Goal: Complete application form: Complete application form

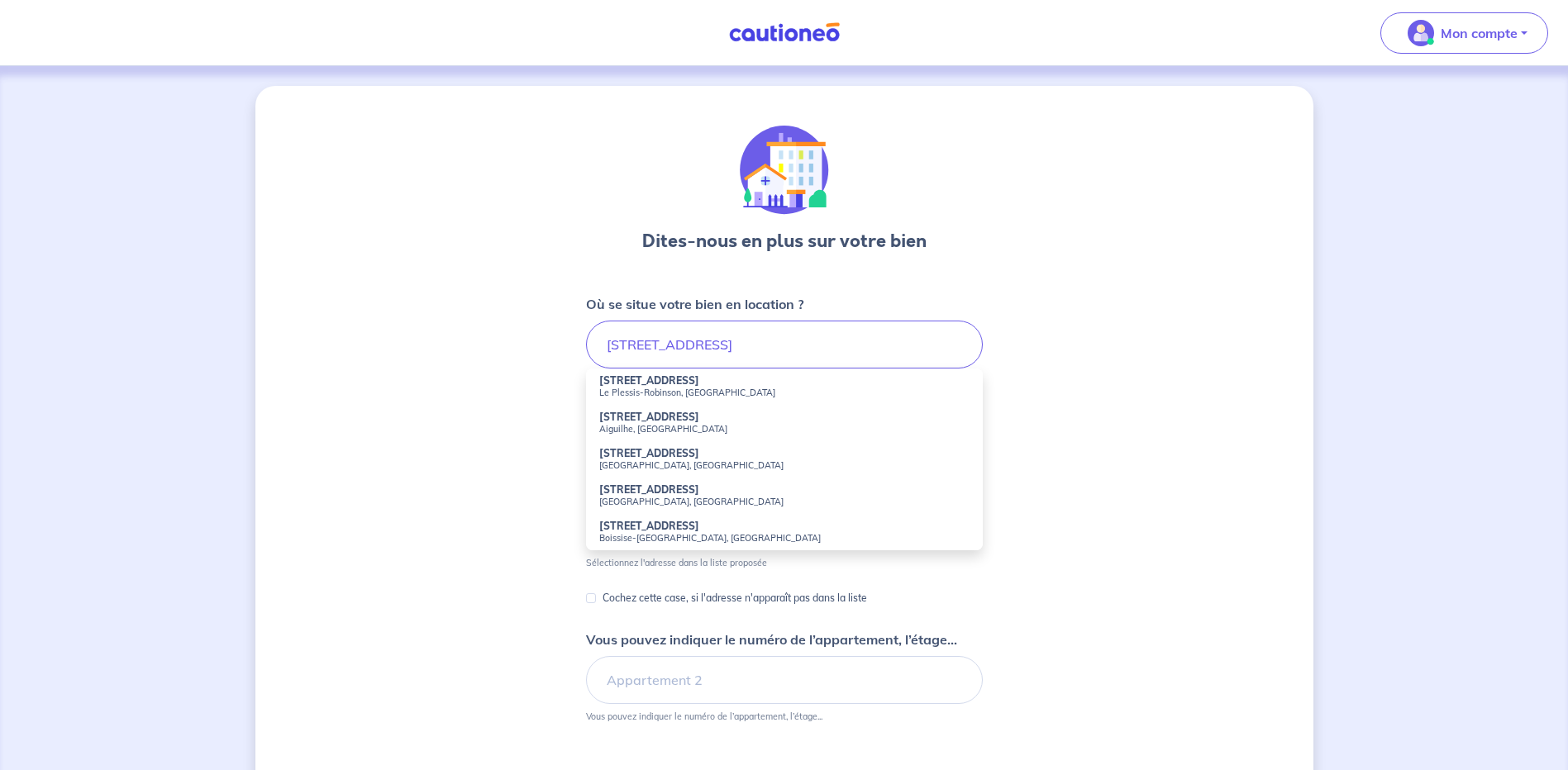
click at [651, 390] on small "Le Plessis-Robinson, [GEOGRAPHIC_DATA]" at bounding box center [784, 392] width 370 height 12
type input "[STREET_ADDRESS]"
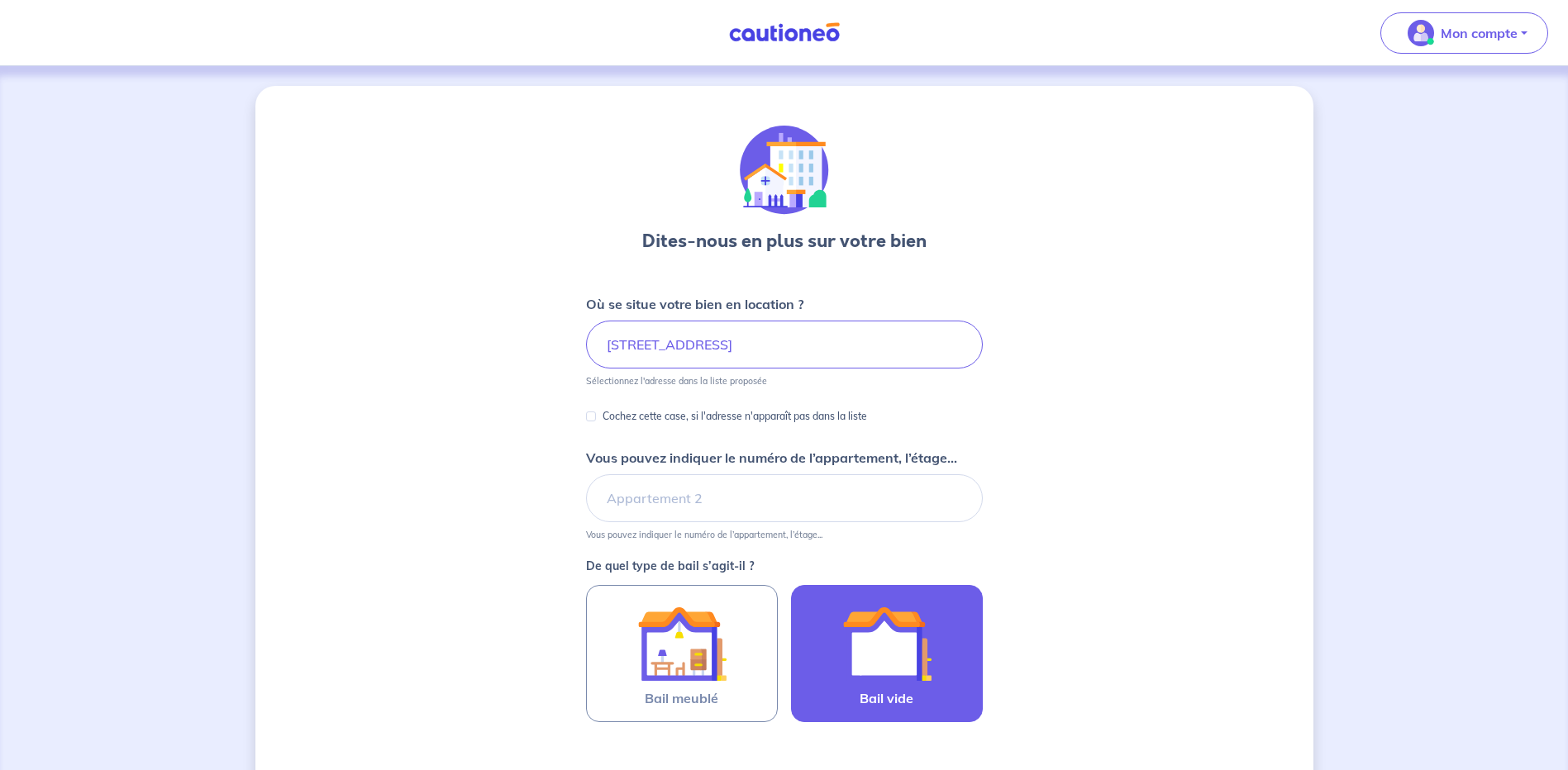
click at [895, 656] on img at bounding box center [887, 643] width 89 height 89
click at [0, 0] on input "Bail vide" at bounding box center [0, 0] width 0 height 0
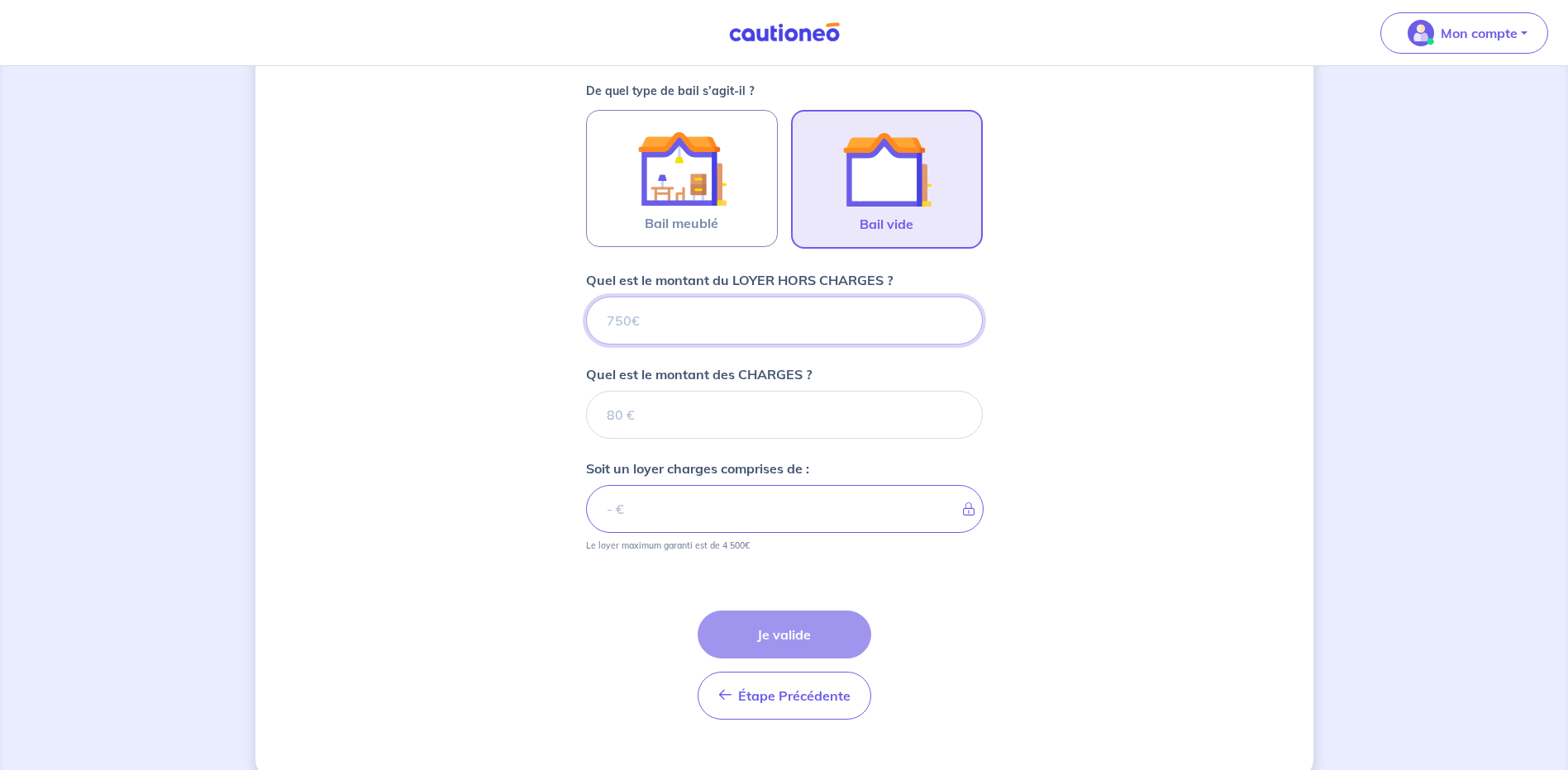
scroll to position [504, 0]
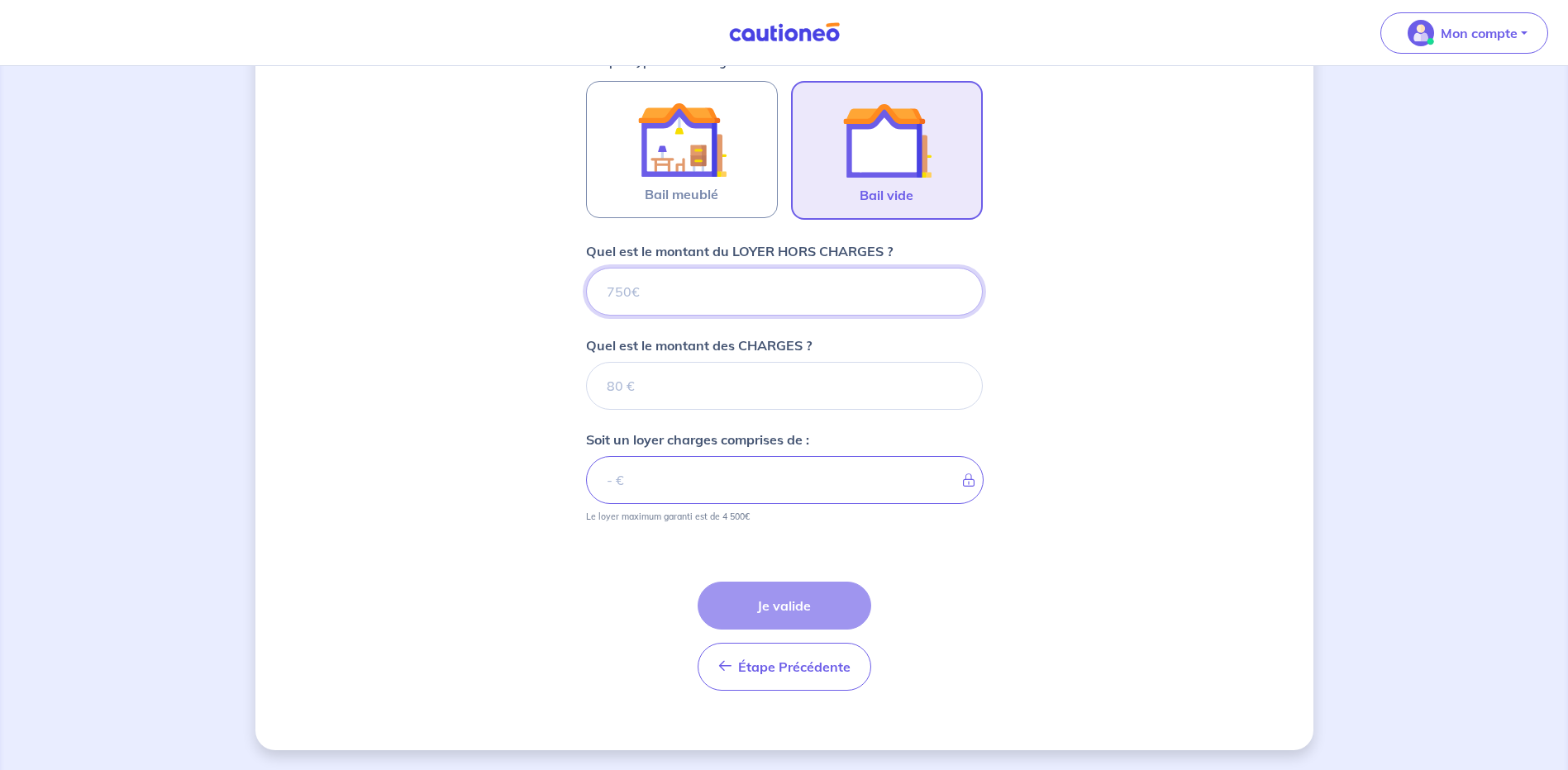
click at [723, 297] on input "Quel est le montant du LOYER HORS CHARGES ?" at bounding box center [784, 291] width 397 height 48
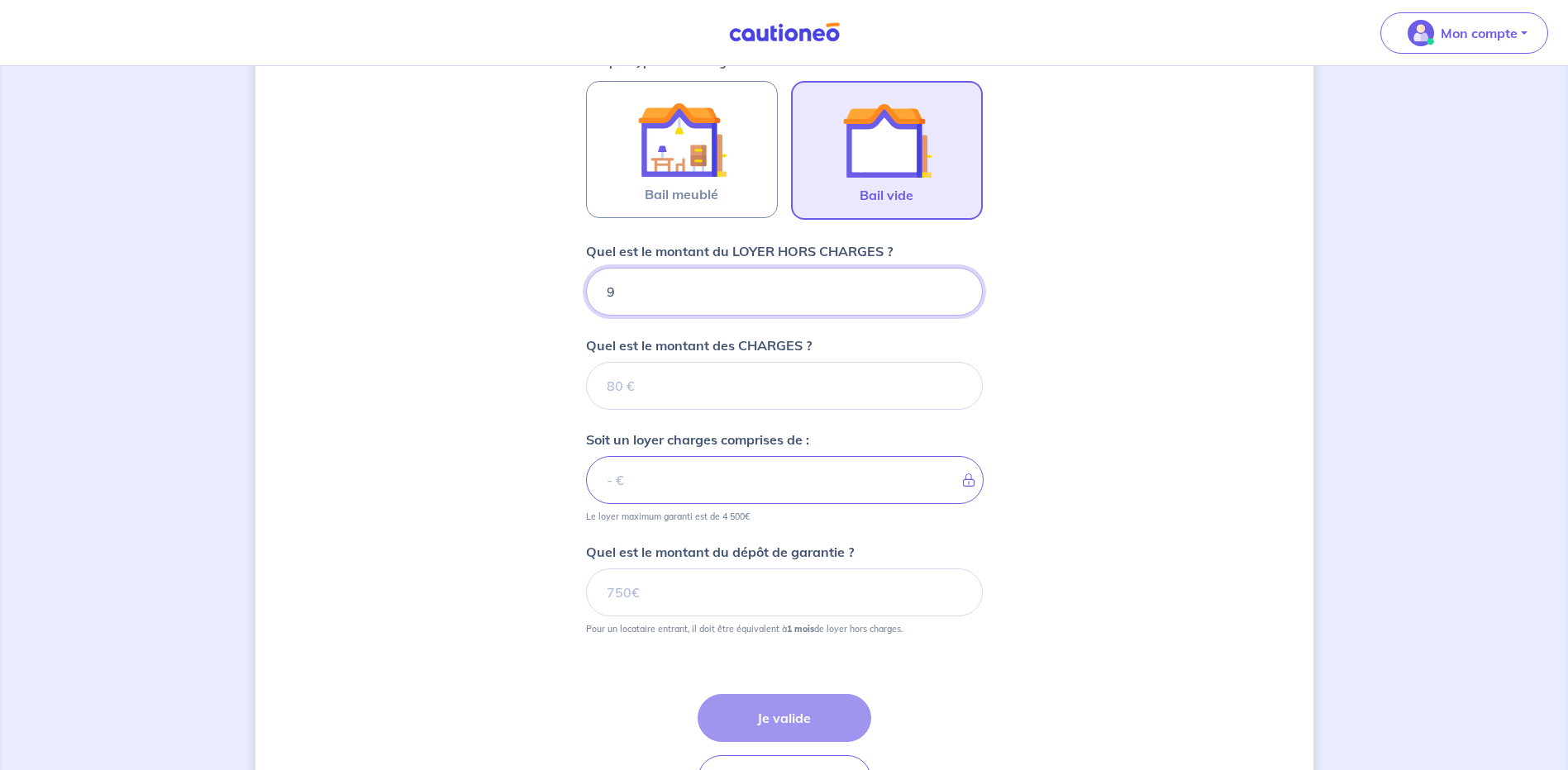
type input "99"
type input "999"
click at [618, 390] on input "Quel est le montant des CHARGES ?" at bounding box center [784, 385] width 397 height 48
type input "180"
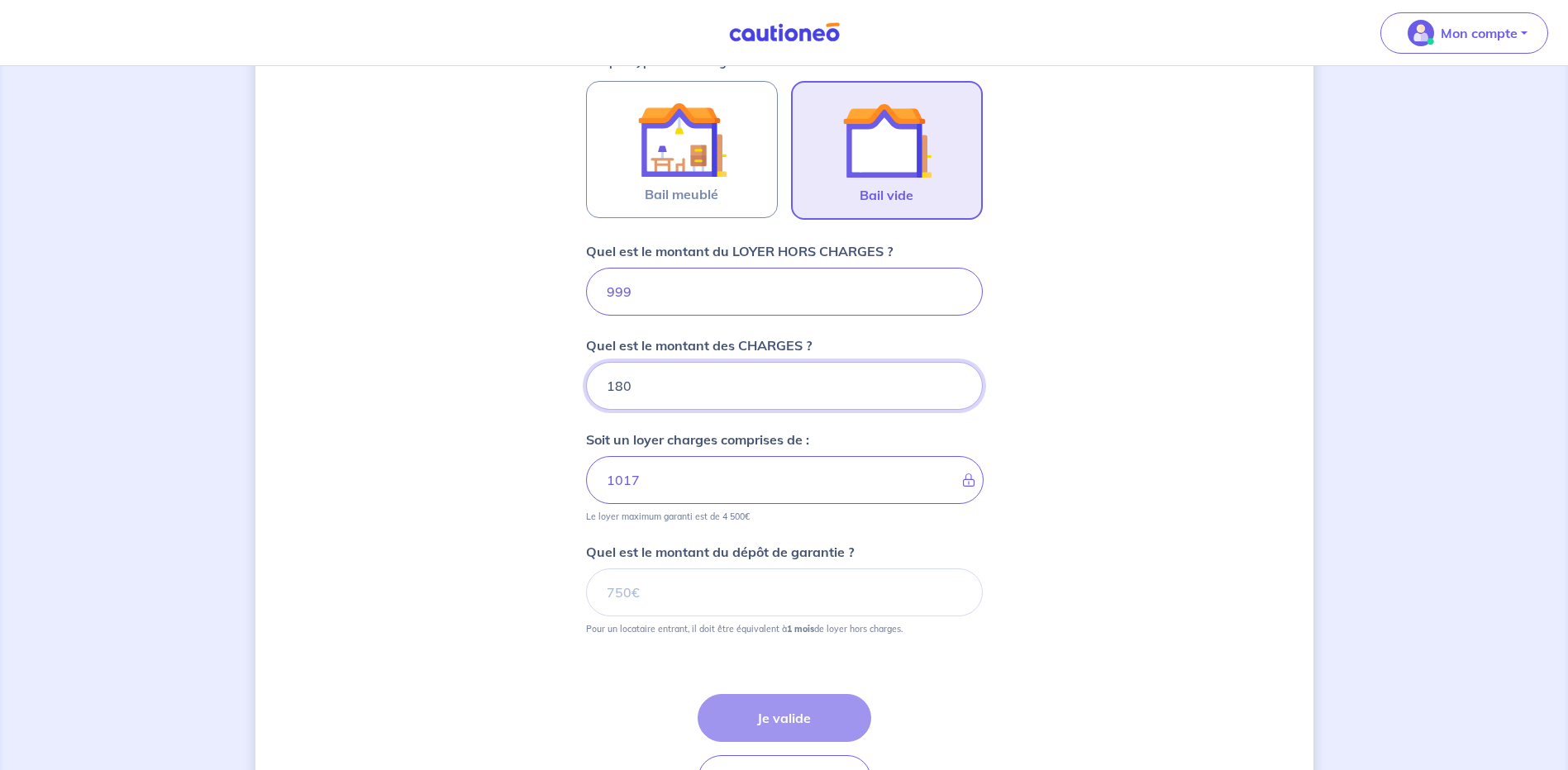
type input "1179"
type input "180"
click at [618, 596] on input "Quel est le montant du dépôt de garantie ?" at bounding box center [784, 592] width 397 height 48
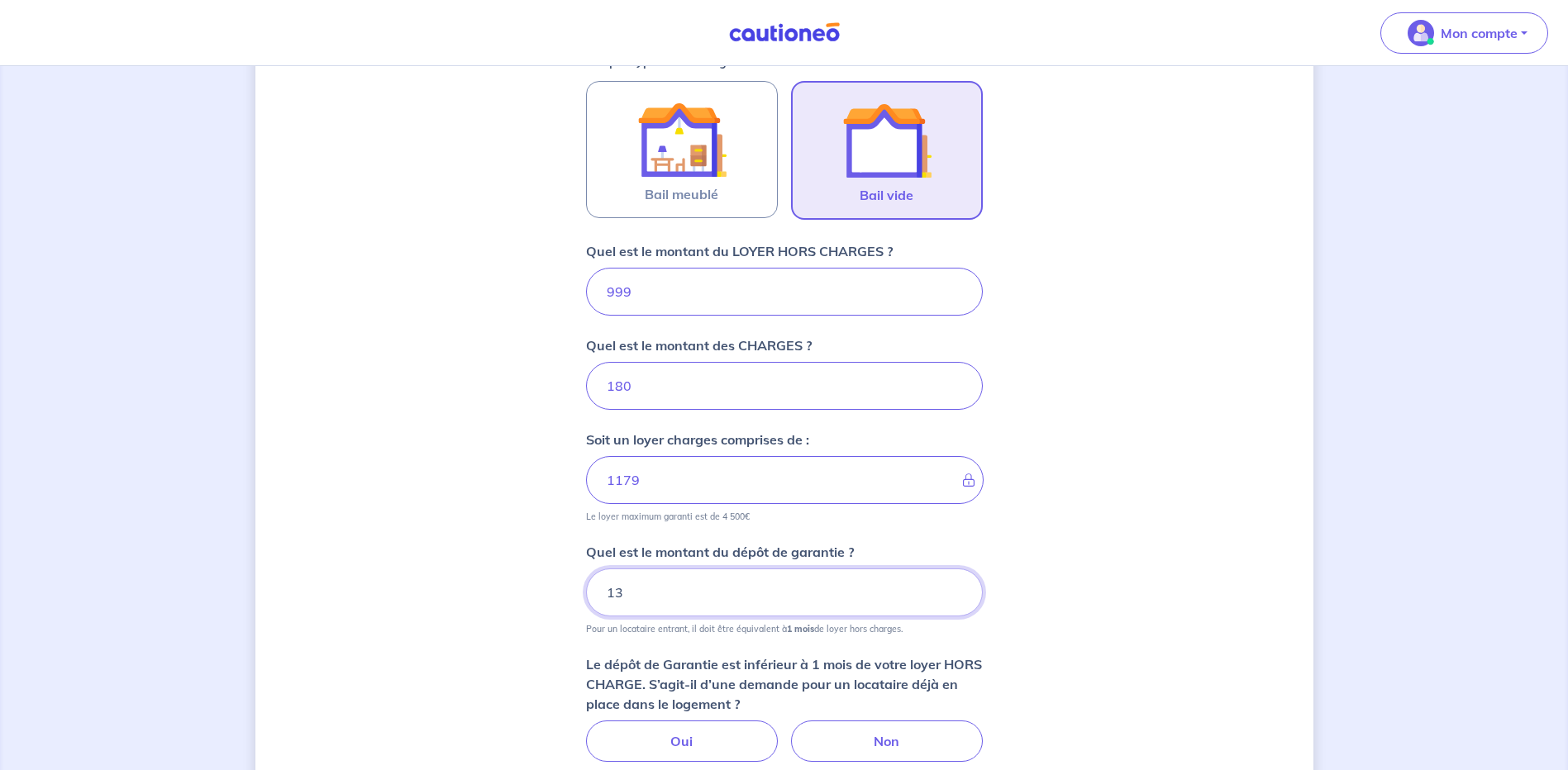
type input "1"
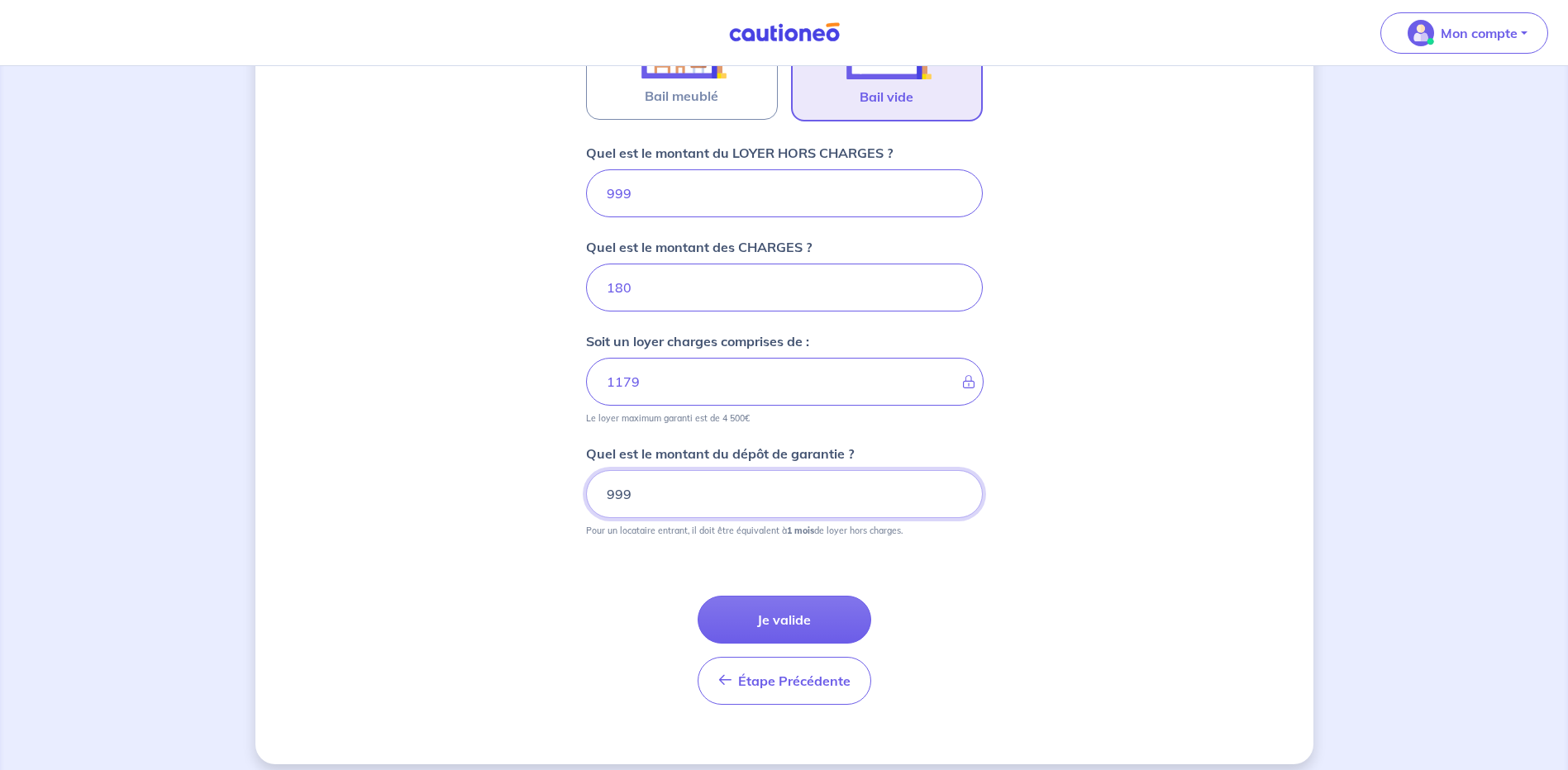
scroll to position [616, 0]
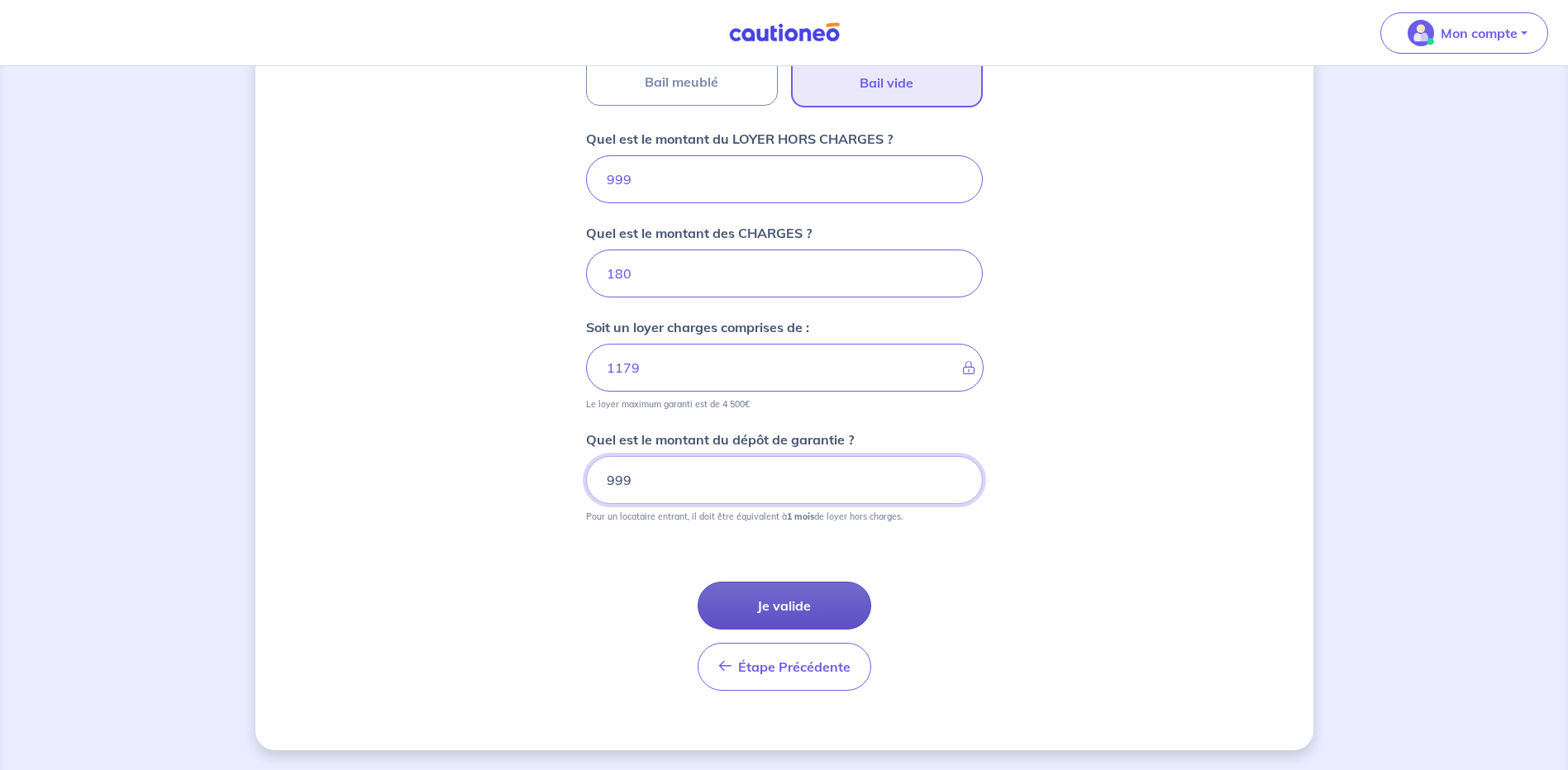
type input "999"
click at [791, 612] on button "Je valide" at bounding box center [785, 605] width 174 height 48
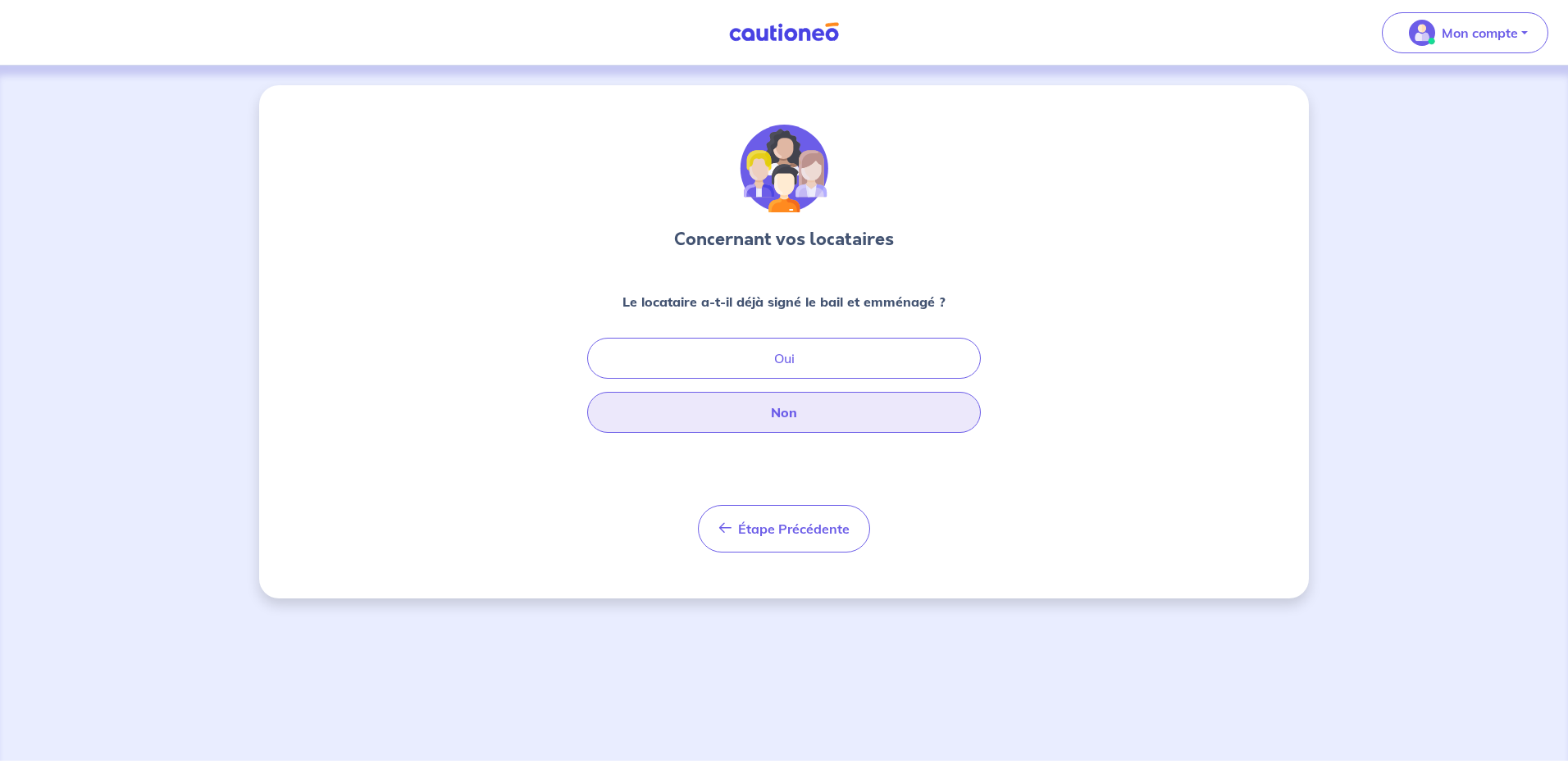
click at [790, 412] on button "Non" at bounding box center [783, 412] width 393 height 41
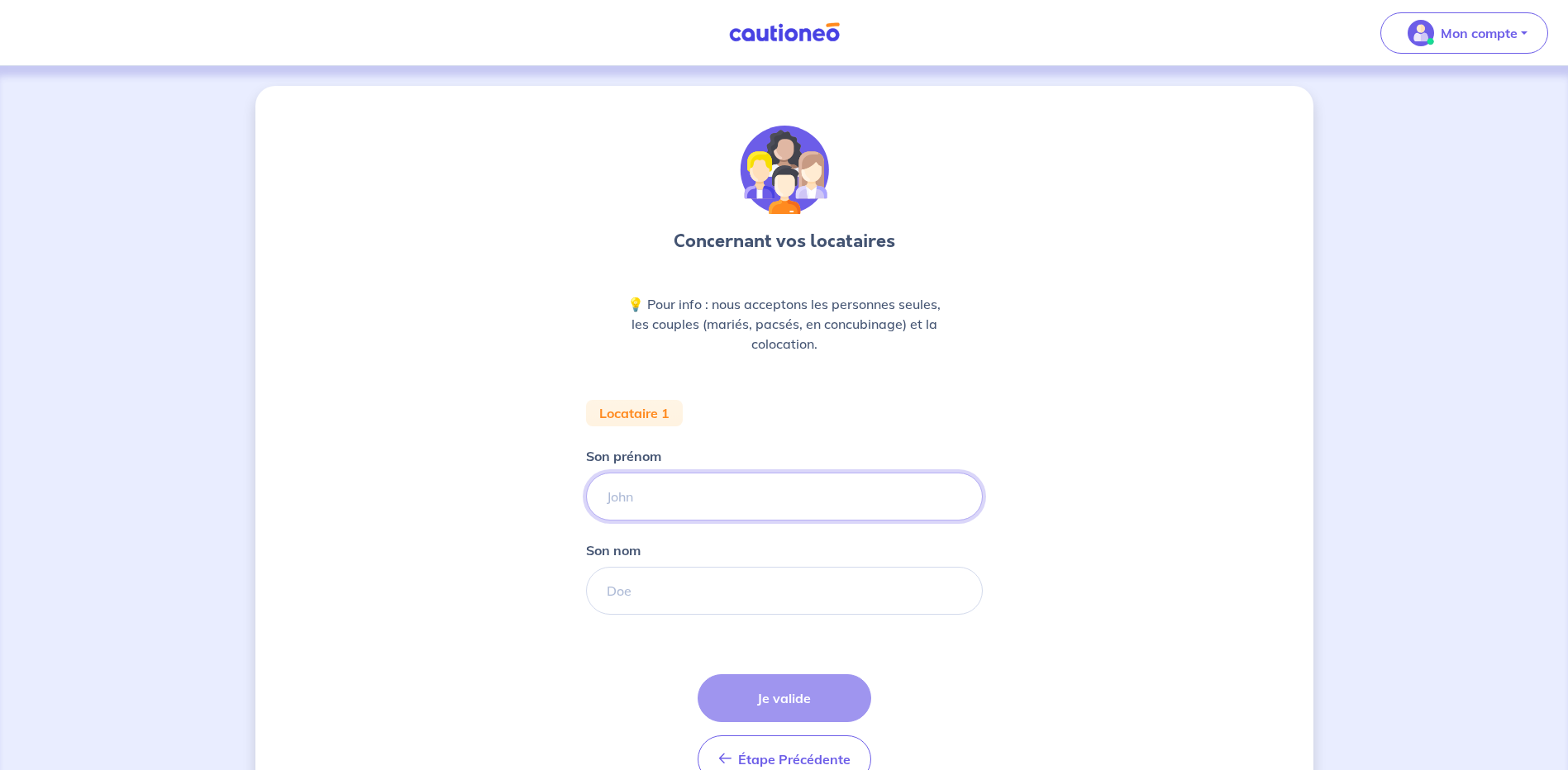
click at [631, 506] on input "Son prénom" at bounding box center [784, 496] width 397 height 48
type input "LOU"
click at [636, 596] on input "Son nom" at bounding box center [784, 591] width 397 height 48
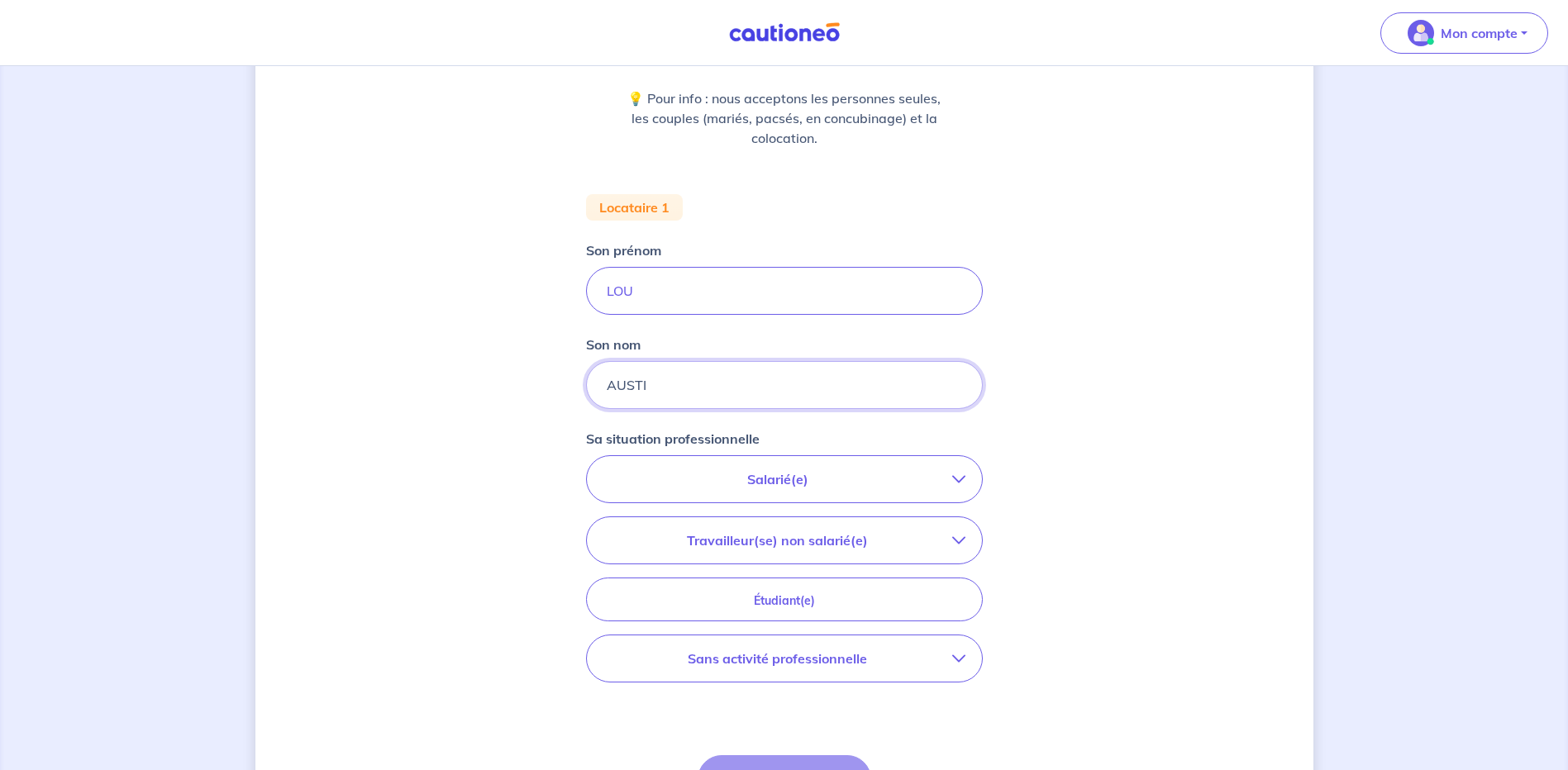
scroll to position [248, 0]
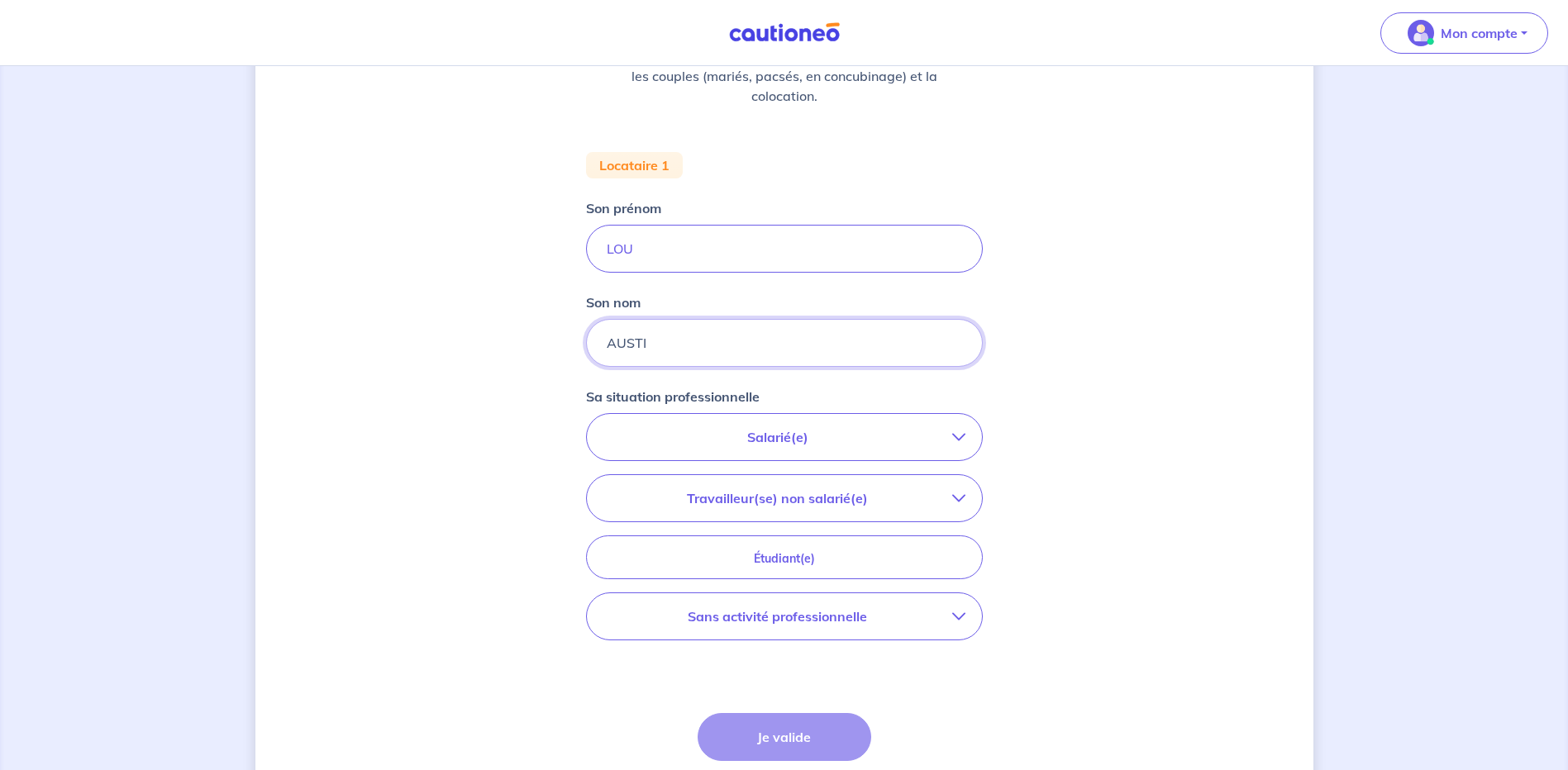
type input "AUSTI"
click at [810, 432] on p "Salarié(e)" at bounding box center [778, 438] width 349 height 20
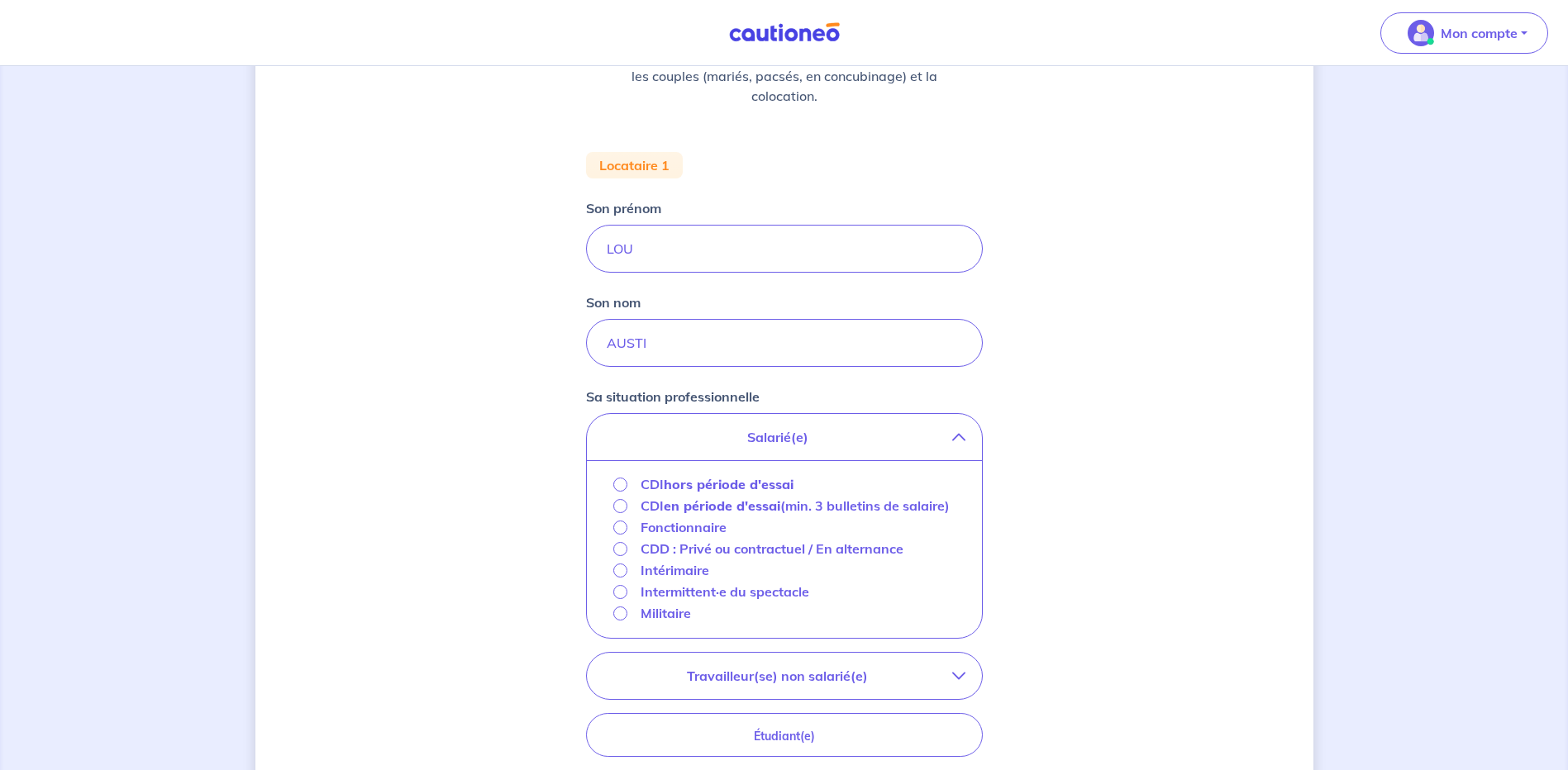
click at [699, 485] on strong "hors période d'essai" at bounding box center [729, 484] width 130 height 16
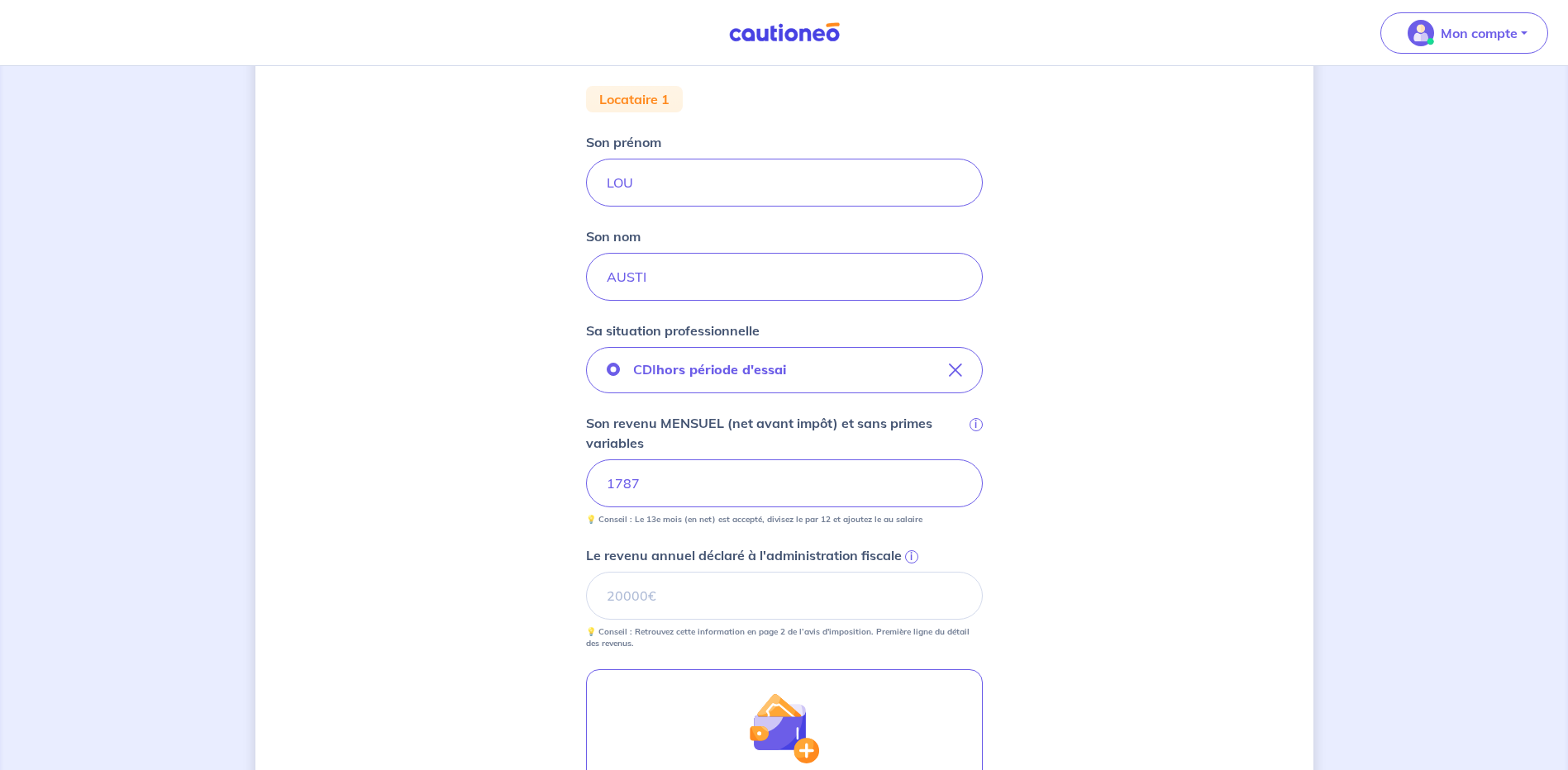
scroll to position [413, 0]
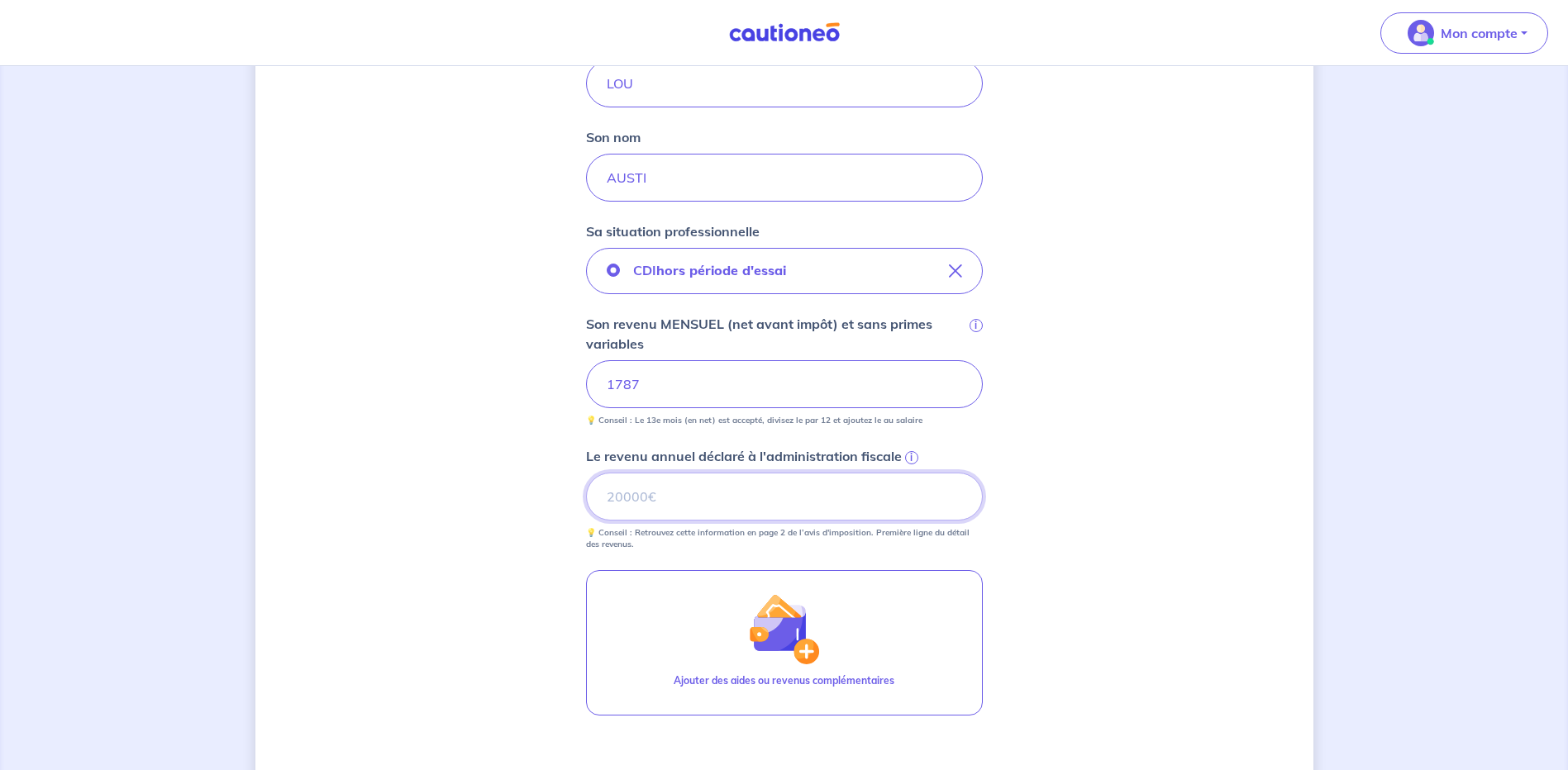
click at [684, 511] on input "Le revenu annuel déclaré à l'administration fiscale i" at bounding box center [784, 496] width 397 height 48
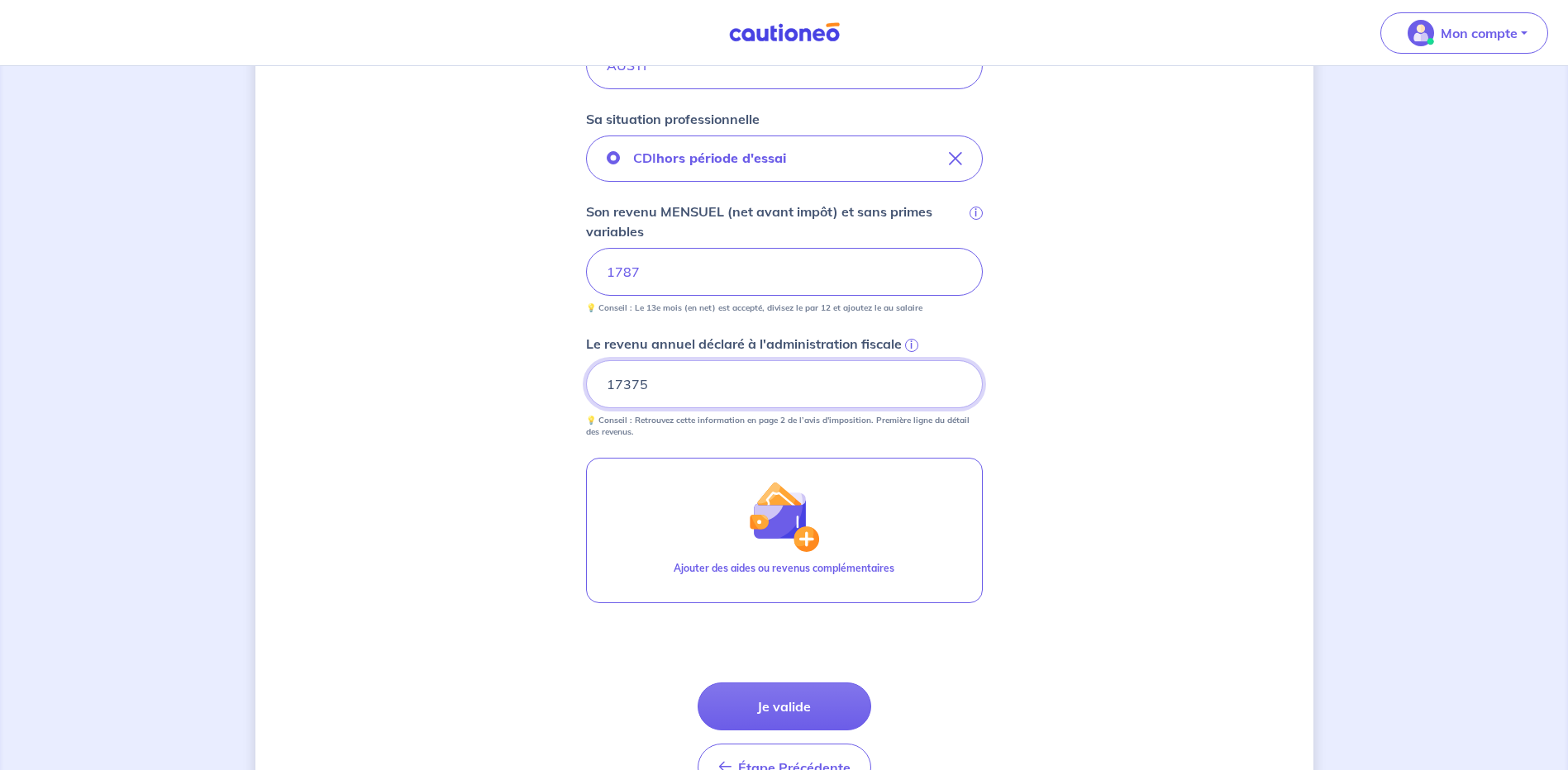
scroll to position [626, 0]
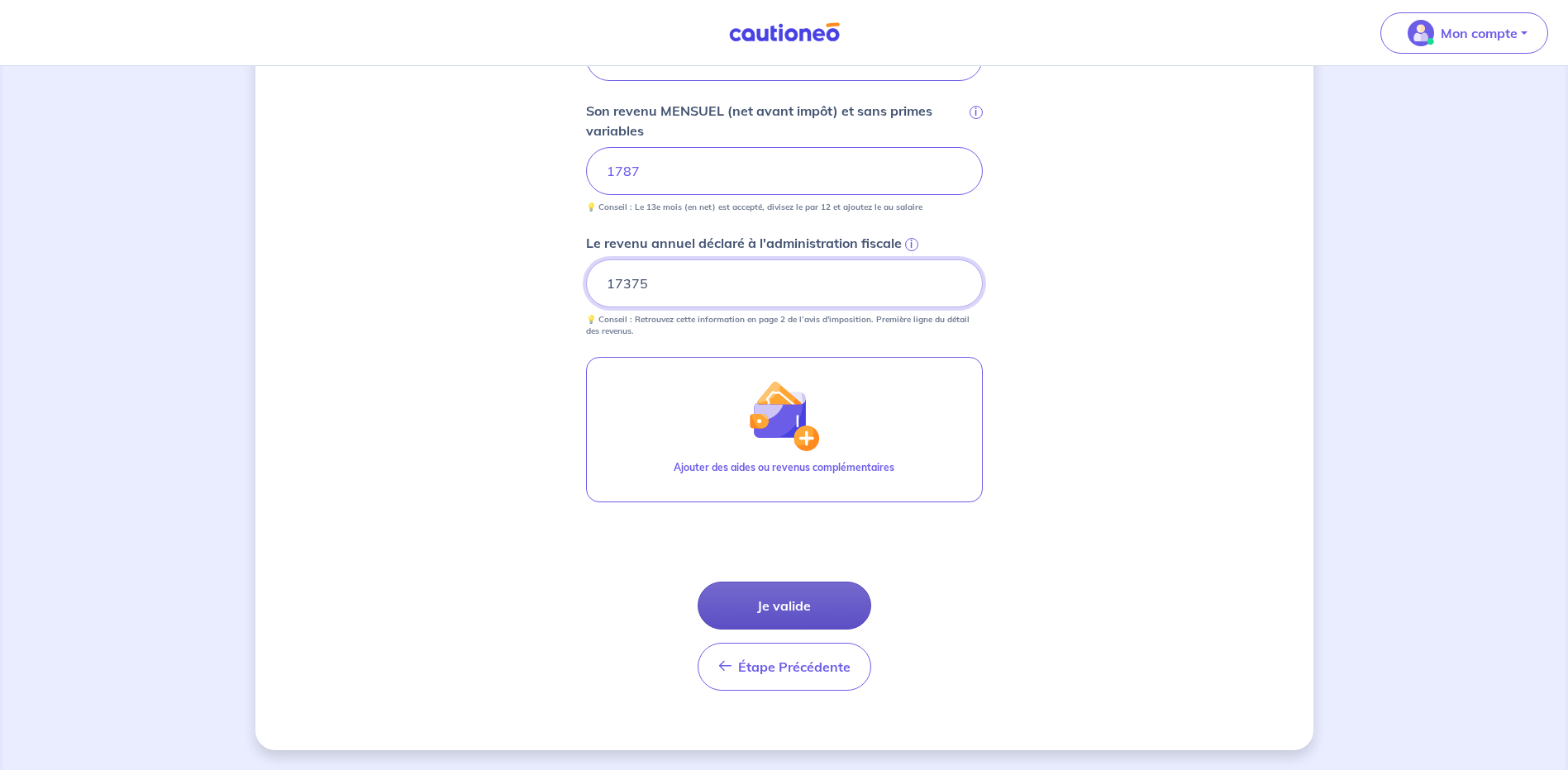
type input "17375"
click at [807, 607] on button "Je valide" at bounding box center [785, 605] width 174 height 48
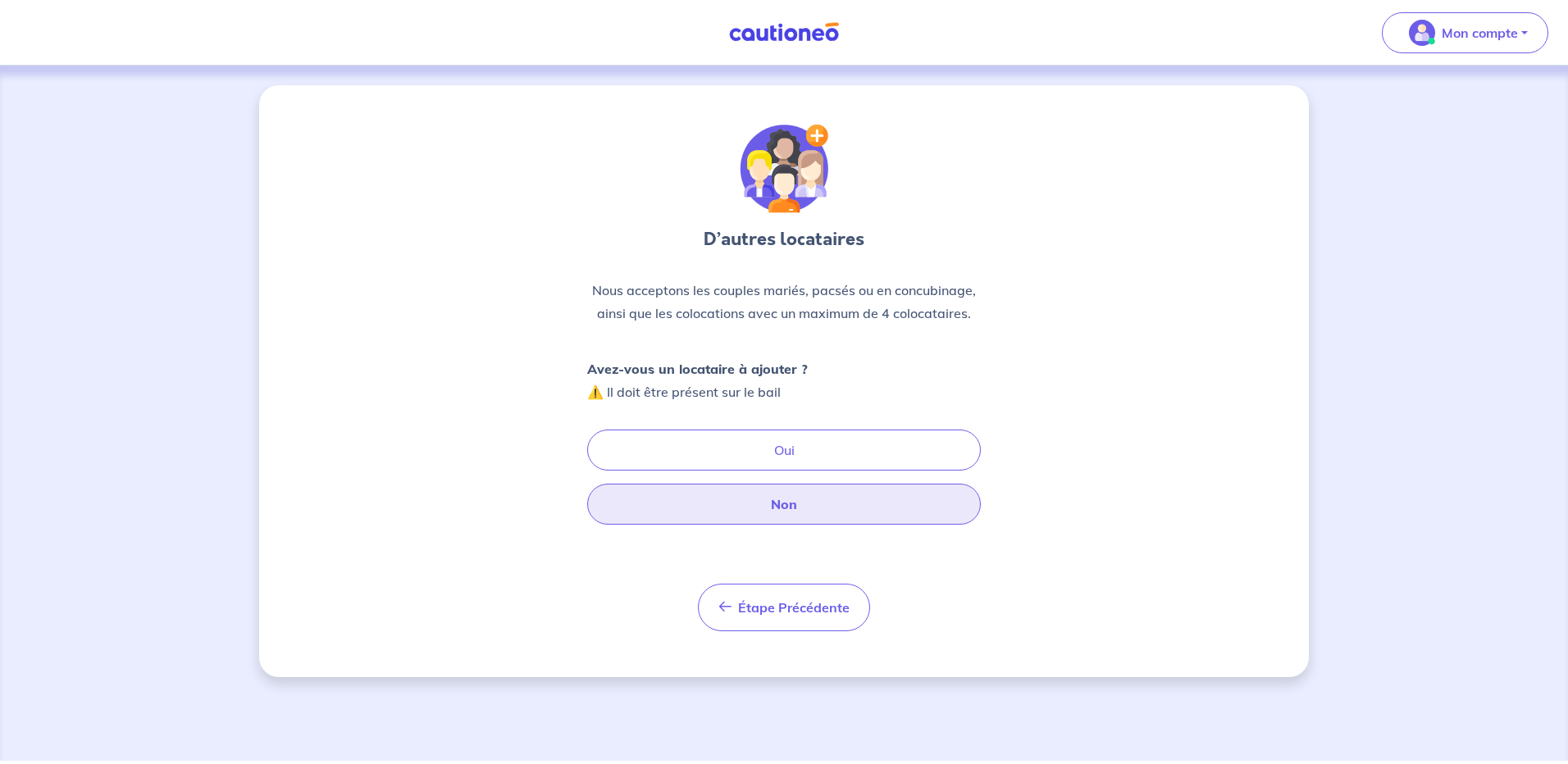
click at [796, 500] on button "Non" at bounding box center [783, 503] width 393 height 41
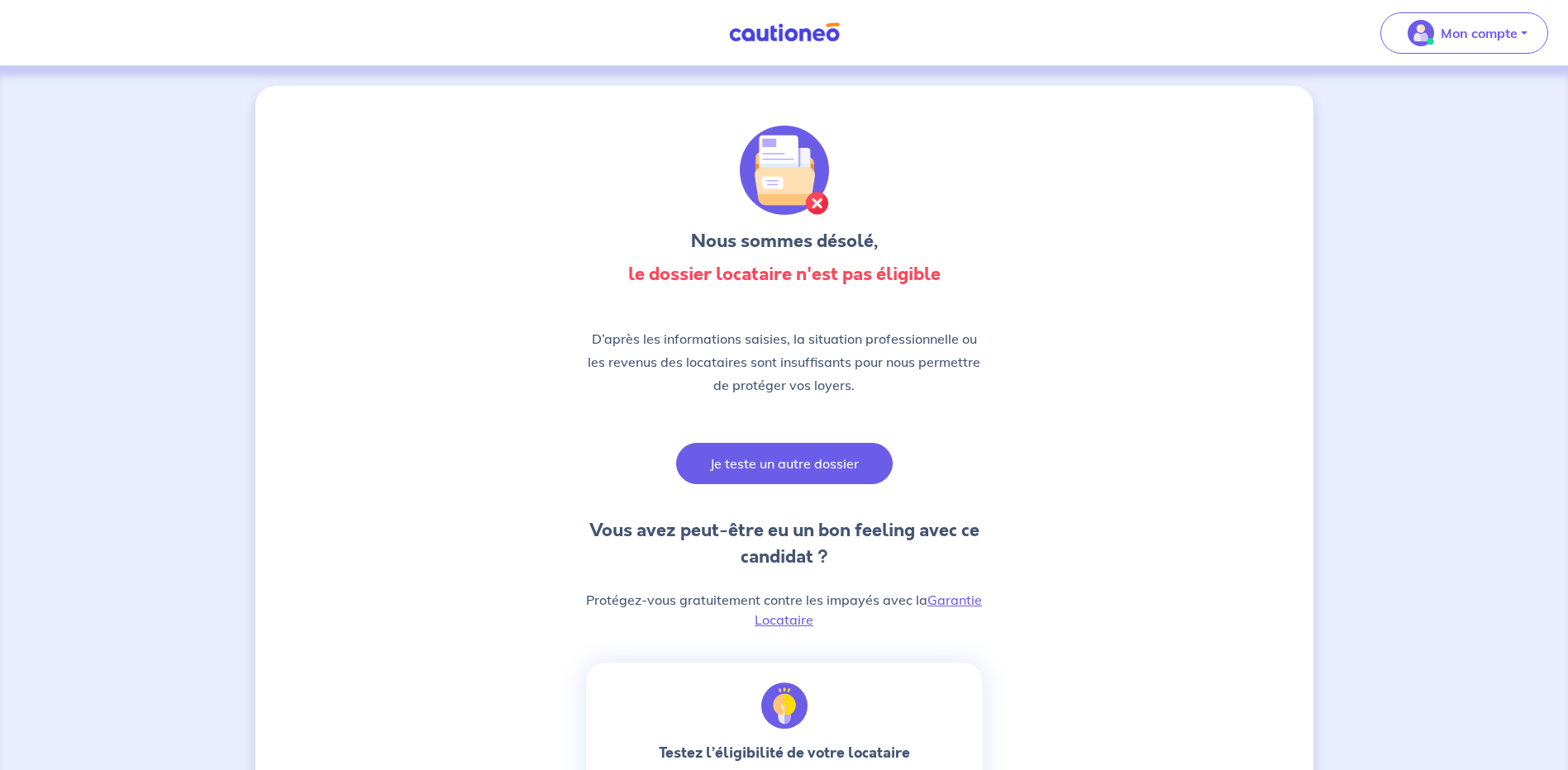
click at [798, 461] on button "Je teste un autre dossier" at bounding box center [784, 463] width 216 height 41
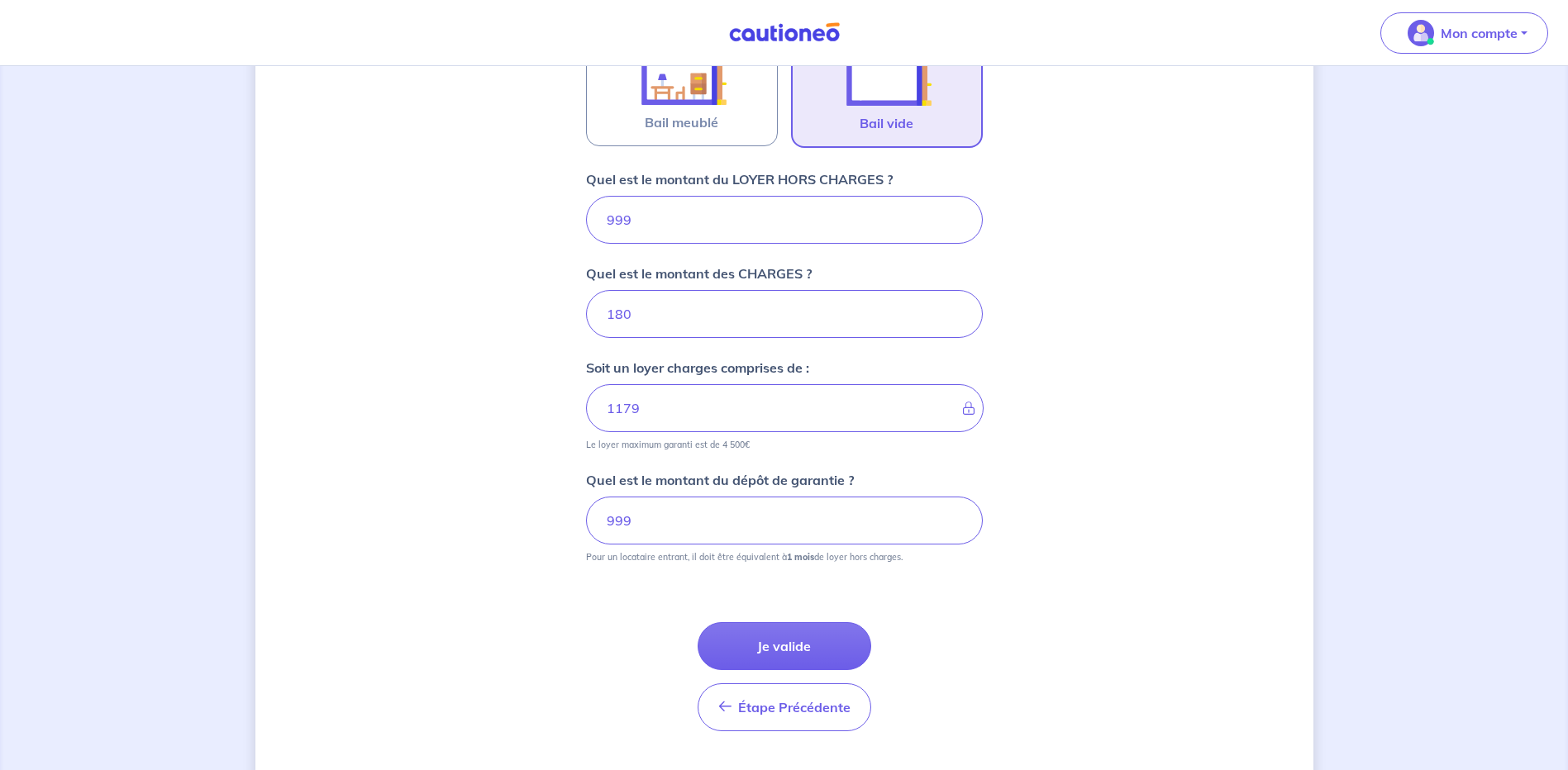
scroll to position [616, 0]
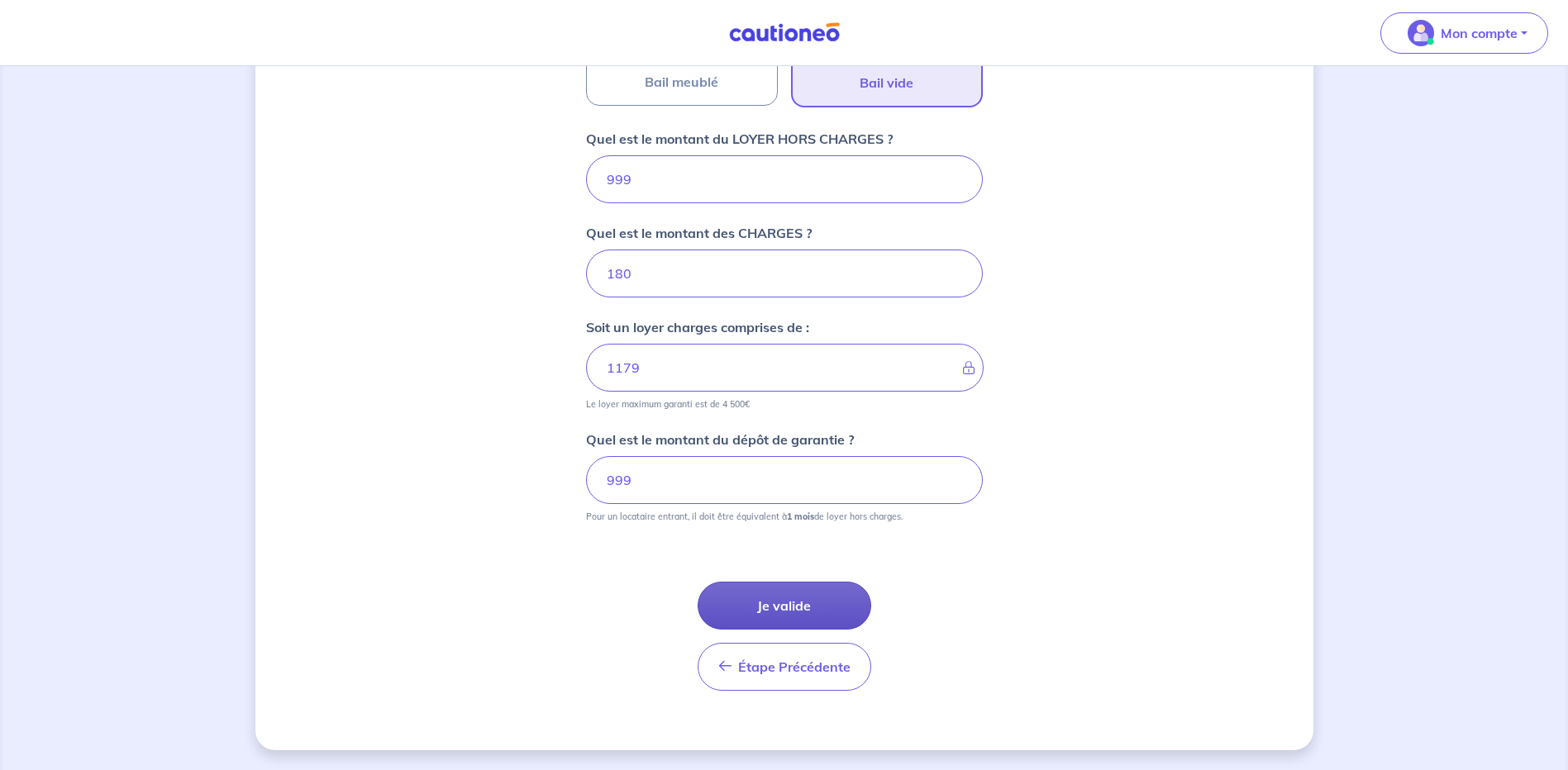
click at [796, 613] on button "Je valide" at bounding box center [785, 605] width 174 height 48
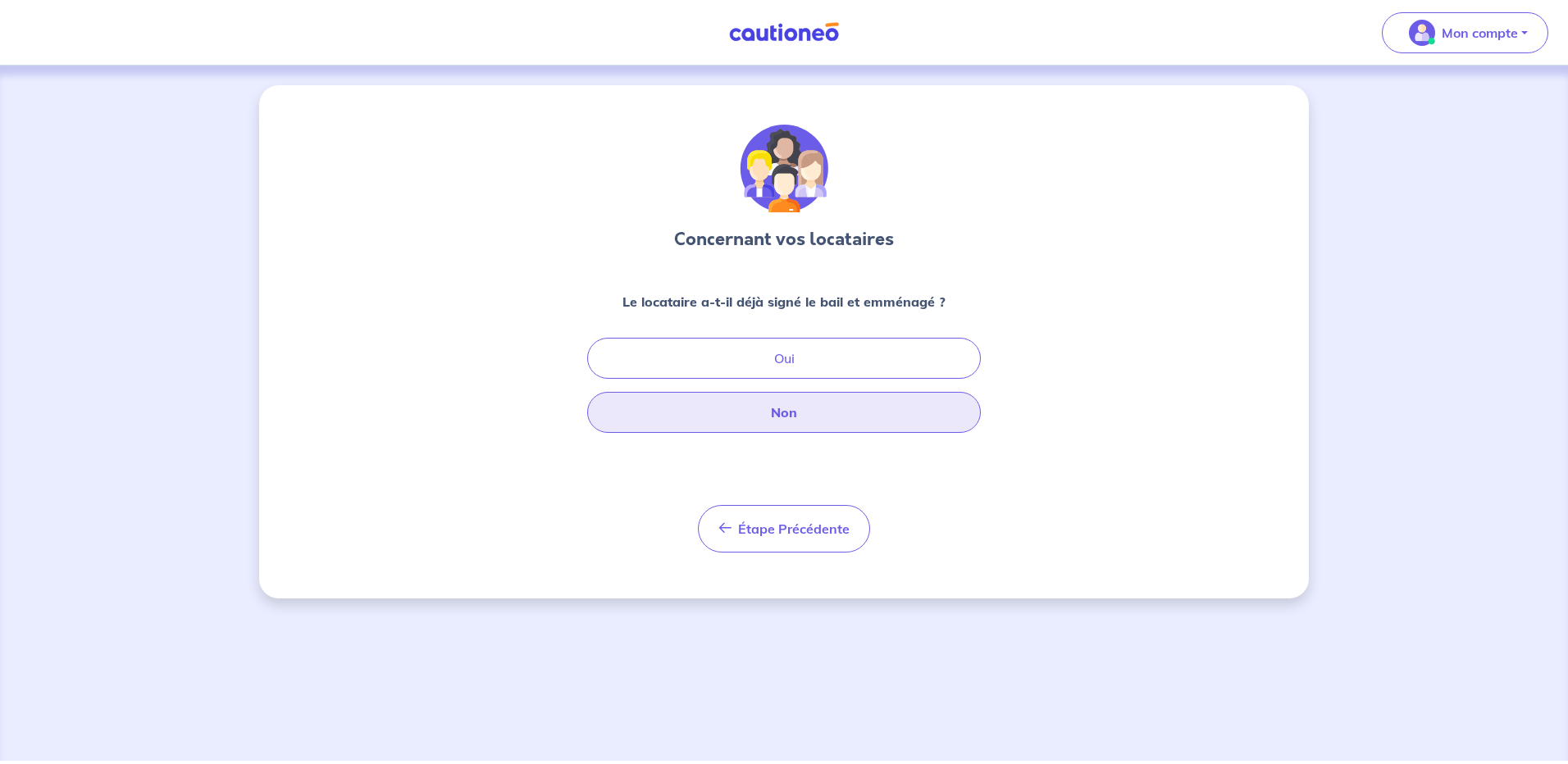
click at [790, 414] on button "Non" at bounding box center [783, 412] width 393 height 41
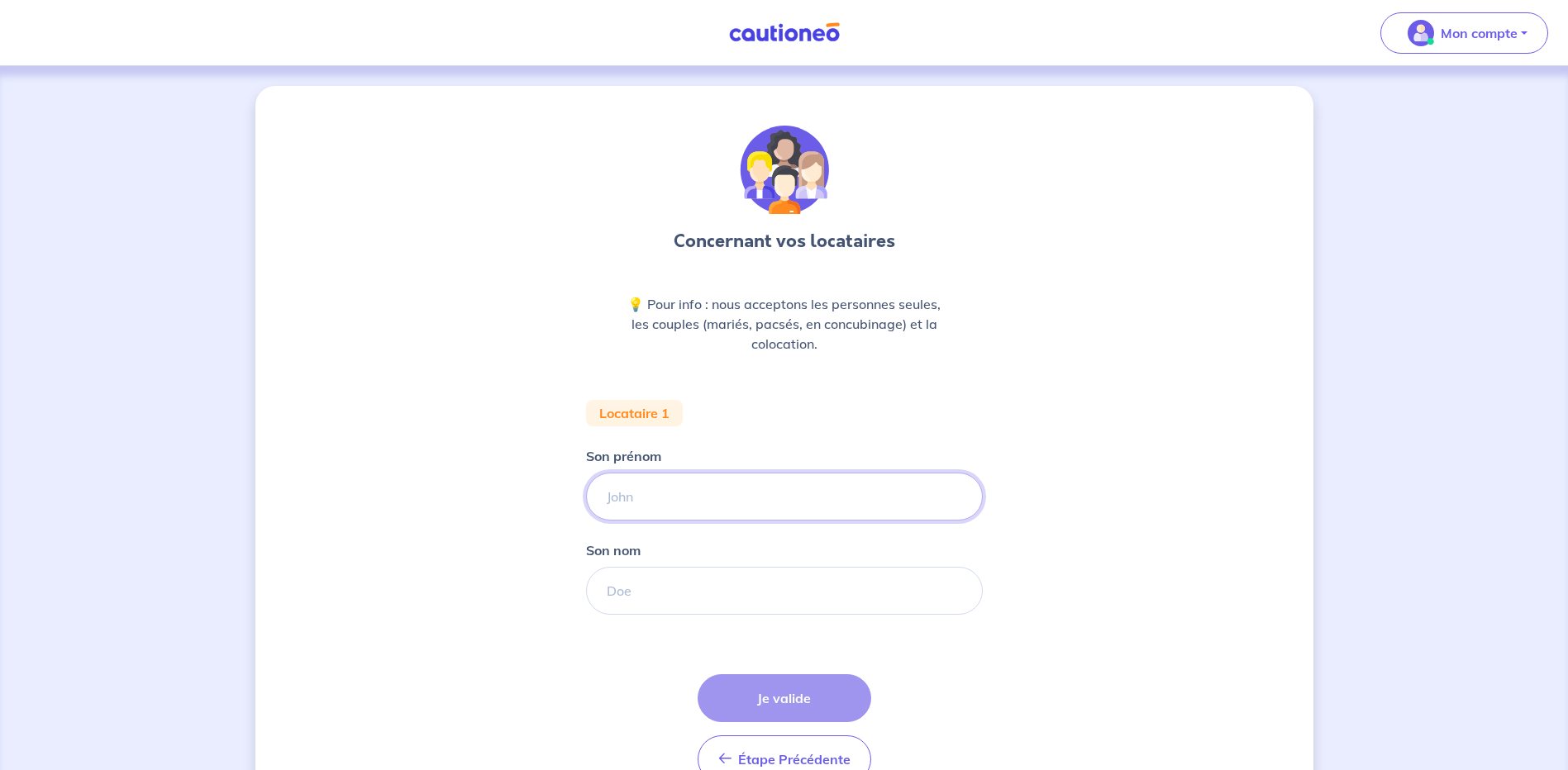
click at [625, 492] on input "Son prénom" at bounding box center [784, 496] width 397 height 48
type input "MEGANE"
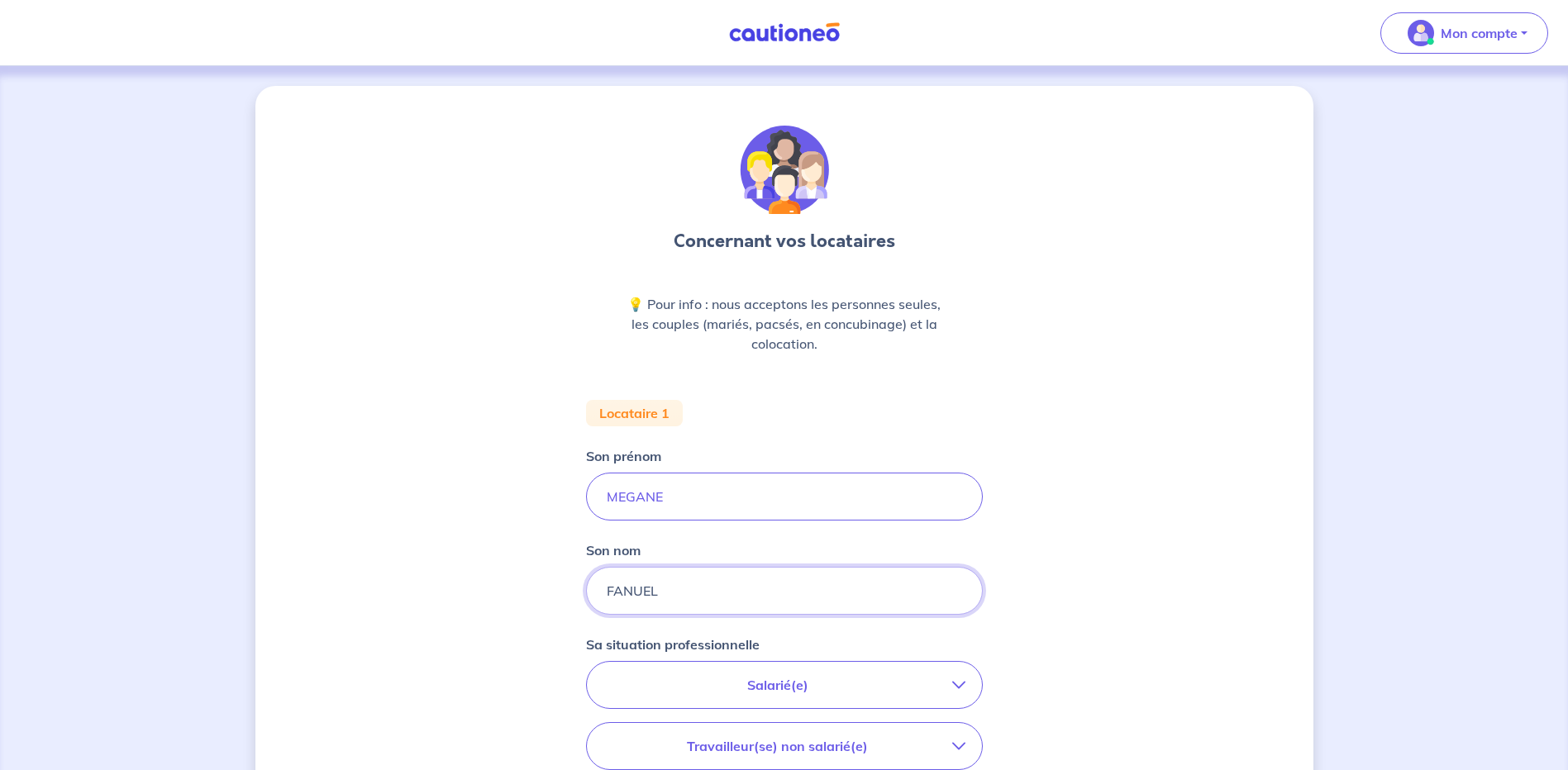
type input "FANUEL"
click at [422, 580] on div "Concernant vos locataires 💡 Pour info : nous acceptons les personnes seules, le…" at bounding box center [784, 608] width 1058 height 1044
click at [768, 682] on p "Salarié(e)" at bounding box center [778, 685] width 349 height 20
click at [728, 733] on strong "hors période d'essai" at bounding box center [729, 732] width 130 height 16
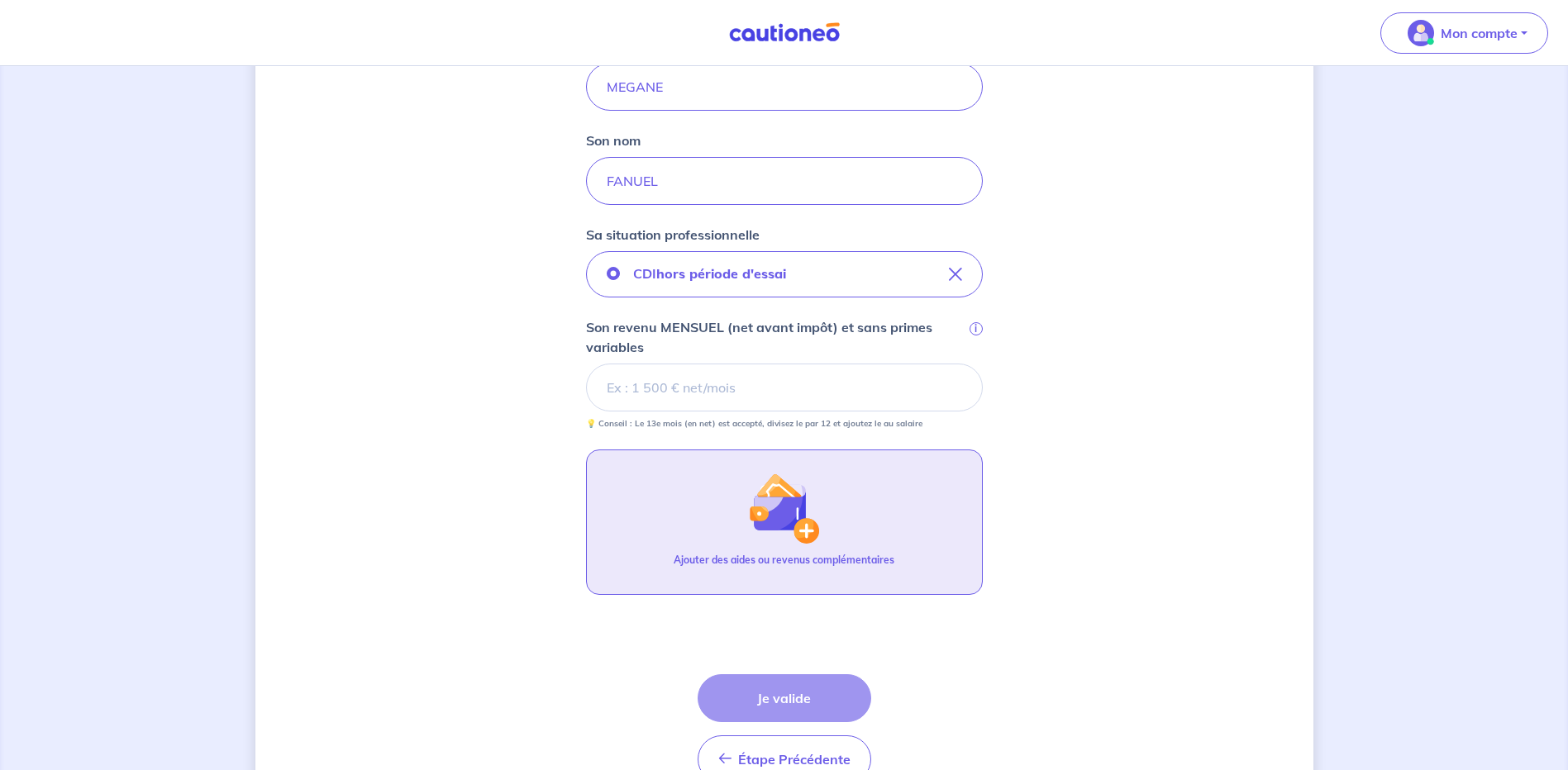
scroll to position [412, 0]
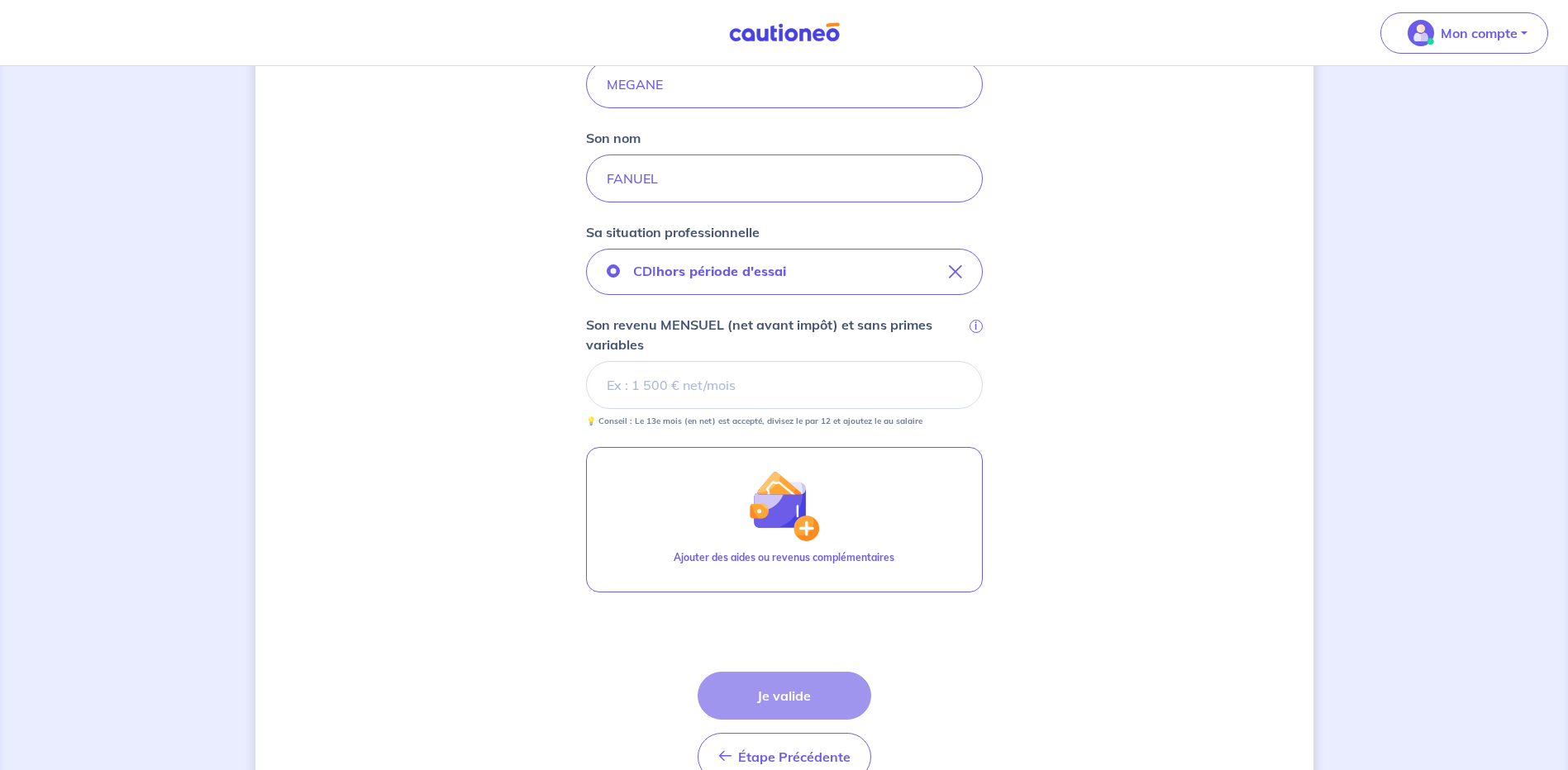
click at [790, 702] on div "Étape Précédente Précédent Je valide Je valide" at bounding box center [785, 726] width 174 height 109
click at [644, 385] on input "Son revenu MENSUEL (net avant impôt) et sans primes variables i" at bounding box center [784, 385] width 397 height 48
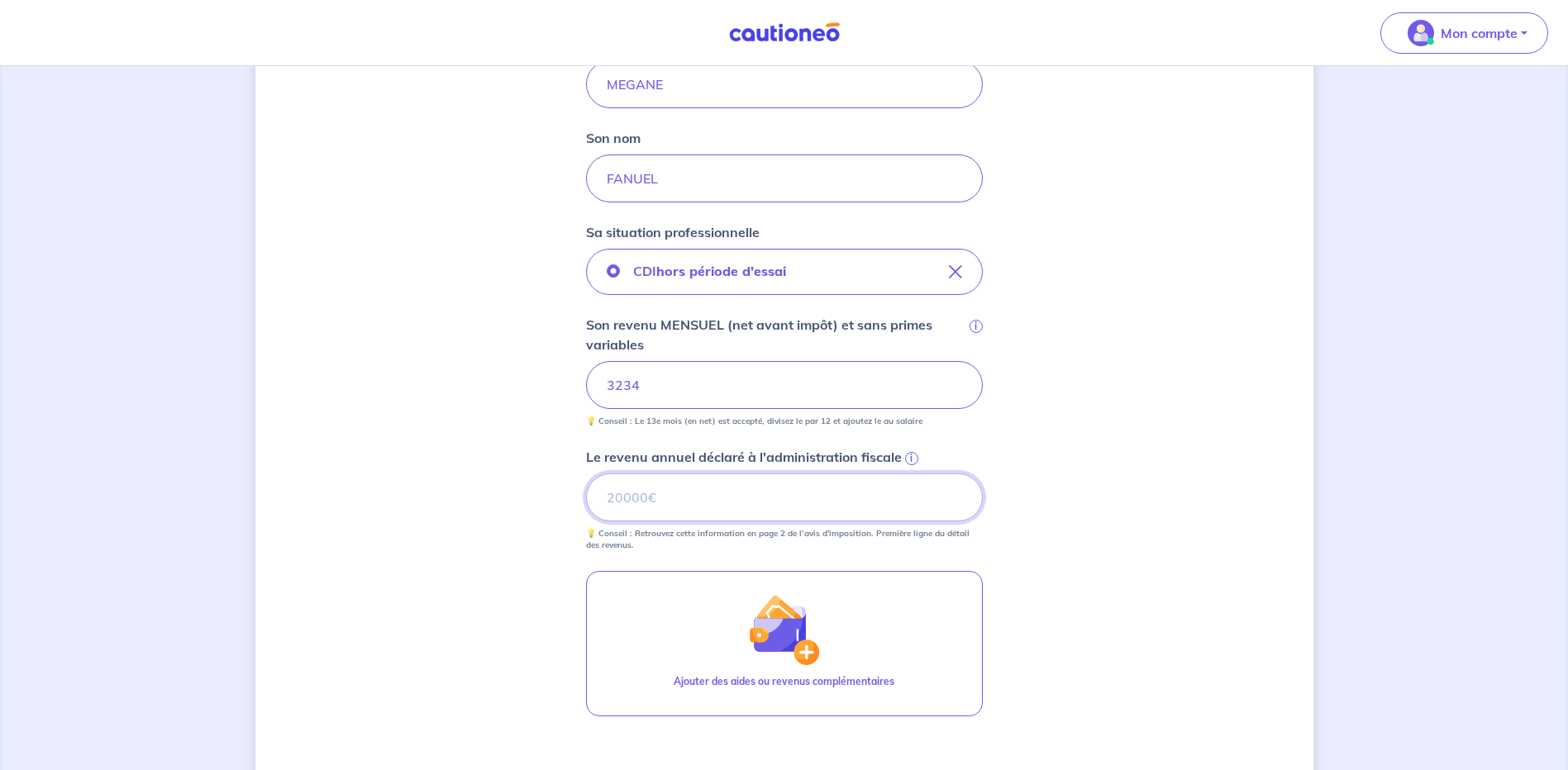
click at [691, 508] on input "Le revenu annuel déclaré à l'administration fiscale i" at bounding box center [784, 497] width 397 height 48
type input "40320"
click at [1071, 461] on div "Concernant vos locataires 💡 Pour info : nous acceptons les personnes seules, le…" at bounding box center [784, 320] width 1058 height 1291
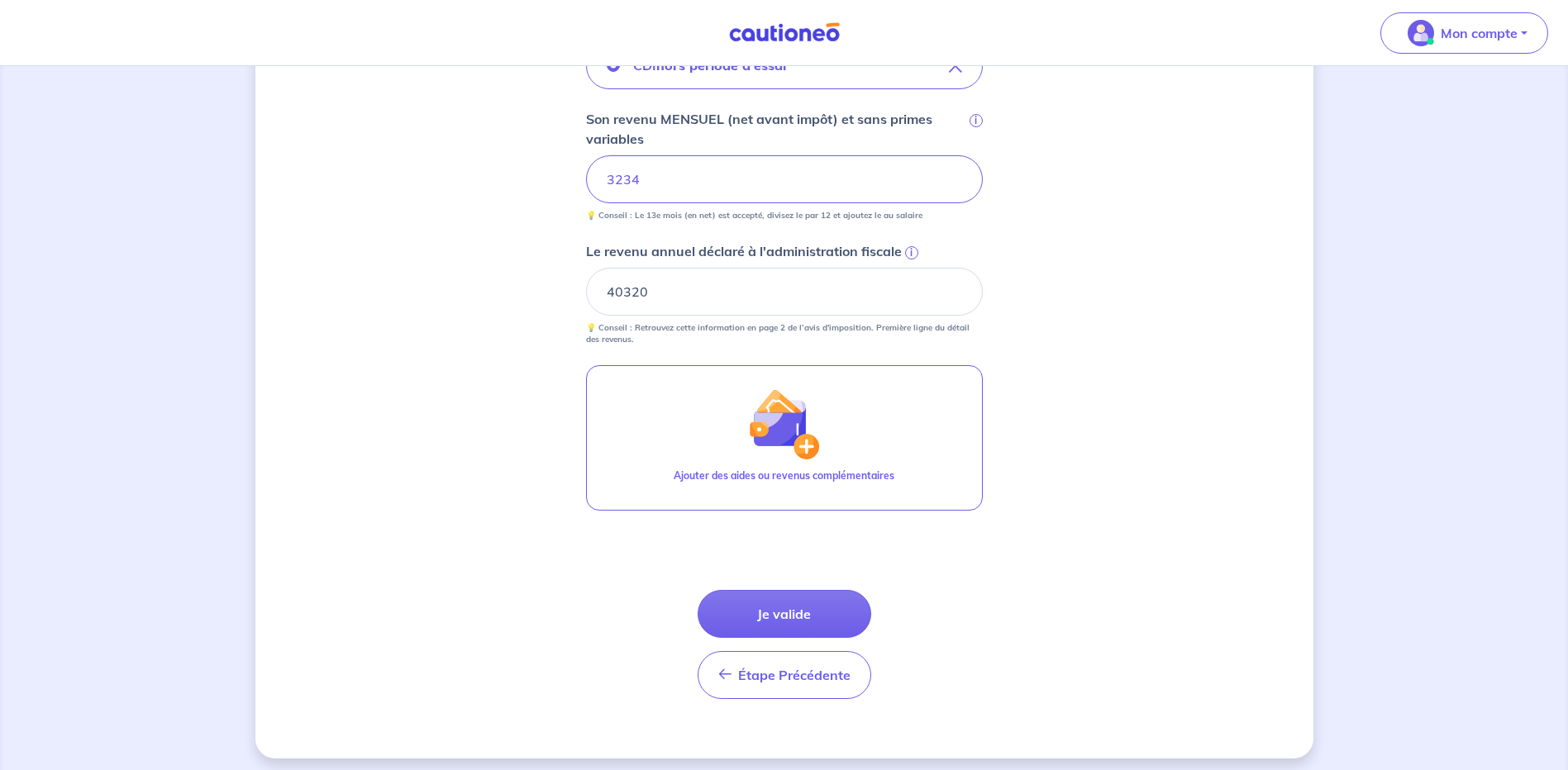
scroll to position [626, 0]
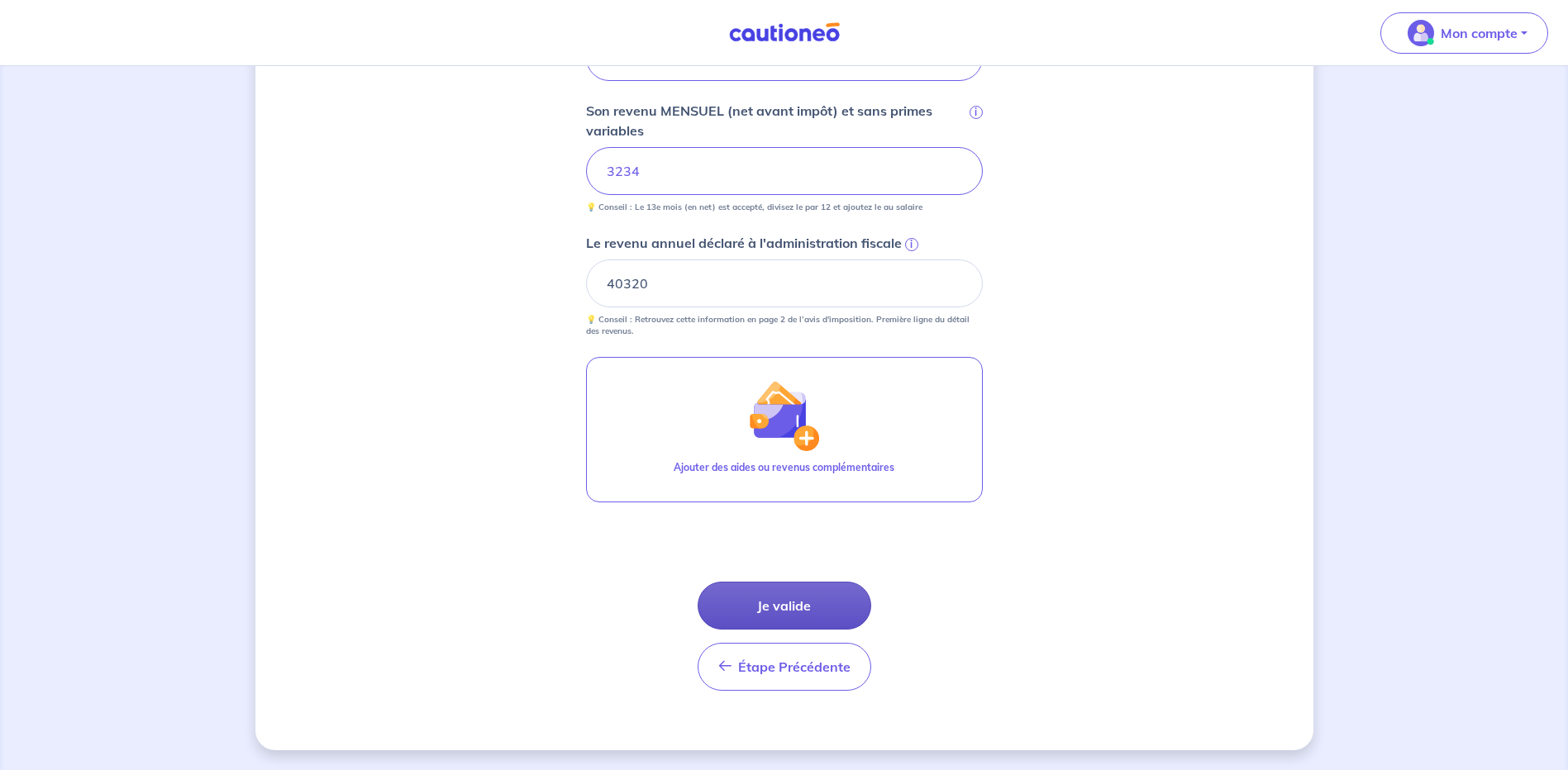
click at [807, 614] on button "Je valide" at bounding box center [785, 605] width 174 height 48
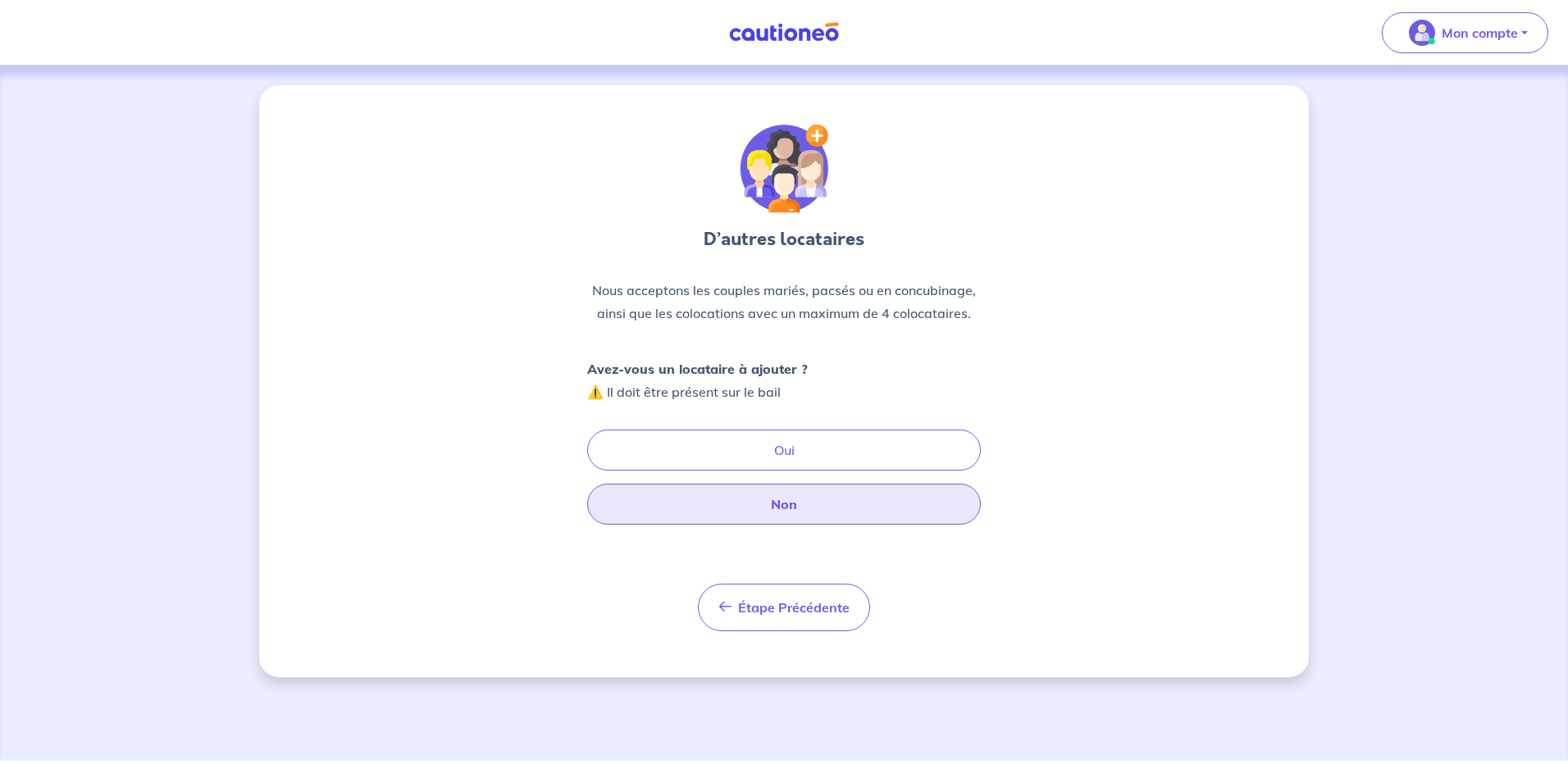
click at [803, 495] on button "Non" at bounding box center [783, 503] width 393 height 41
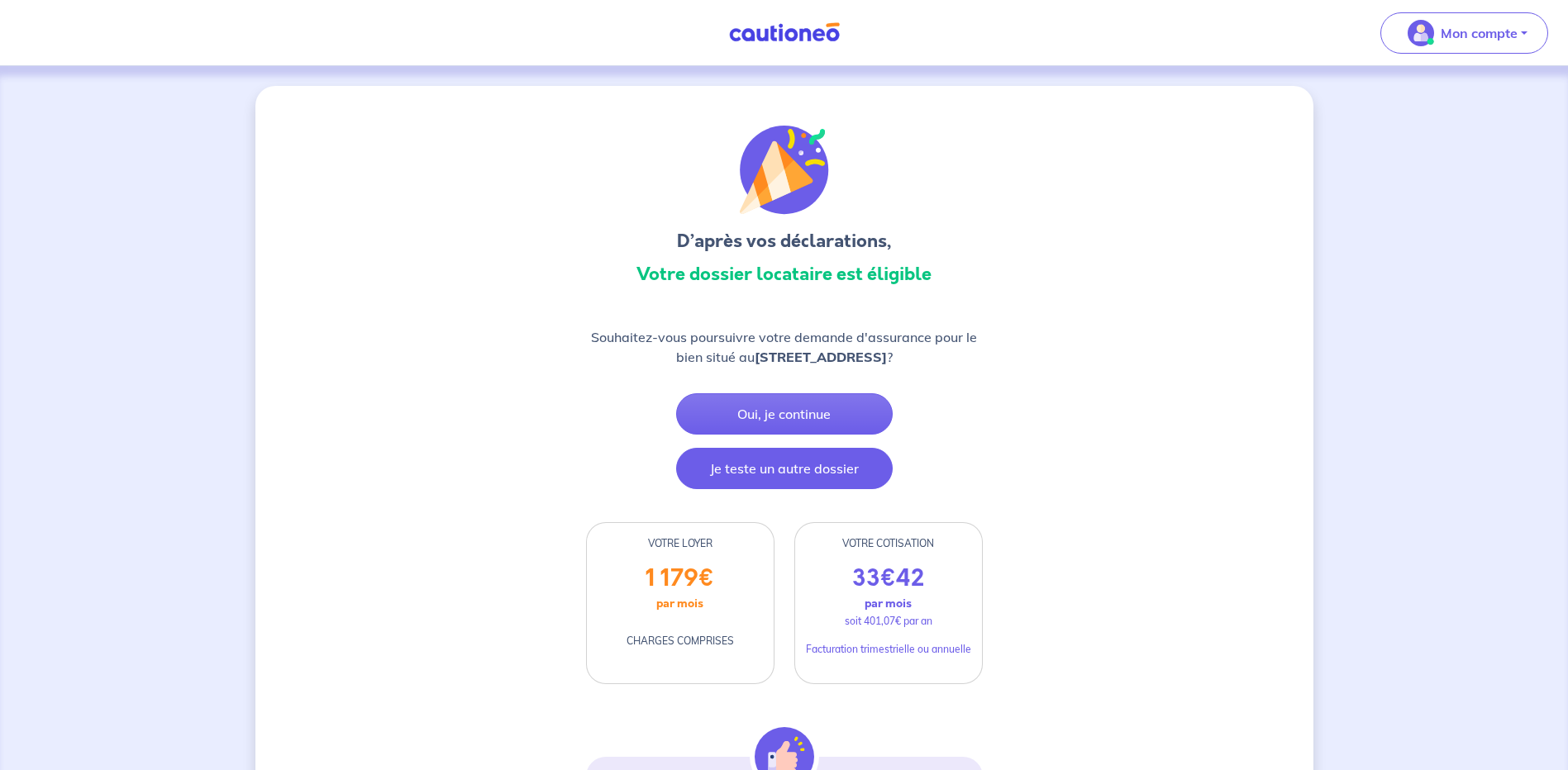
click at [787, 477] on button "Je teste un autre dossier" at bounding box center [784, 468] width 216 height 41
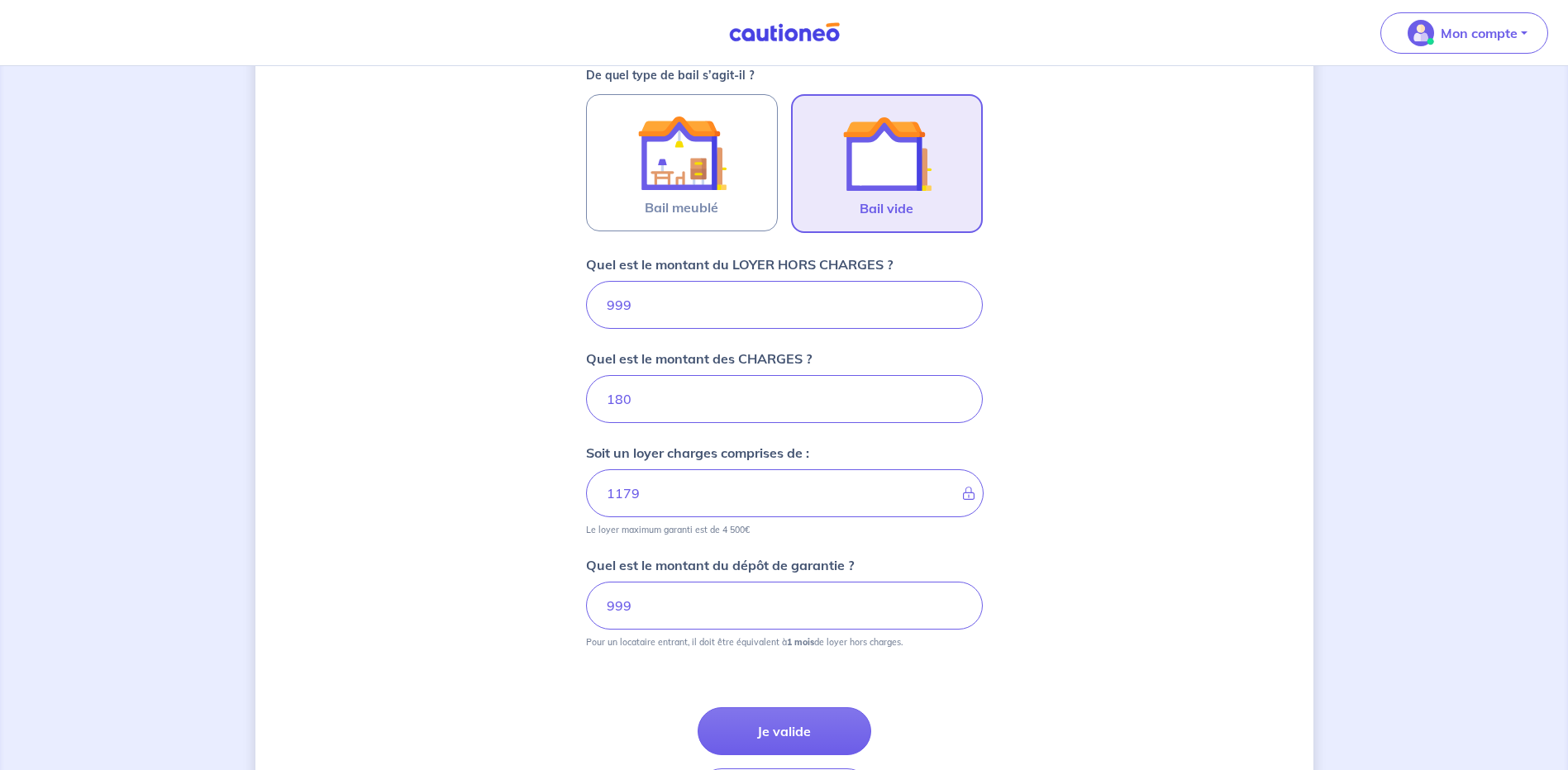
scroll to position [616, 0]
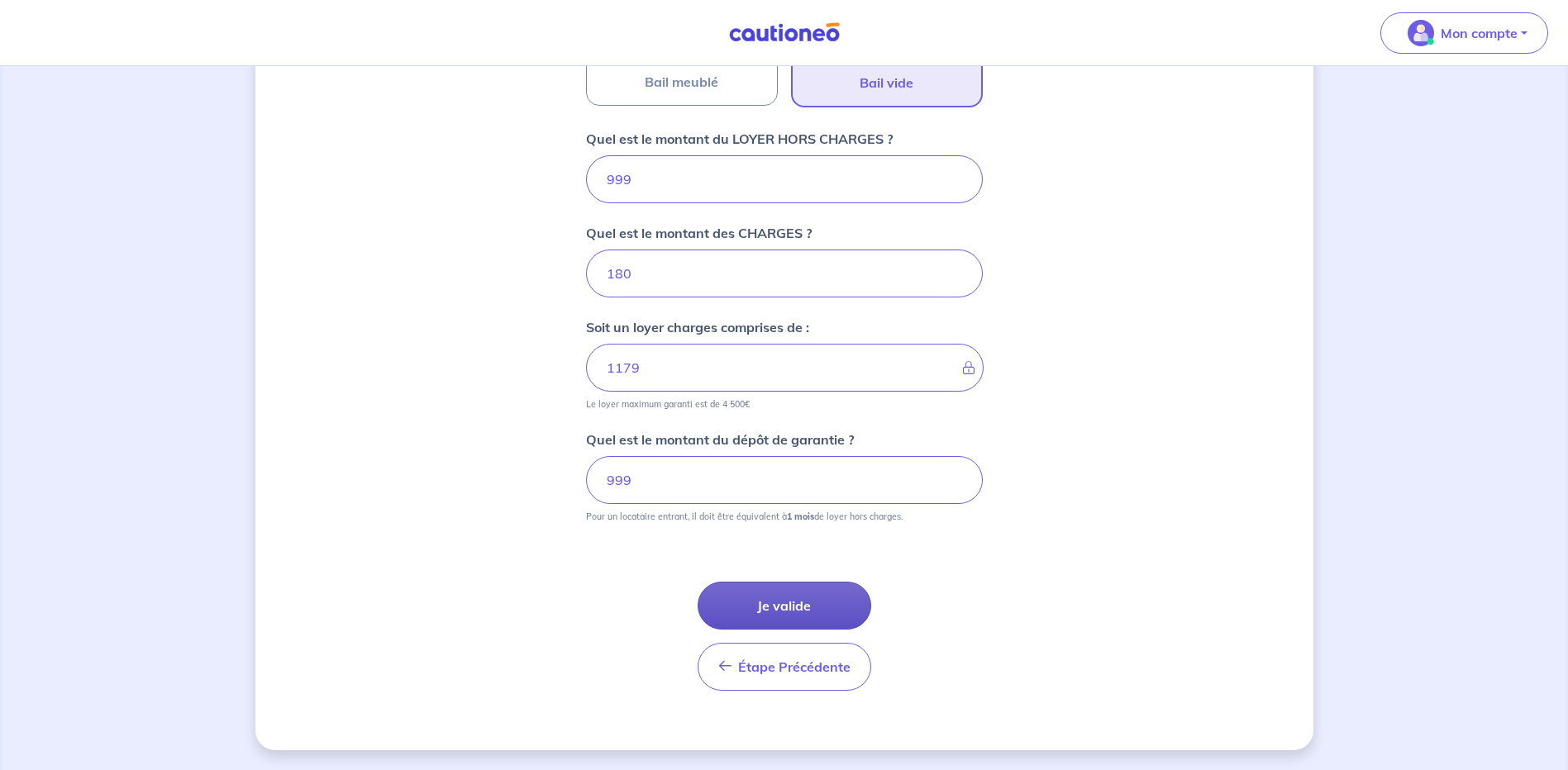
click at [790, 609] on button "Je valide" at bounding box center [785, 605] width 174 height 48
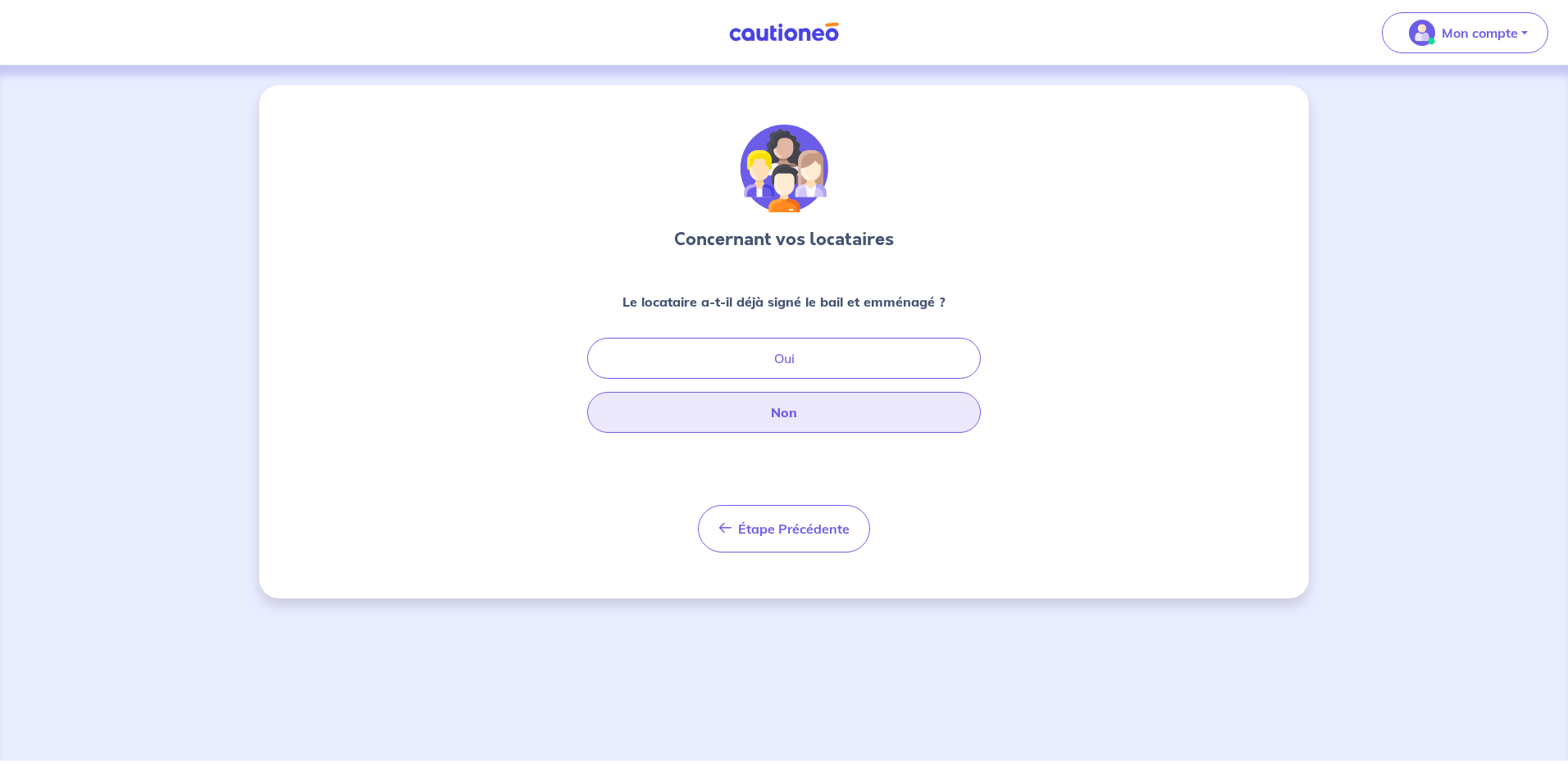
click at [749, 395] on button "Non" at bounding box center [783, 412] width 393 height 41
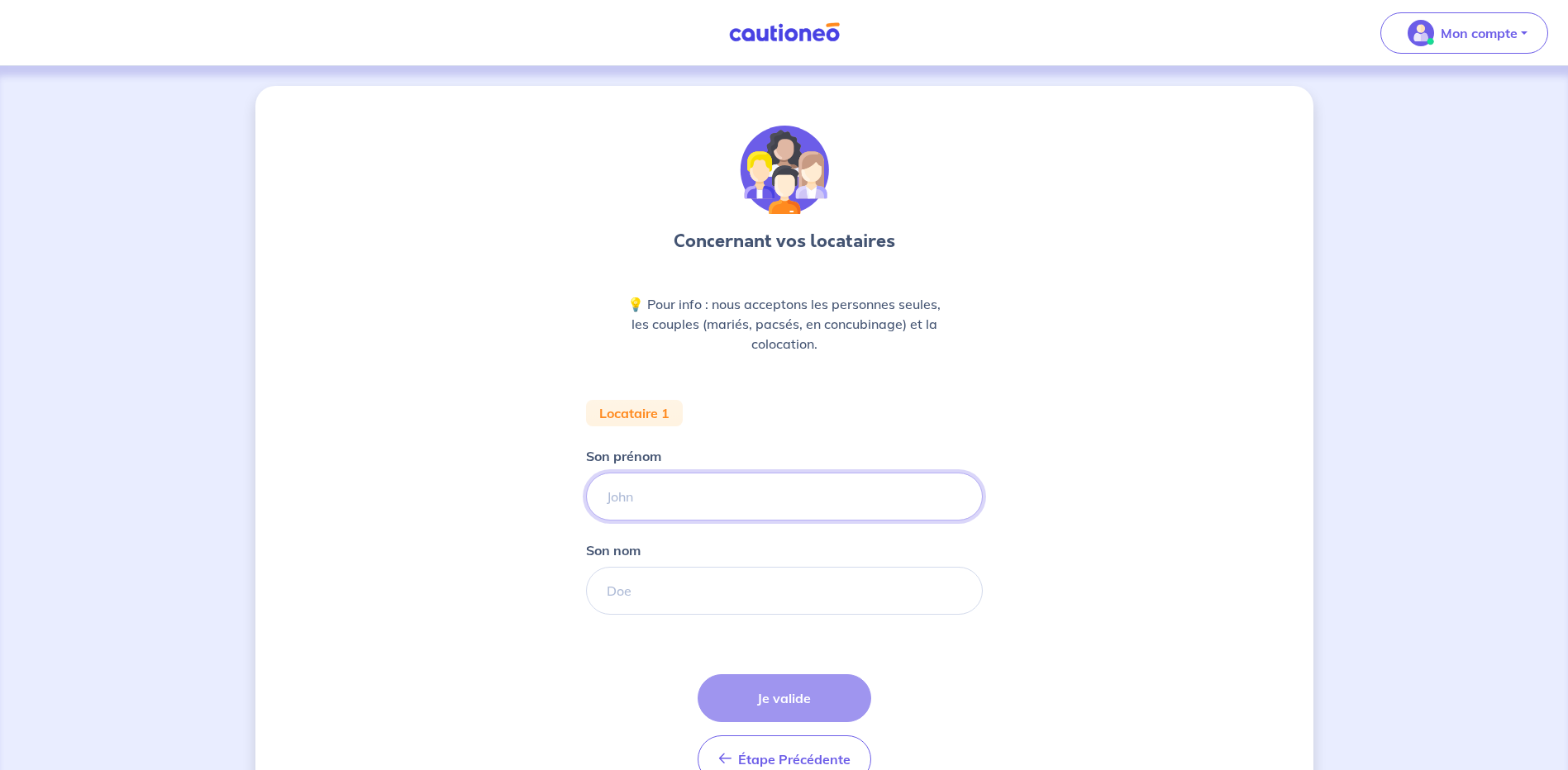
click at [634, 496] on input "Son prénom" at bounding box center [784, 496] width 397 height 48
type input "[US_STATE]"
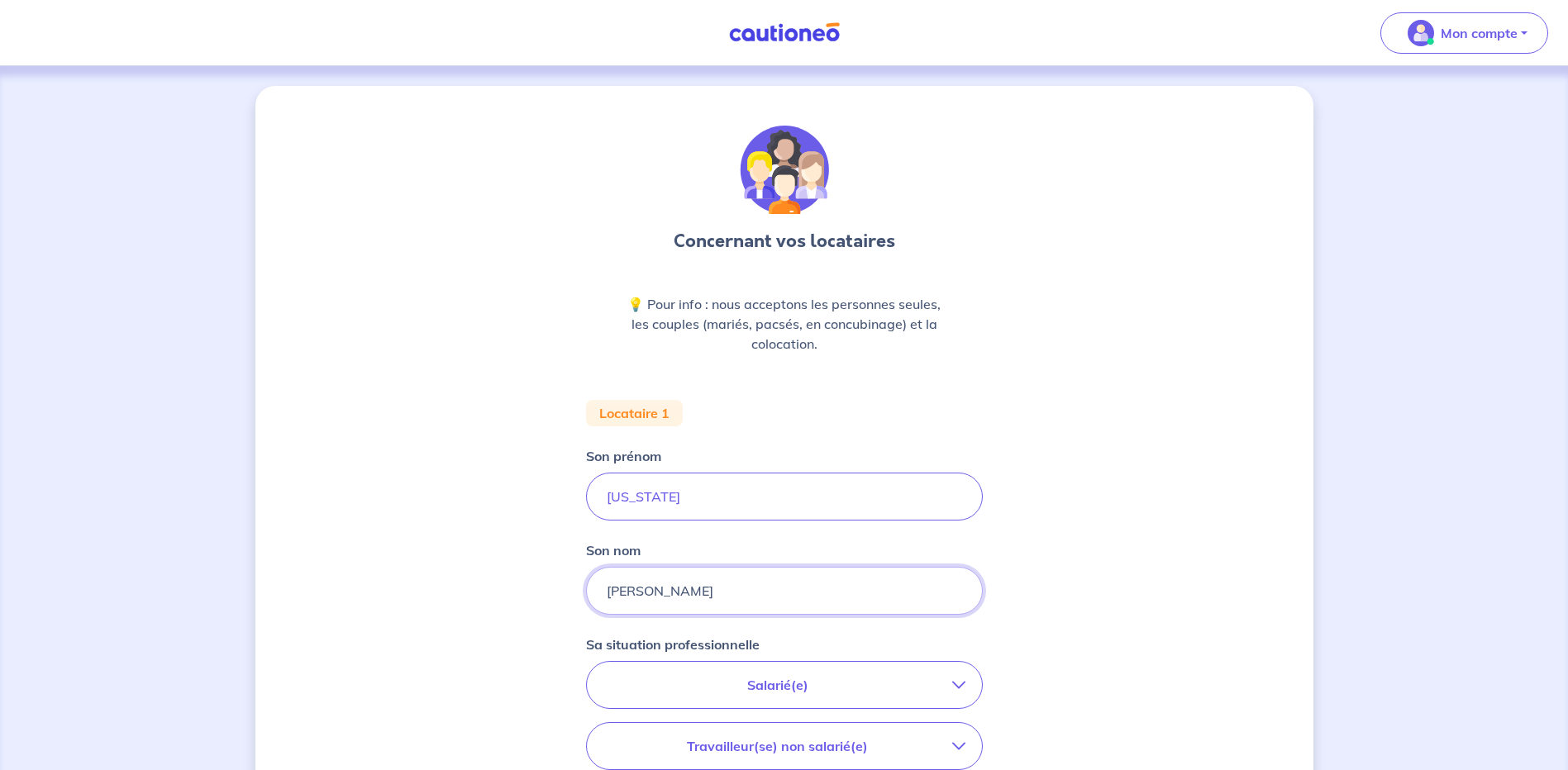
scroll to position [82, 0]
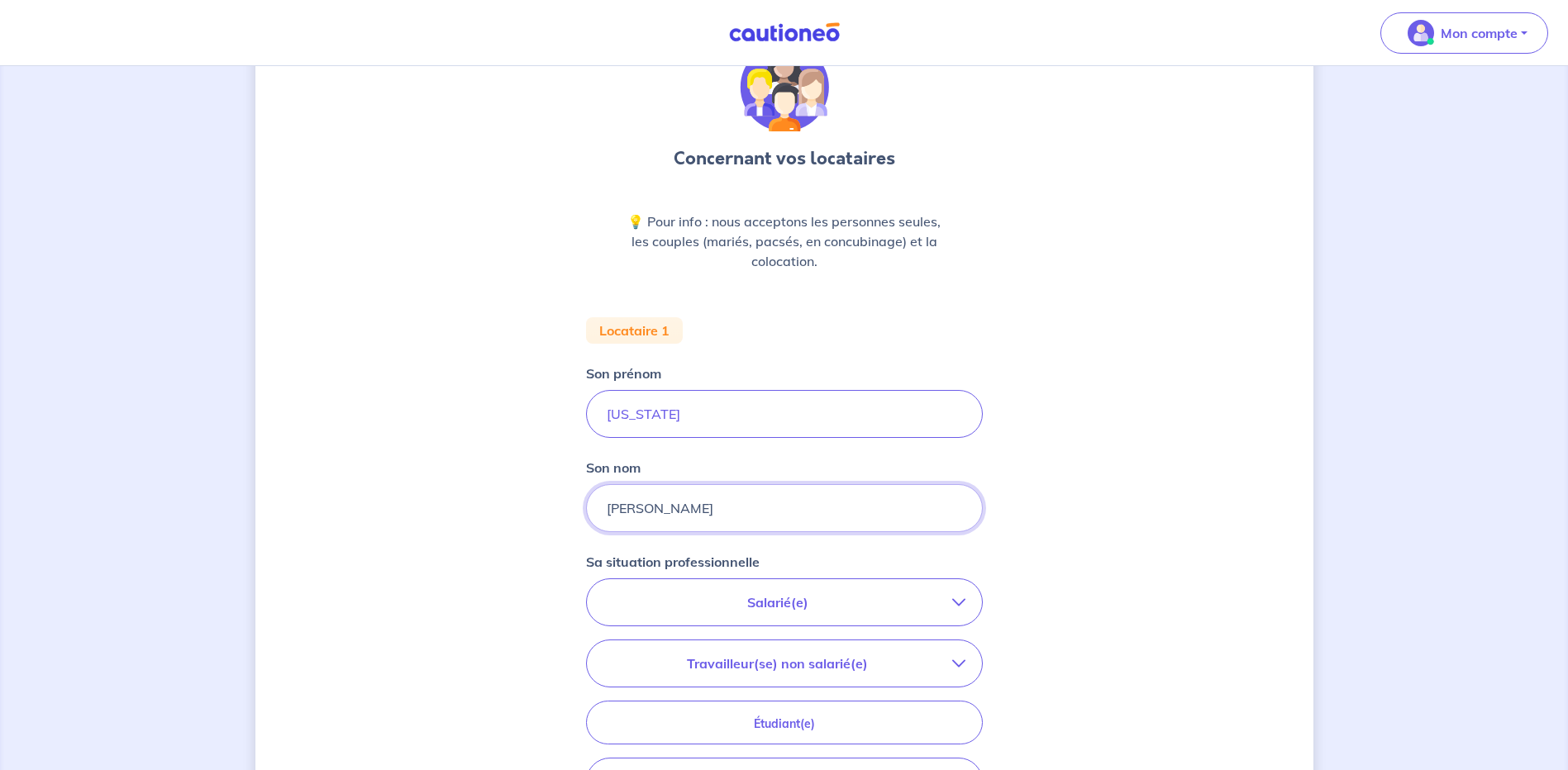
type input "[PERSON_NAME]"
drag, startPoint x: 682, startPoint y: 413, endPoint x: 556, endPoint y: 418, distance: 126.1
click at [556, 418] on div "Concernant vos locataires 💡 Pour info : nous acceptons les personnes seules, le…" at bounding box center [784, 526] width 1058 height 1044
type input "KAUNAY"
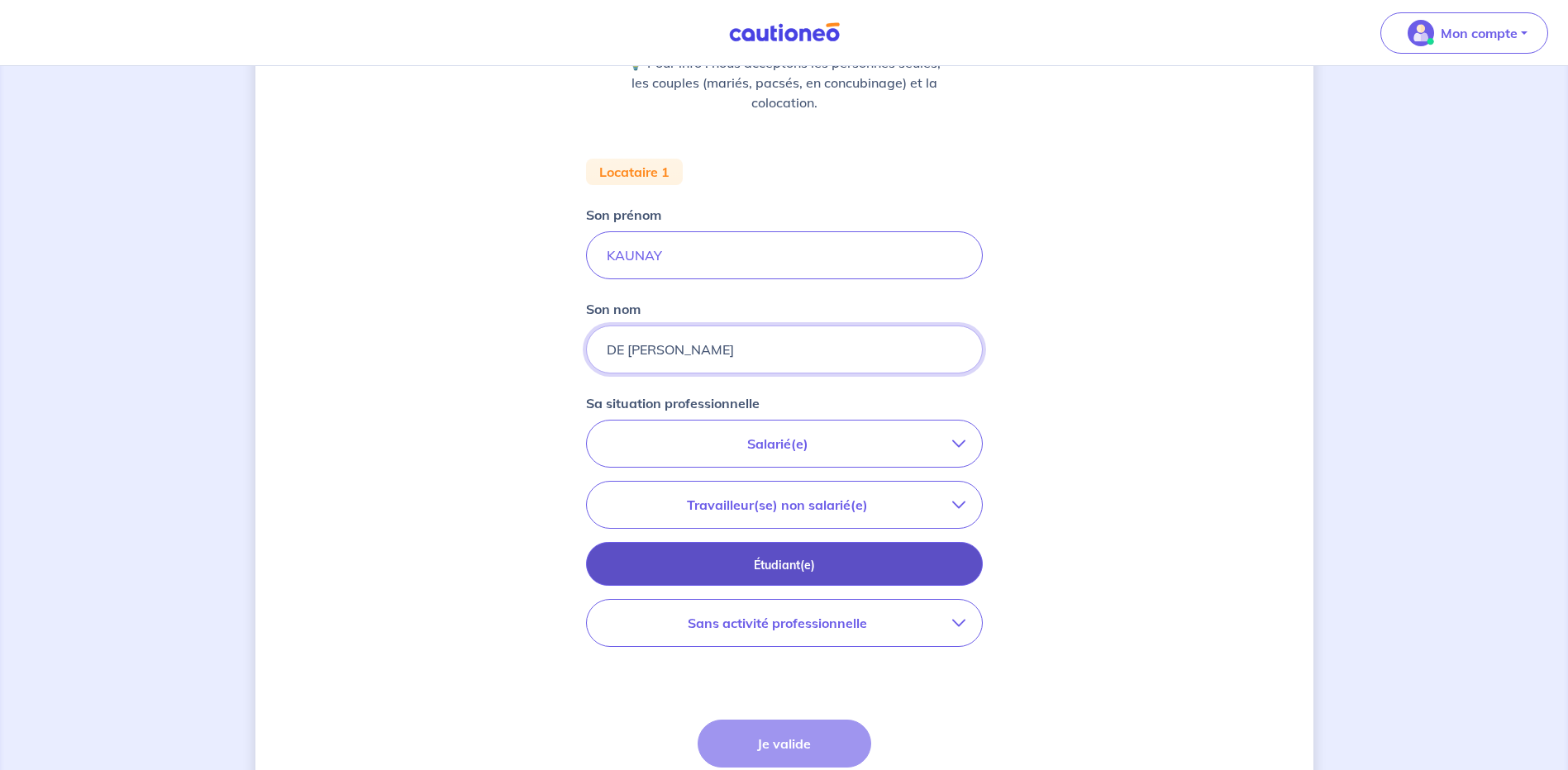
scroll to position [248, 0]
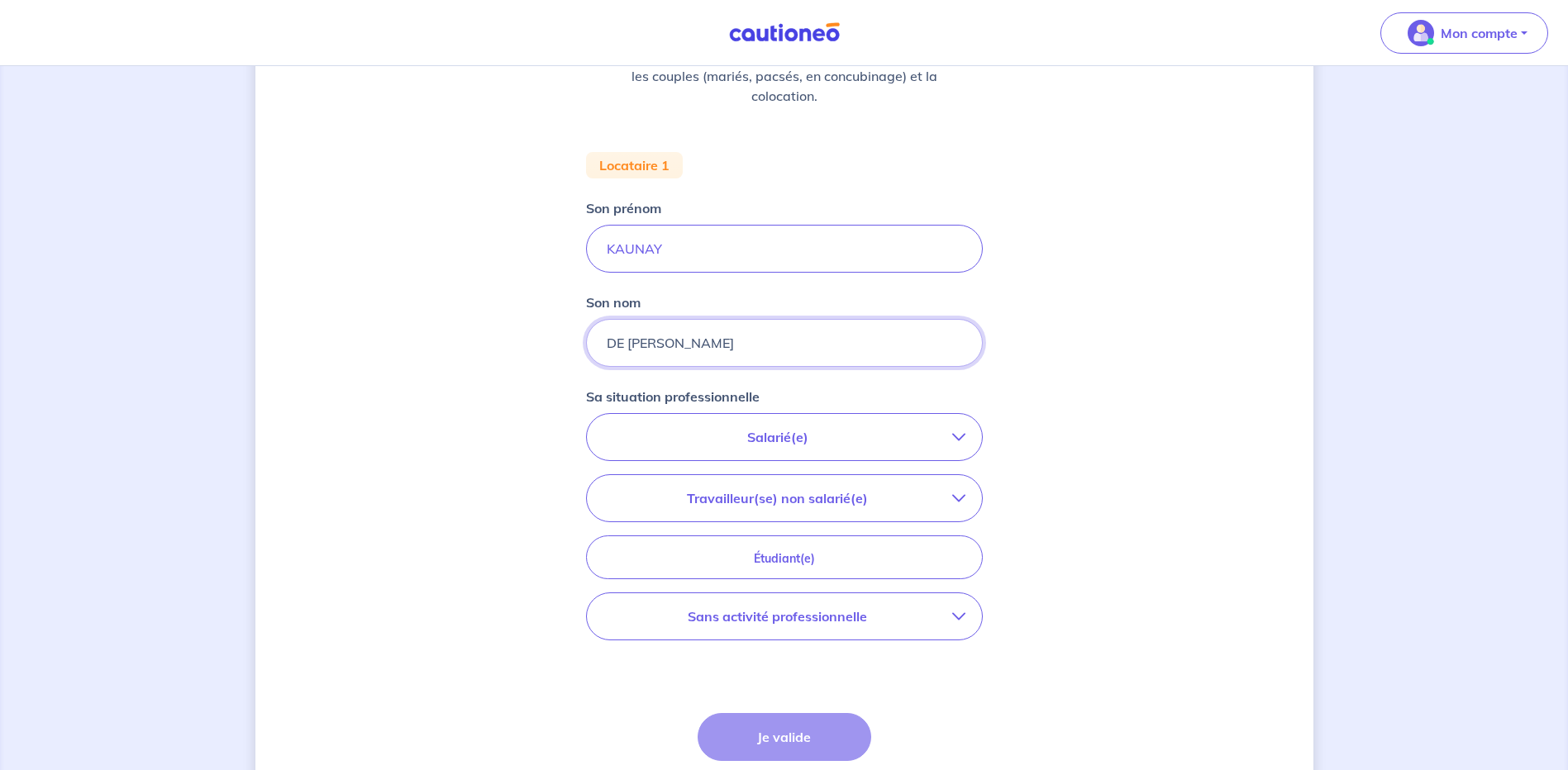
type input "DE [PERSON_NAME]"
click at [771, 435] on p "Salarié(e)" at bounding box center [778, 438] width 349 height 20
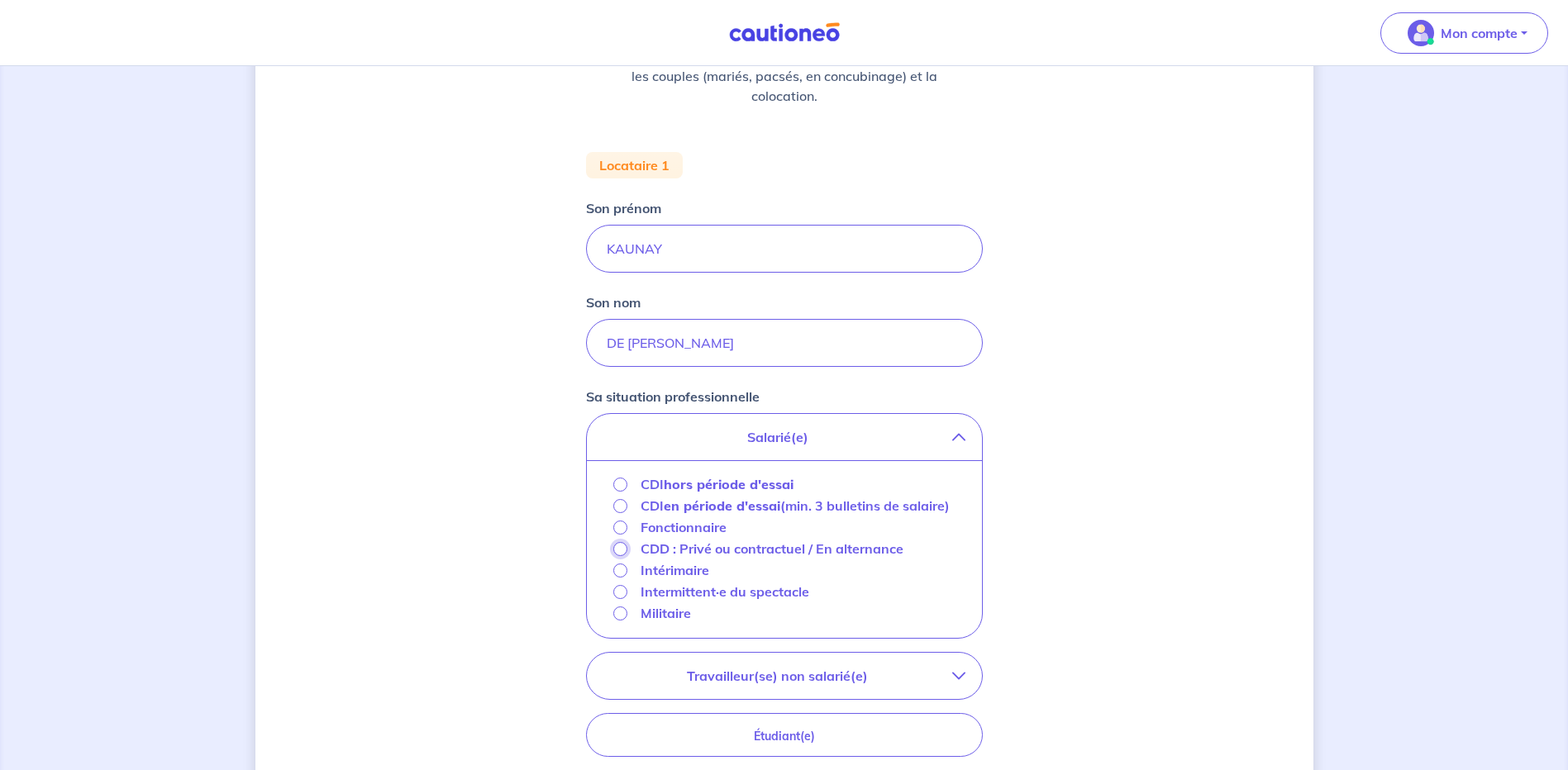
click at [623, 556] on input "CDD : Privé ou contractuel / En alternance" at bounding box center [620, 548] width 14 height 14
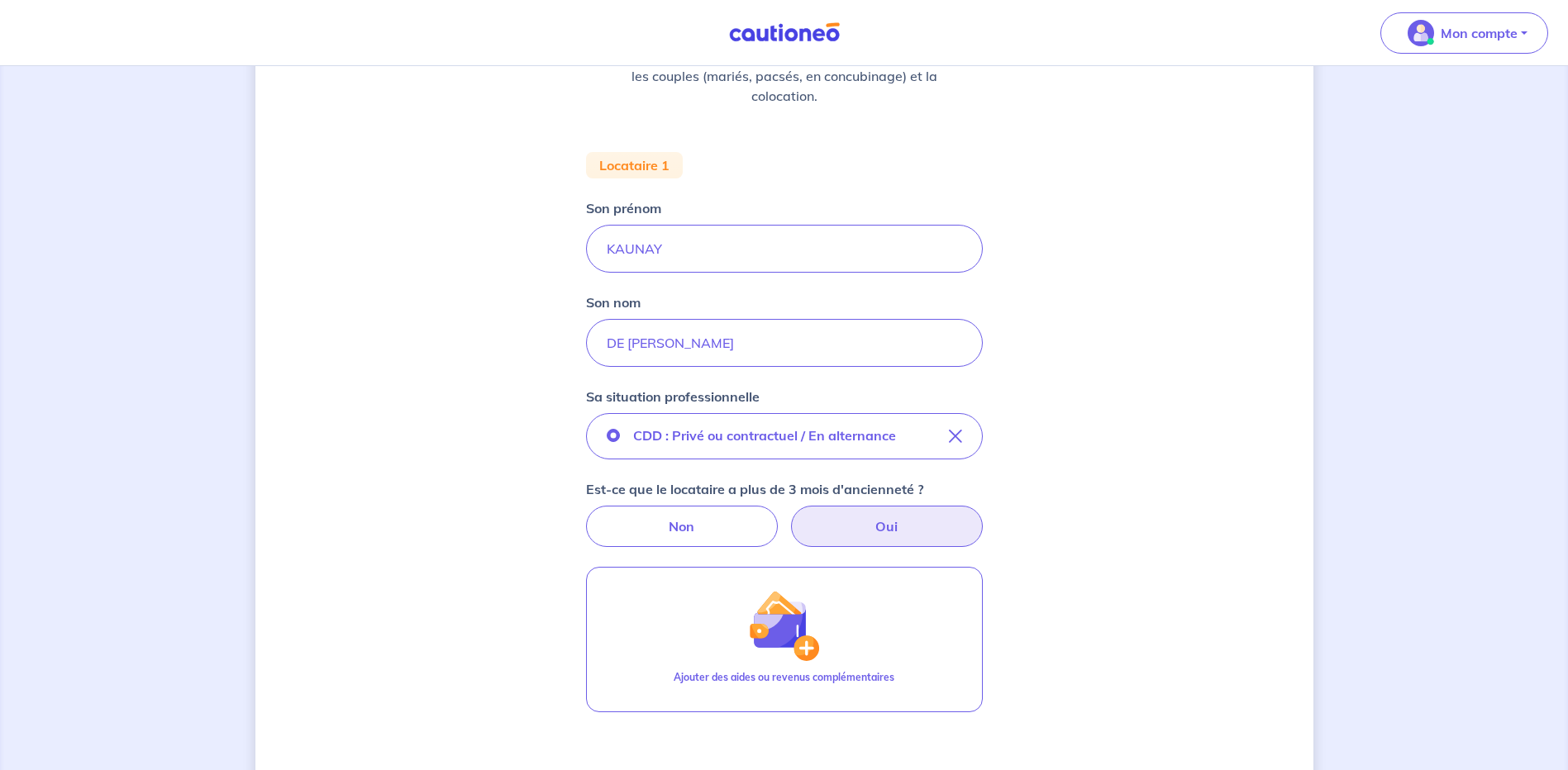
click at [891, 526] on label "Oui" at bounding box center [887, 526] width 191 height 41
click at [789, 516] on input "Oui" at bounding box center [784, 511] width 11 height 11
radio input "true"
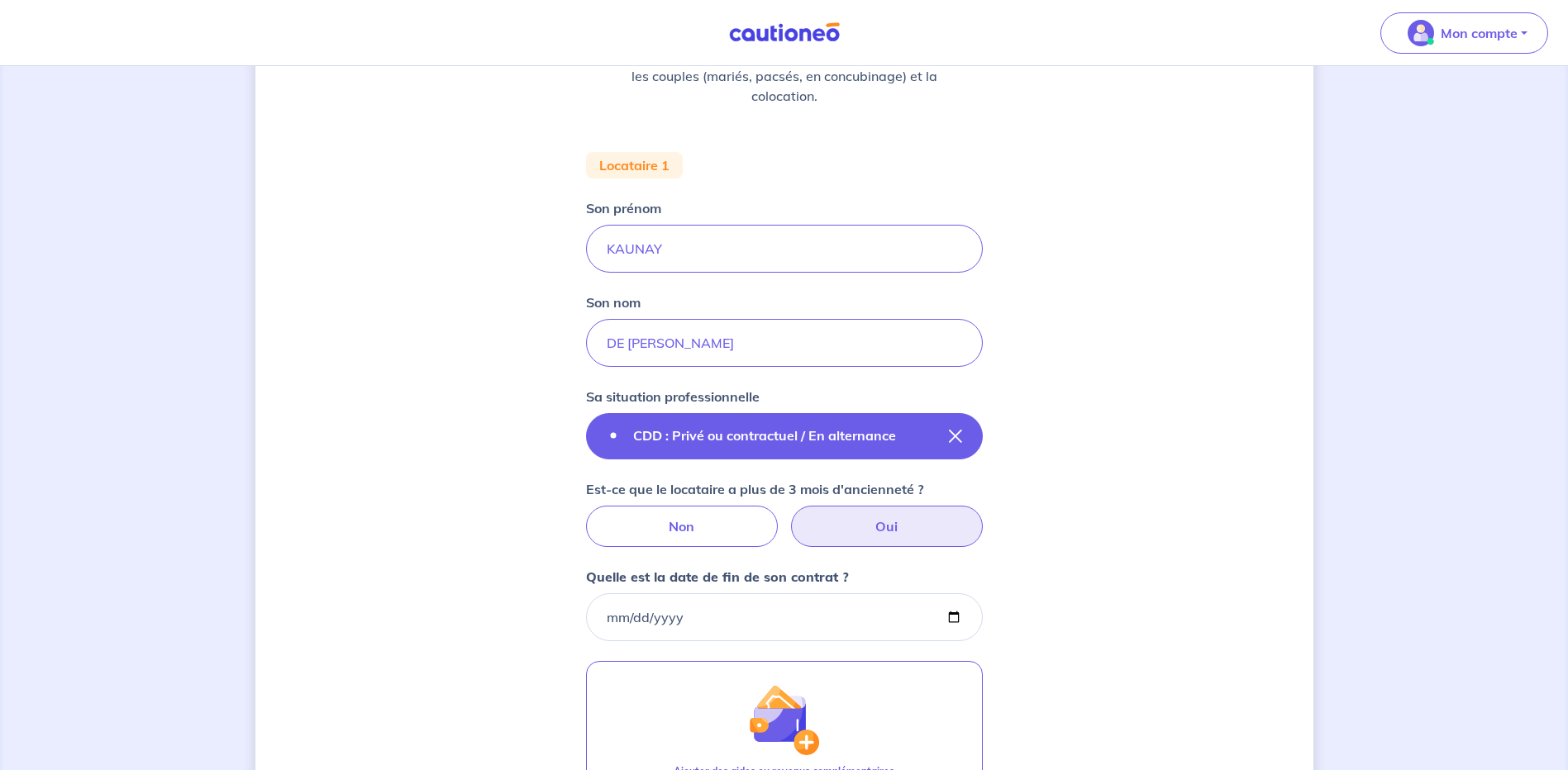
click at [735, 428] on p "CDD : Privé ou contractuel / En alternance" at bounding box center [764, 436] width 263 height 20
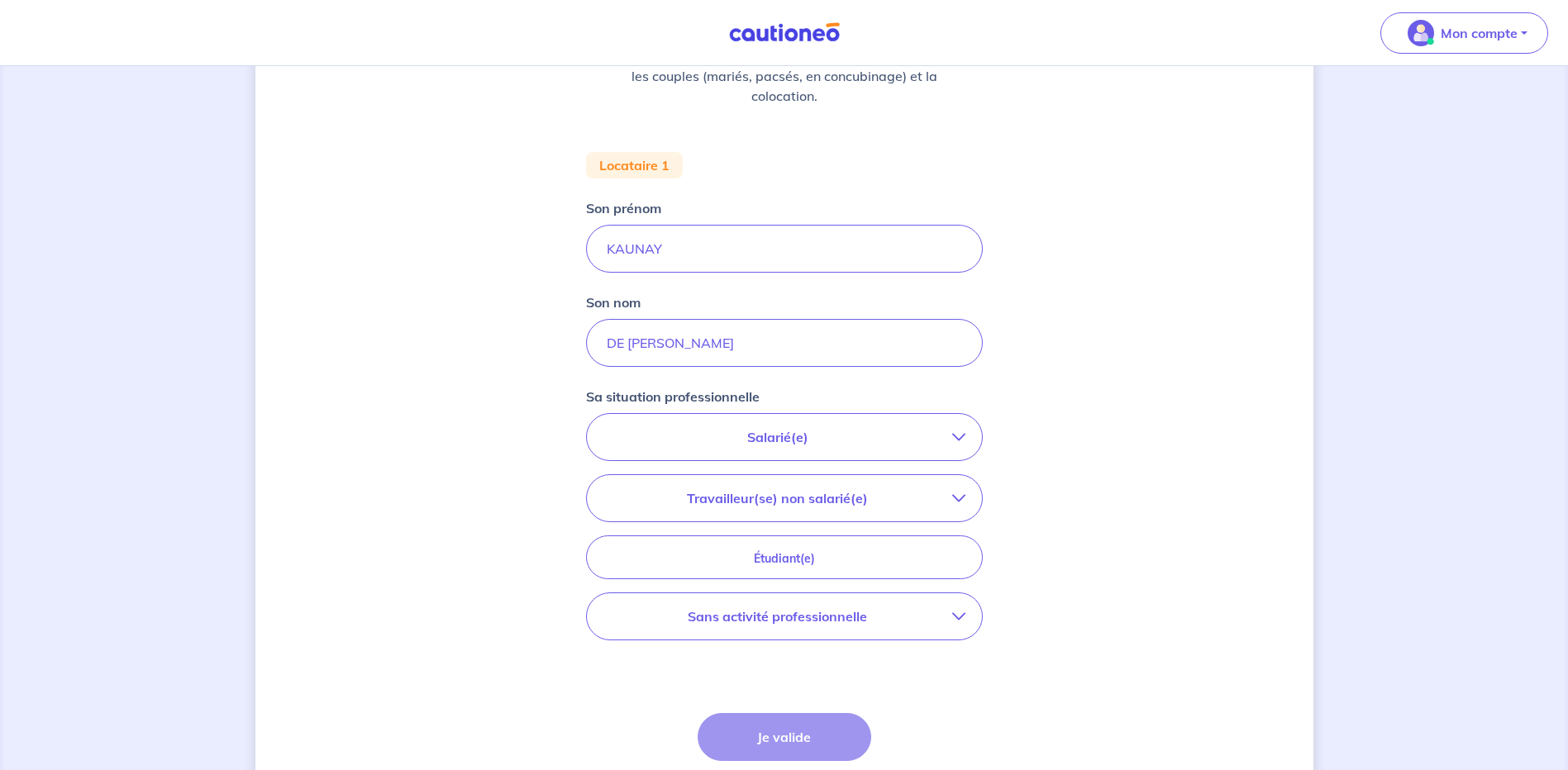
click at [735, 429] on p "Salarié(e)" at bounding box center [778, 438] width 349 height 20
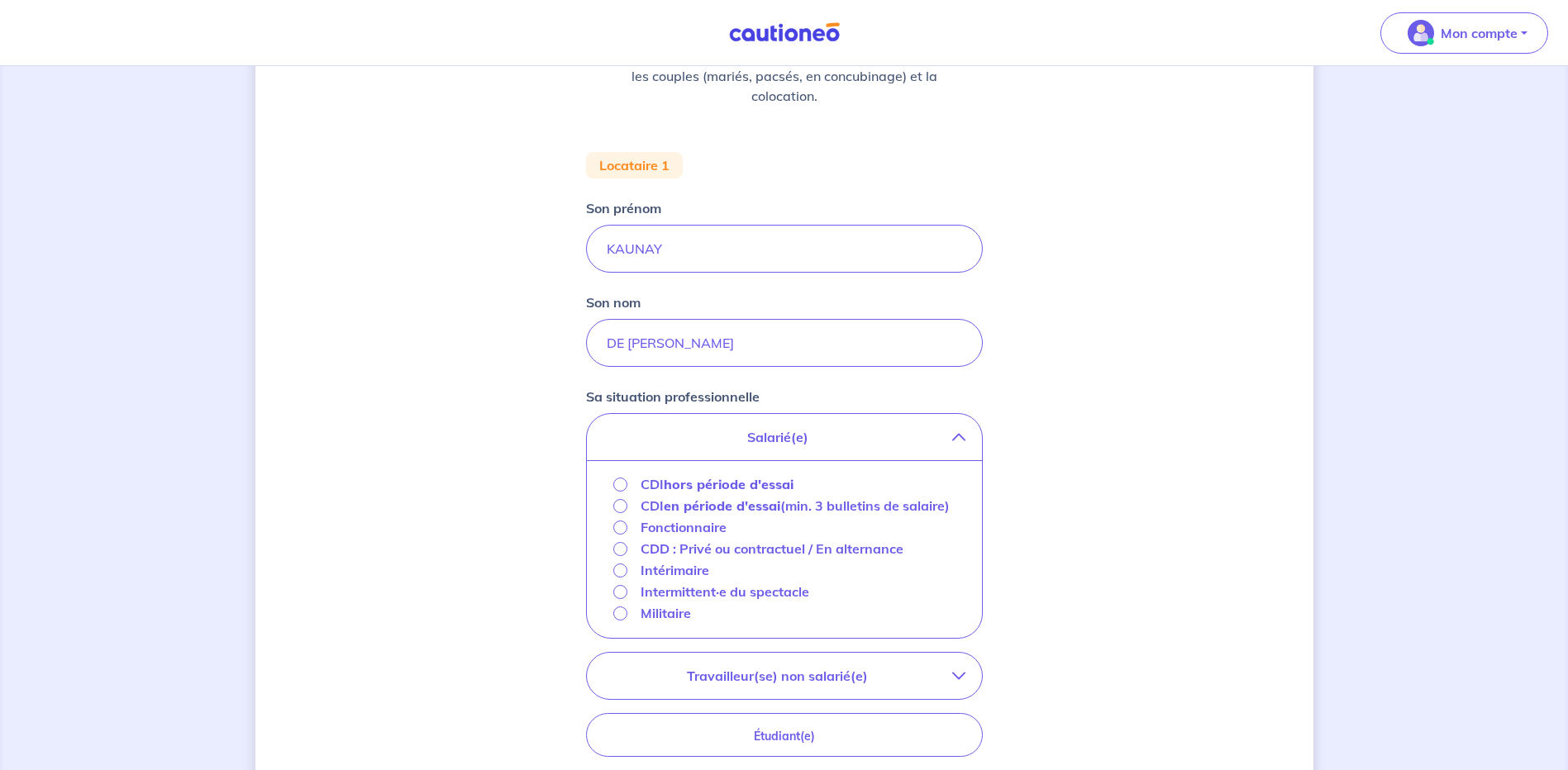
click at [646, 559] on p "CDD : Privé ou contractuel / En alternance" at bounding box center [771, 548] width 263 height 20
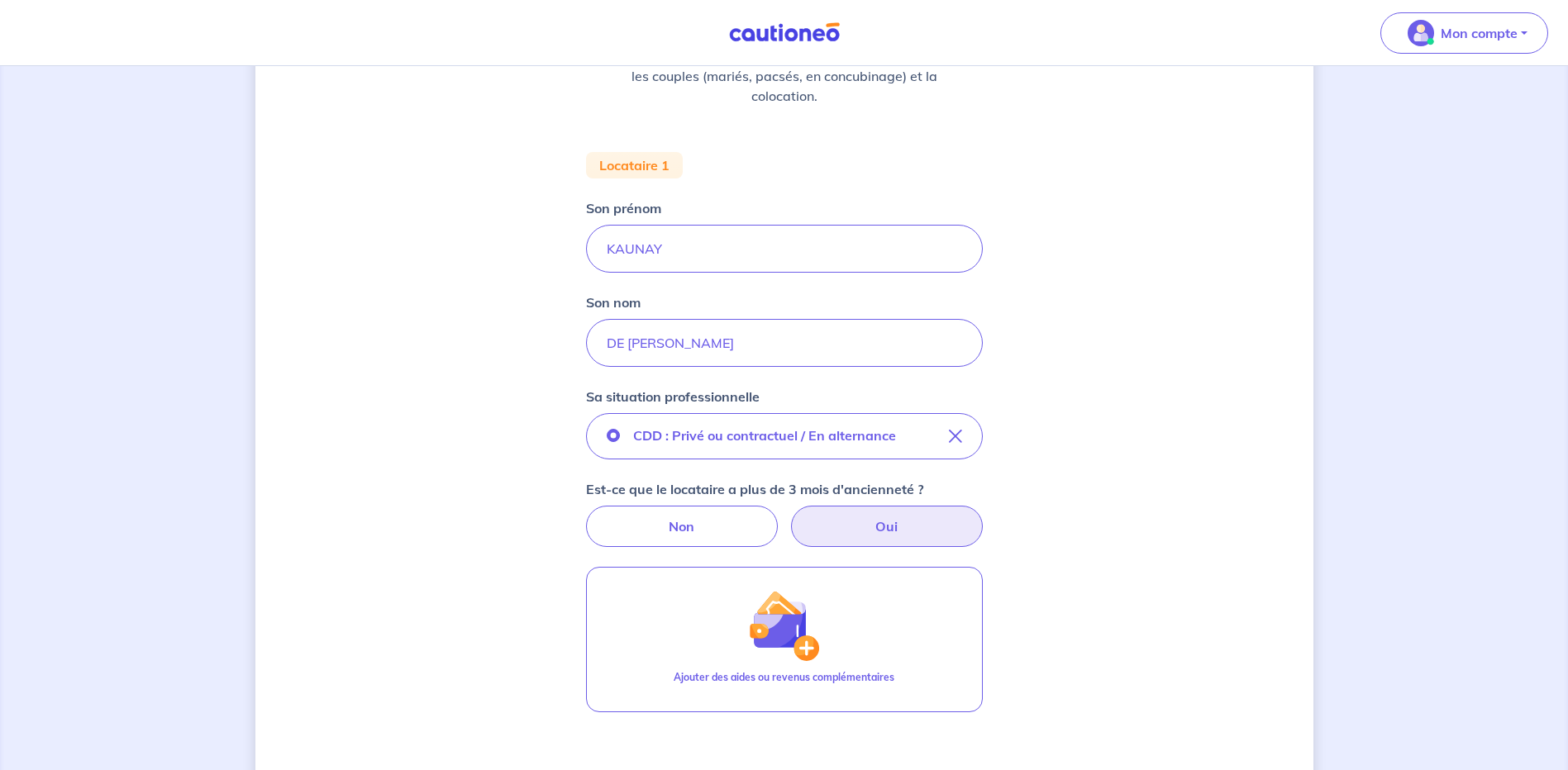
click at [904, 534] on label "Oui" at bounding box center [887, 526] width 191 height 41
click at [789, 516] on input "Oui" at bounding box center [784, 511] width 11 height 11
radio input "true"
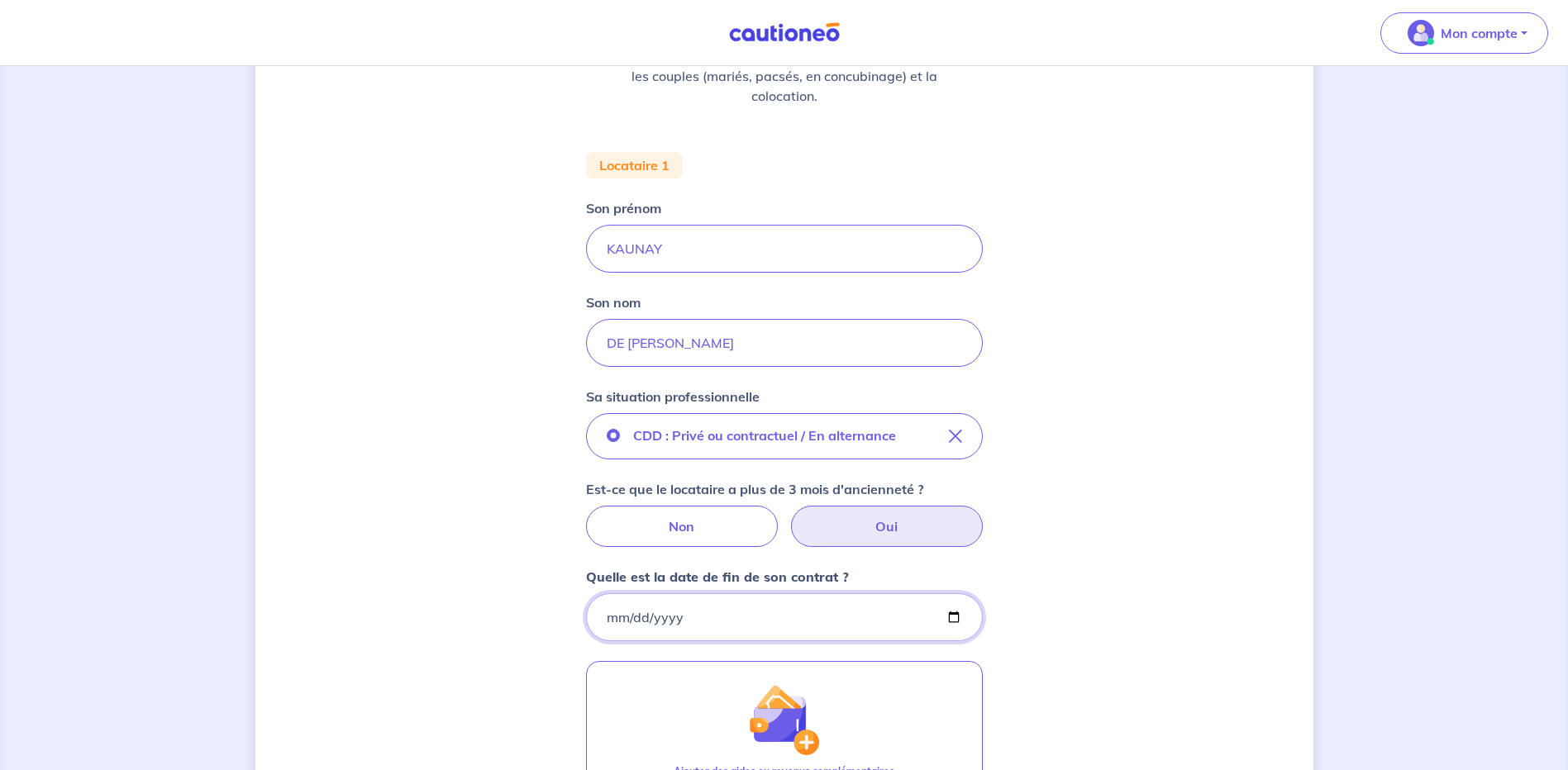
click at [760, 613] on input "Quelle est la date de fin de son contrat ?" at bounding box center [784, 617] width 397 height 48
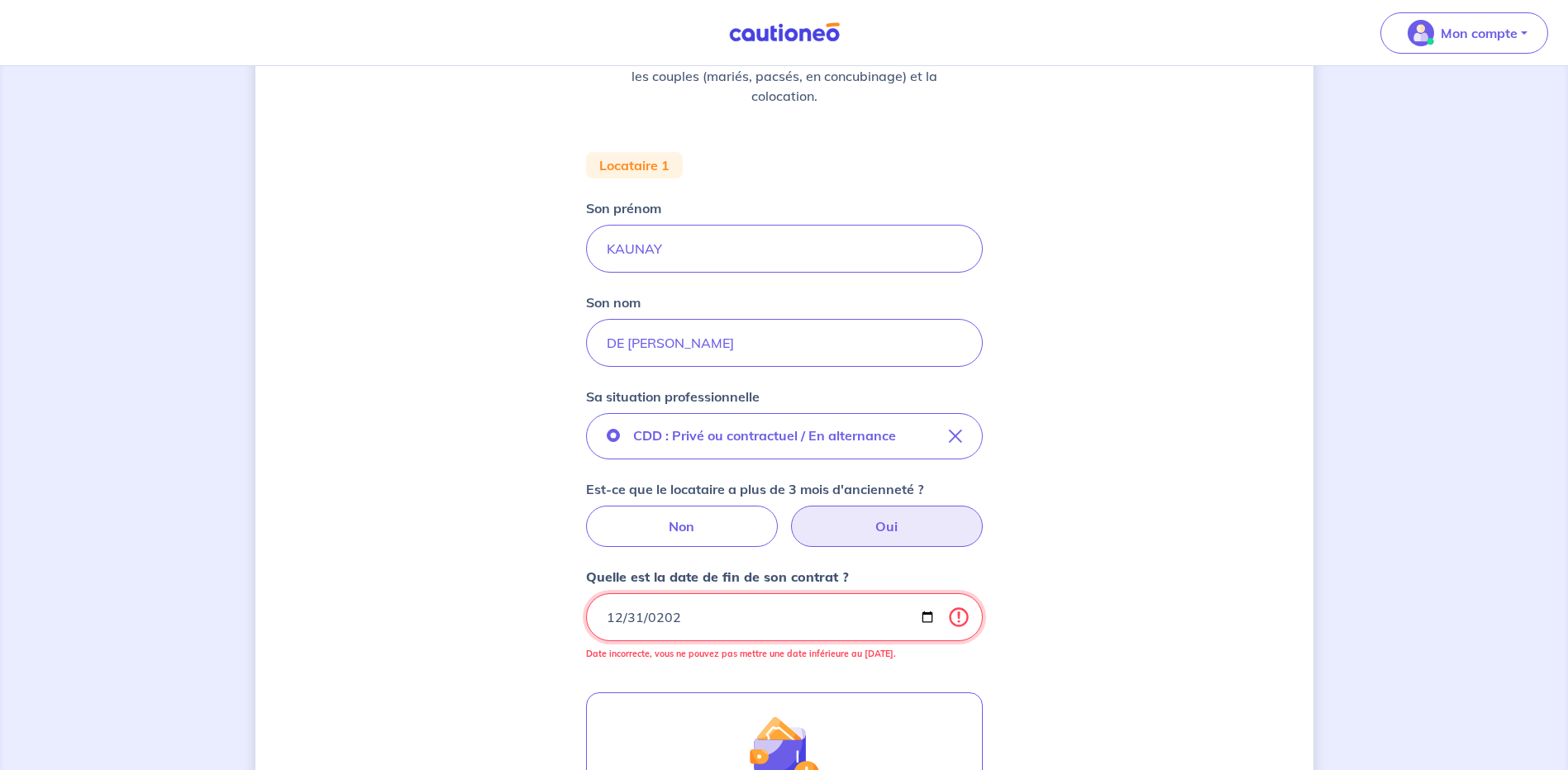
type input "[DATE]"
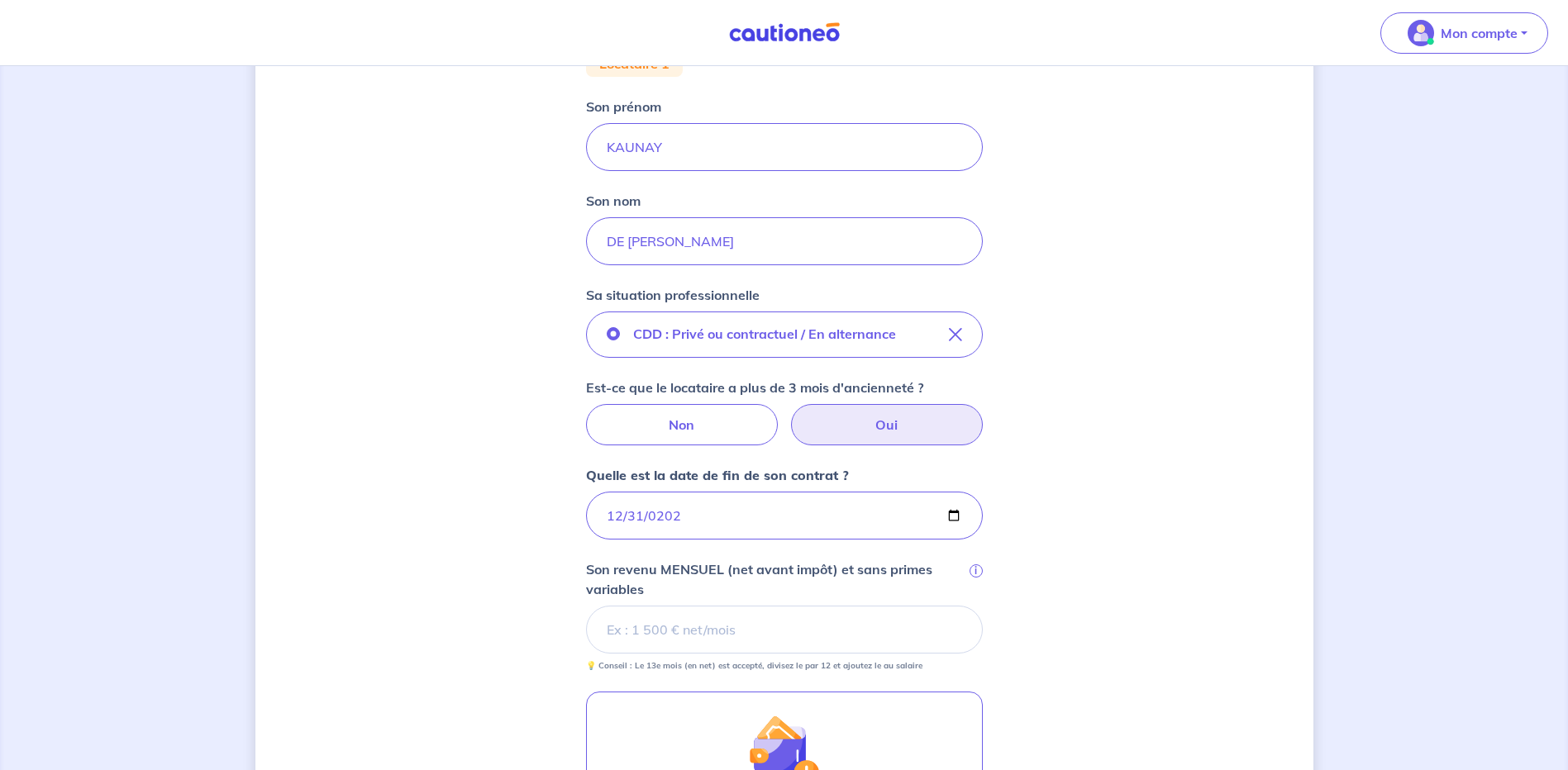
scroll to position [413, 0]
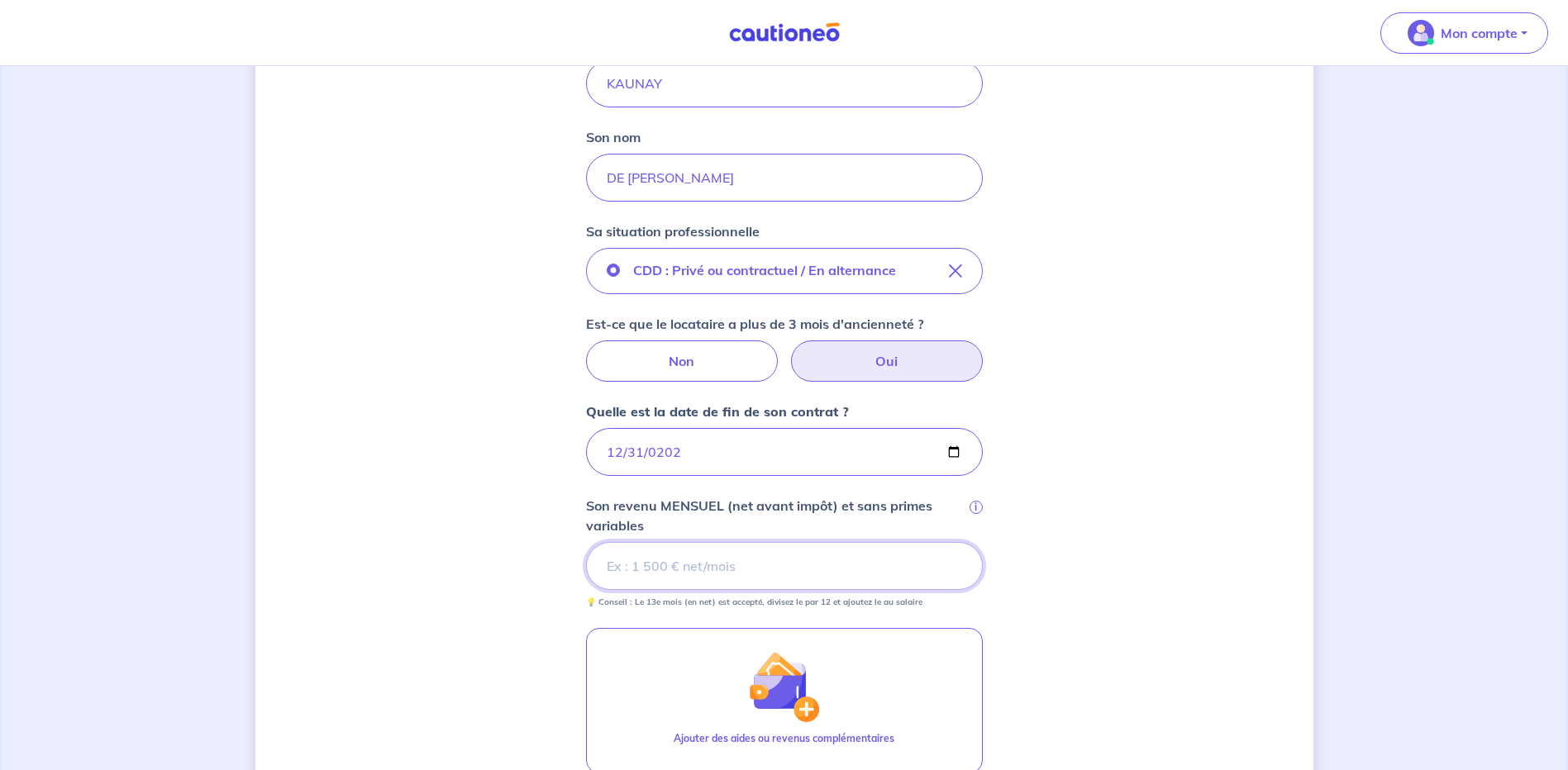
click at [634, 563] on input "Son revenu MENSUEL (net avant impôt) et sans primes variables i" at bounding box center [784, 566] width 397 height 48
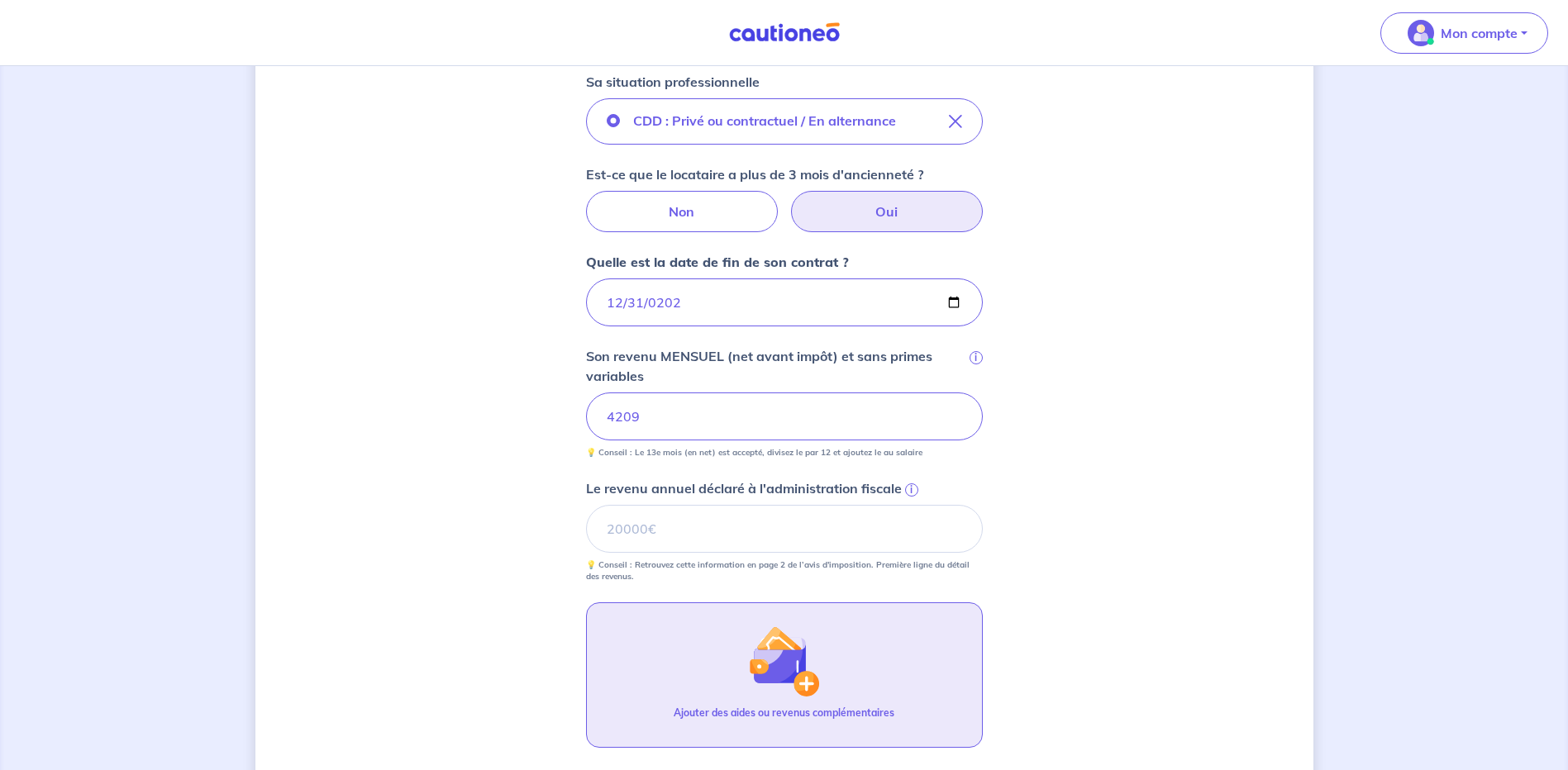
scroll to position [579, 0]
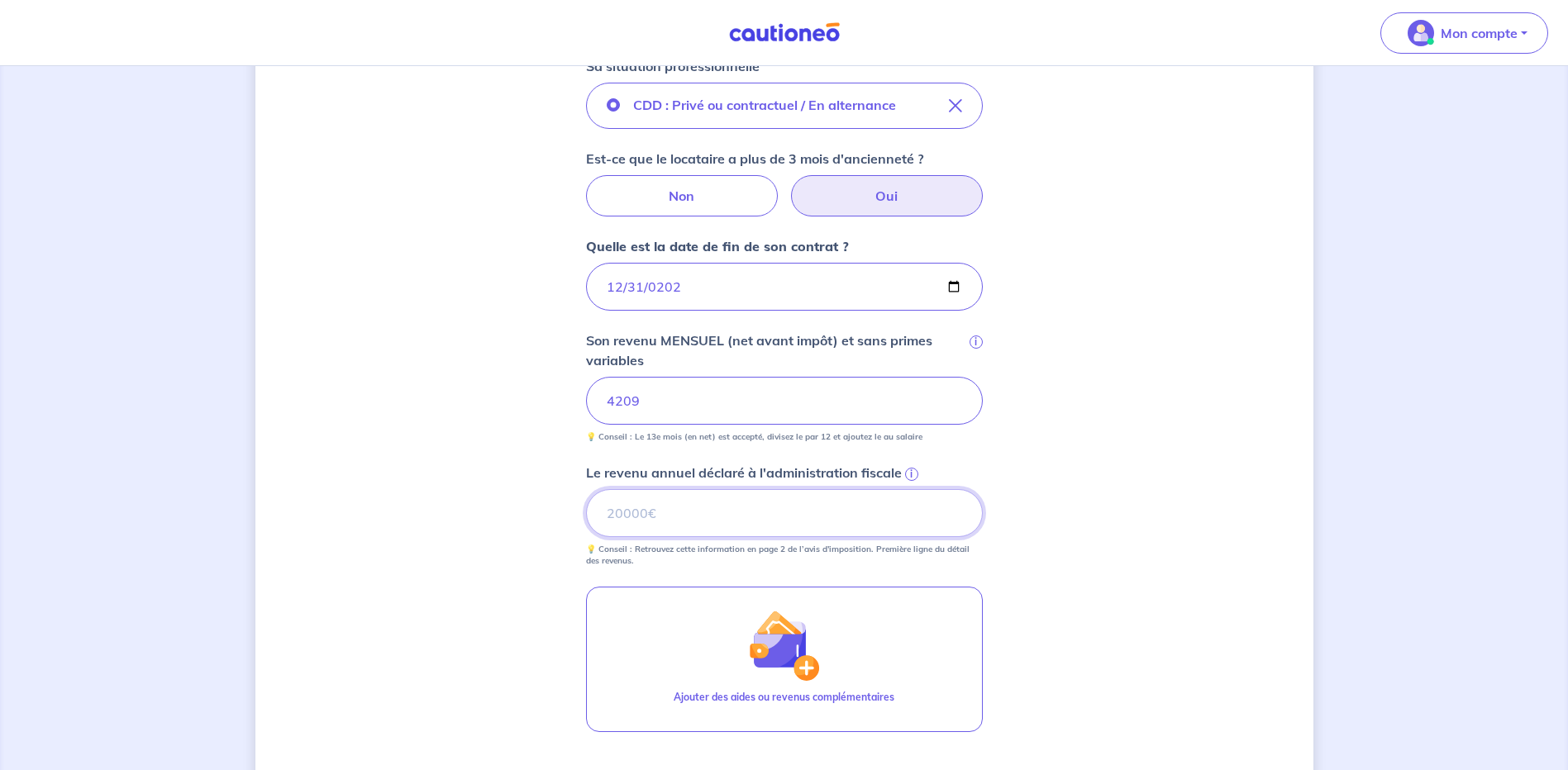
click at [630, 506] on input "Le revenu annuel déclaré à l'administration fiscale i" at bounding box center [784, 513] width 397 height 48
type input "7637"
click at [1140, 526] on div "Concernant vos locataires 💡 Pour info : nous acceptons les personnes seules, le…" at bounding box center [784, 244] width 1058 height 1472
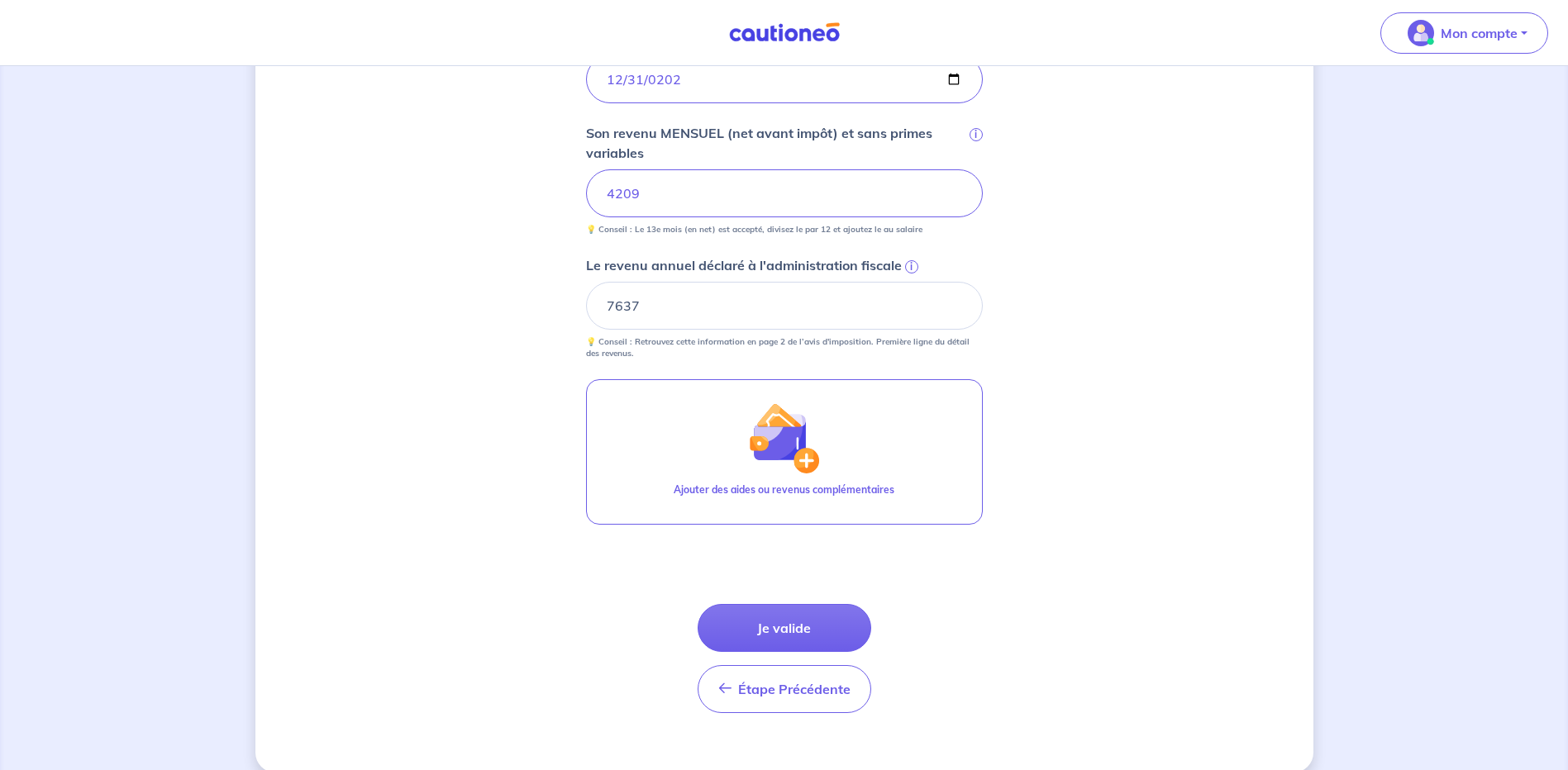
scroll to position [808, 0]
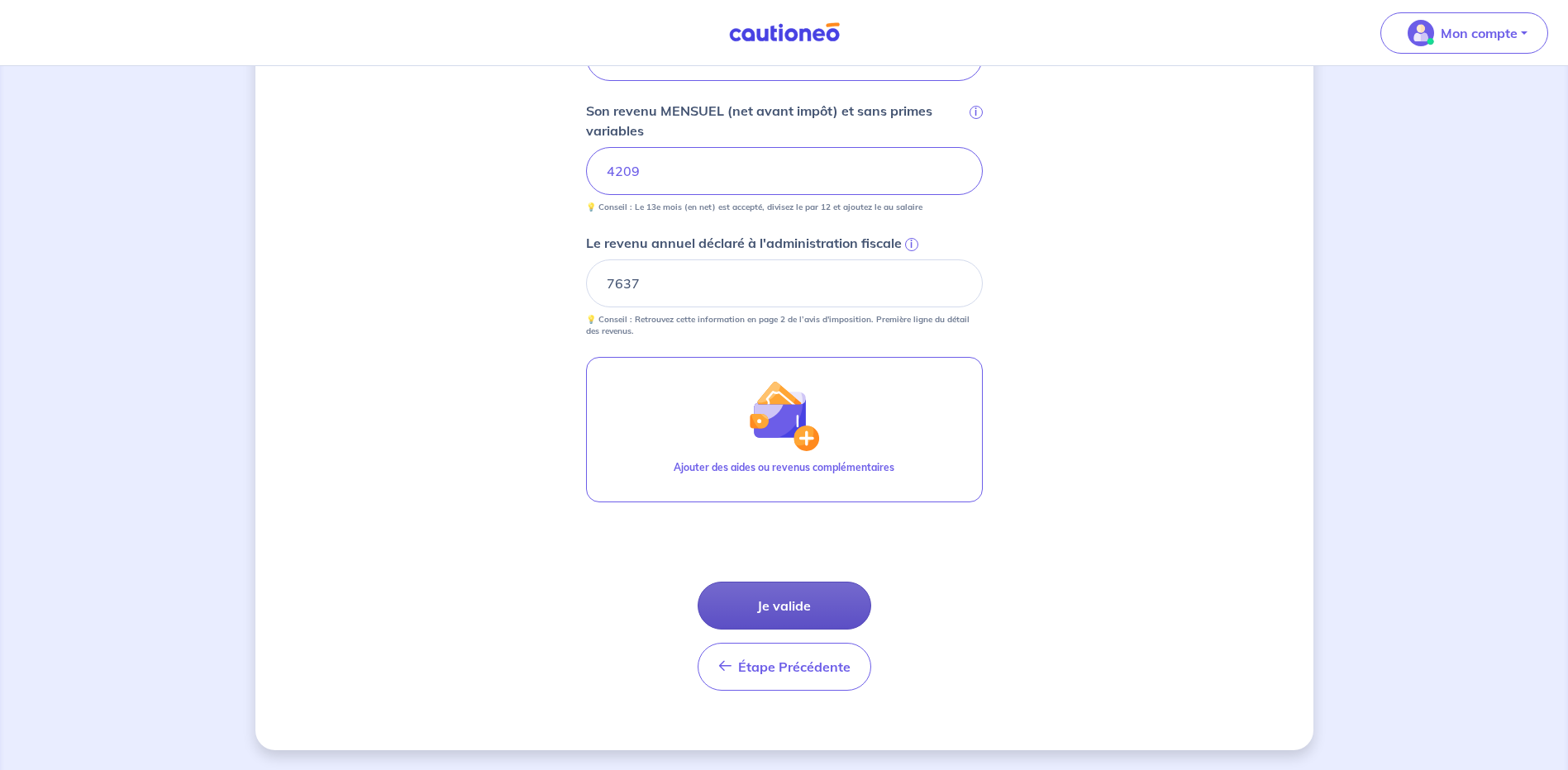
click at [800, 613] on button "Je valide" at bounding box center [785, 605] width 174 height 48
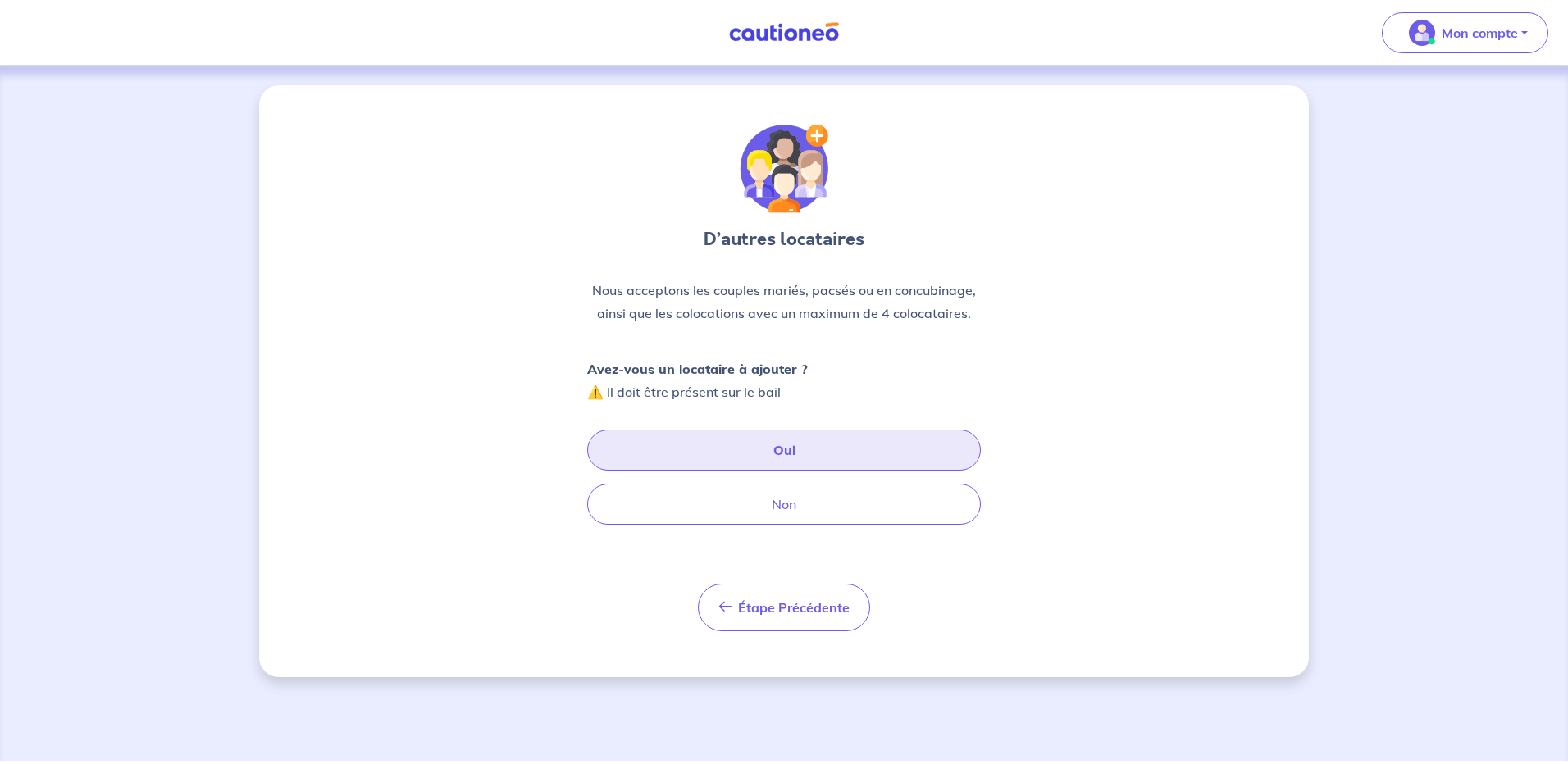
click at [803, 450] on button "Oui" at bounding box center [783, 450] width 393 height 41
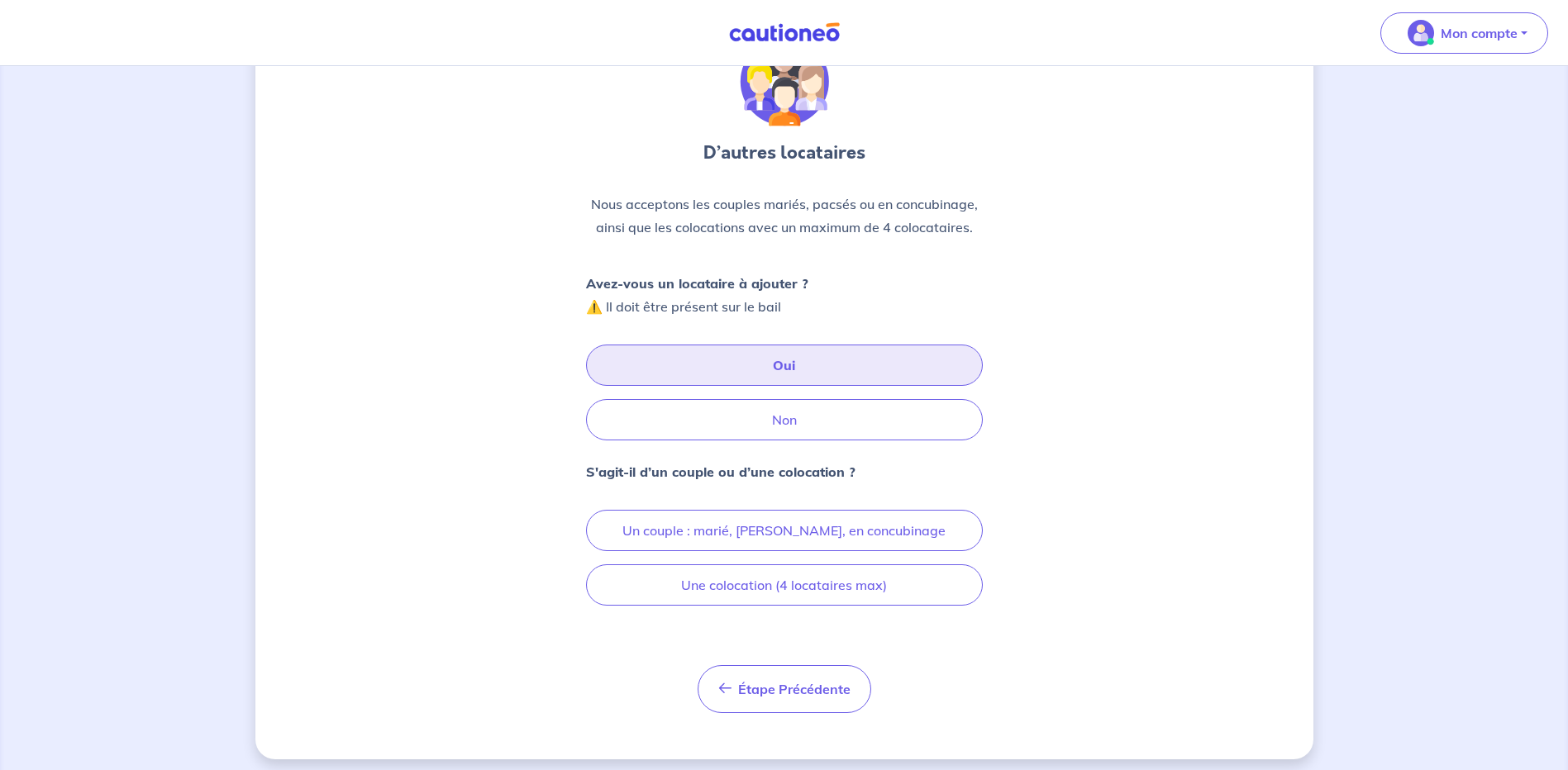
scroll to position [97, 0]
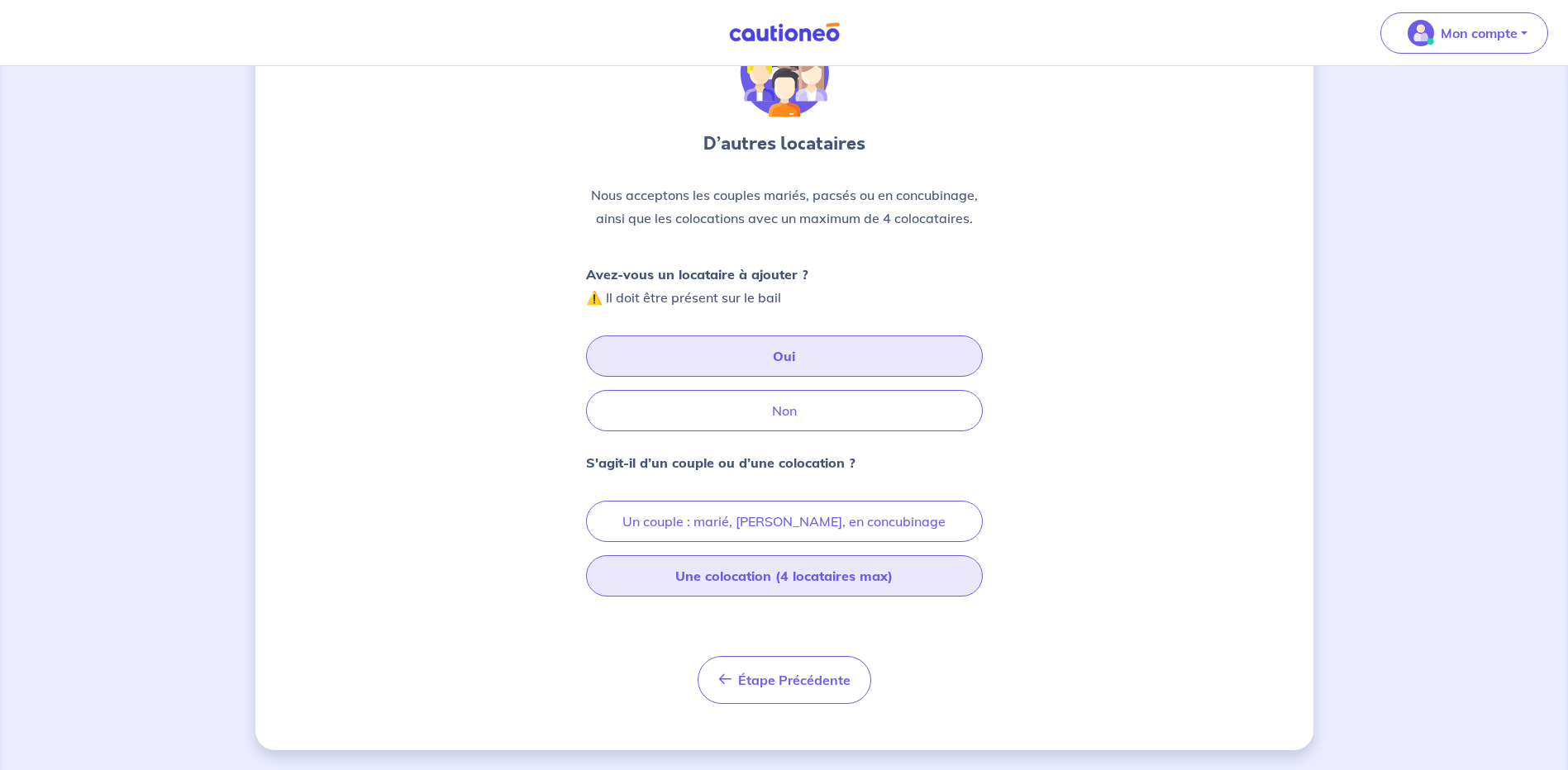
click at [759, 584] on button "Une colocation (4 locataires max)" at bounding box center [784, 575] width 397 height 41
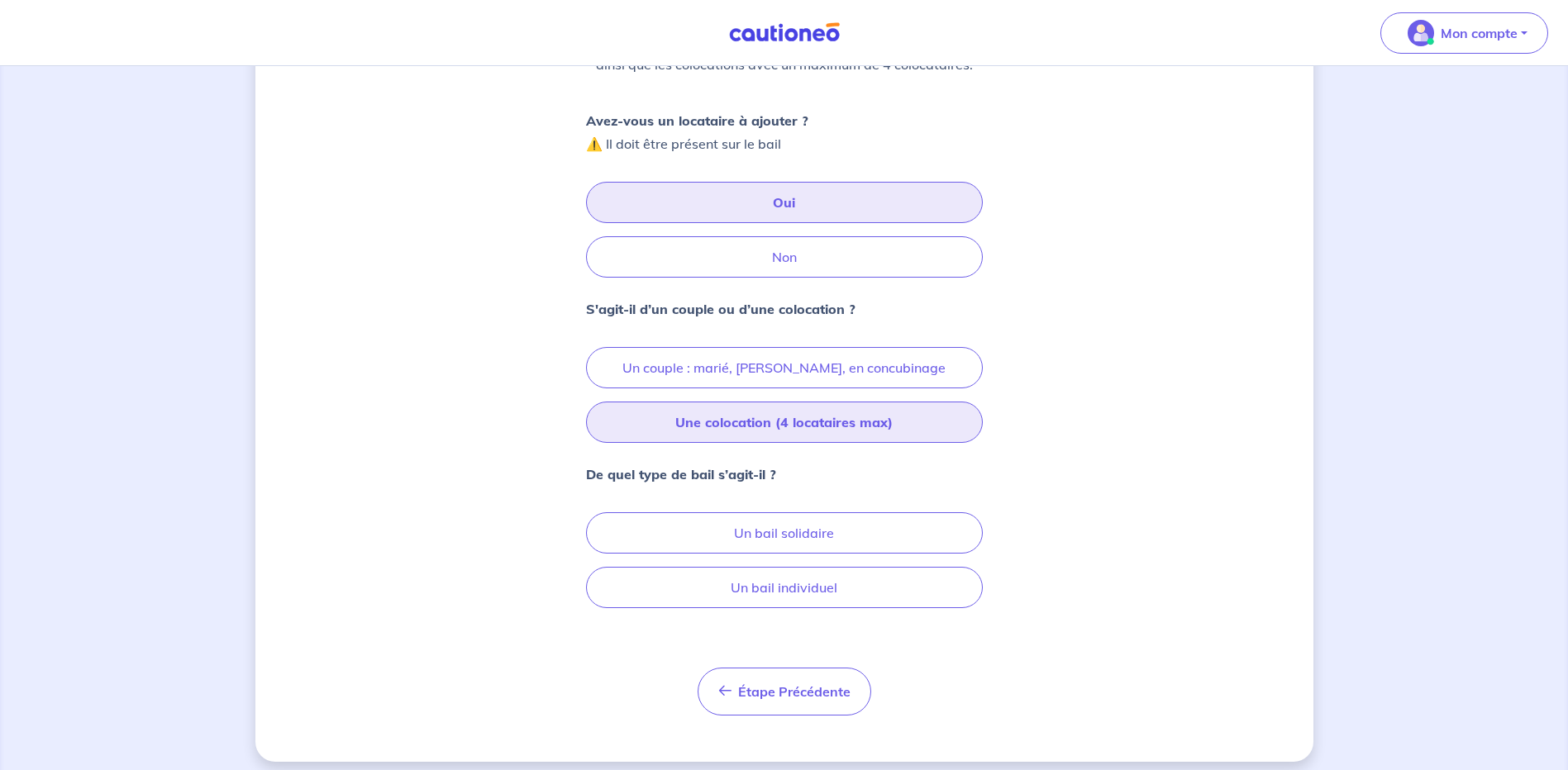
scroll to position [263, 0]
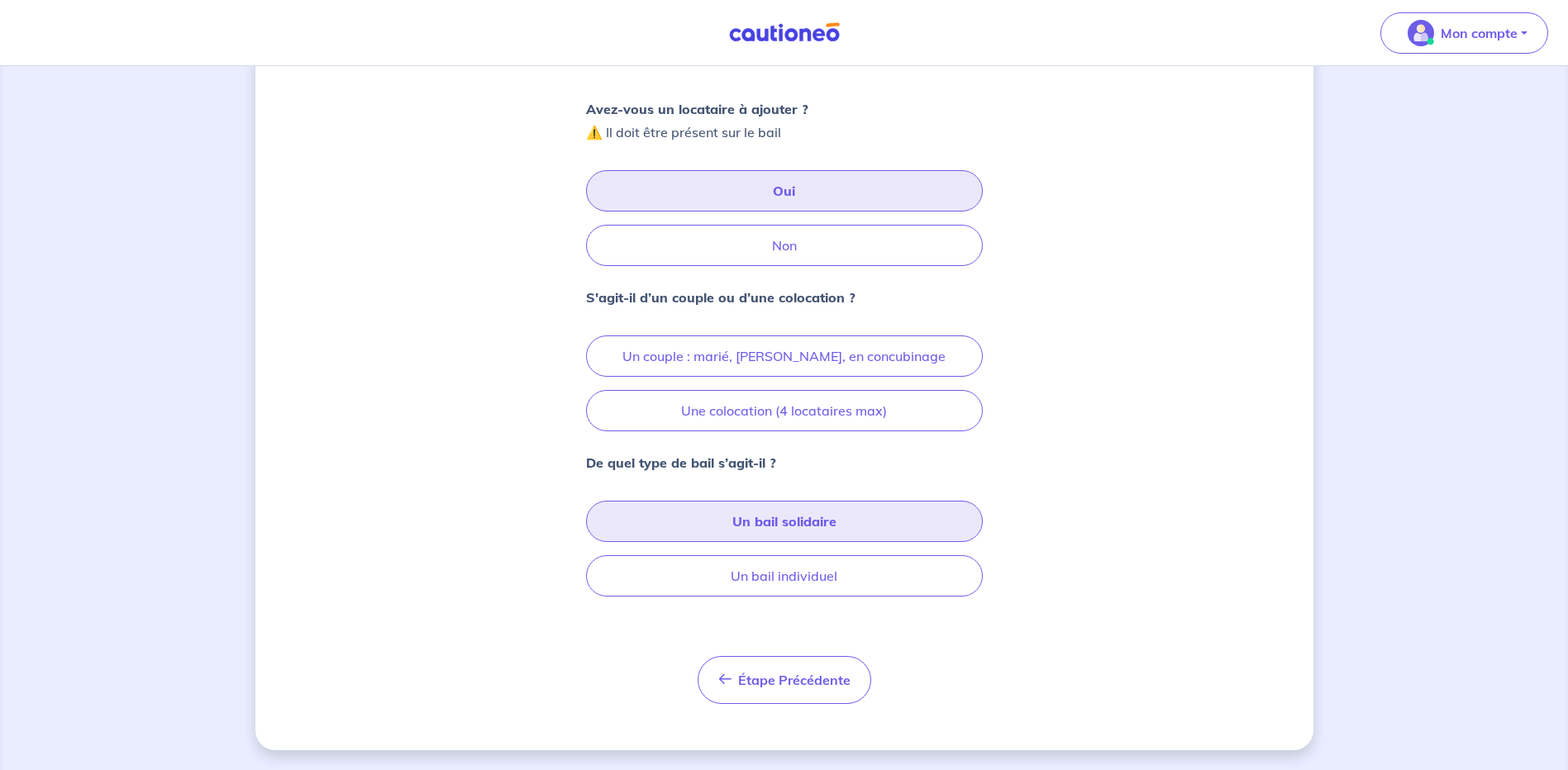
click at [793, 529] on button "Un bail solidaire" at bounding box center [784, 521] width 397 height 41
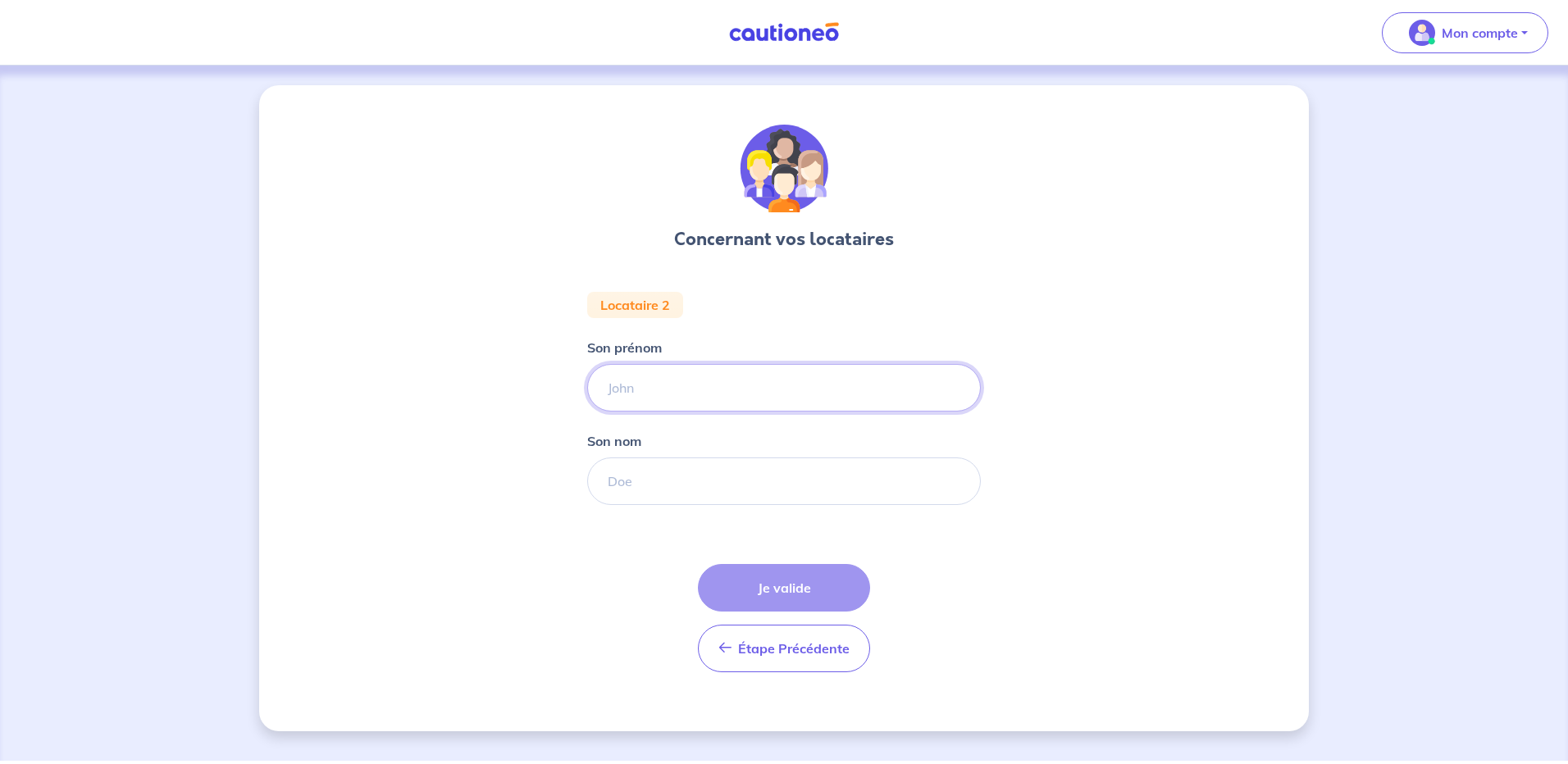
click at [661, 392] on input "Son prénom" at bounding box center [783, 388] width 393 height 47
type input "KAYK"
click at [644, 478] on input "Son nom" at bounding box center [783, 481] width 393 height 47
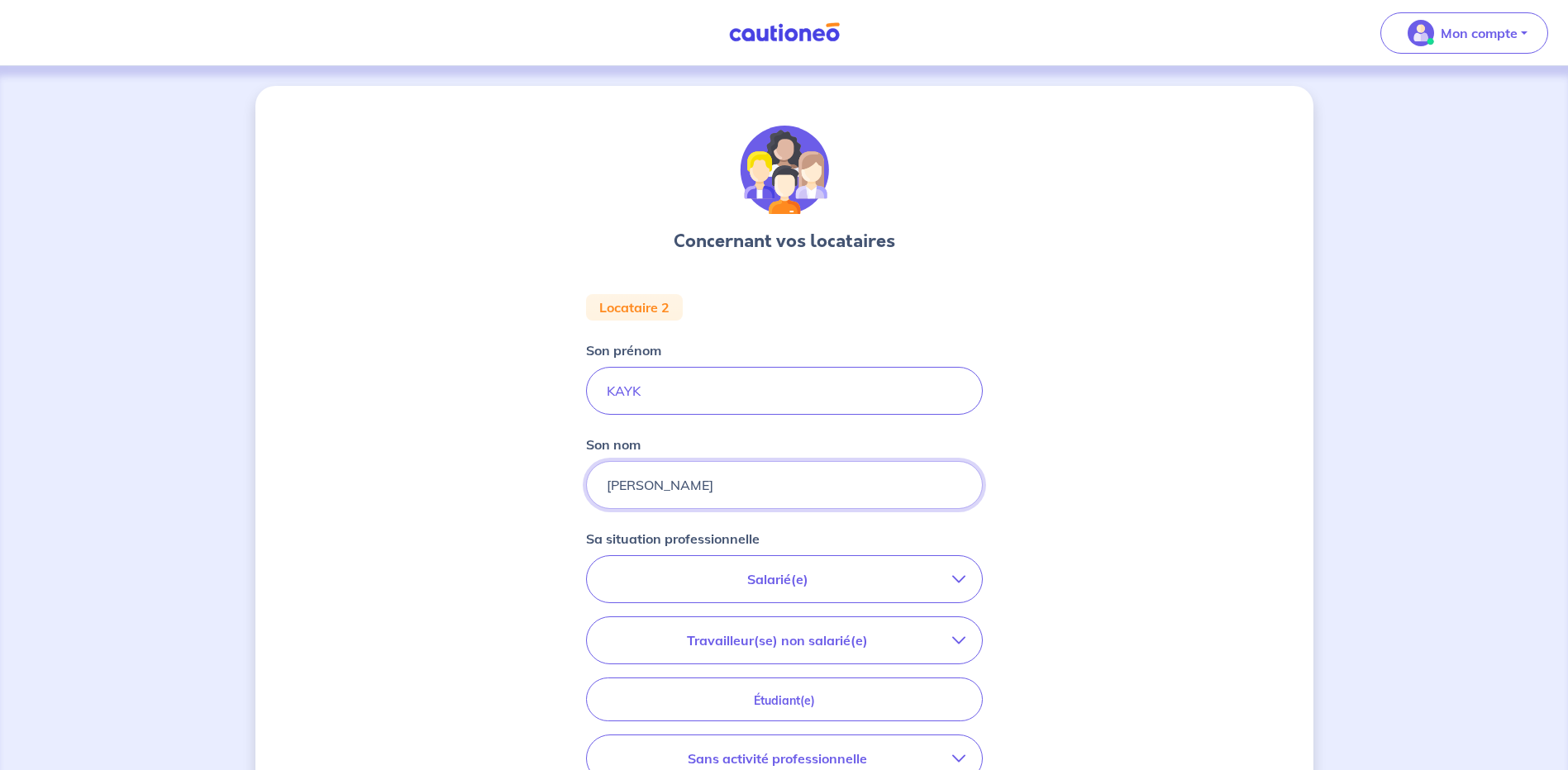
type input "[PERSON_NAME]"
click at [822, 582] on p "Salarié(e)" at bounding box center [778, 580] width 349 height 20
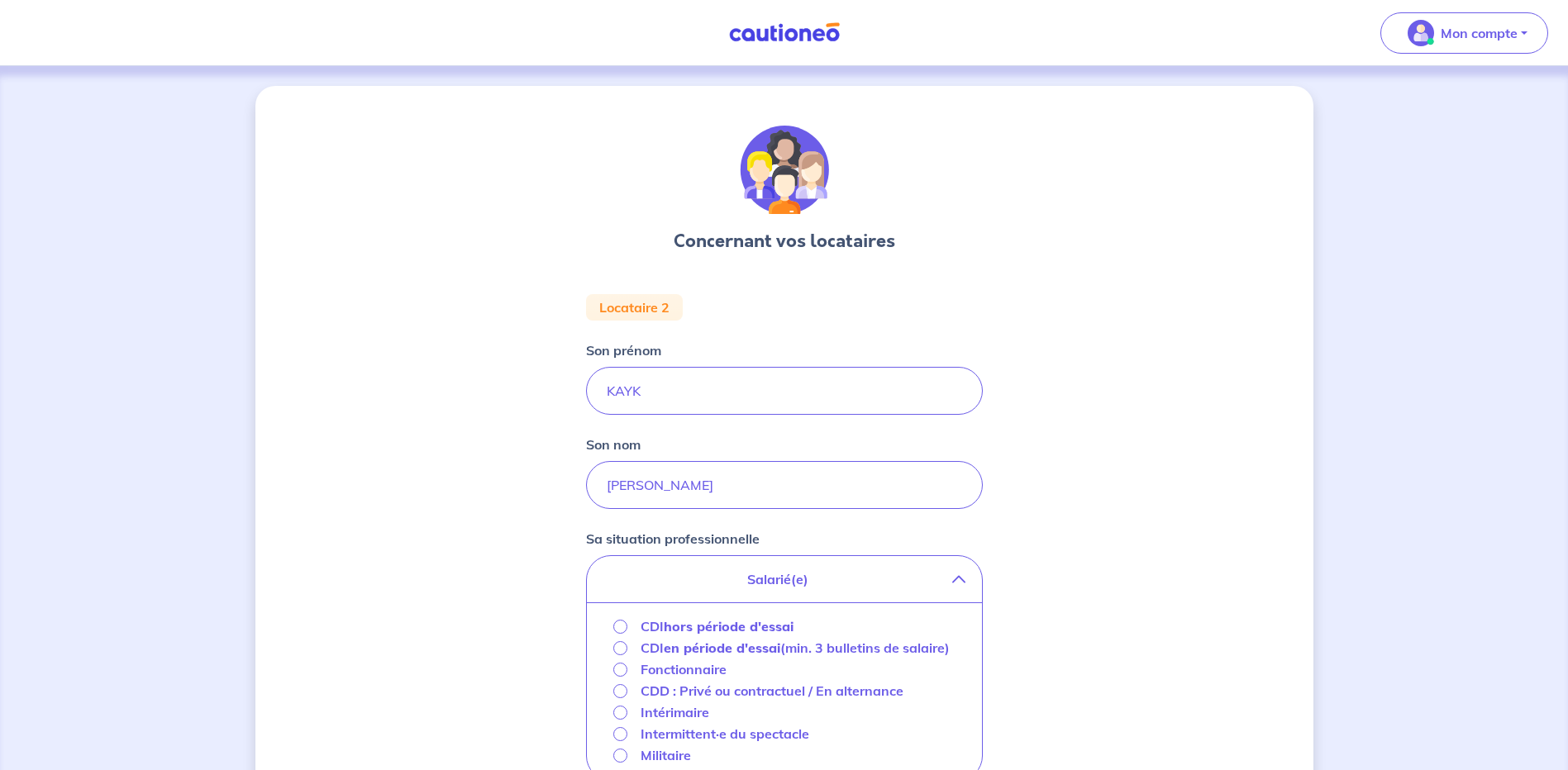
click at [726, 627] on strong "hors période d'essai" at bounding box center [729, 626] width 130 height 16
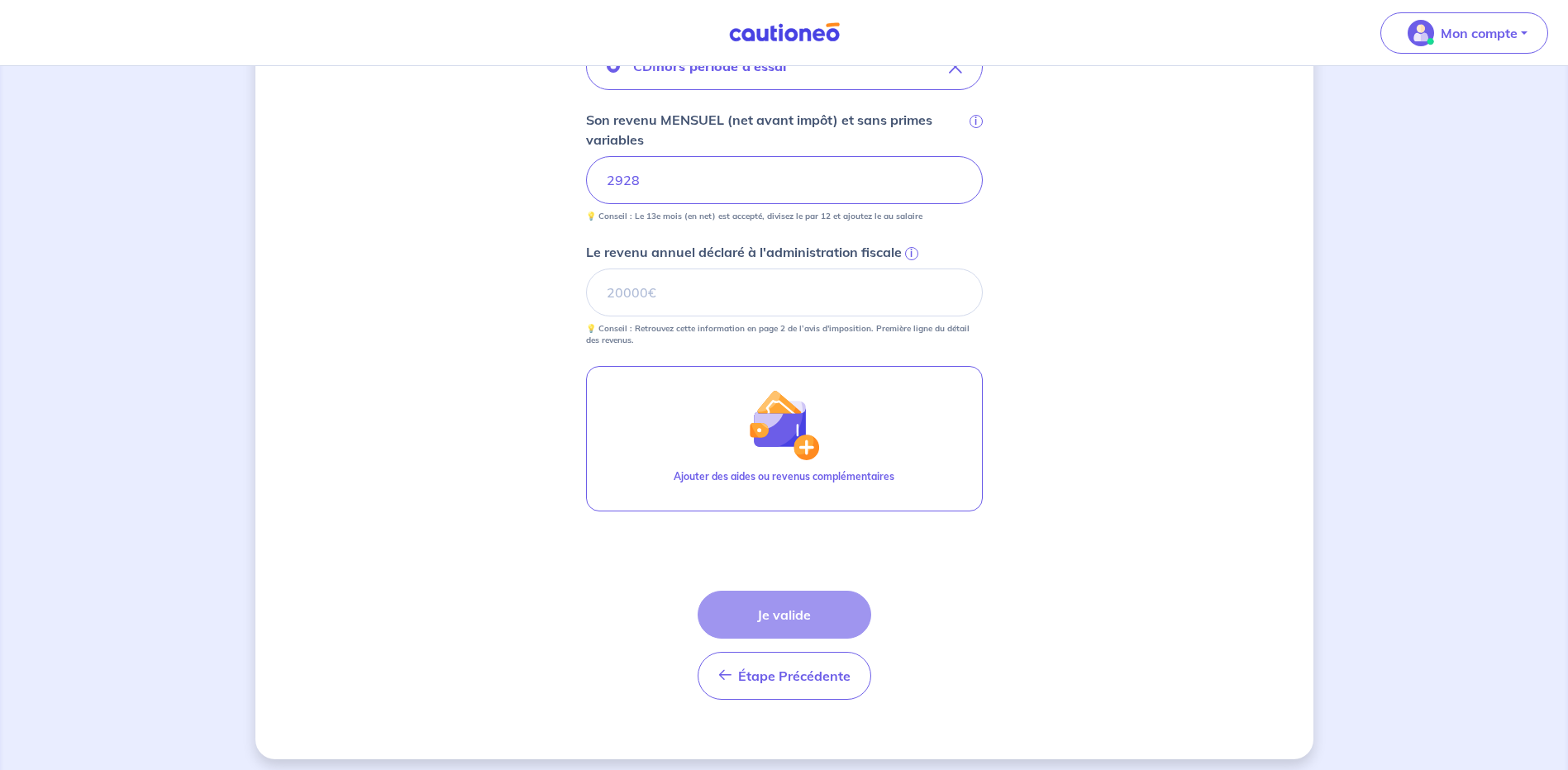
scroll to position [521, 0]
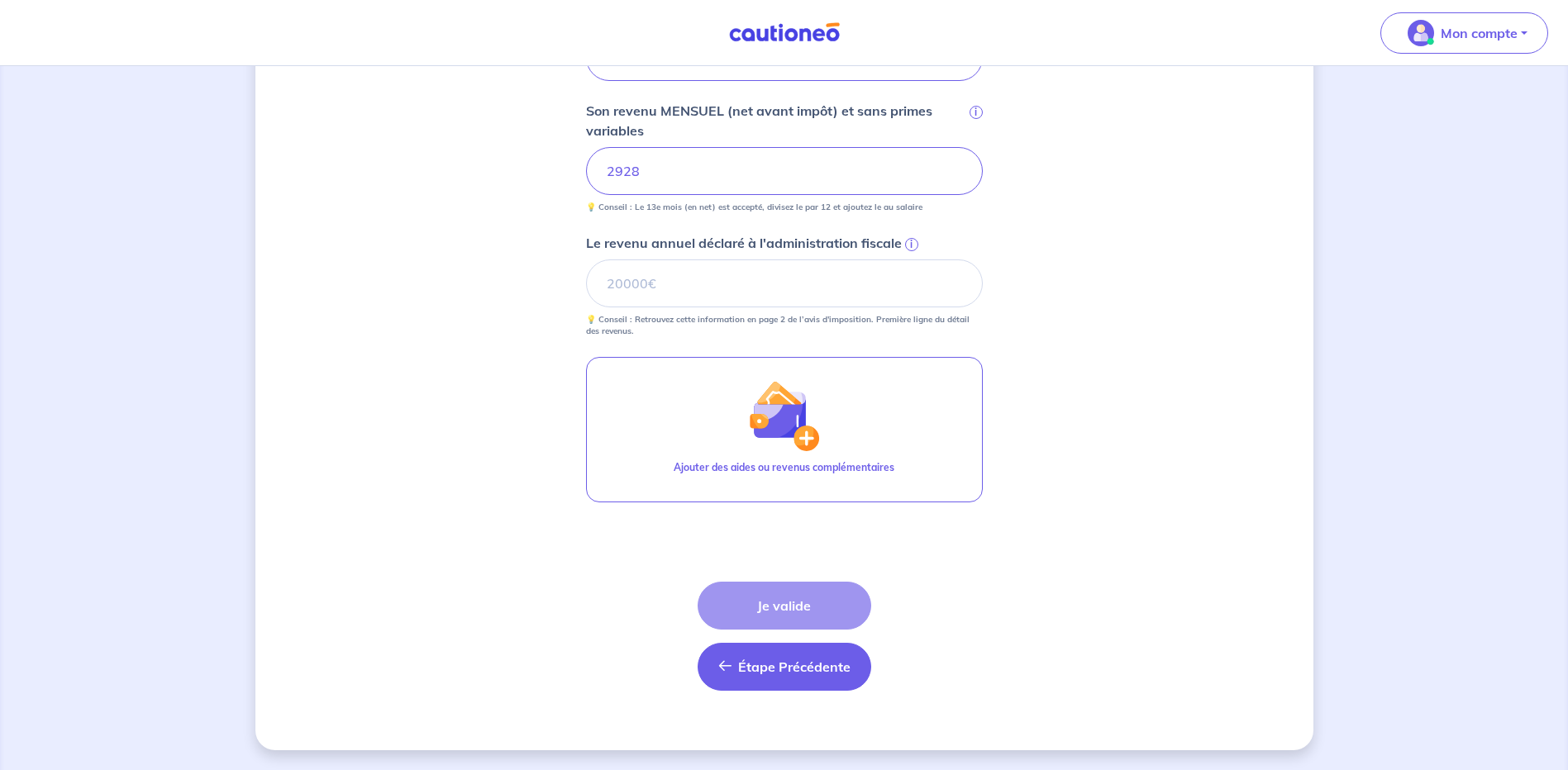
click at [779, 672] on span "Étape Précédente" at bounding box center [794, 667] width 113 height 16
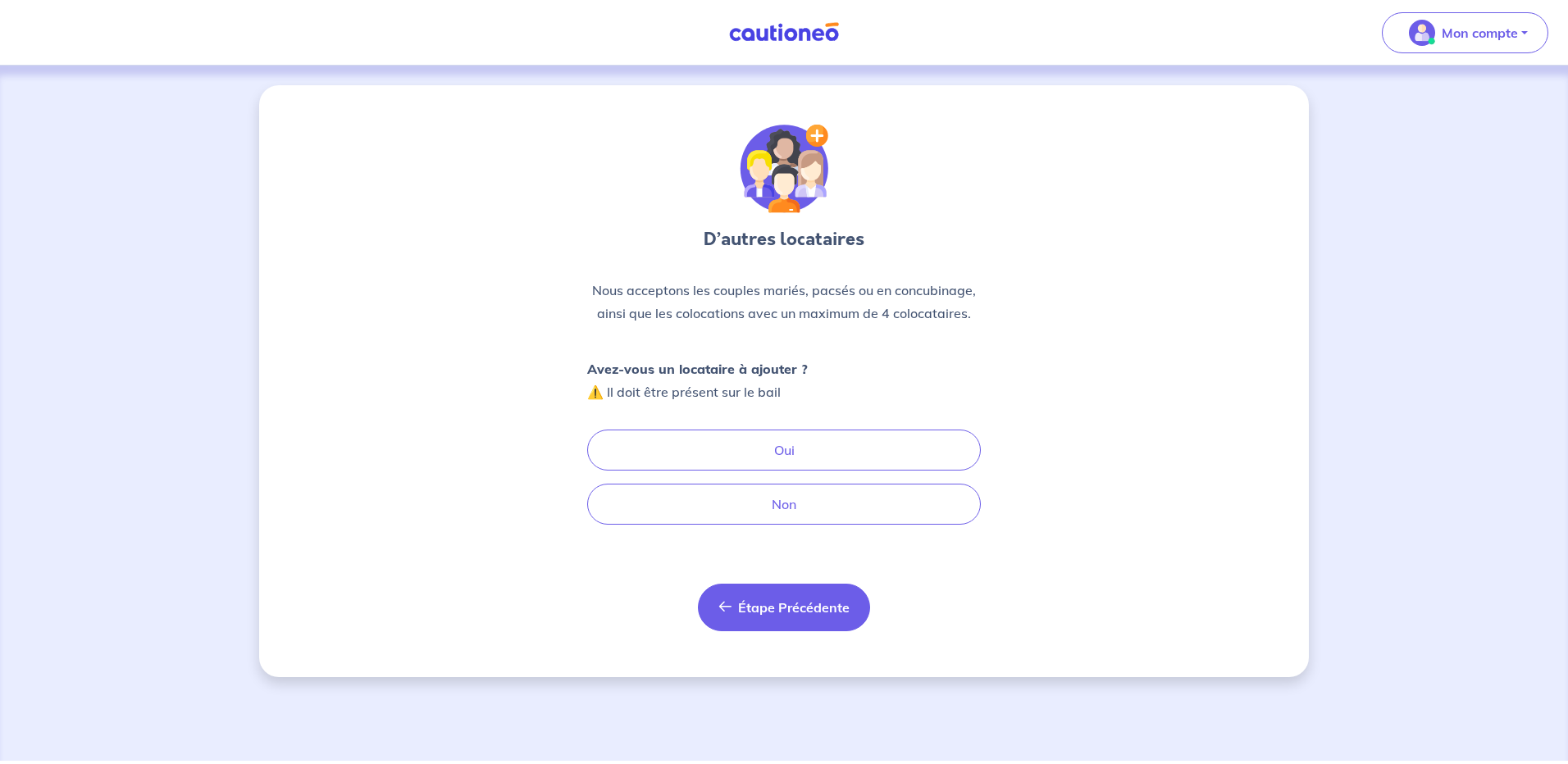
click at [789, 614] on span "Étape Précédente" at bounding box center [793, 608] width 112 height 16
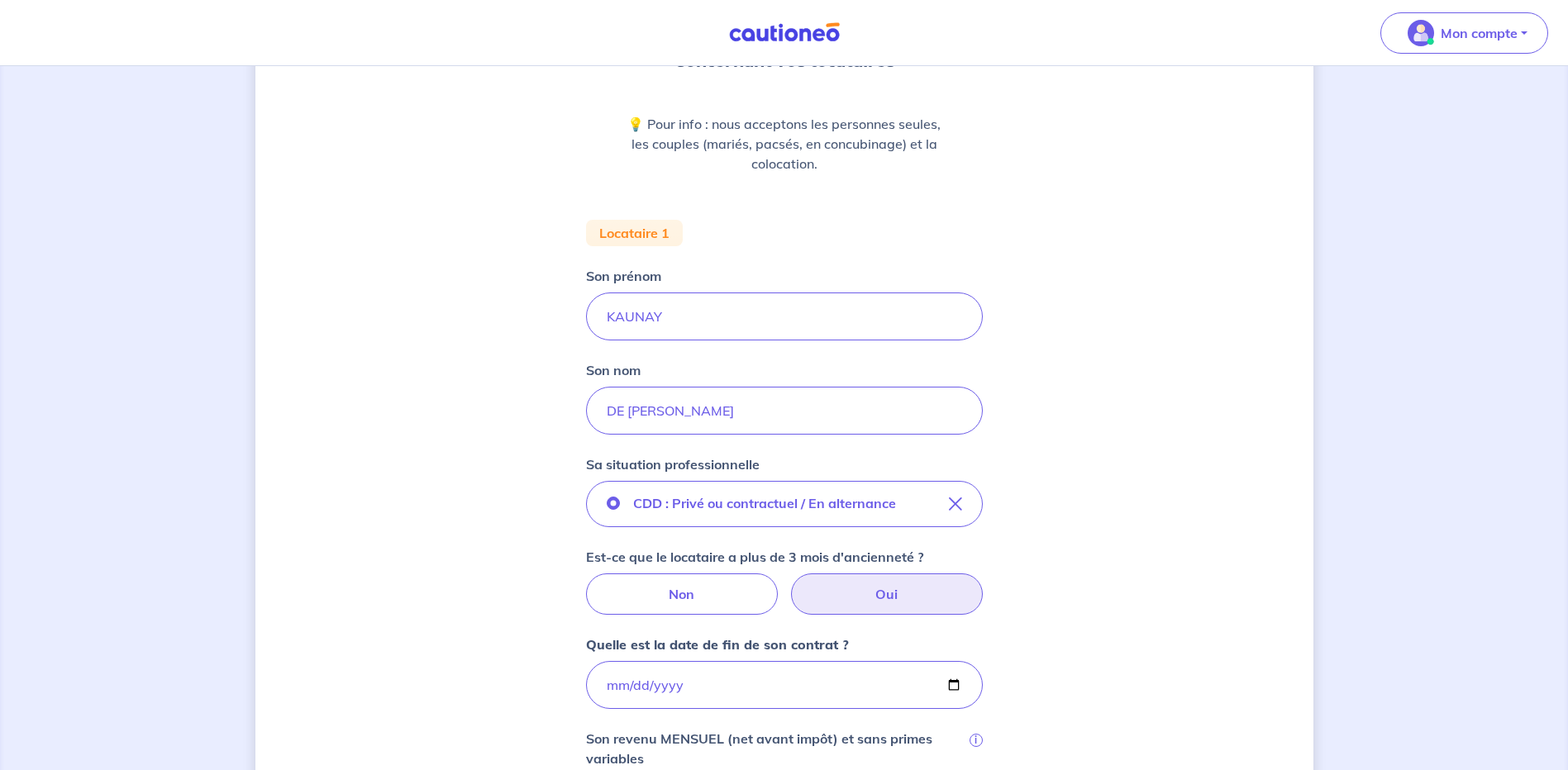
scroll to position [413, 0]
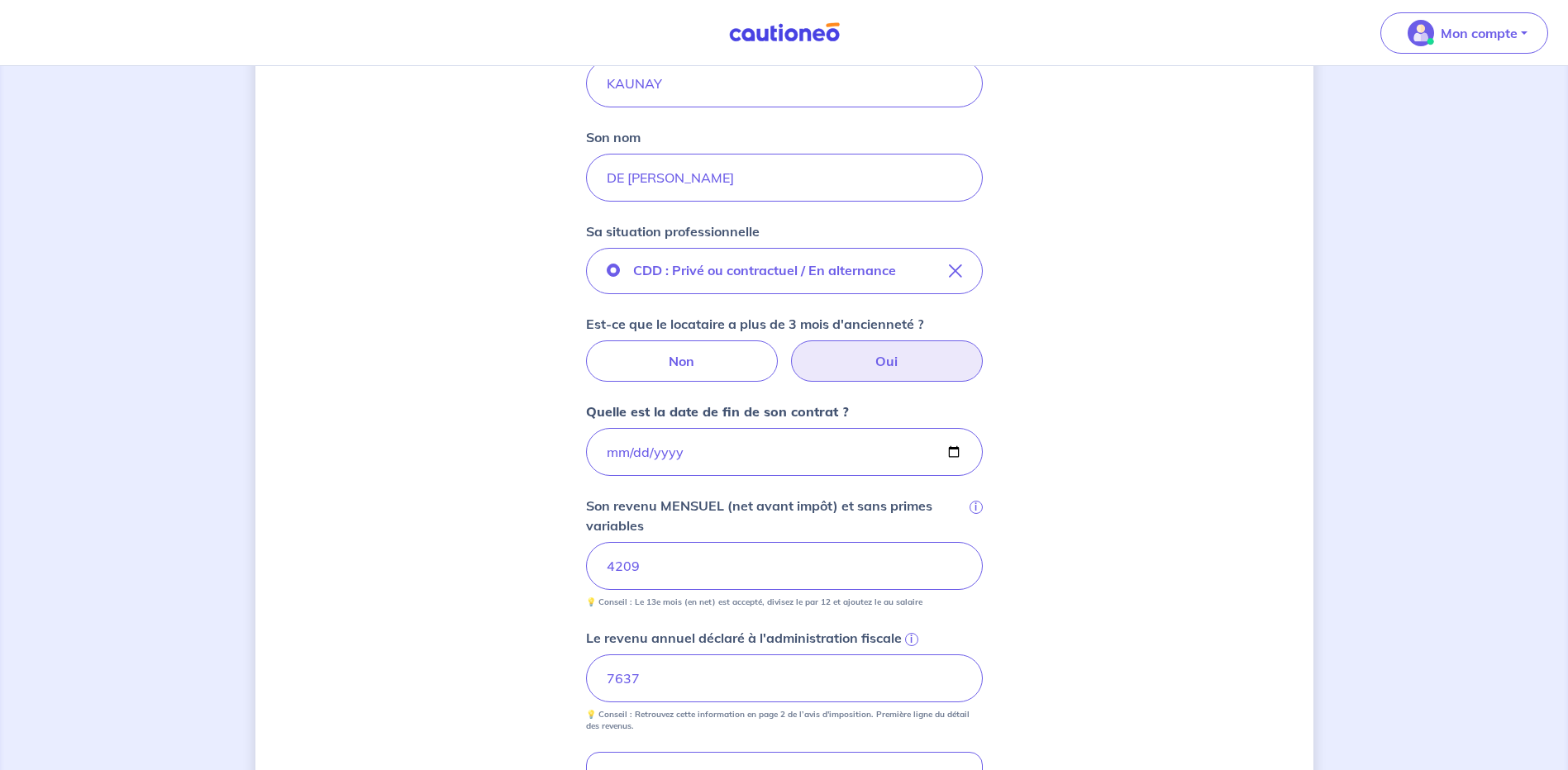
drag, startPoint x: 615, startPoint y: 575, endPoint x: 589, endPoint y: 575, distance: 26.0
click at [589, 575] on input "4209" at bounding box center [784, 566] width 397 height 48
click at [1051, 604] on div "Concernant vos locataires 💡 Pour info : nous acceptons les personnes seules, le…" at bounding box center [784, 409] width 1058 height 1472
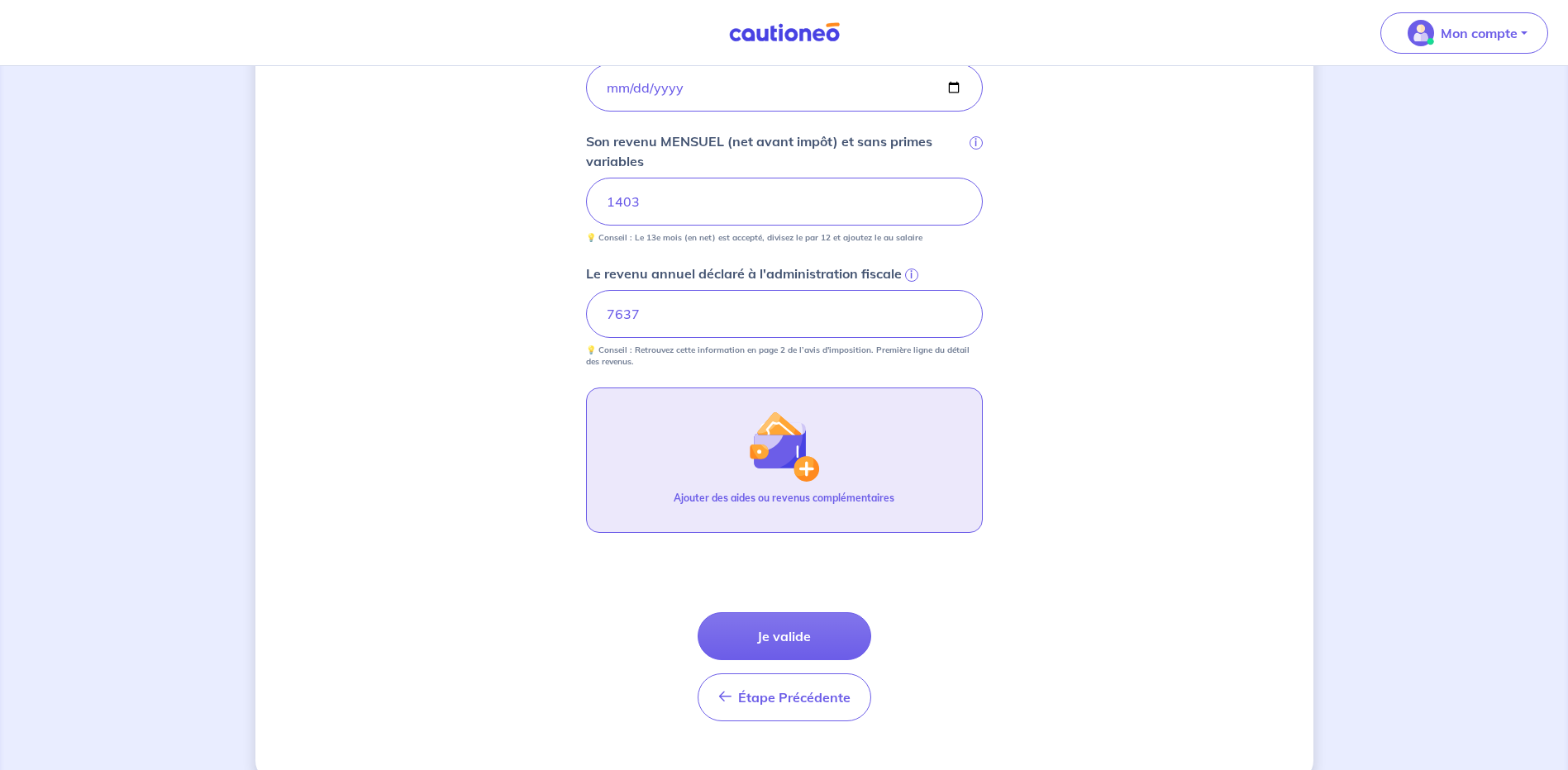
scroll to position [808, 0]
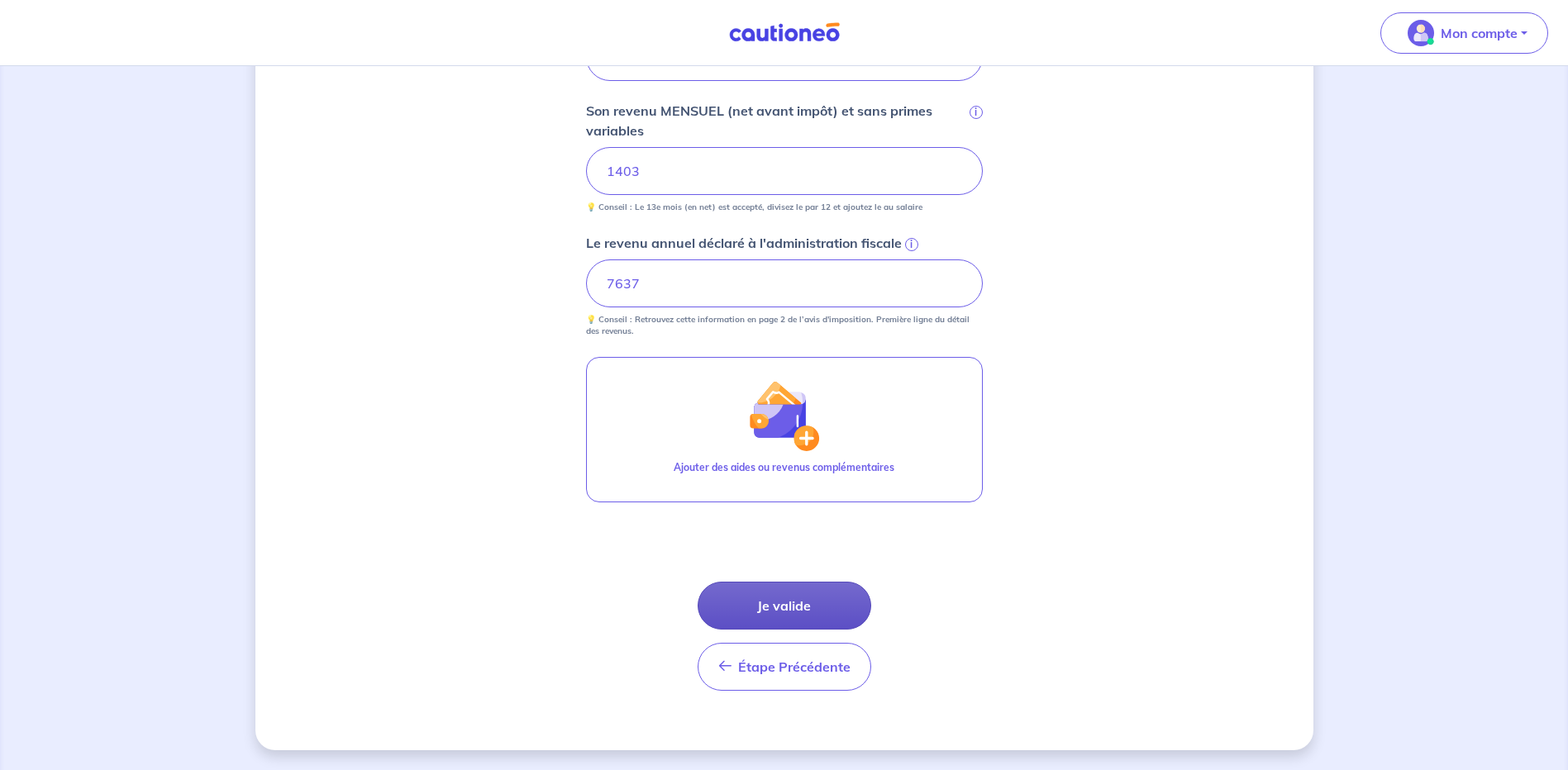
click at [809, 611] on button "Je valide" at bounding box center [785, 605] width 174 height 48
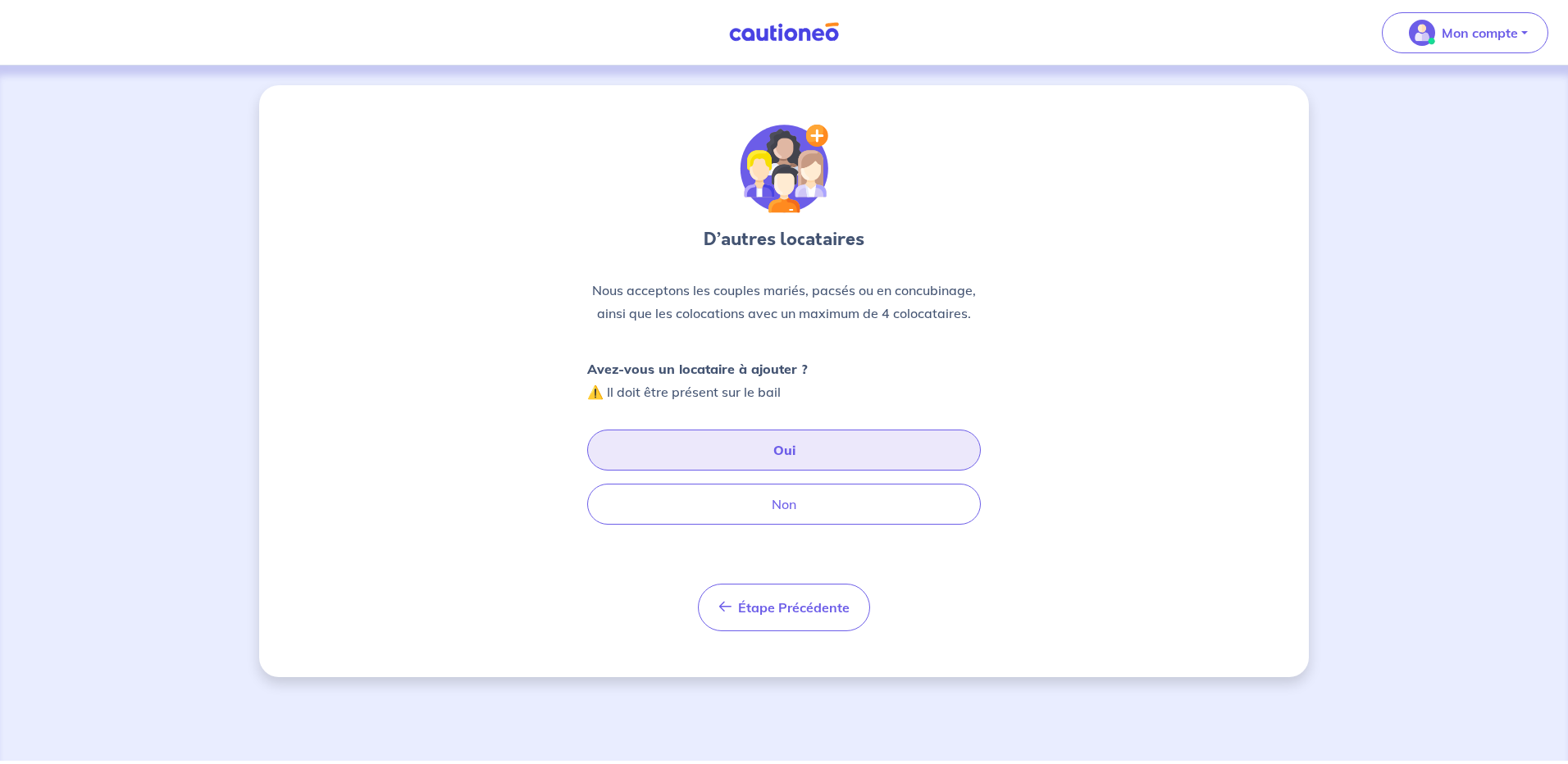
click at [821, 442] on button "Oui" at bounding box center [783, 450] width 393 height 41
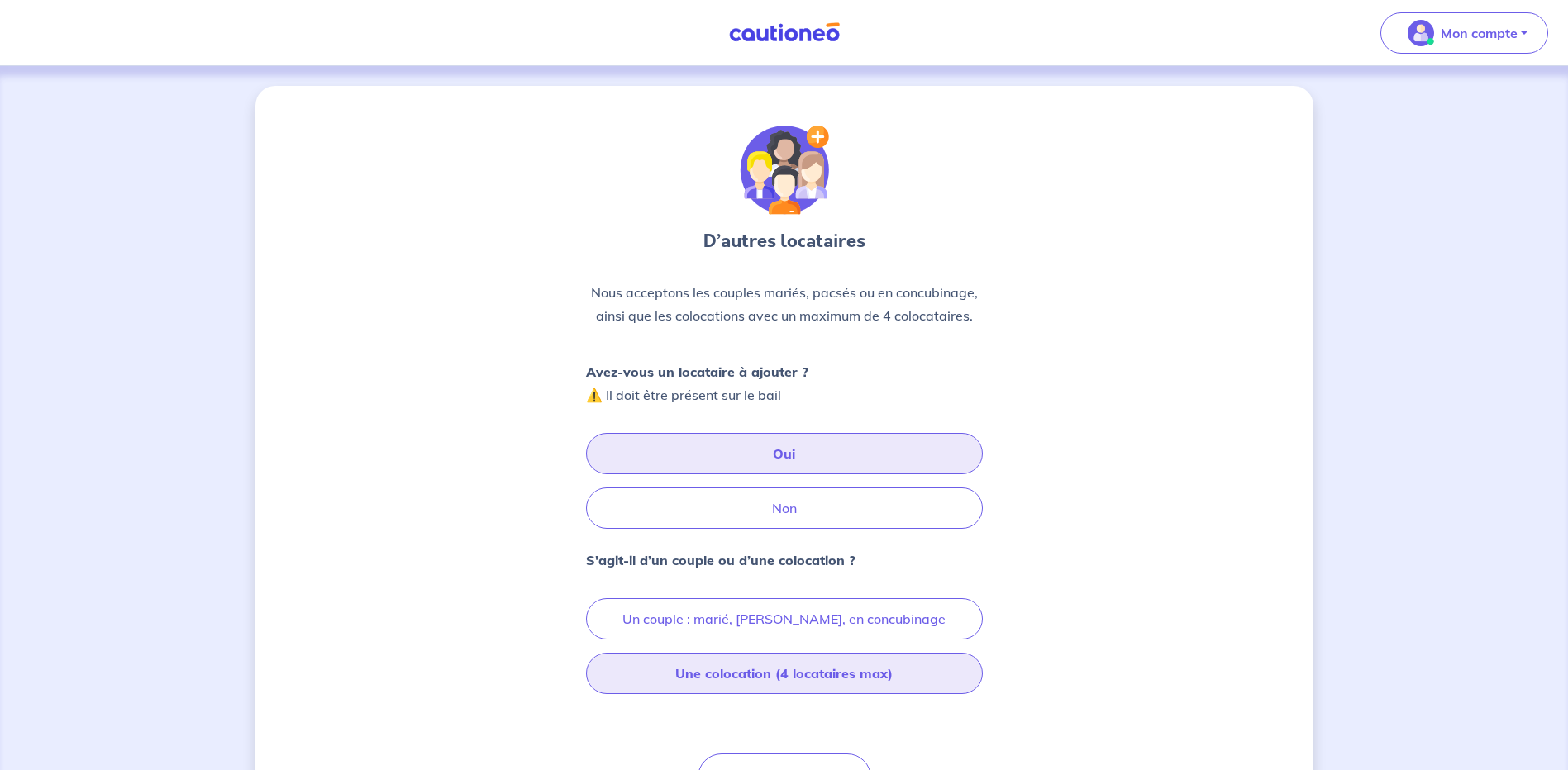
click at [757, 678] on button "Une colocation (4 locataires max)" at bounding box center [784, 673] width 397 height 41
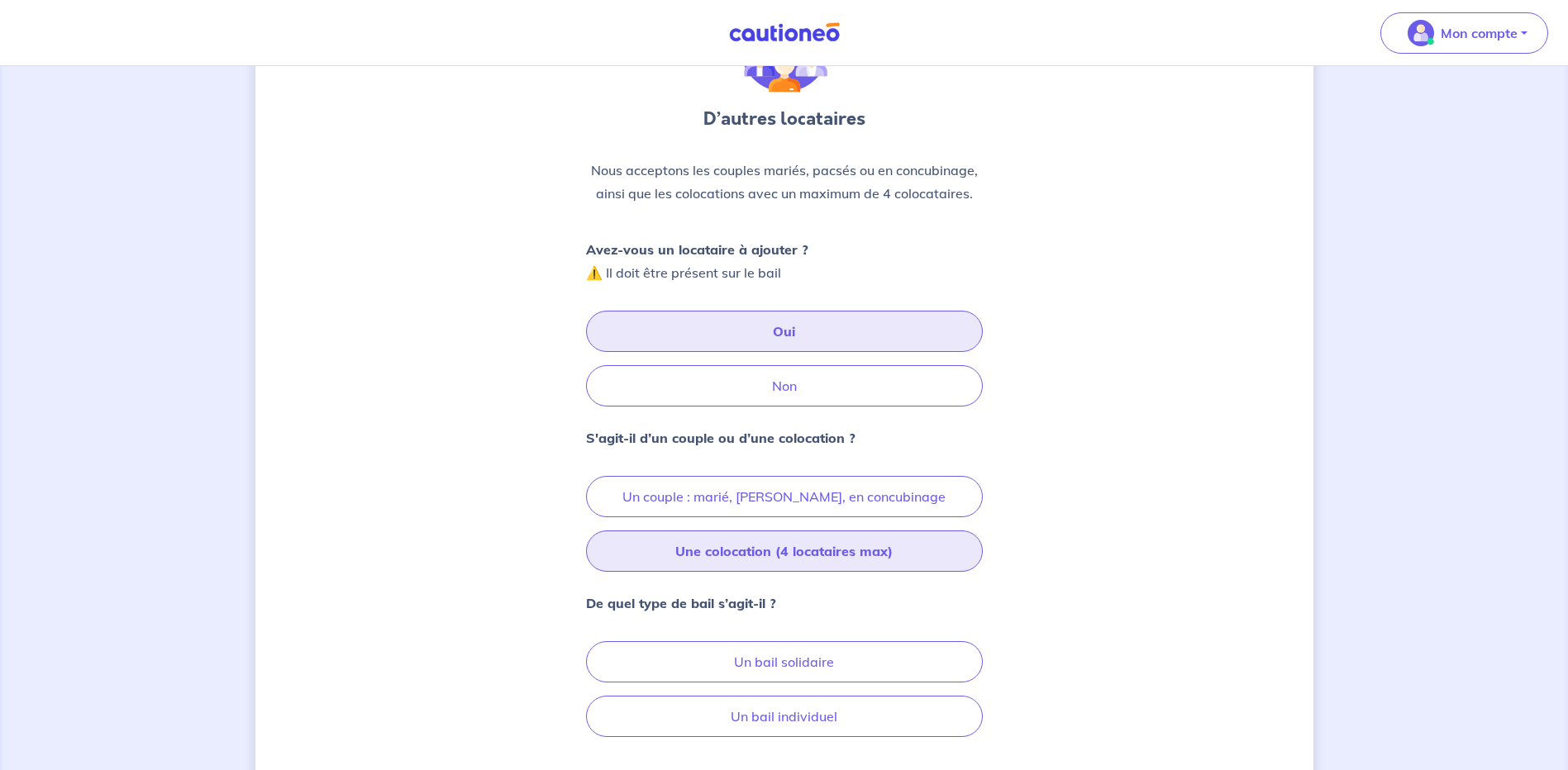
scroll to position [263, 0]
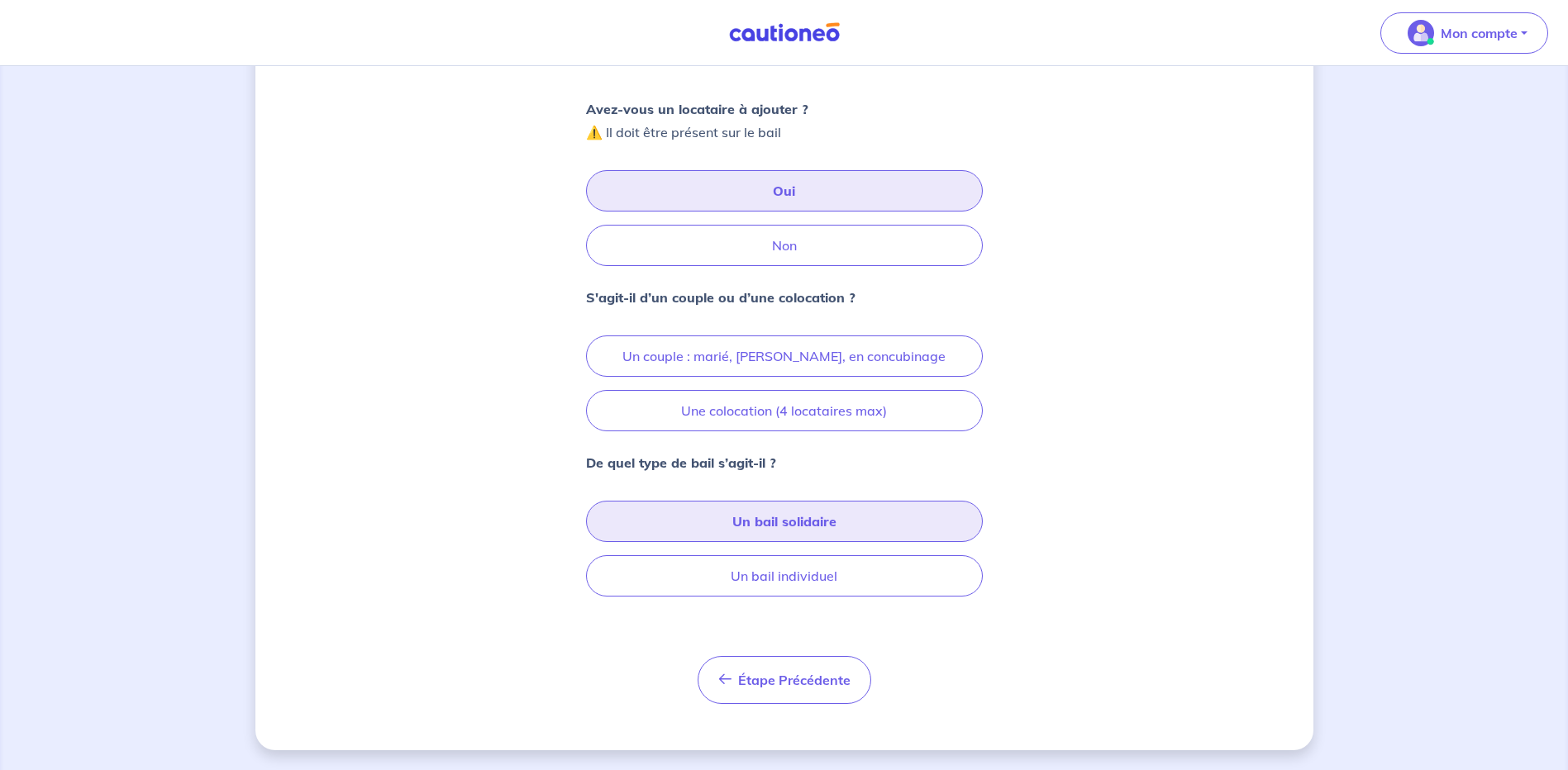
click at [757, 518] on button "Un bail solidaire" at bounding box center [784, 521] width 397 height 41
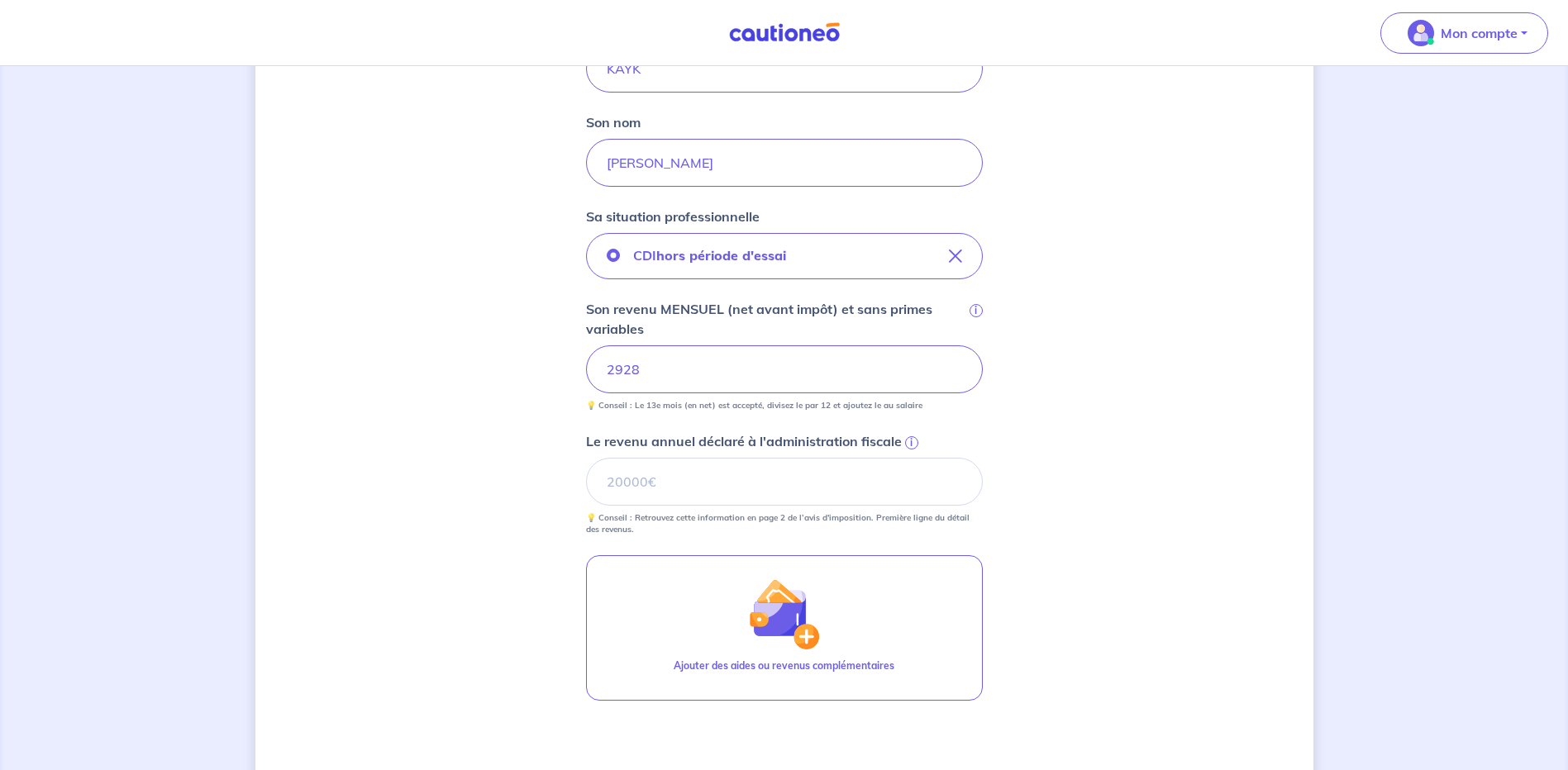
scroll to position [331, 0]
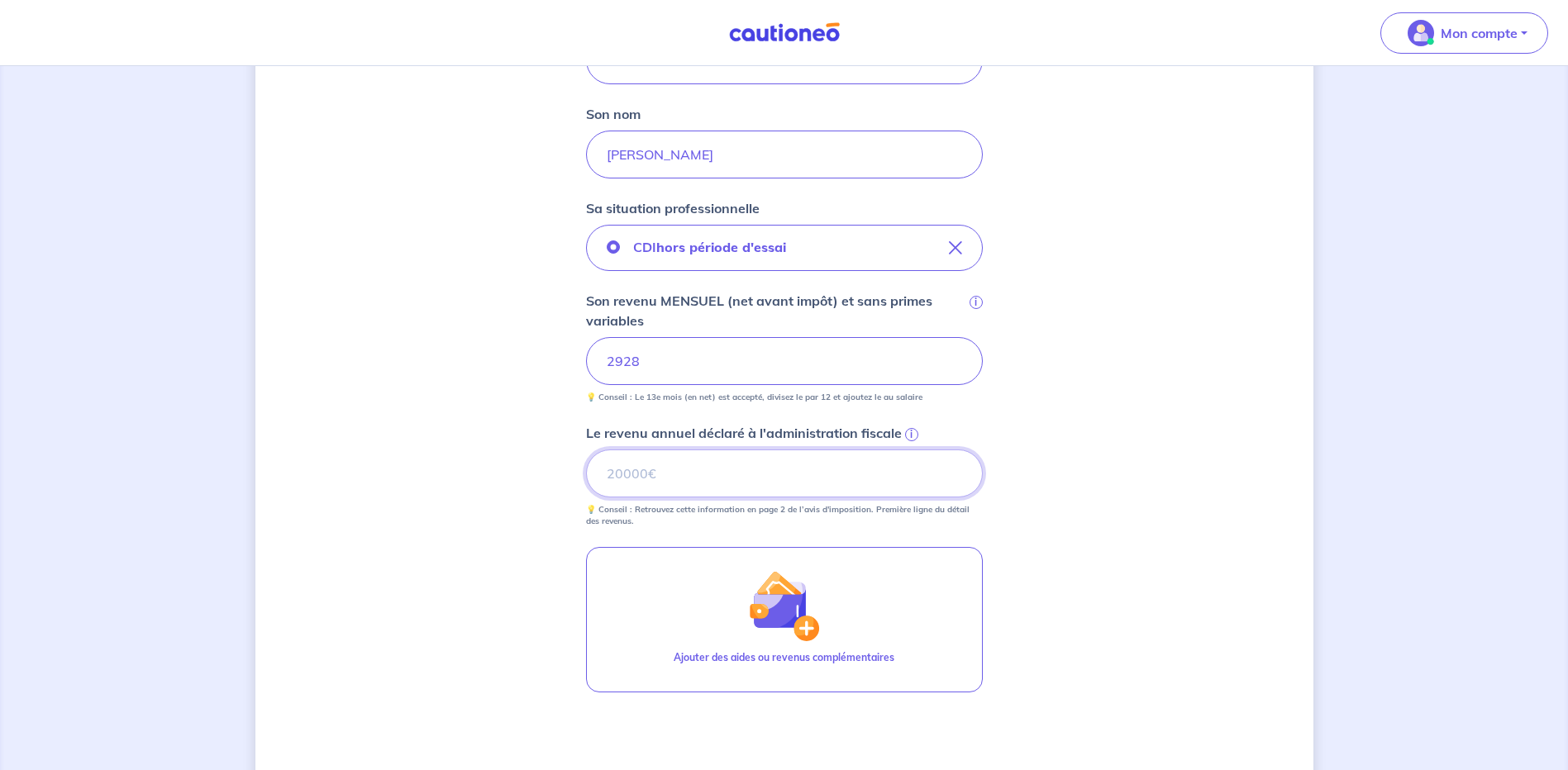
click at [656, 478] on input "Le revenu annuel déclaré à l'administration fiscale i" at bounding box center [784, 473] width 397 height 48
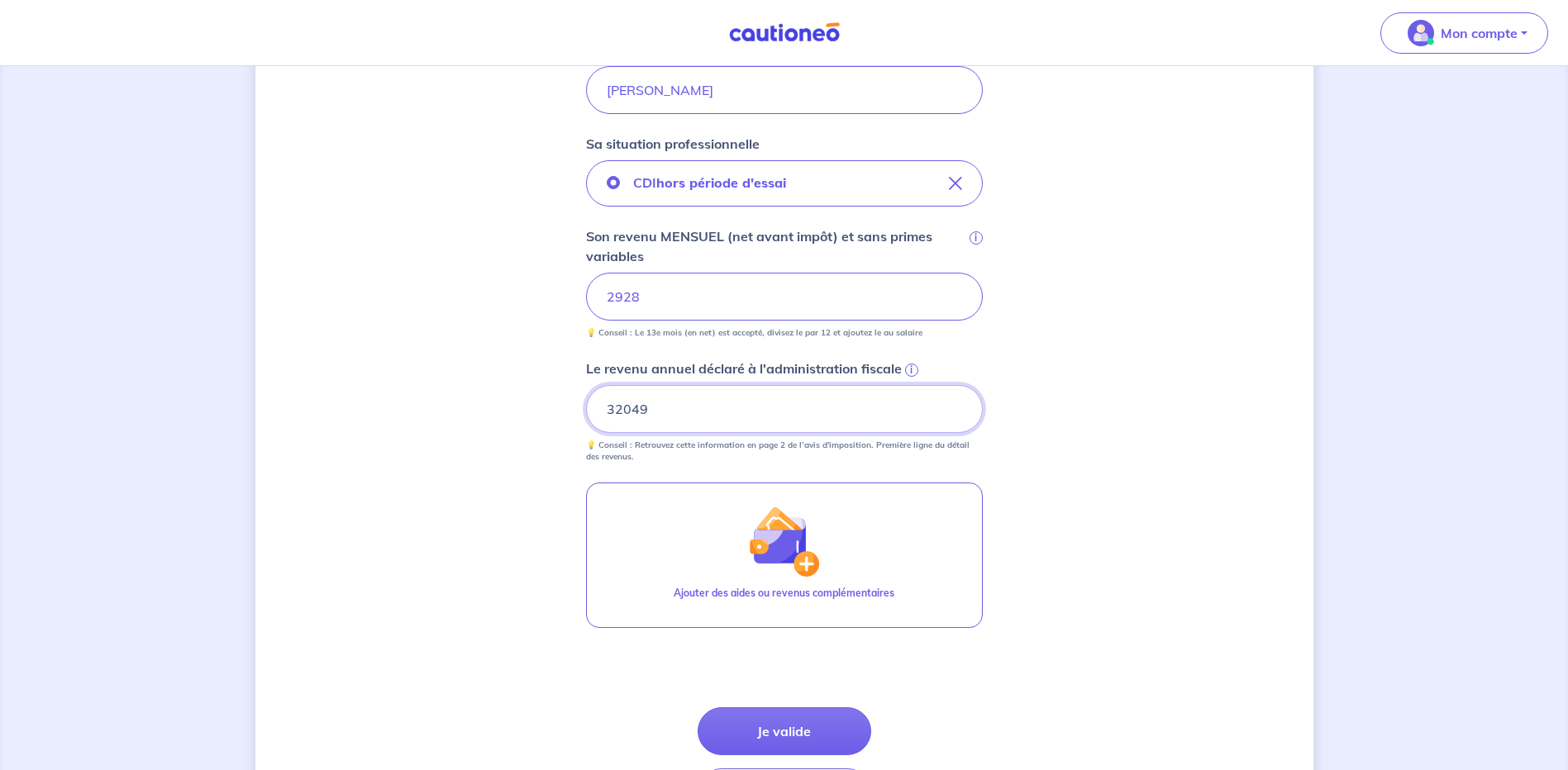
scroll to position [521, 0]
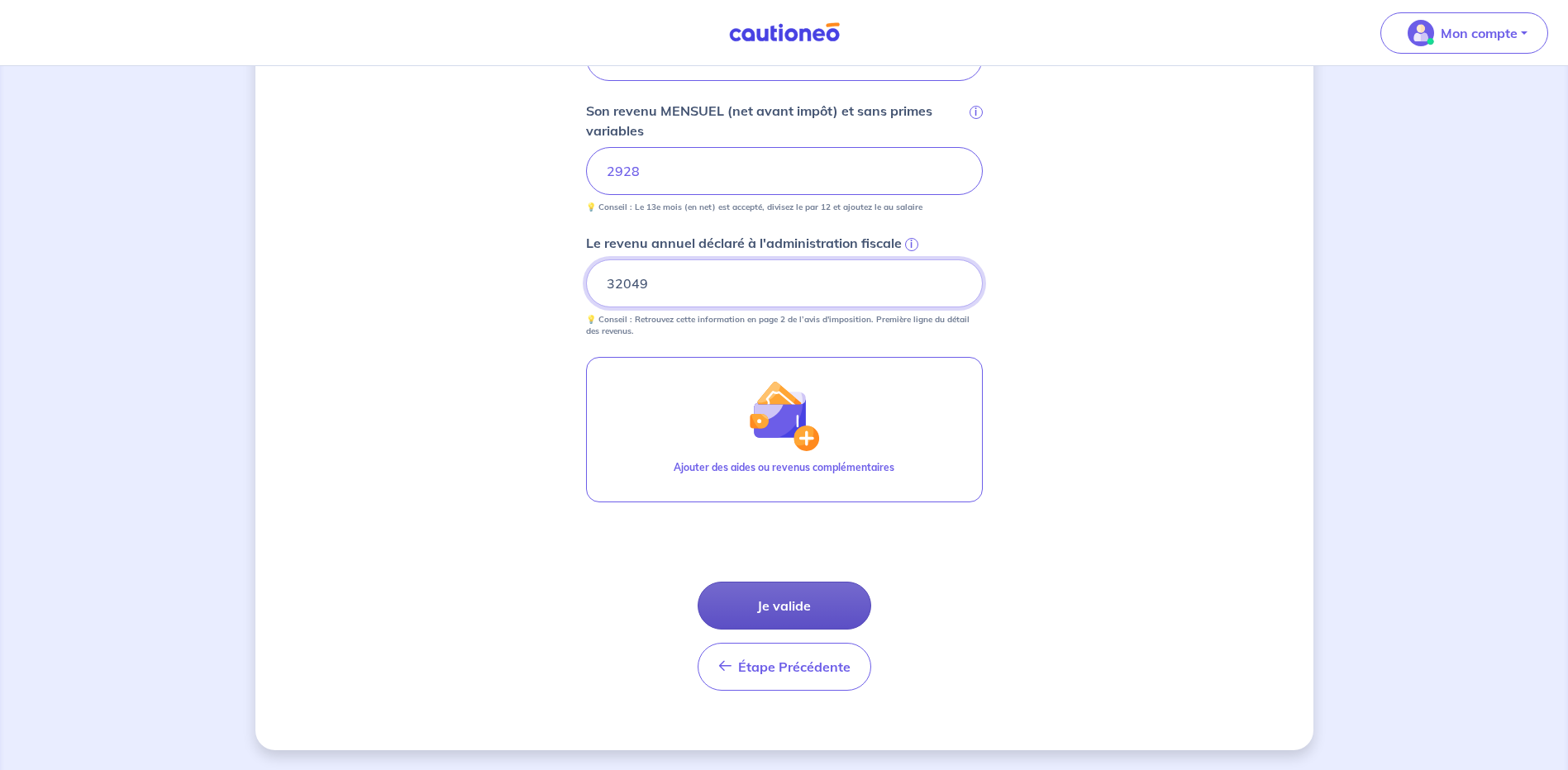
type input "32049"
click at [801, 611] on button "Je valide" at bounding box center [785, 605] width 174 height 48
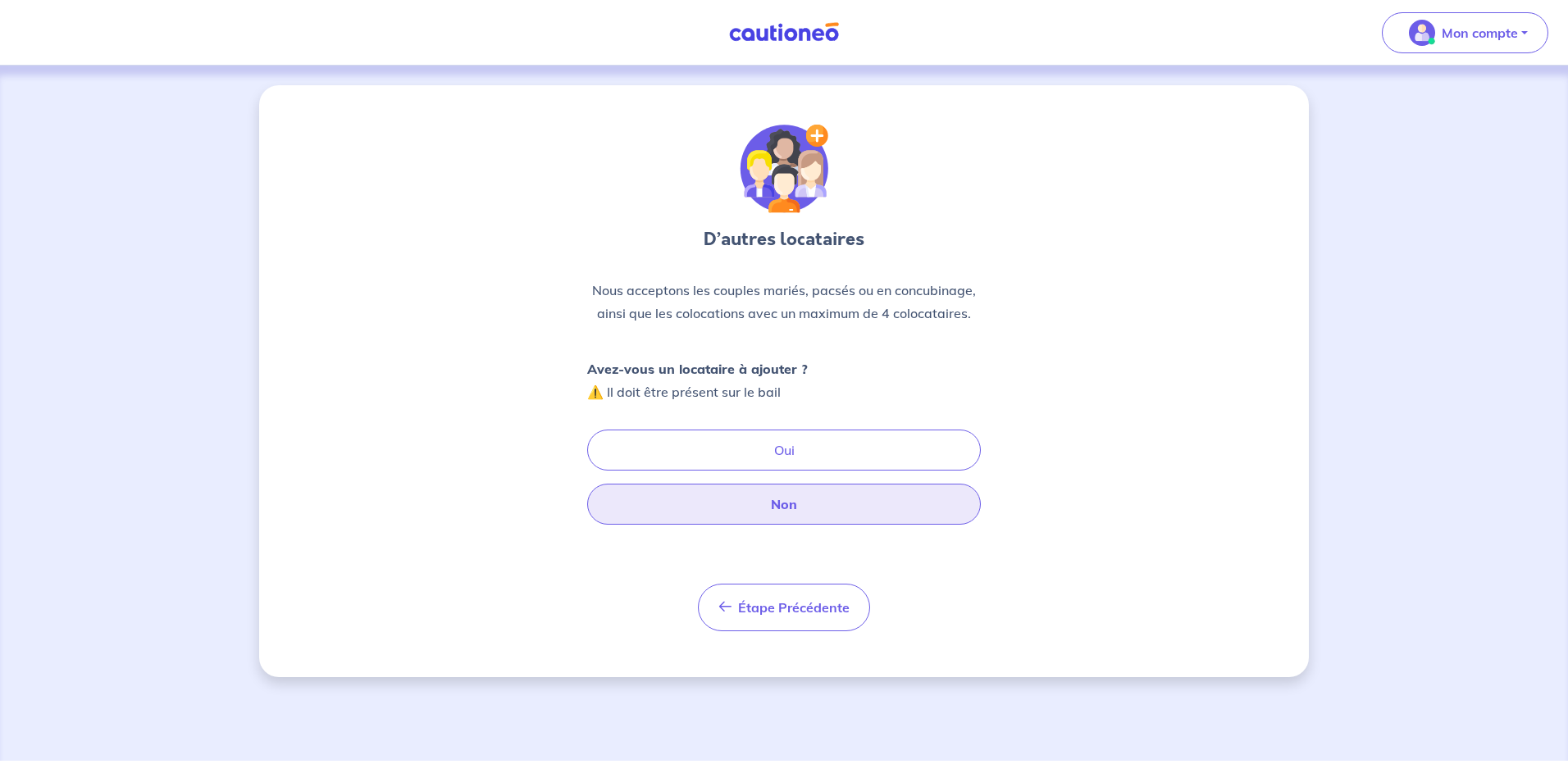
click at [798, 505] on button "Non" at bounding box center [783, 503] width 393 height 41
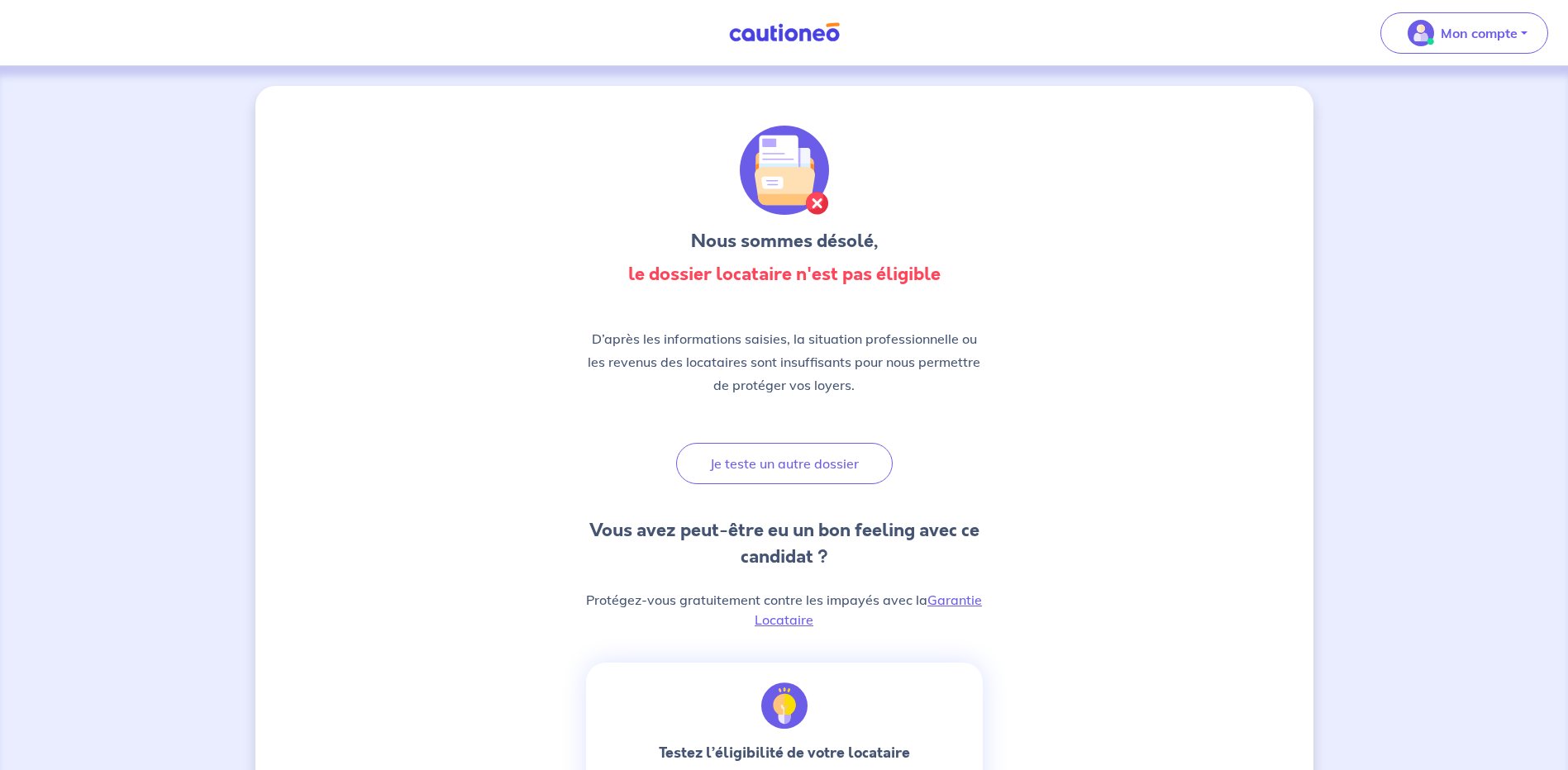
scroll to position [82, 0]
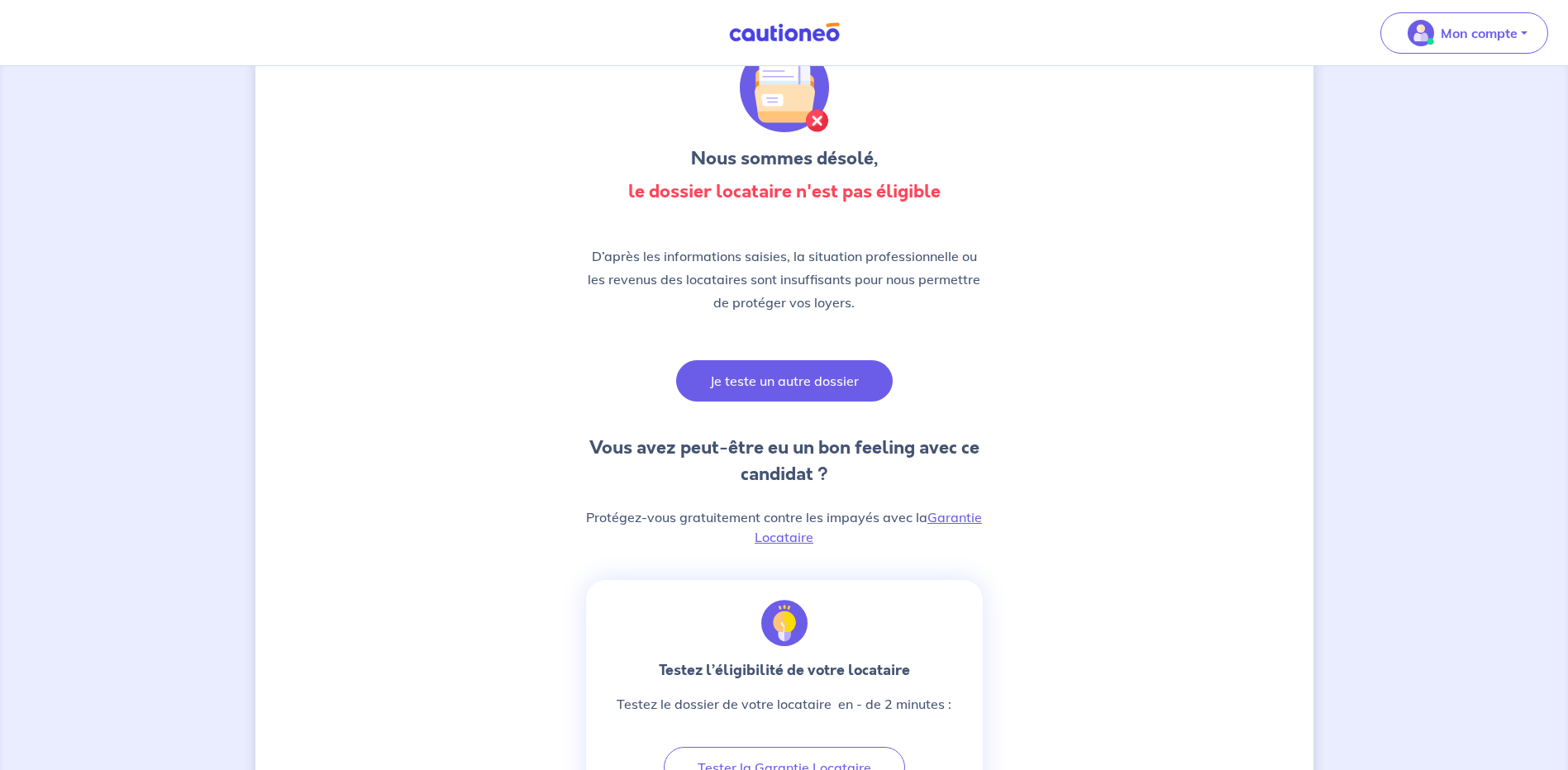
click at [794, 387] on button "Je teste un autre dossier" at bounding box center [784, 380] width 216 height 41
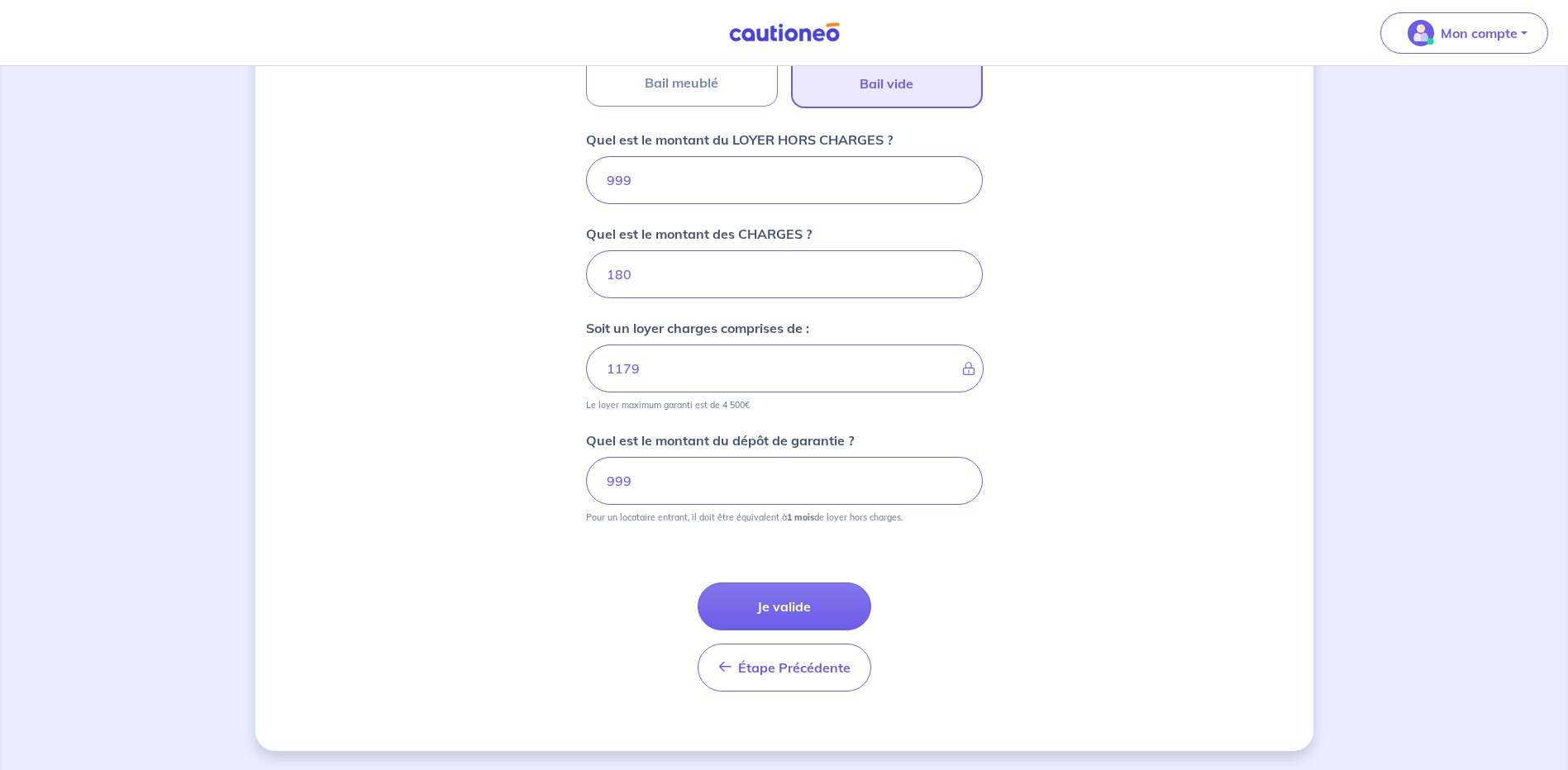
scroll to position [616, 0]
click at [789, 606] on button "Je valide" at bounding box center [785, 605] width 174 height 48
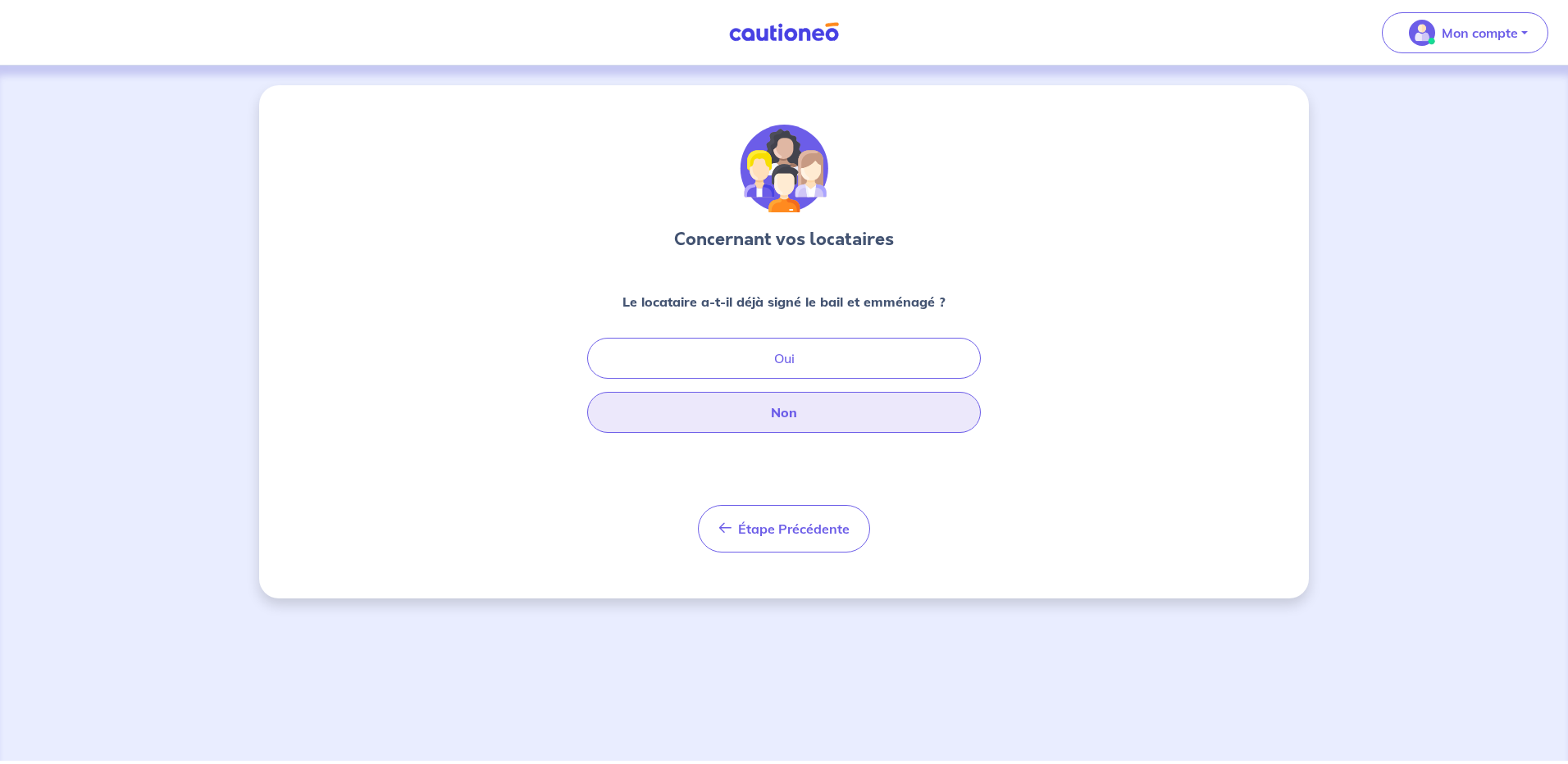
click at [803, 413] on button "Non" at bounding box center [783, 412] width 393 height 41
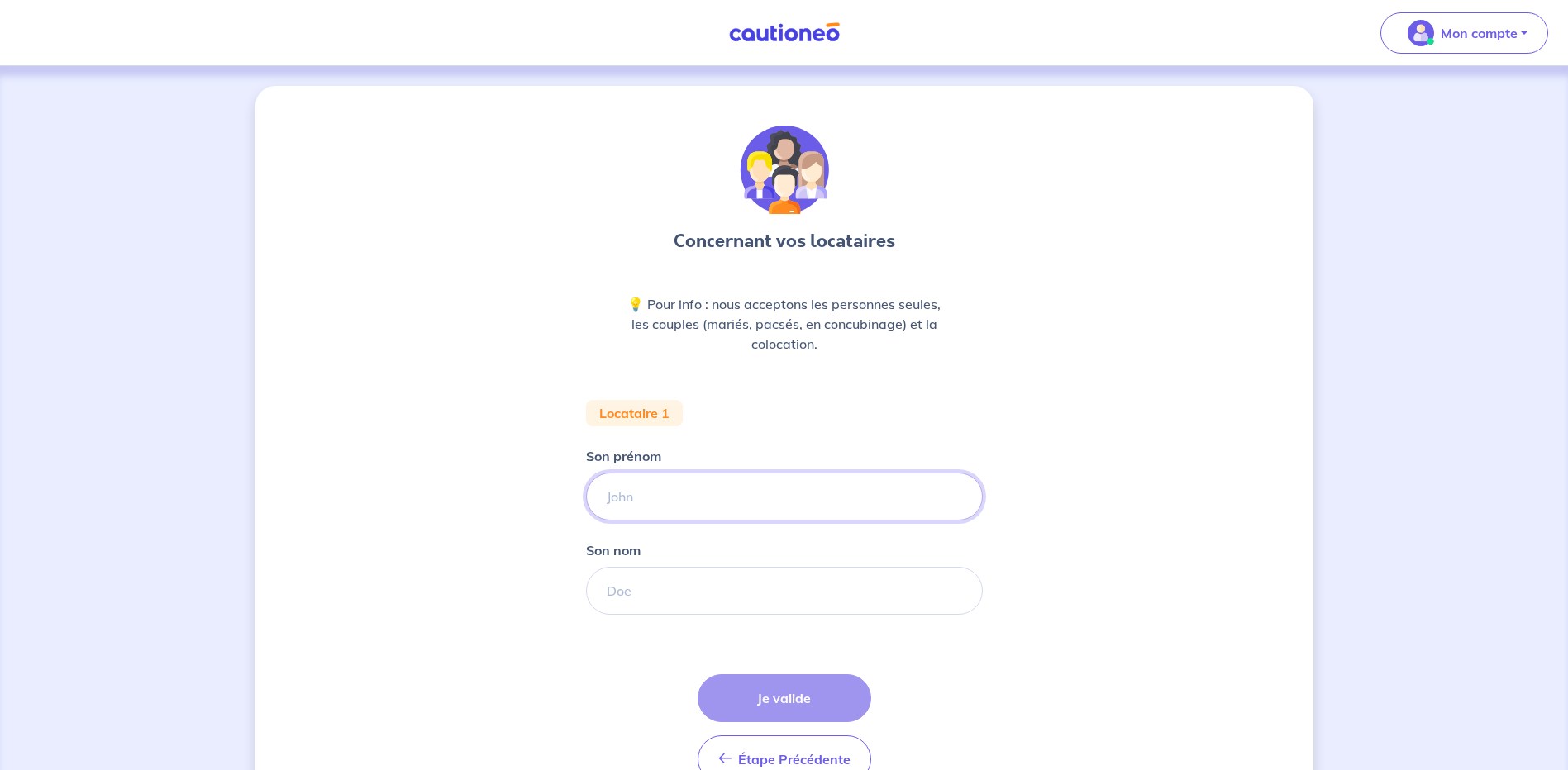
click at [670, 500] on input "Son prénom" at bounding box center [784, 496] width 397 height 48
type input "[US_STATE]"
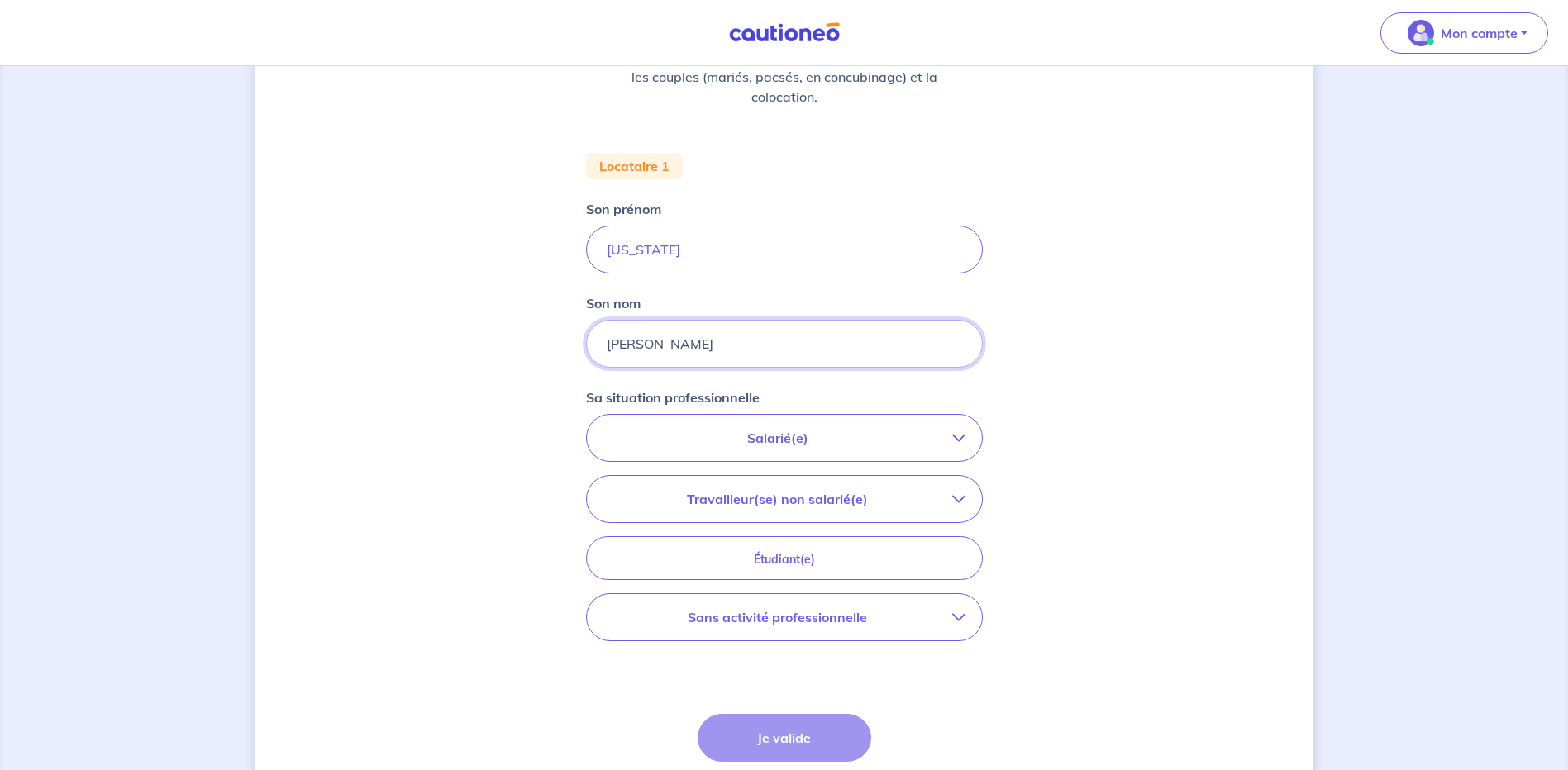
scroll to position [248, 0]
type input "[PERSON_NAME]"
click at [810, 440] on p "Salarié(e)" at bounding box center [778, 438] width 349 height 20
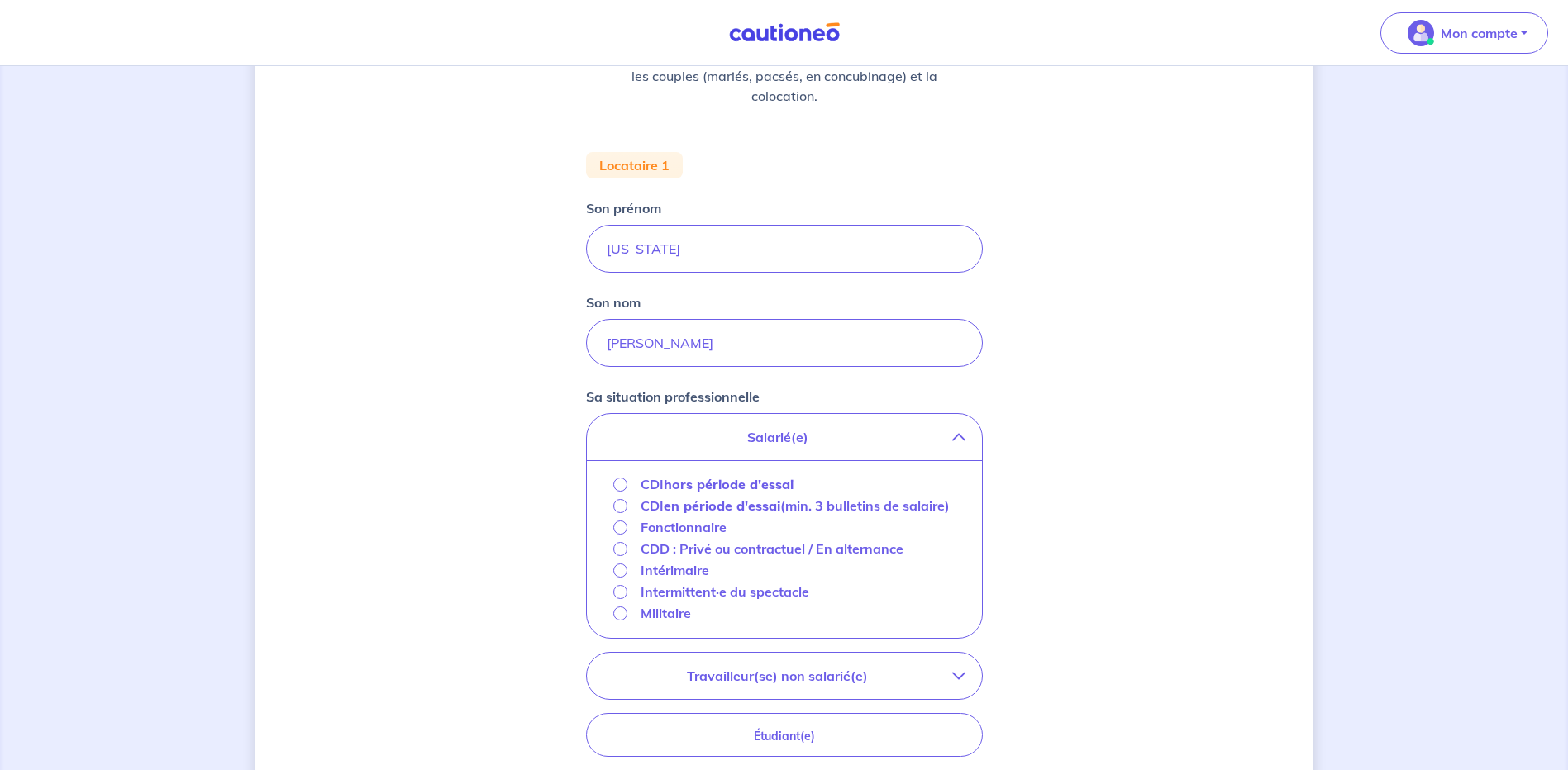
click at [649, 559] on p "CDD : Privé ou contractuel / En alternance" at bounding box center [771, 548] width 263 height 20
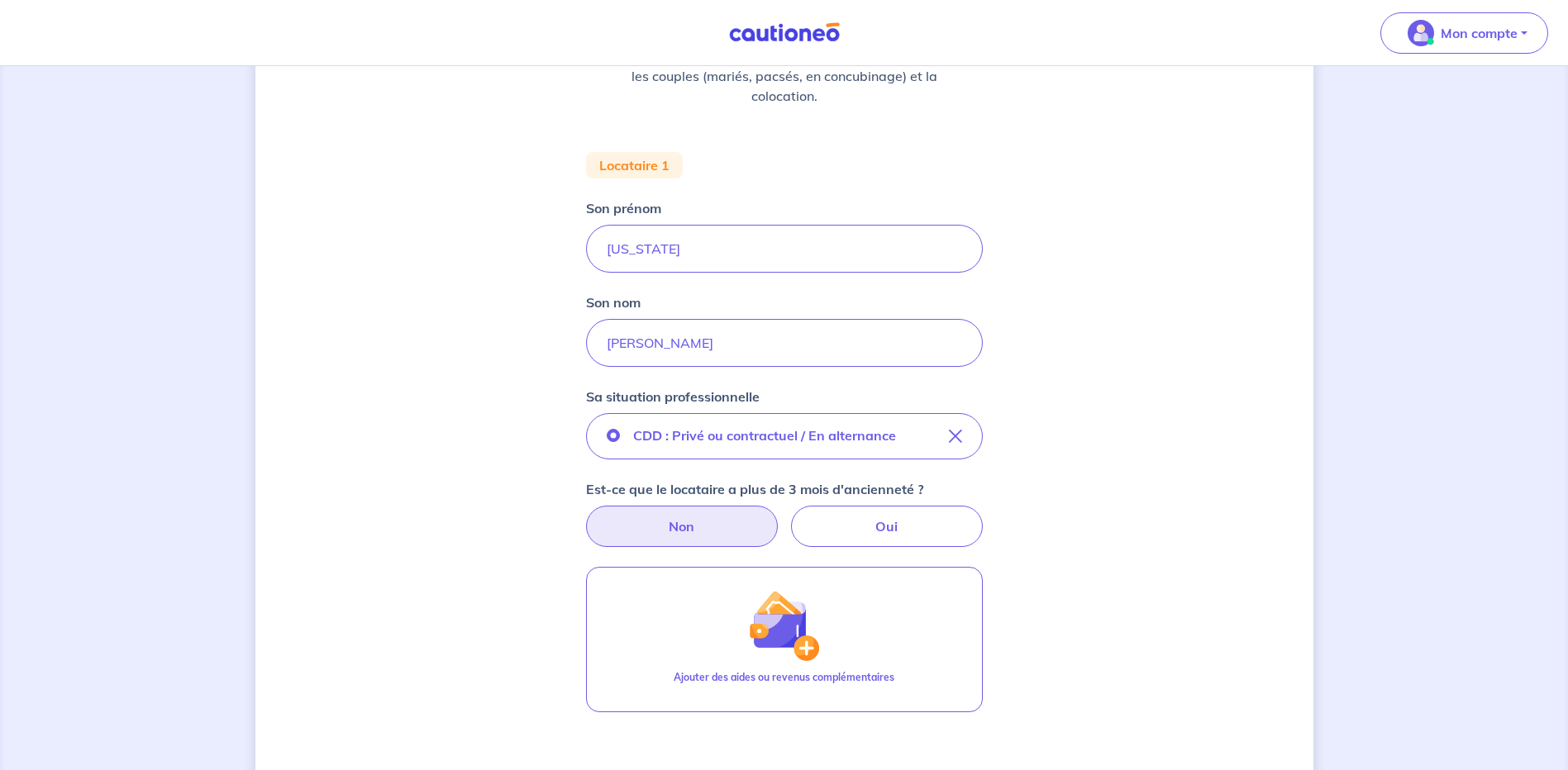
click at [688, 526] on label "Non" at bounding box center [681, 526] width 191 height 41
click at [779, 516] on input "Non" at bounding box center [784, 511] width 11 height 11
radio input "true"
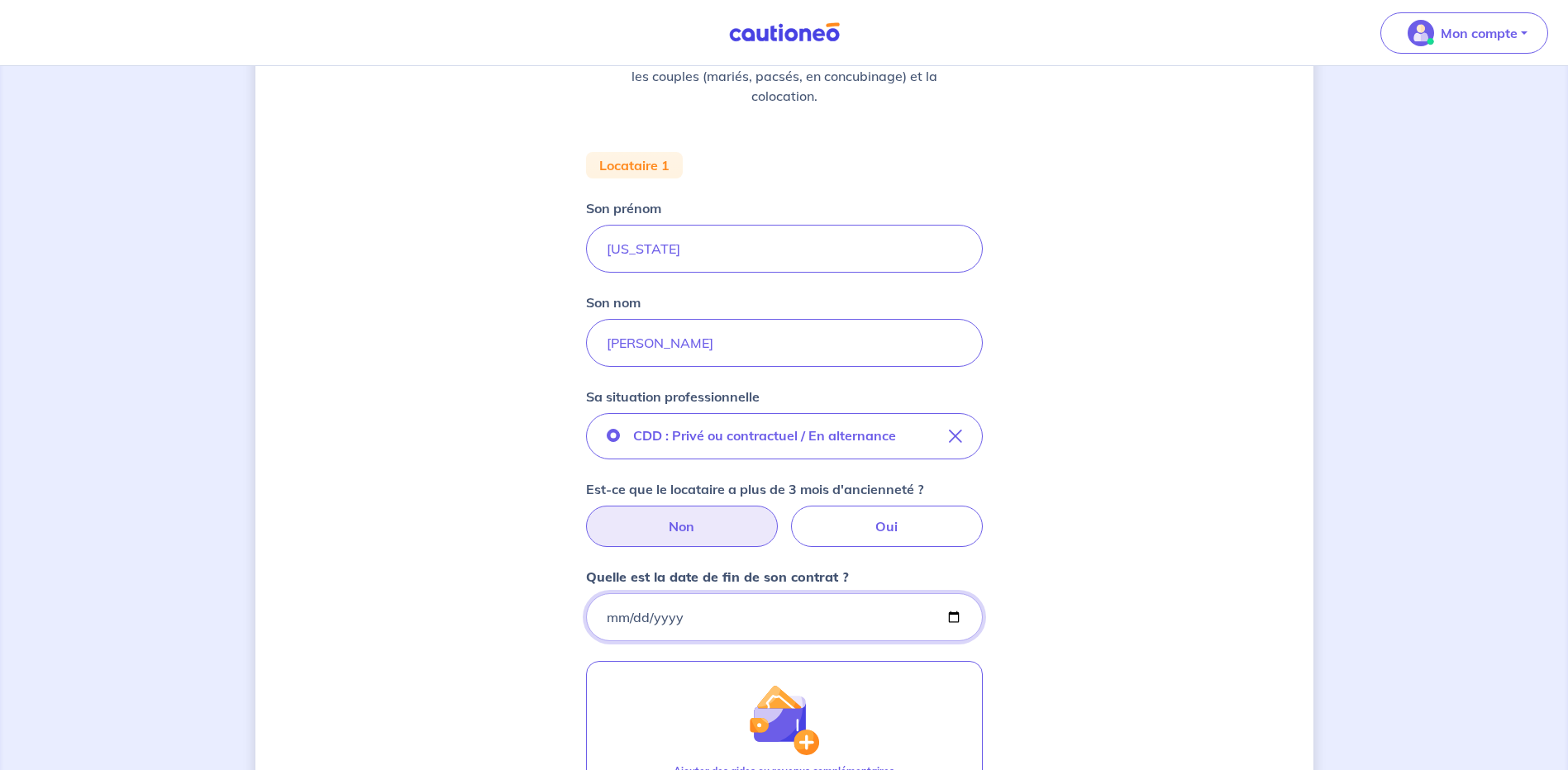
click at [608, 618] on input "Quelle est la date de fin de son contrat ?" at bounding box center [784, 617] width 397 height 48
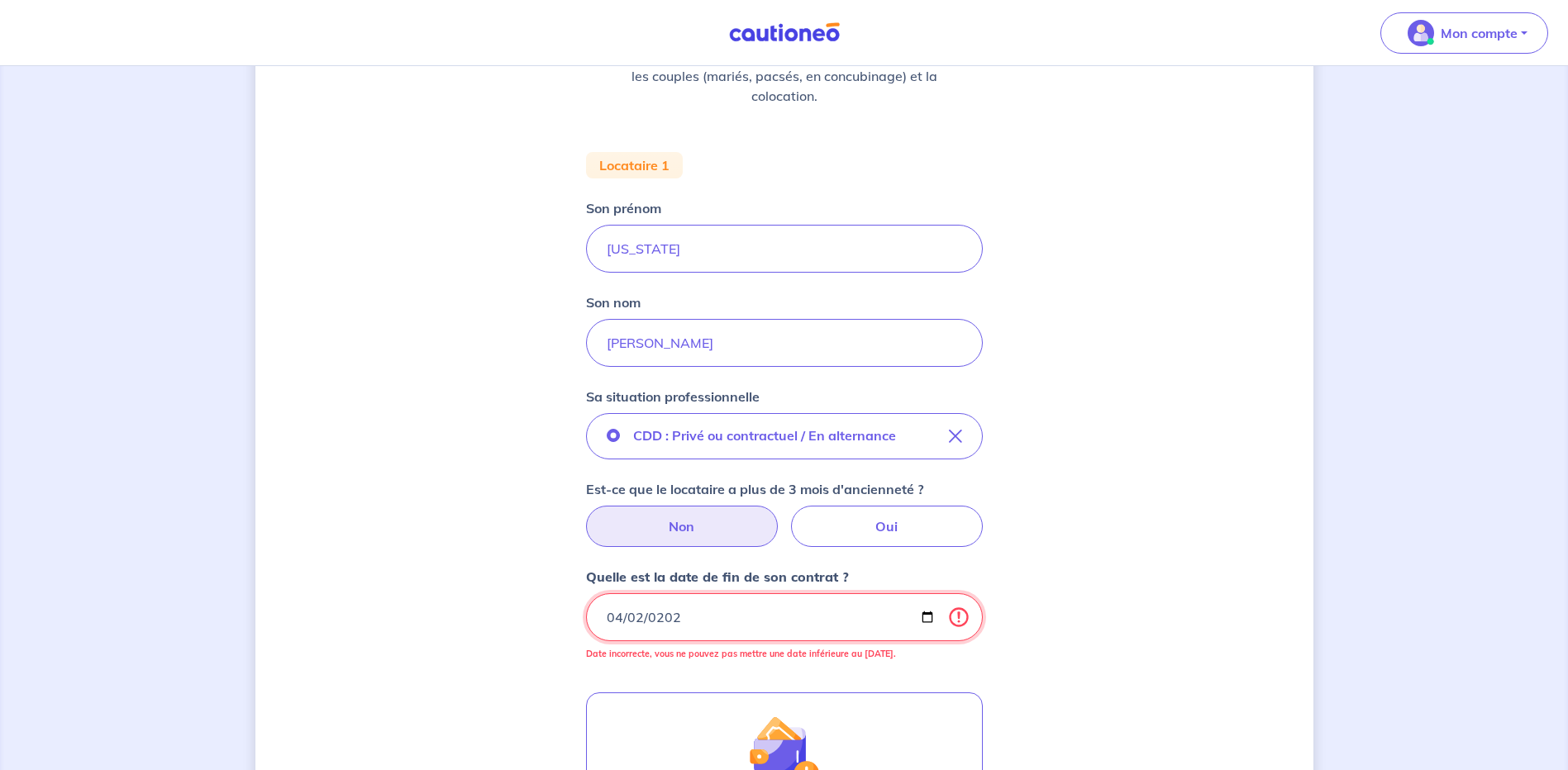
type input "[DATE]"
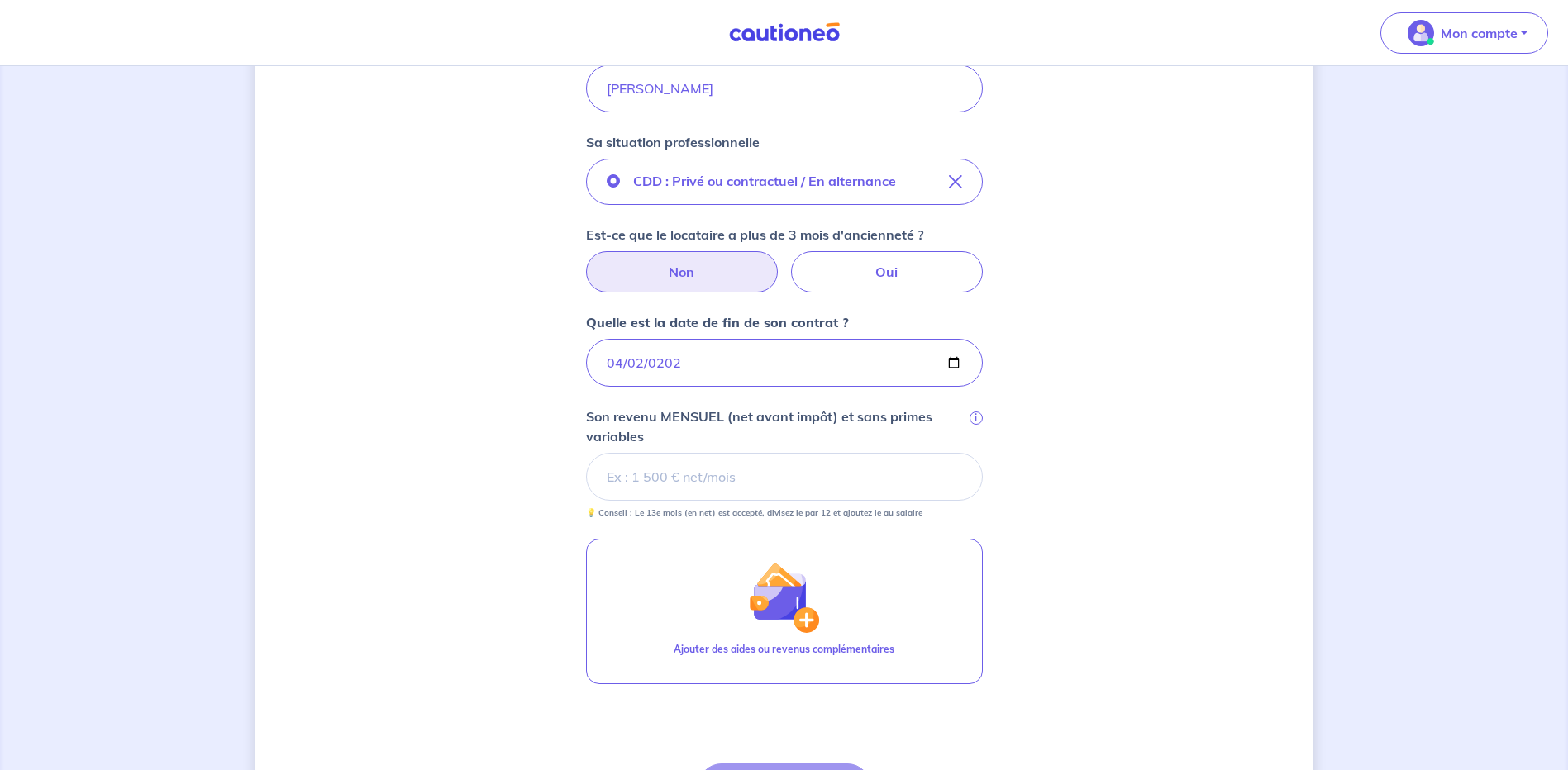
scroll to position [579, 0]
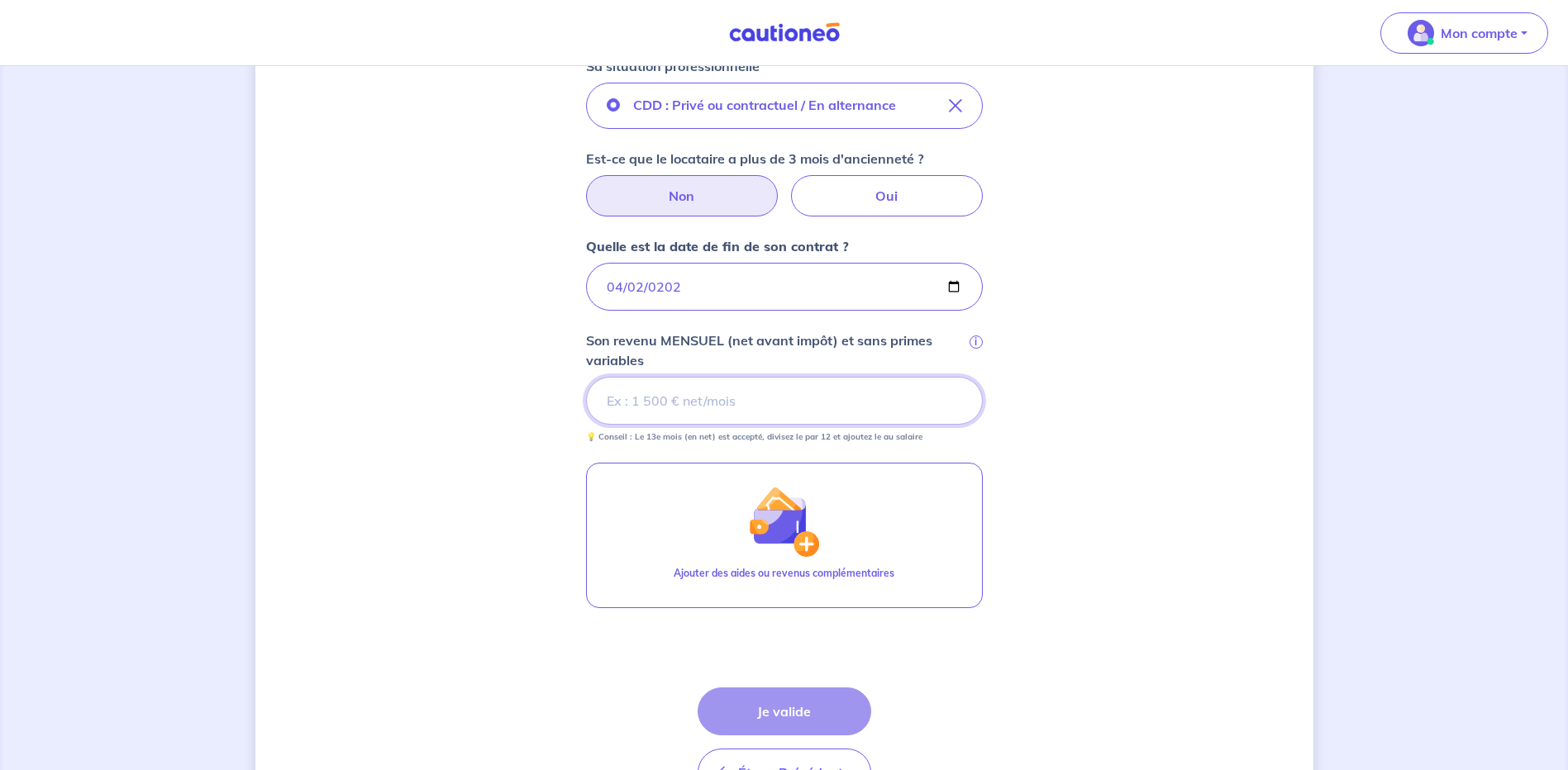
click at [681, 406] on input "Son revenu MENSUEL (net avant impôt) et sans primes variables i" at bounding box center [784, 401] width 397 height 48
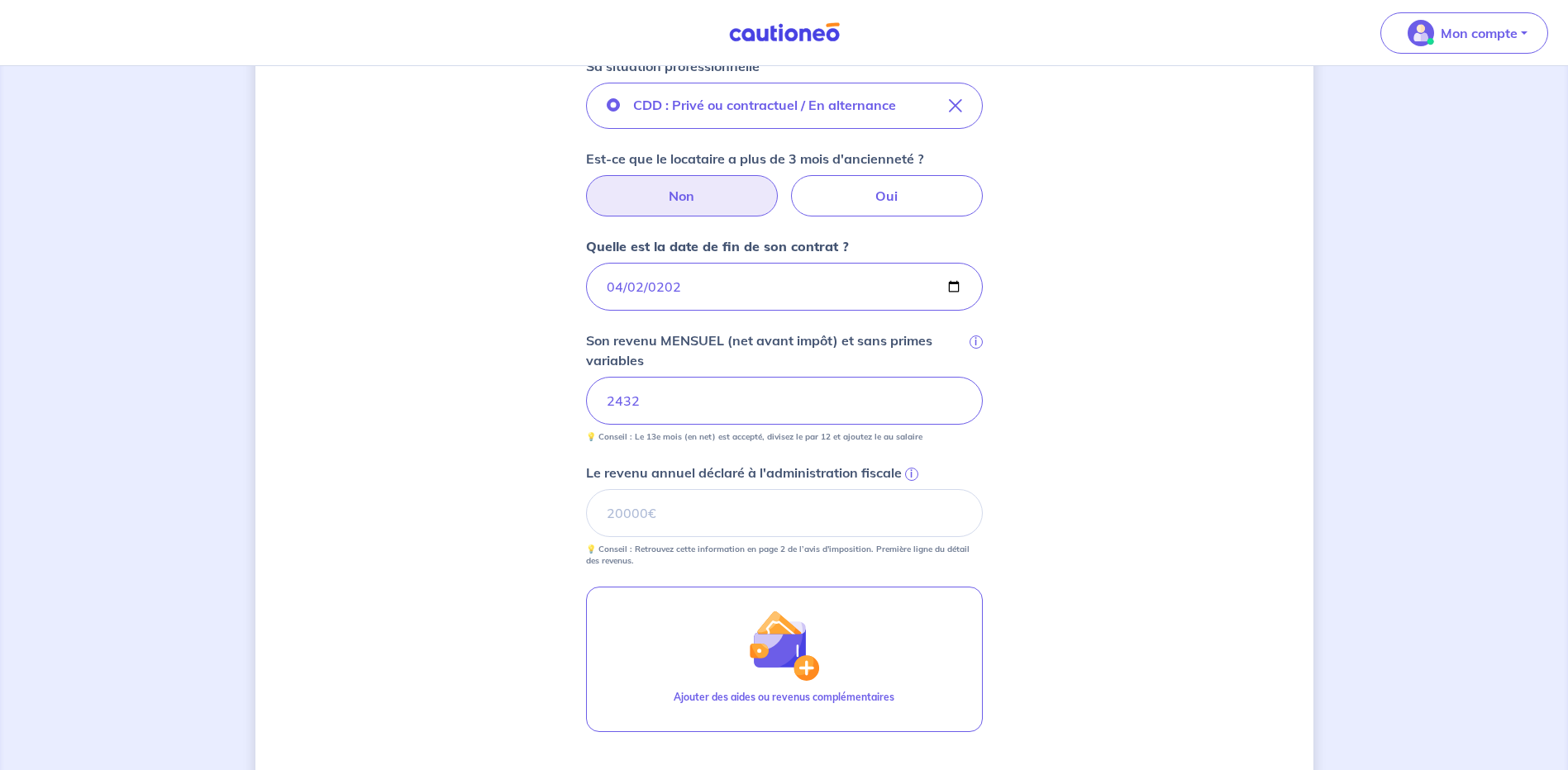
click at [911, 475] on span "i" at bounding box center [911, 474] width 13 height 13
click at [911, 489] on input "Le revenu annuel déclaré à l'administration fiscale i" at bounding box center [784, 513] width 397 height 48
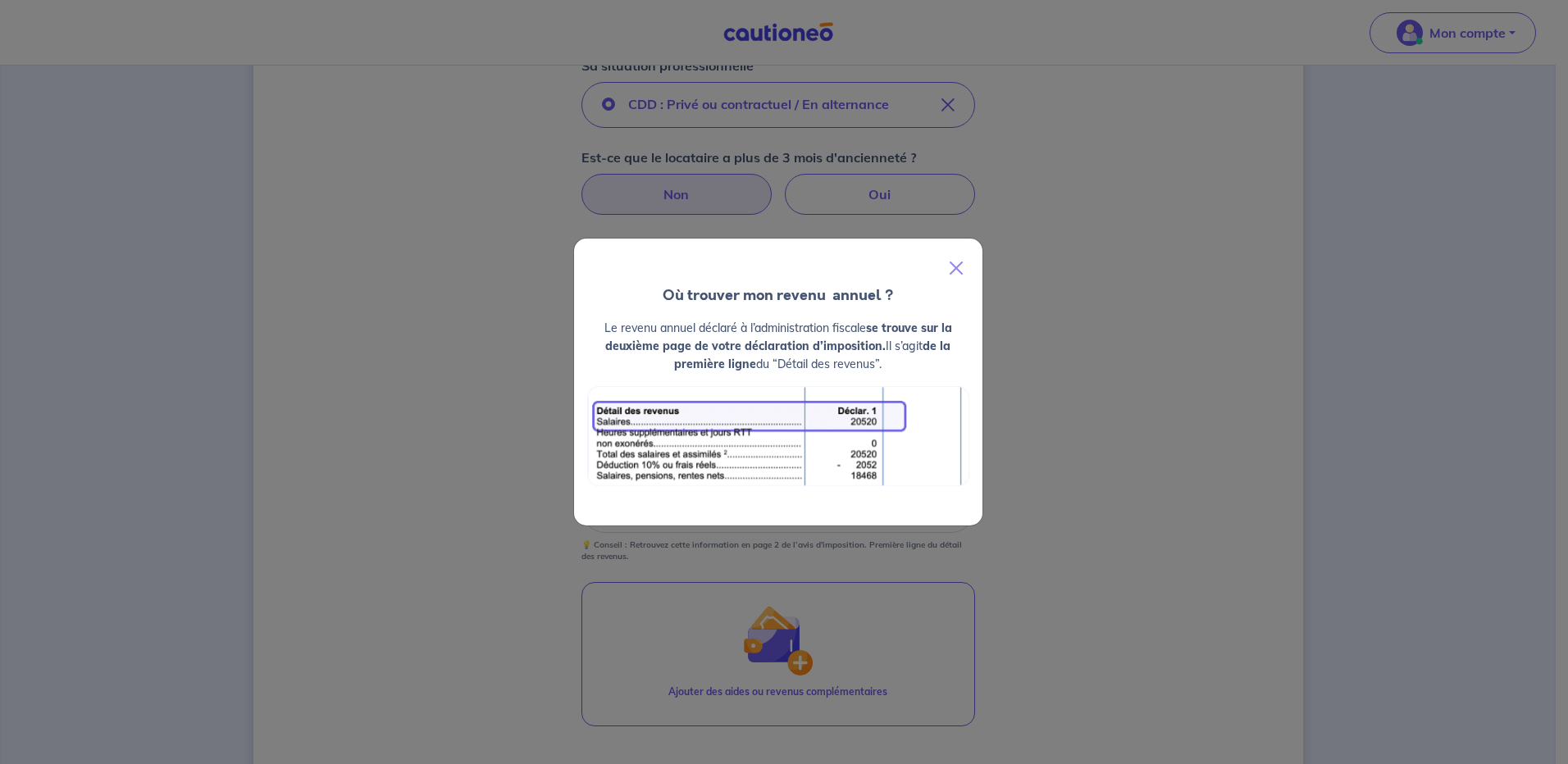
click at [1056, 424] on div "Où trouver mon revenu  annuel ? Le revenu annuel déclaré à l’administration fis…" at bounding box center [784, 382] width 1568 height 764
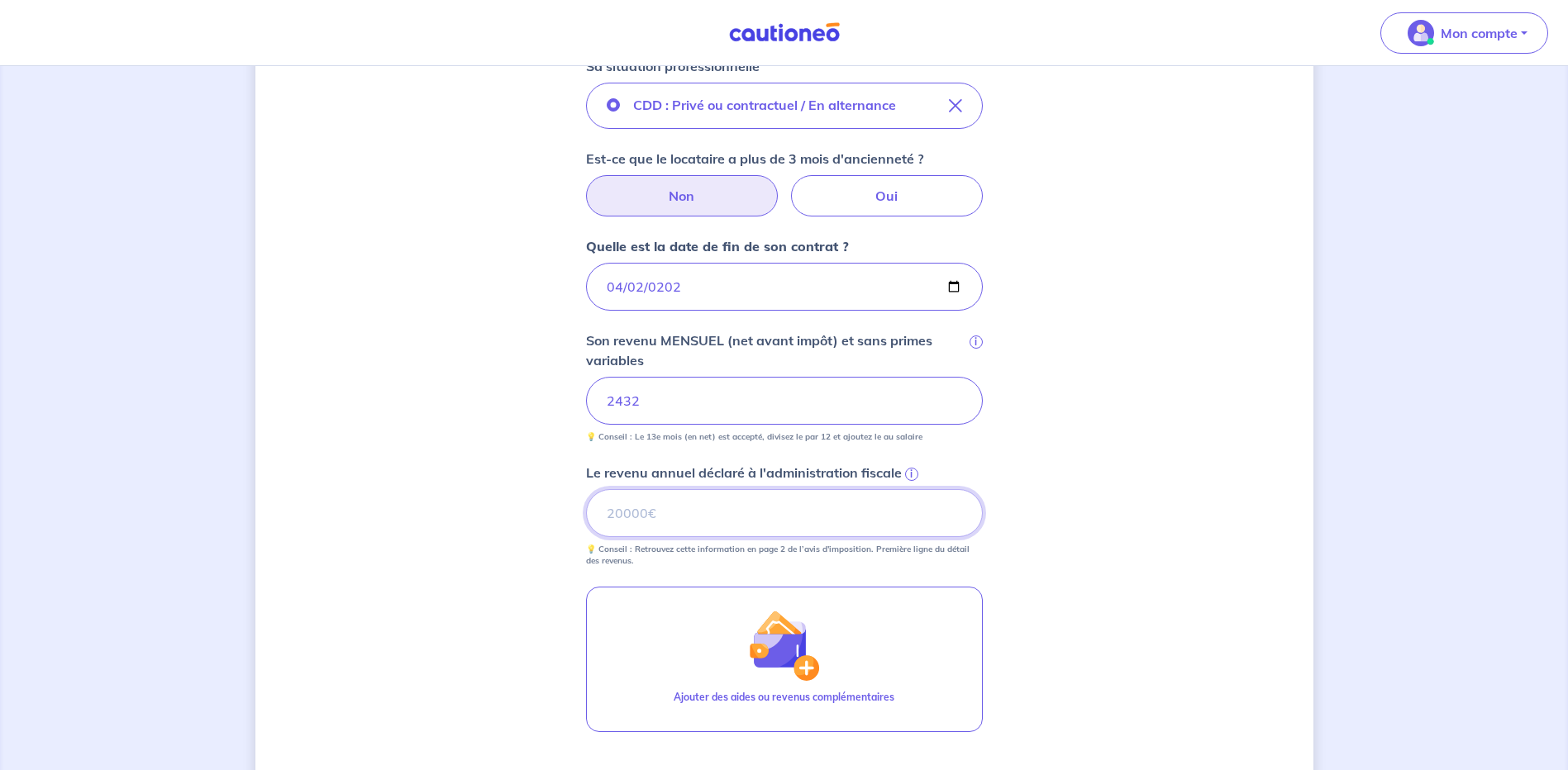
click at [626, 515] on input "Le revenu annuel déclaré à l'administration fiscale i" at bounding box center [784, 513] width 397 height 48
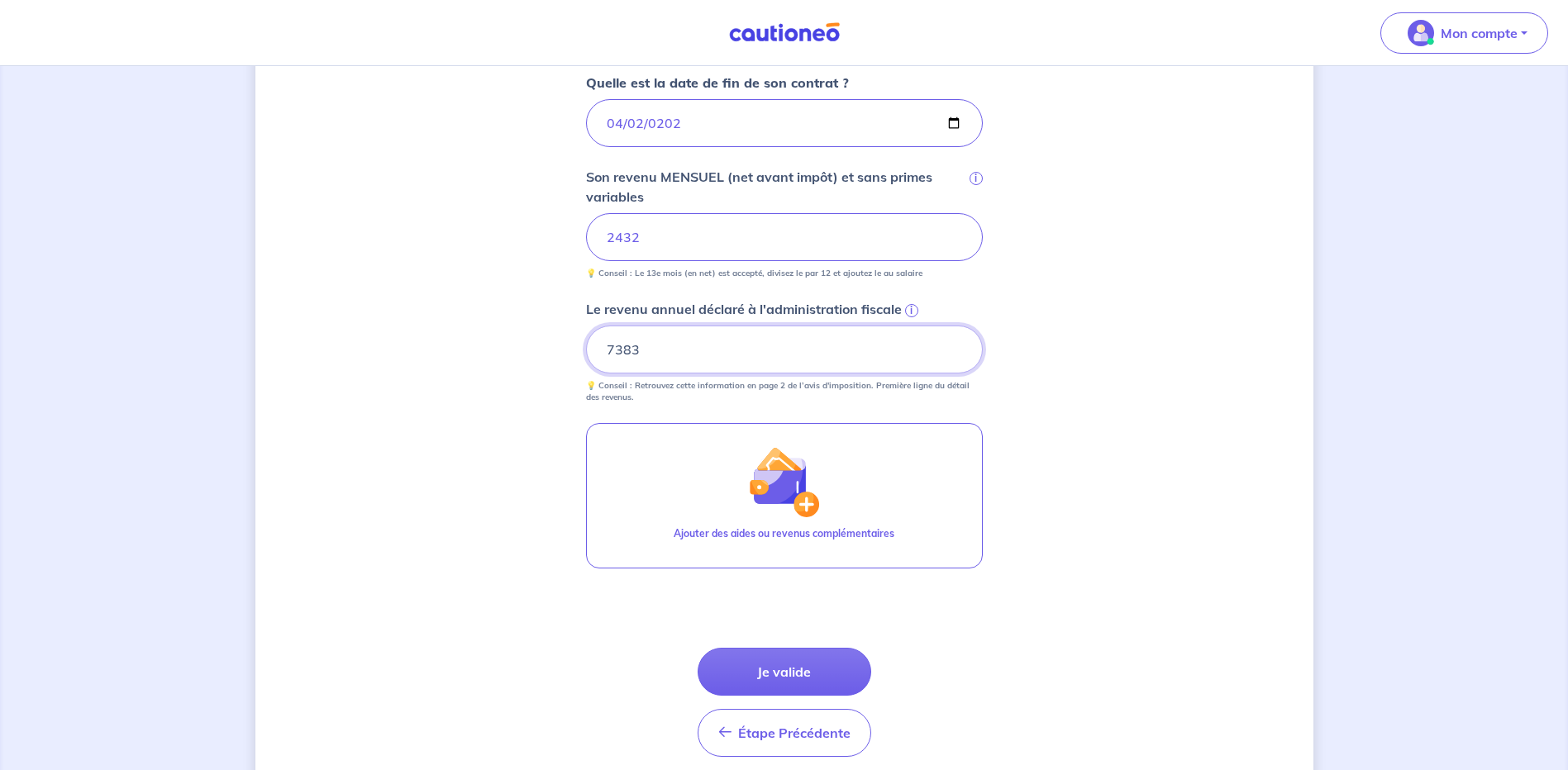
scroll to position [743, 0]
type input "7383"
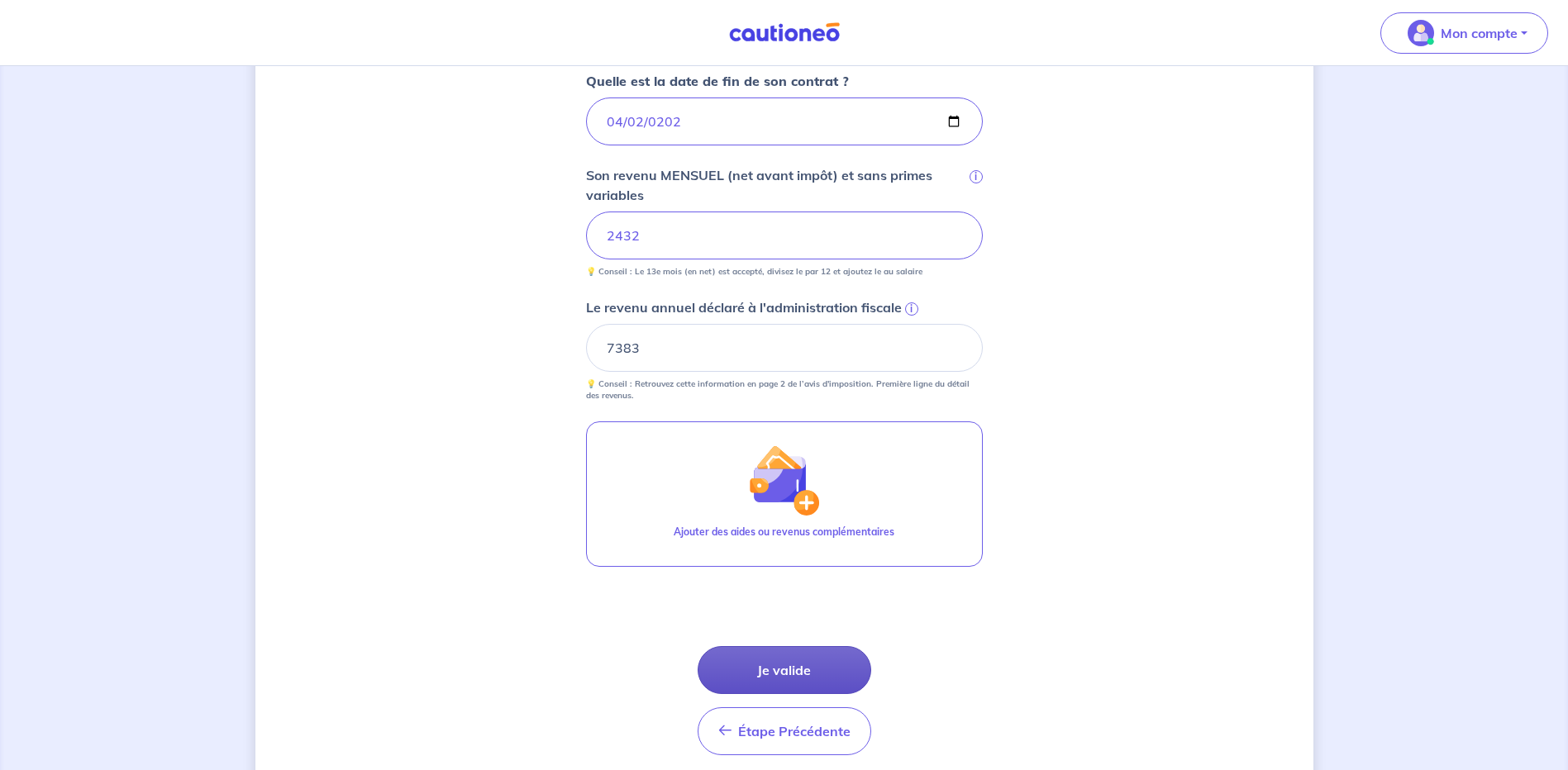
click at [817, 672] on button "Je valide" at bounding box center [785, 670] width 174 height 48
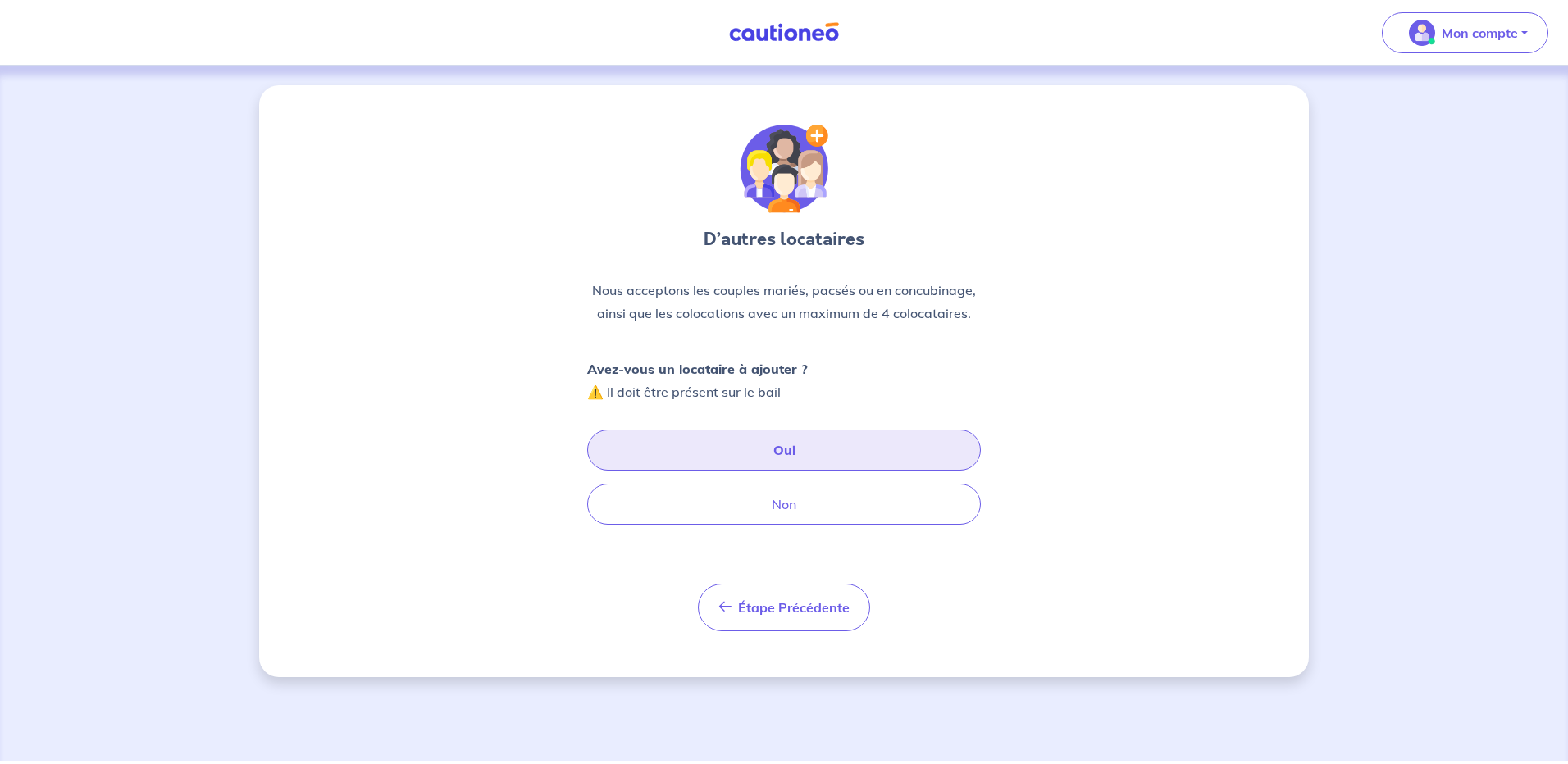
click at [808, 457] on button "Oui" at bounding box center [783, 450] width 393 height 41
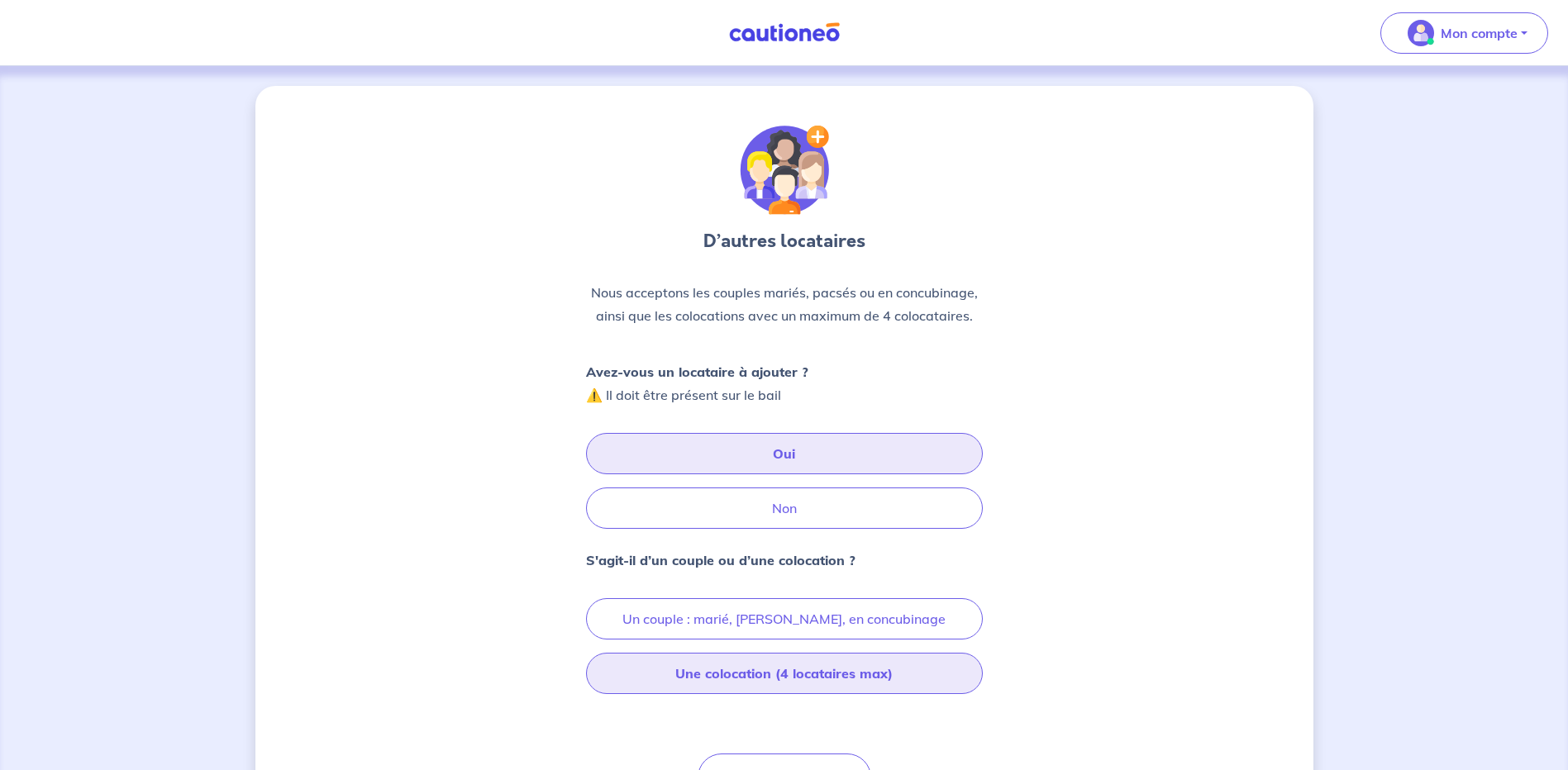
click at [791, 669] on button "Une colocation (4 locataires max)" at bounding box center [784, 673] width 397 height 41
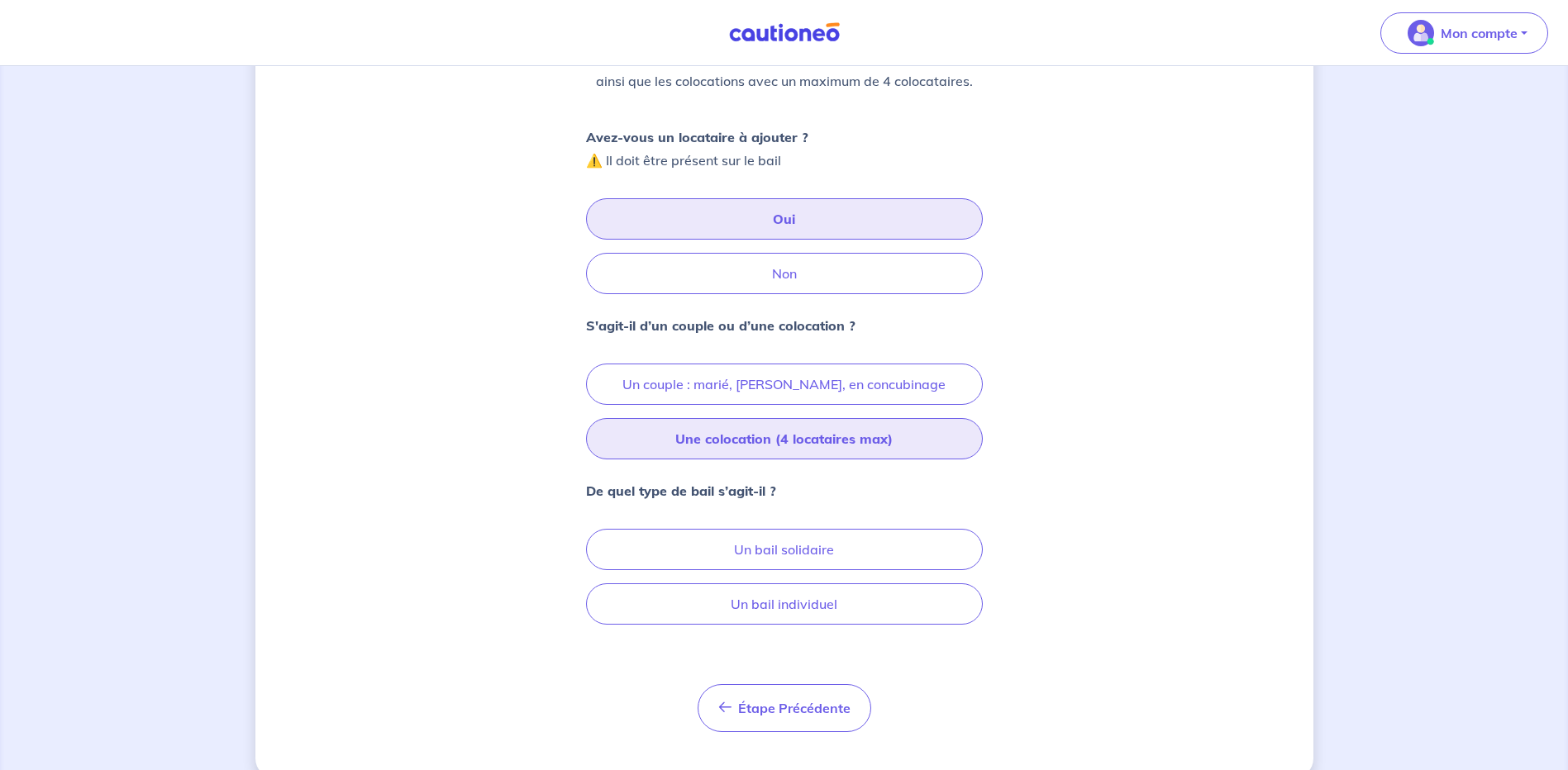
scroll to position [263, 0]
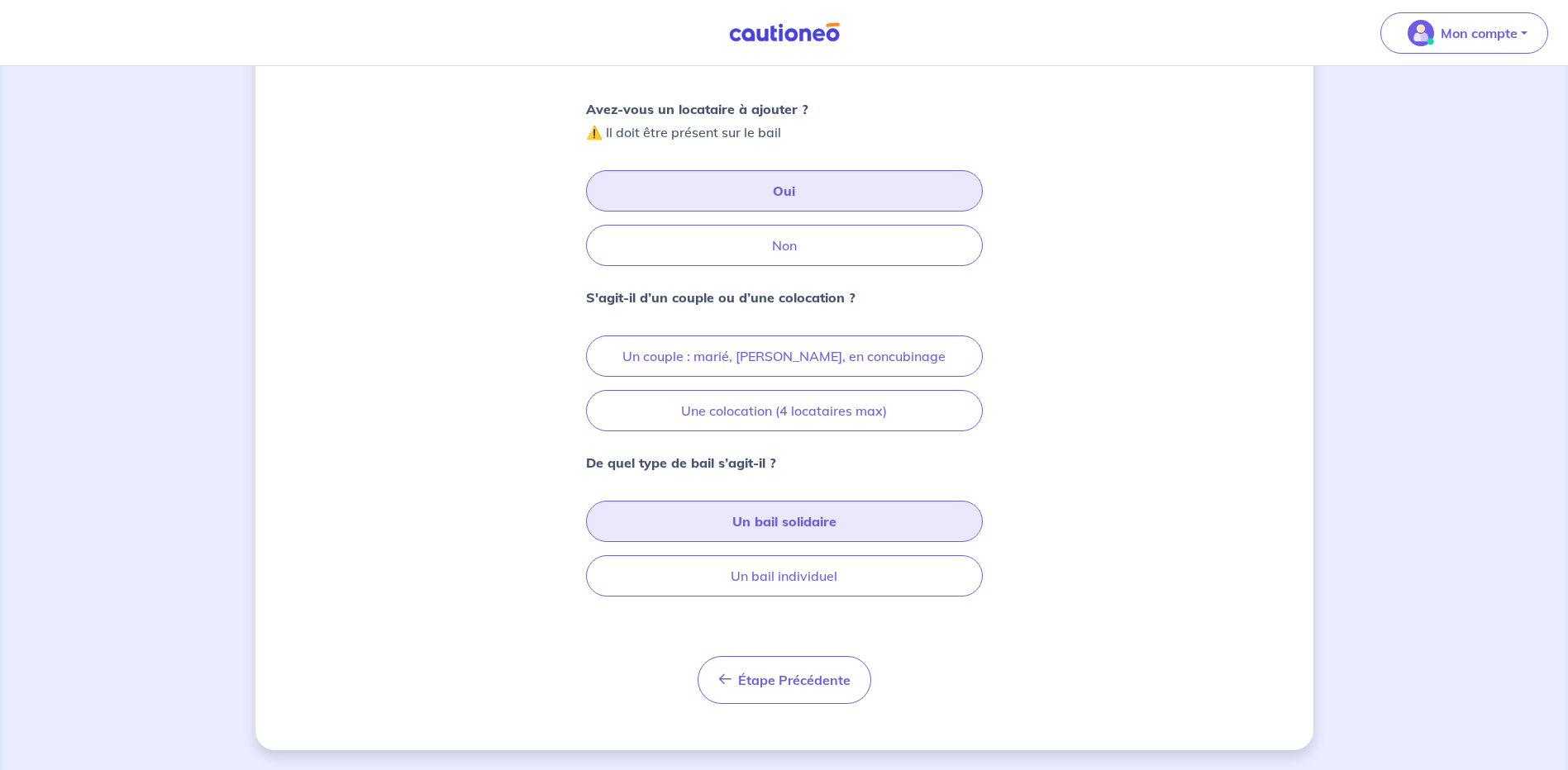
click at [810, 526] on button "Un bail solidaire" at bounding box center [784, 521] width 397 height 41
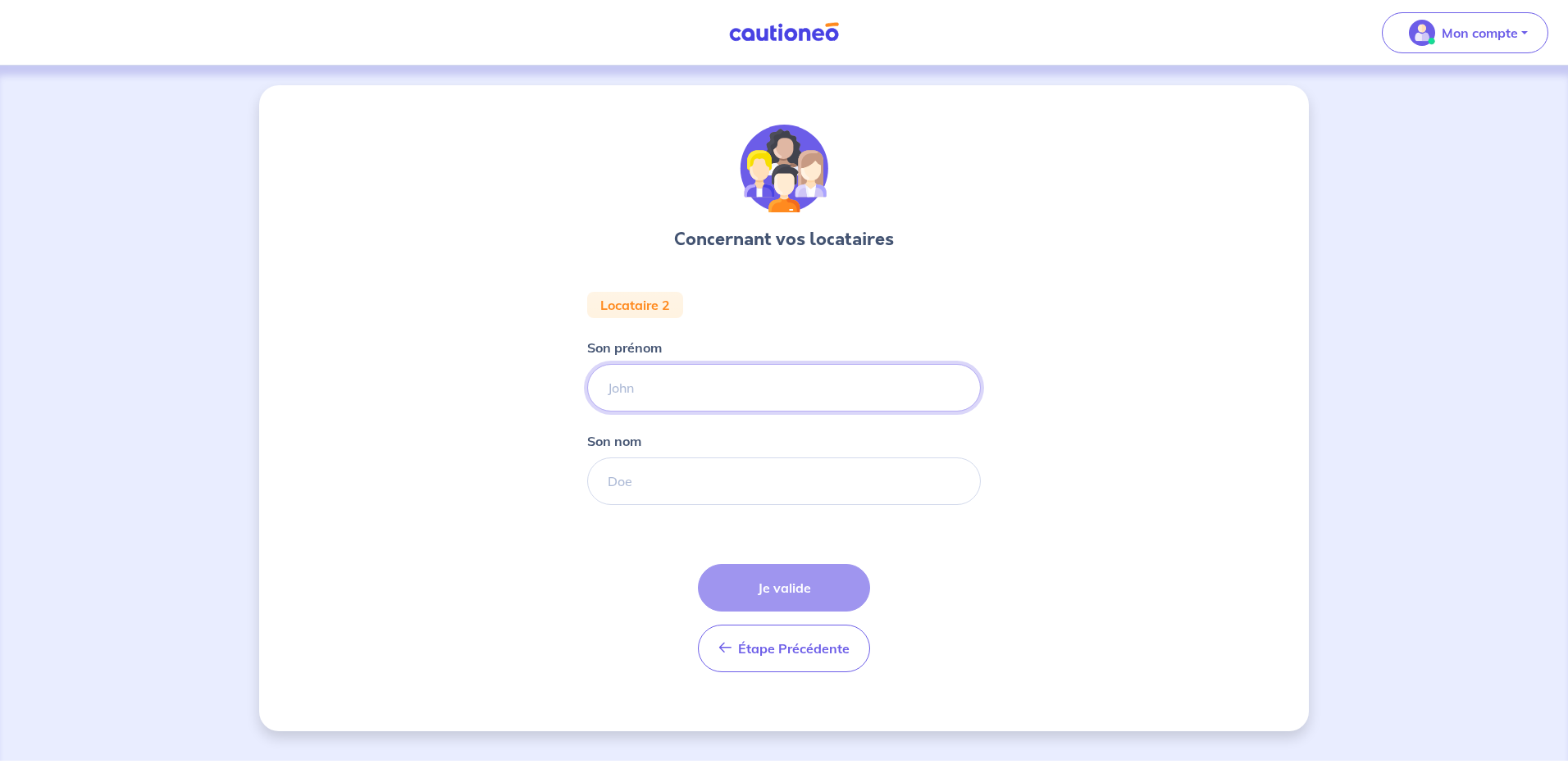
click at [640, 390] on input "Son prénom" at bounding box center [783, 388] width 393 height 47
type input "[PERSON_NAME]"
click at [635, 476] on input "Son nom" at bounding box center [783, 481] width 393 height 47
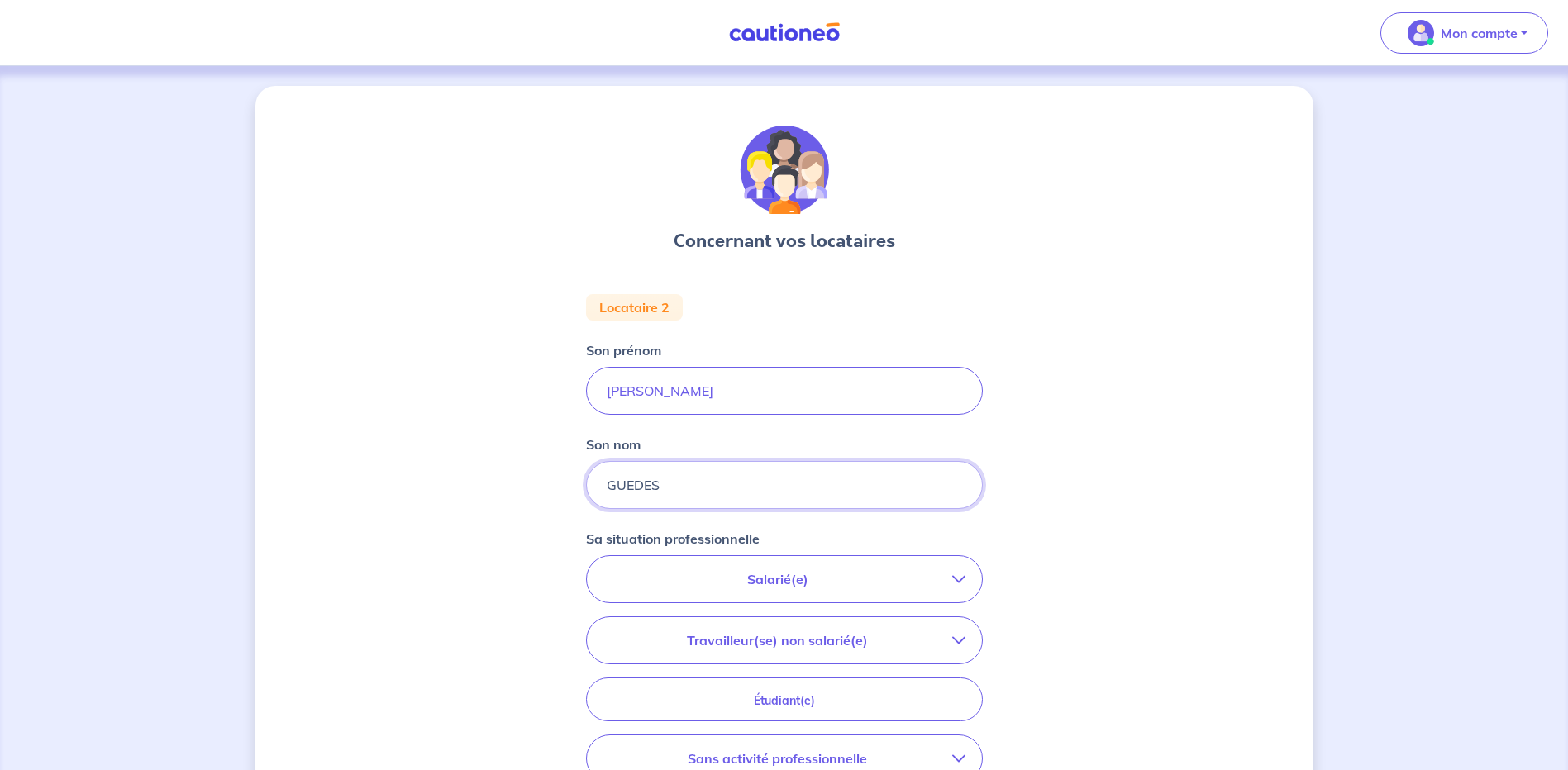
type input "GUEDES"
click at [782, 578] on p "Salarié(e)" at bounding box center [778, 580] width 349 height 20
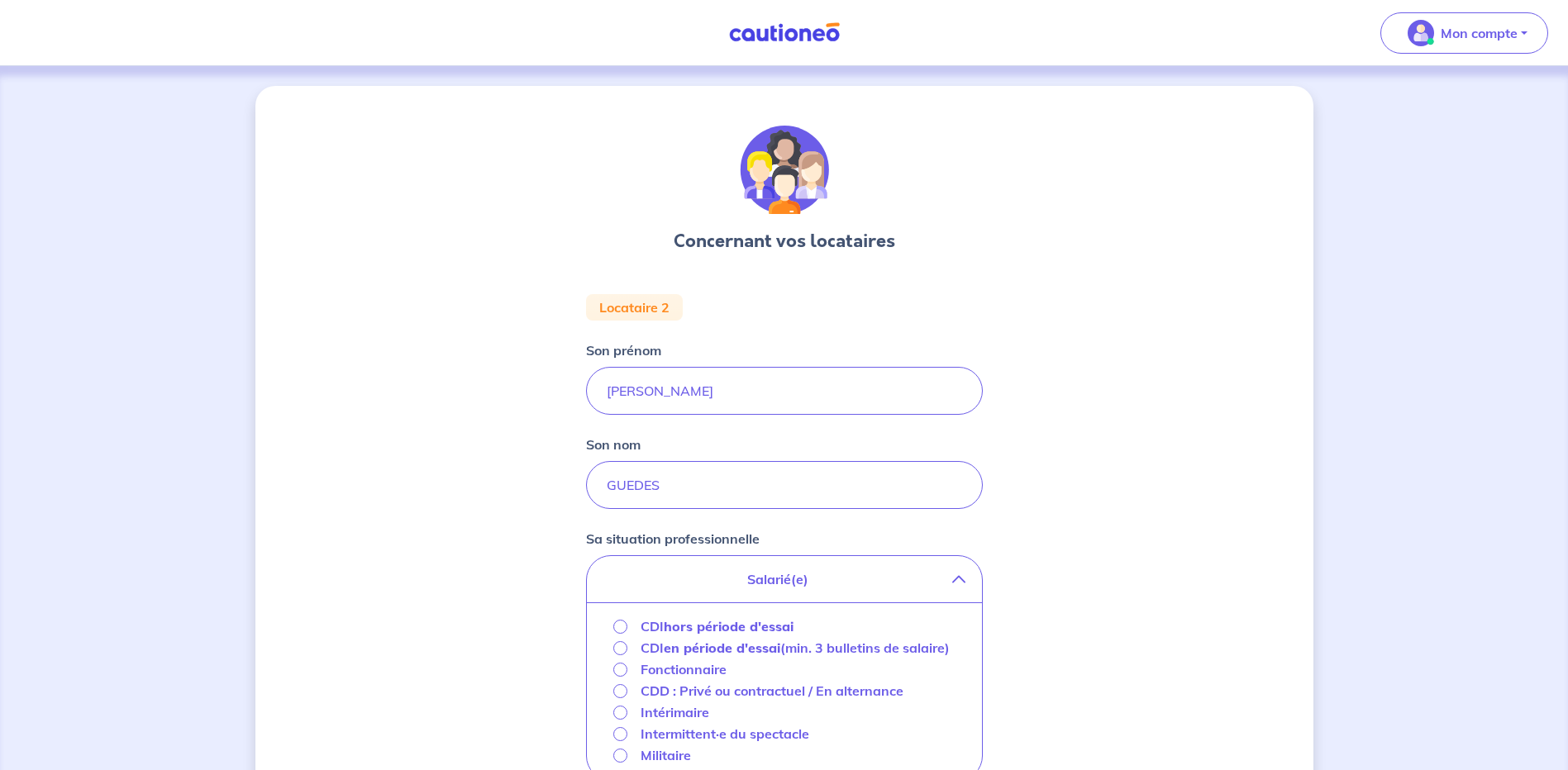
click at [650, 630] on p "CDI hors période d'essai" at bounding box center [716, 626] width 153 height 20
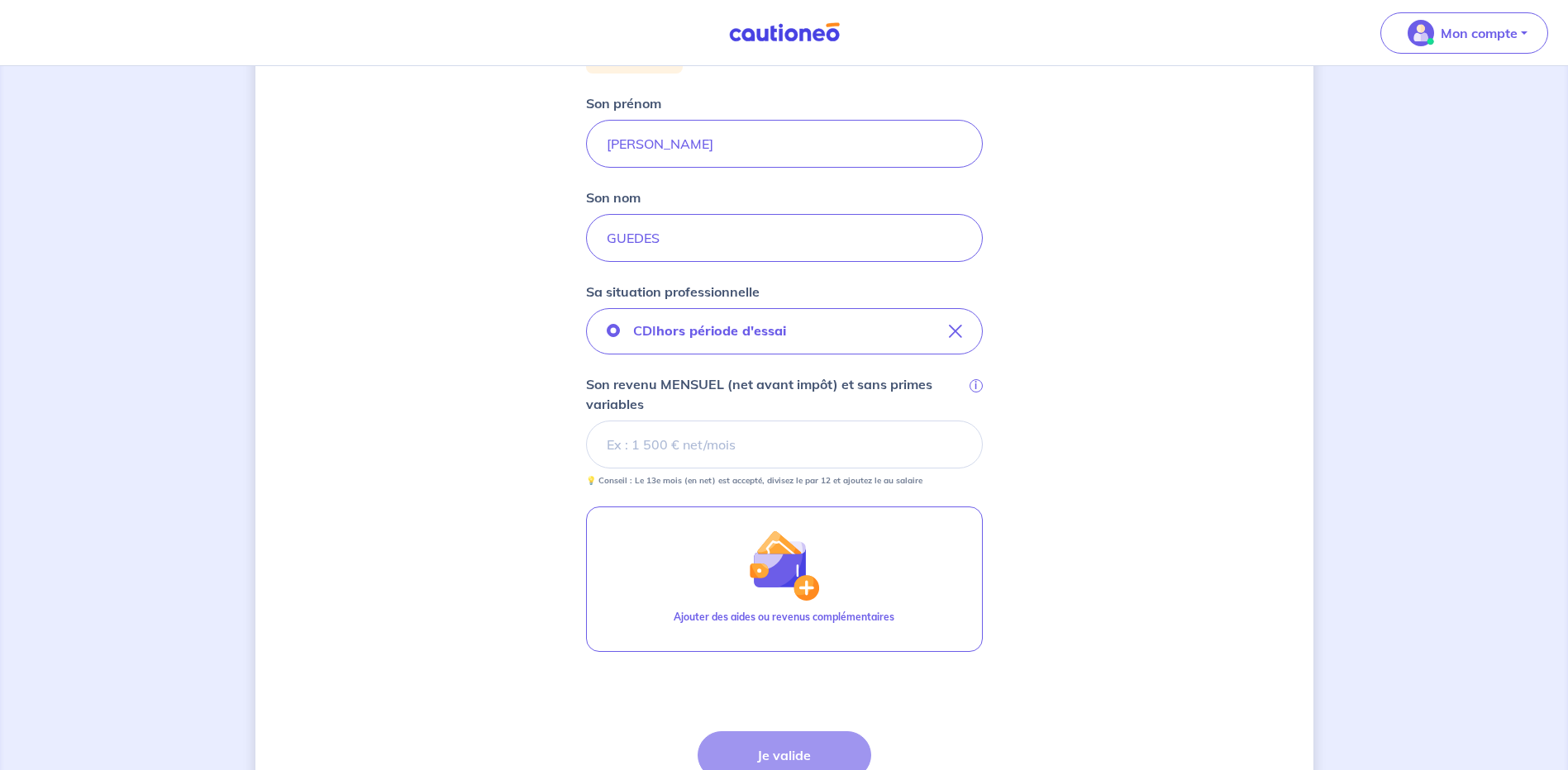
scroll to position [248, 0]
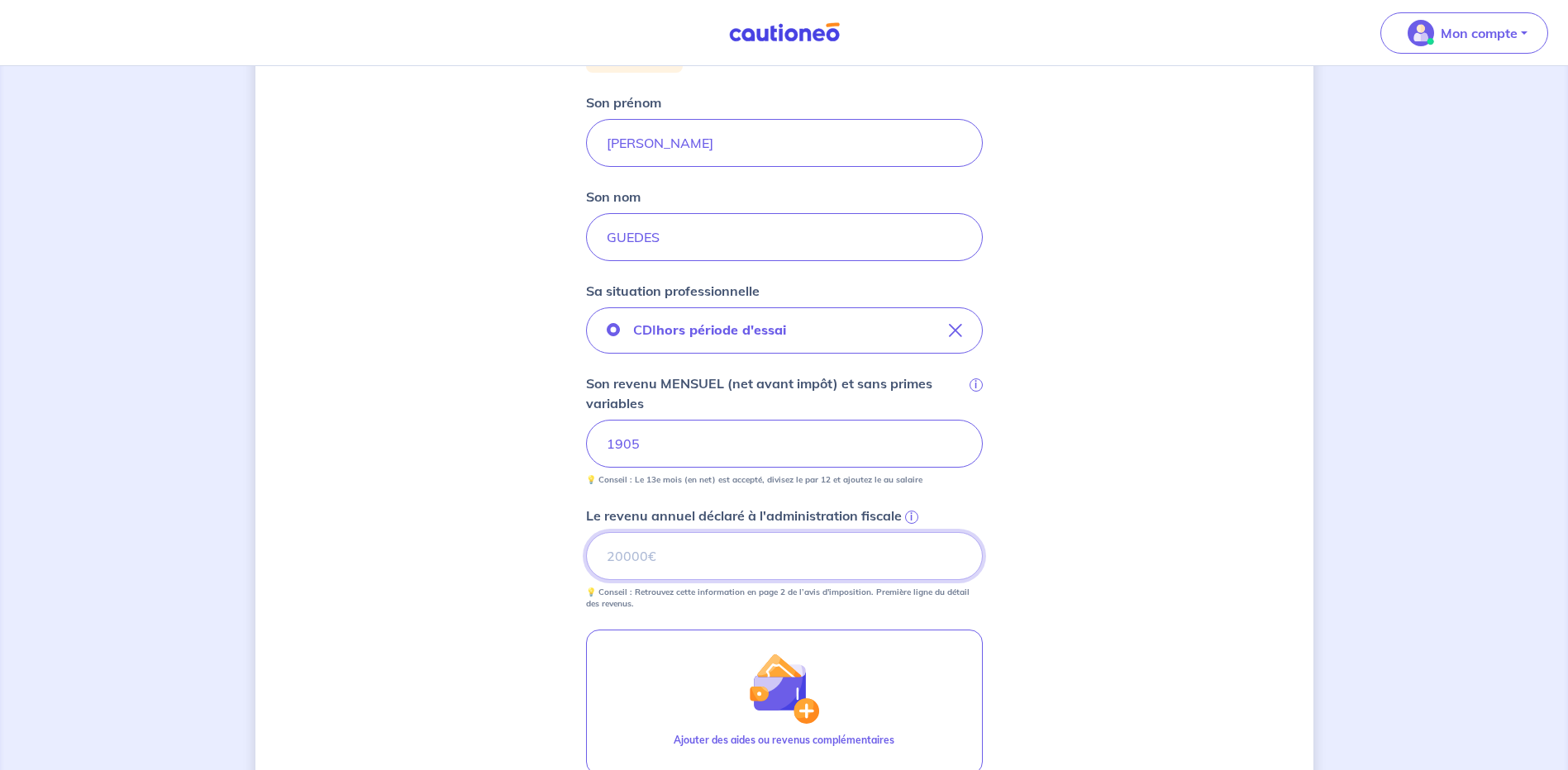
click at [640, 556] on input "Le revenu annuel déclaré à l'administration fiscale i" at bounding box center [784, 556] width 397 height 48
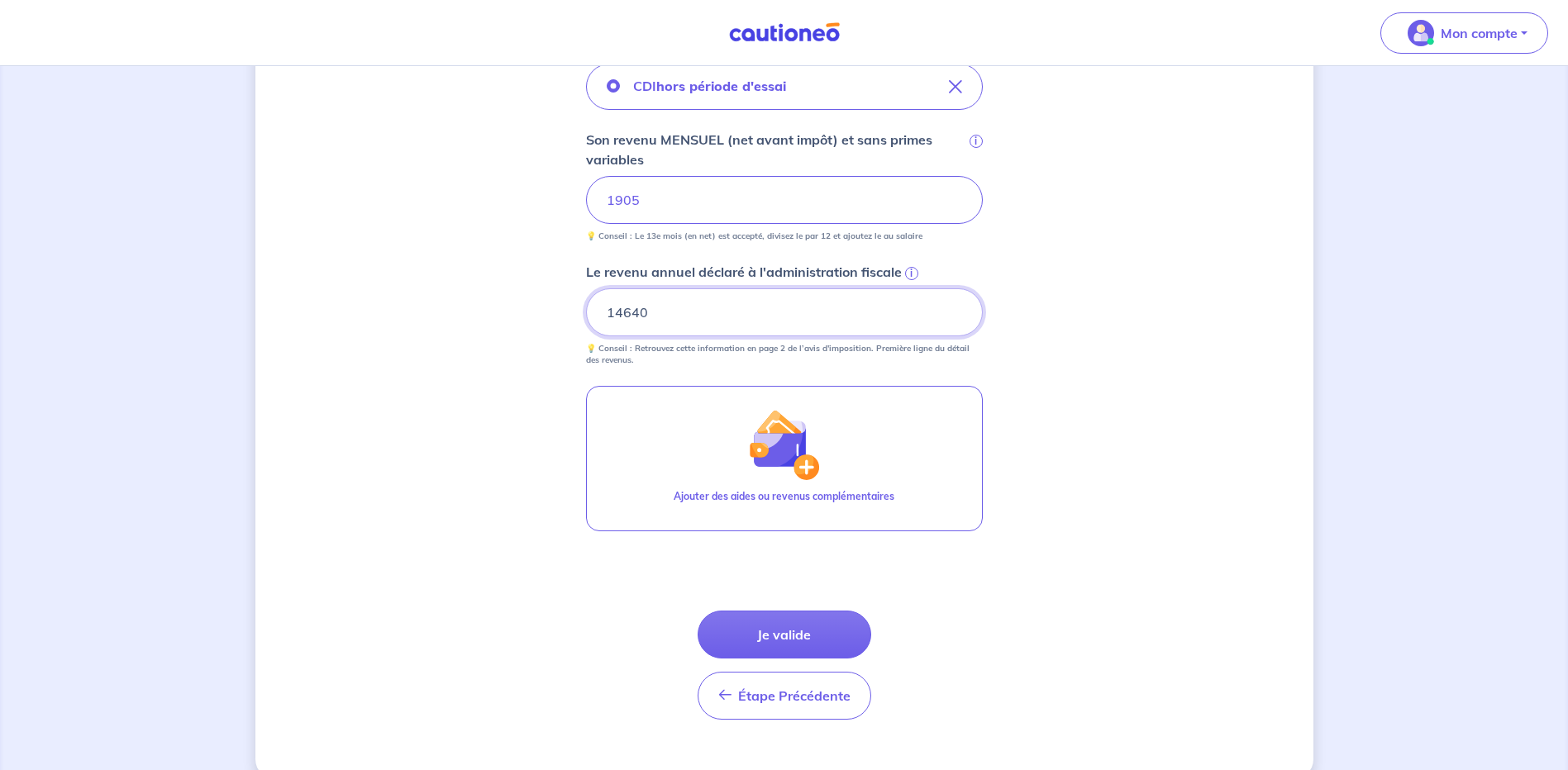
scroll to position [521, 0]
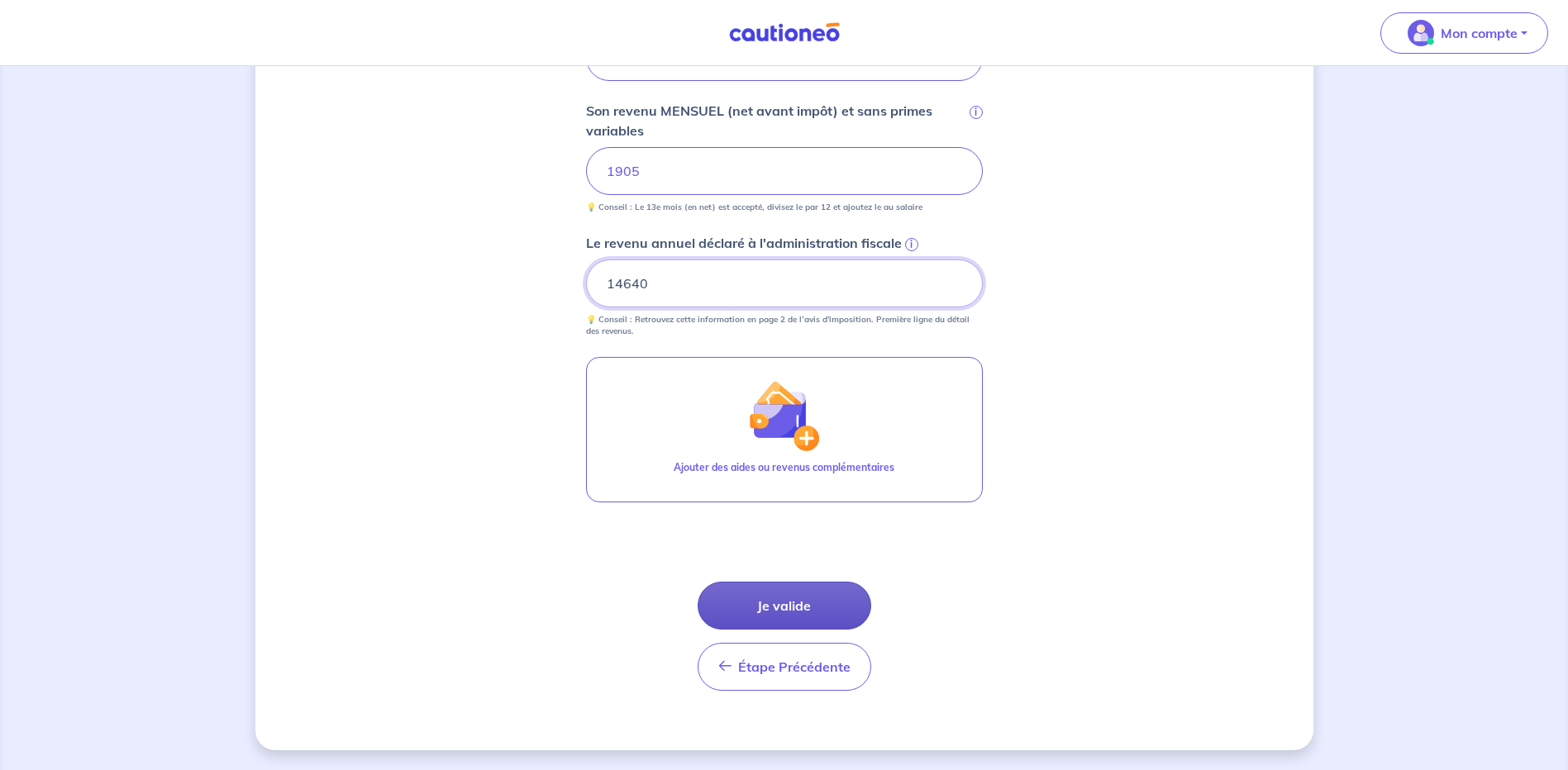
type input "14640"
click at [800, 613] on button "Je valide" at bounding box center [785, 605] width 174 height 48
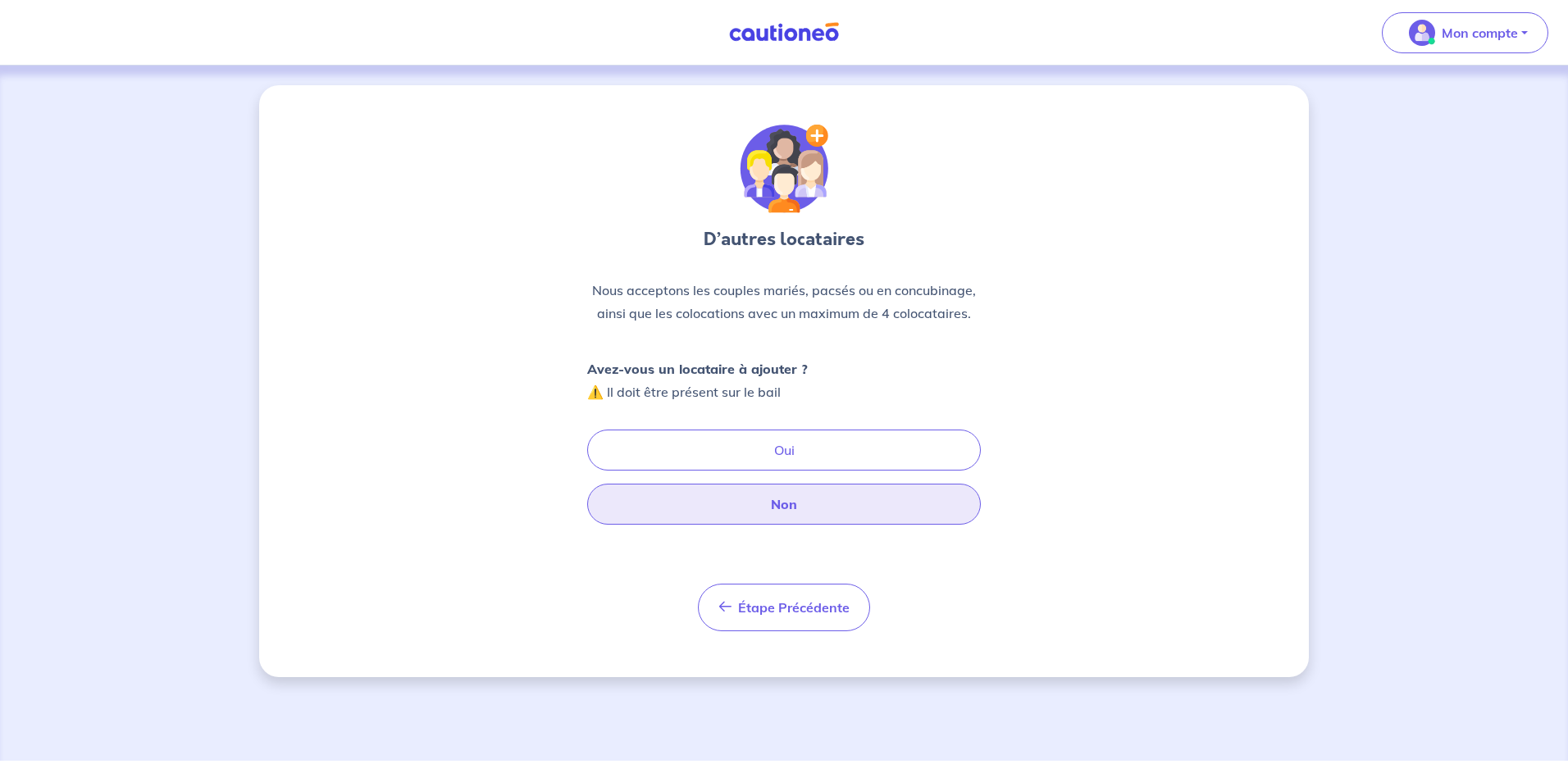
click at [786, 509] on button "Non" at bounding box center [783, 503] width 393 height 41
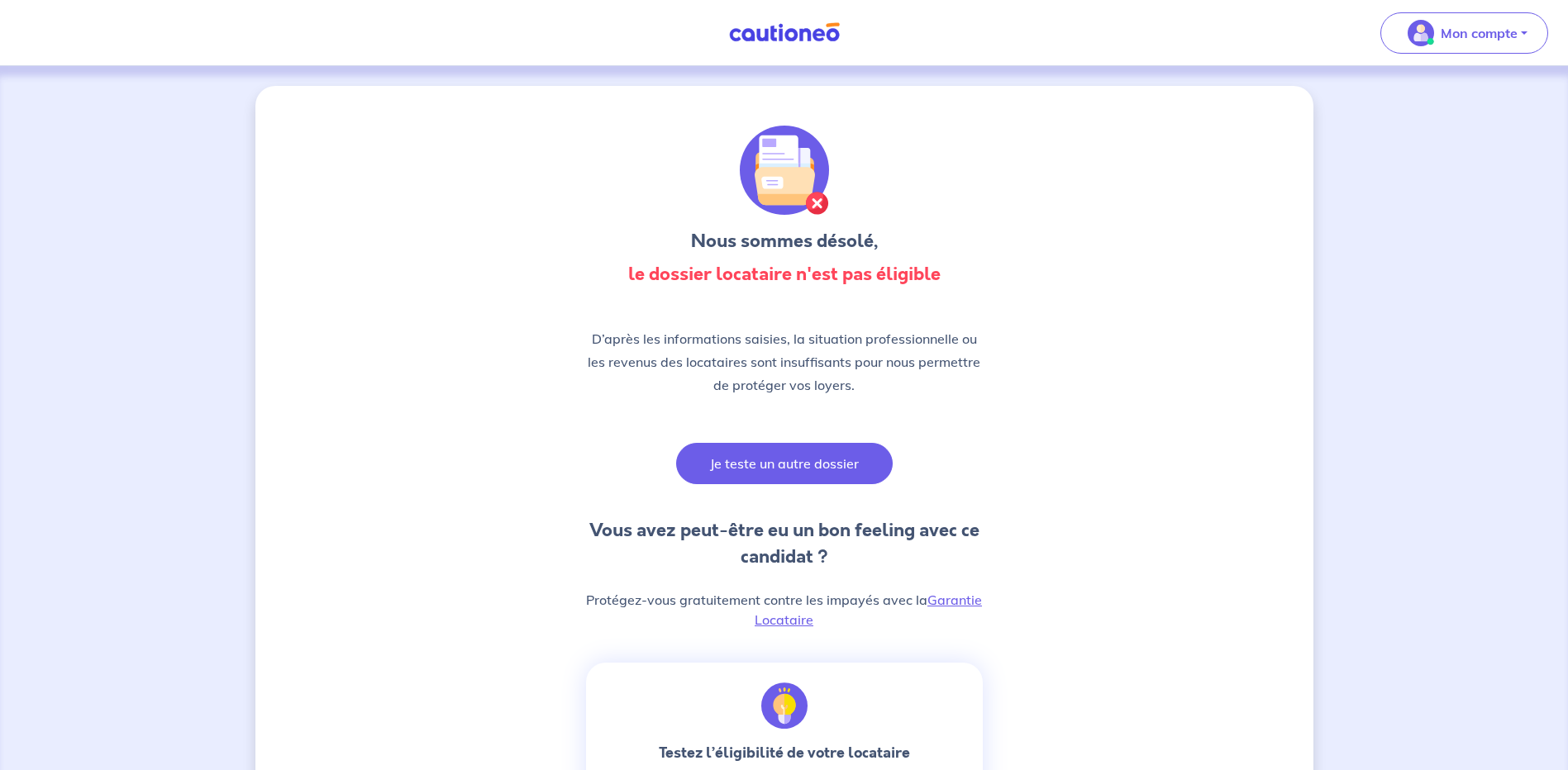
click at [789, 459] on button "Je teste un autre dossier" at bounding box center [784, 463] width 216 height 41
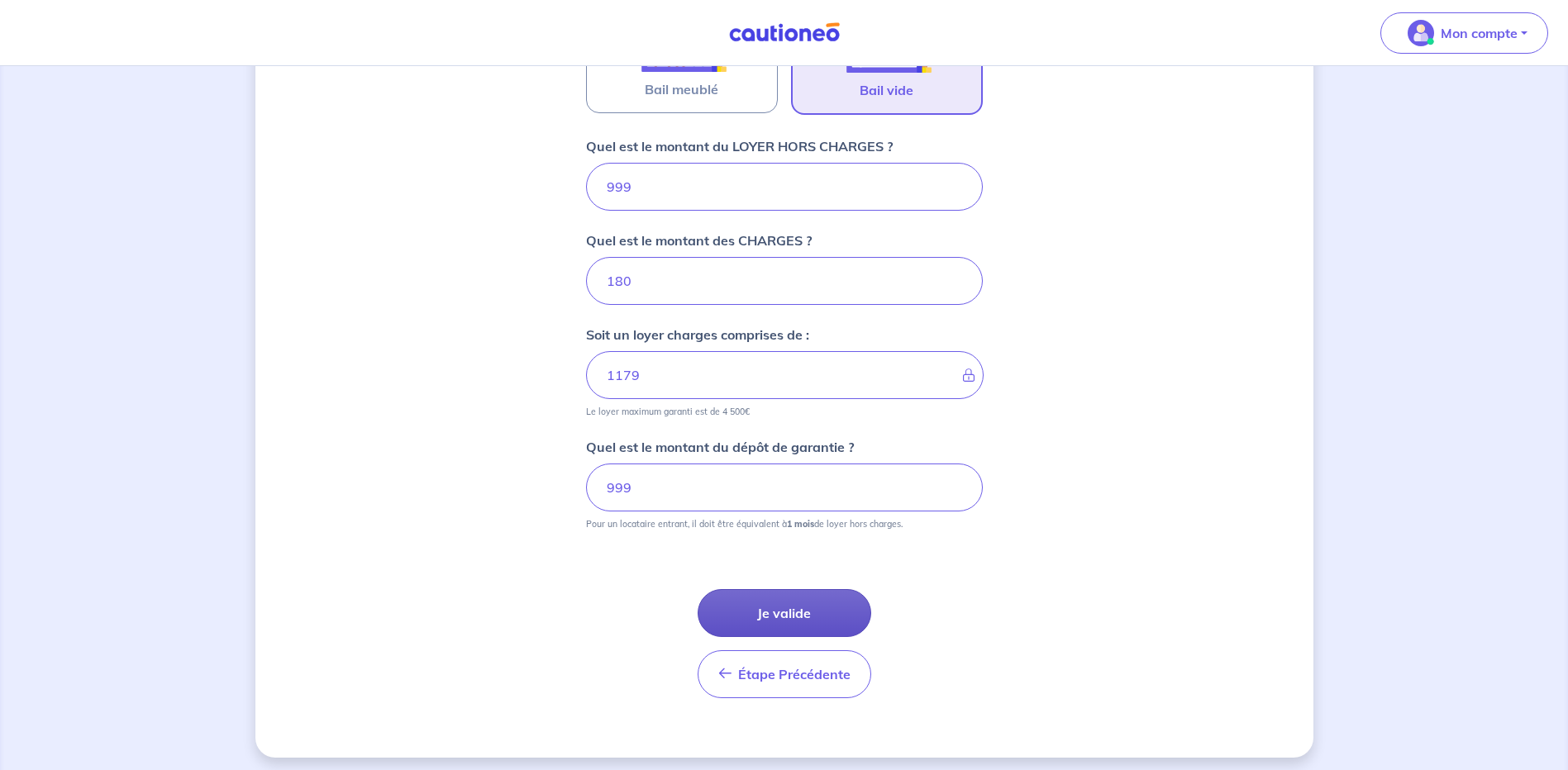
scroll to position [616, 0]
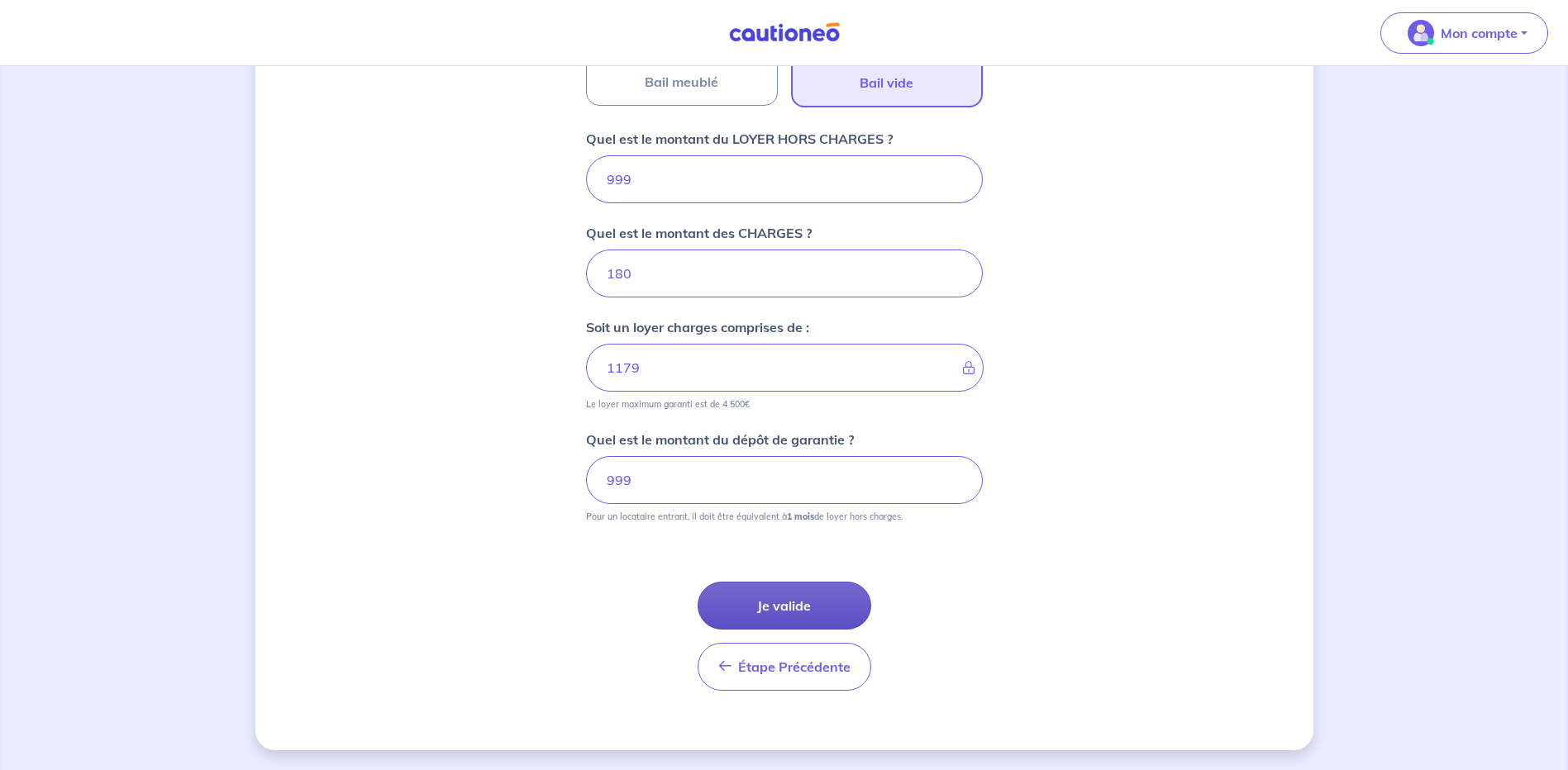
click at [808, 608] on button "Je valide" at bounding box center [785, 605] width 174 height 48
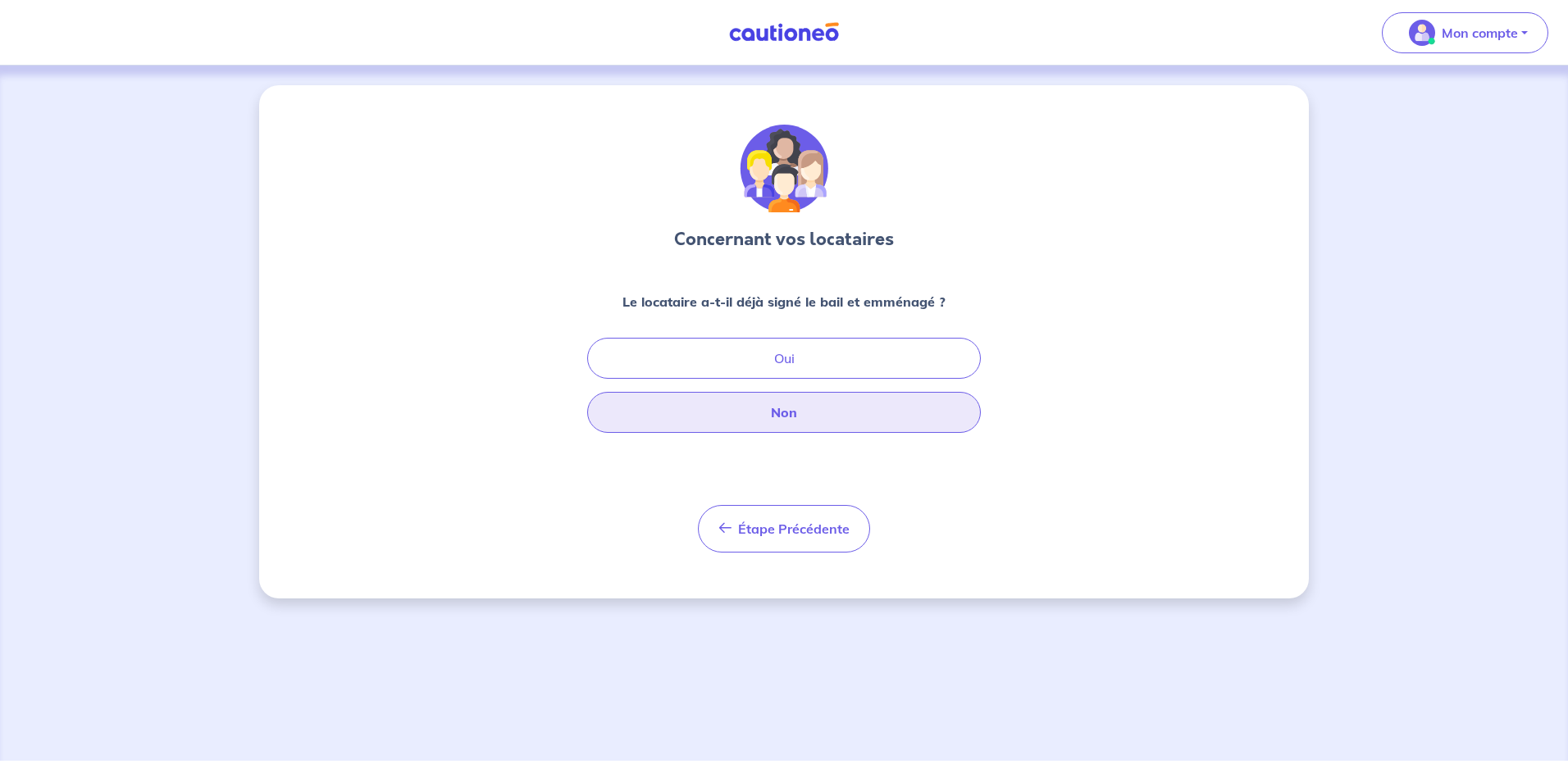
click at [786, 422] on button "Non" at bounding box center [783, 412] width 393 height 41
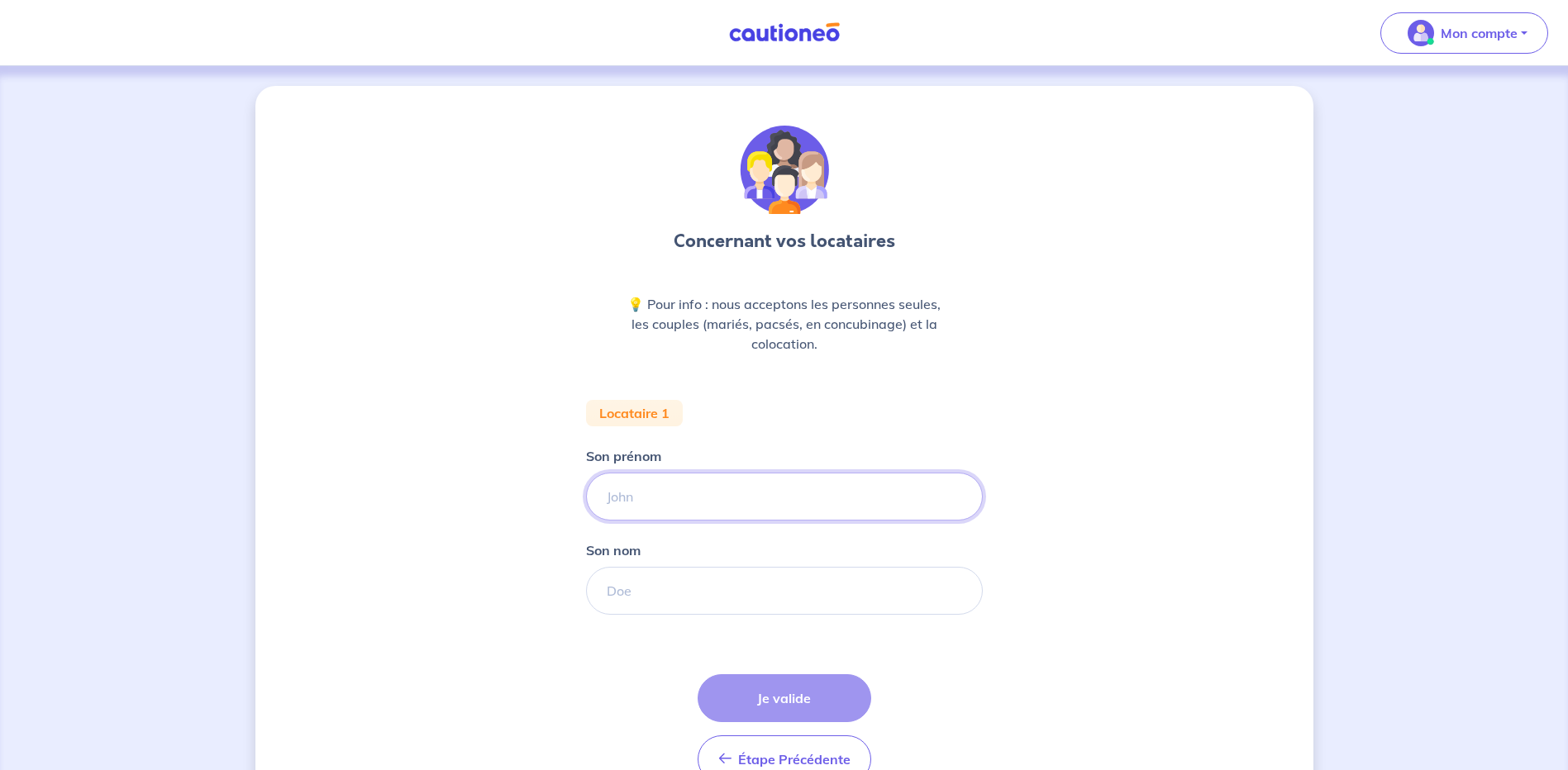
drag, startPoint x: 634, startPoint y: 499, endPoint x: 635, endPoint y: 485, distance: 14.0
click at [634, 499] on input "Son prénom" at bounding box center [784, 496] width 397 height 48
type input "MEGANE"
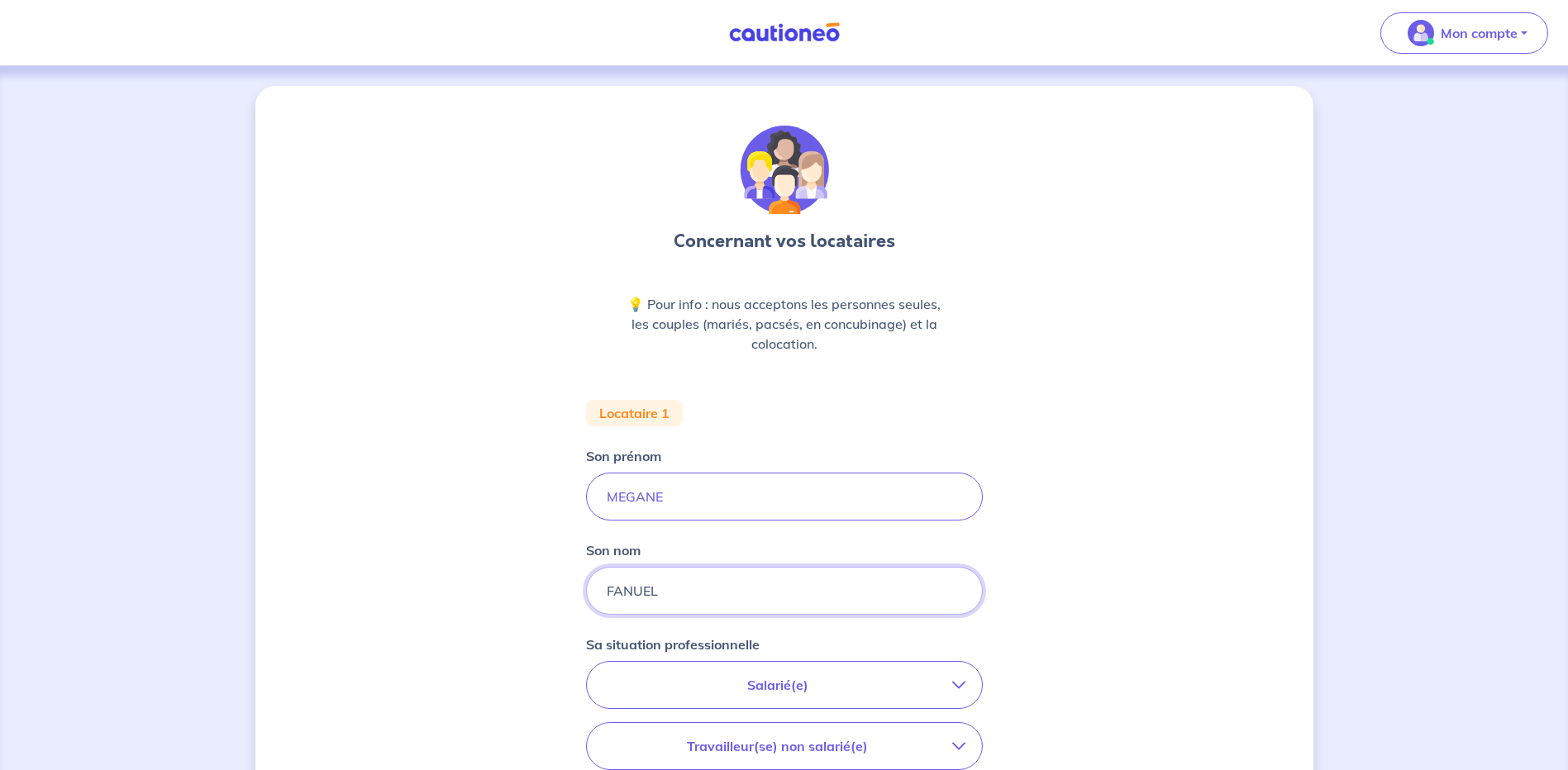
type input "FANUEL"
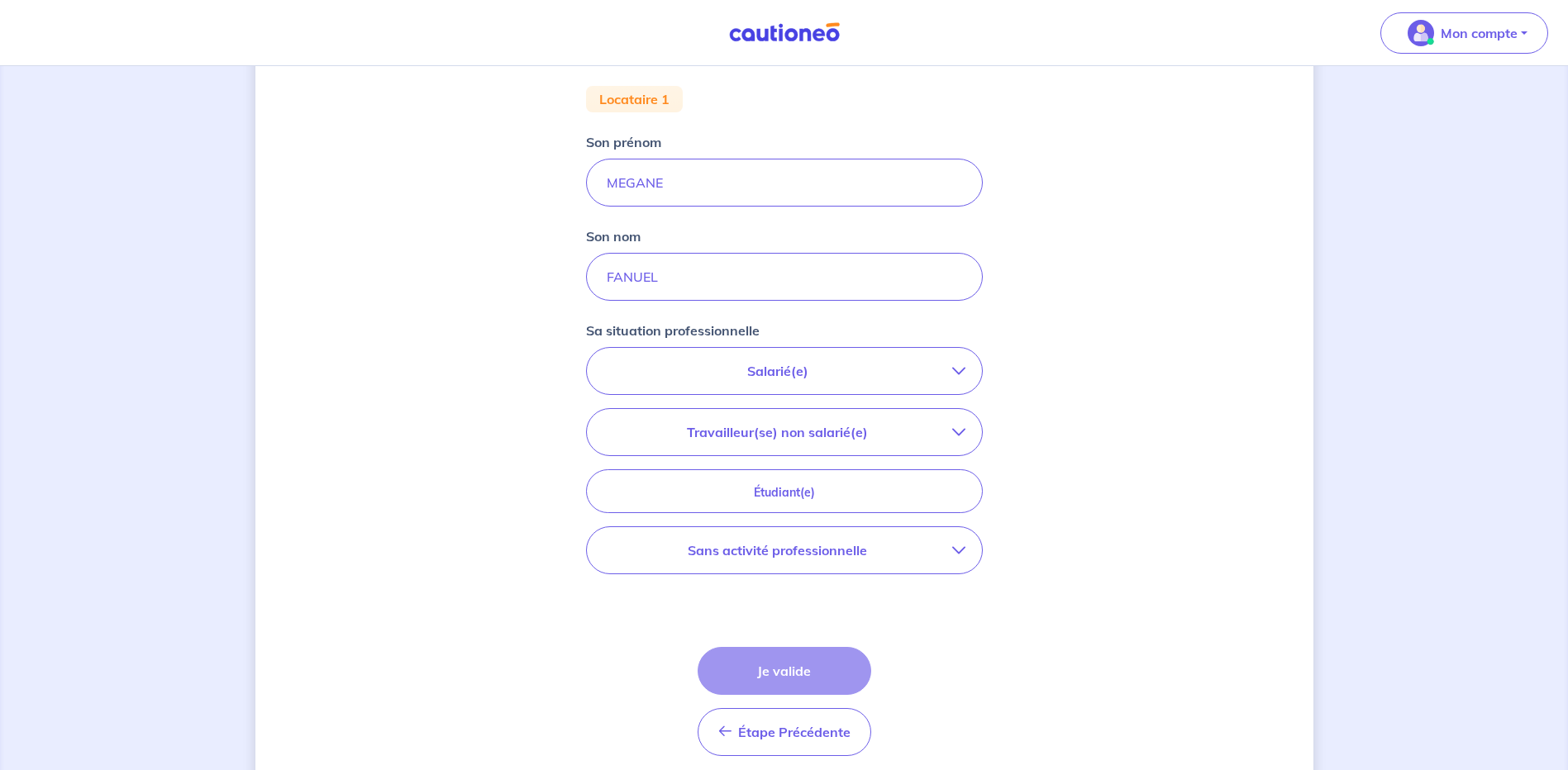
scroll to position [331, 0]
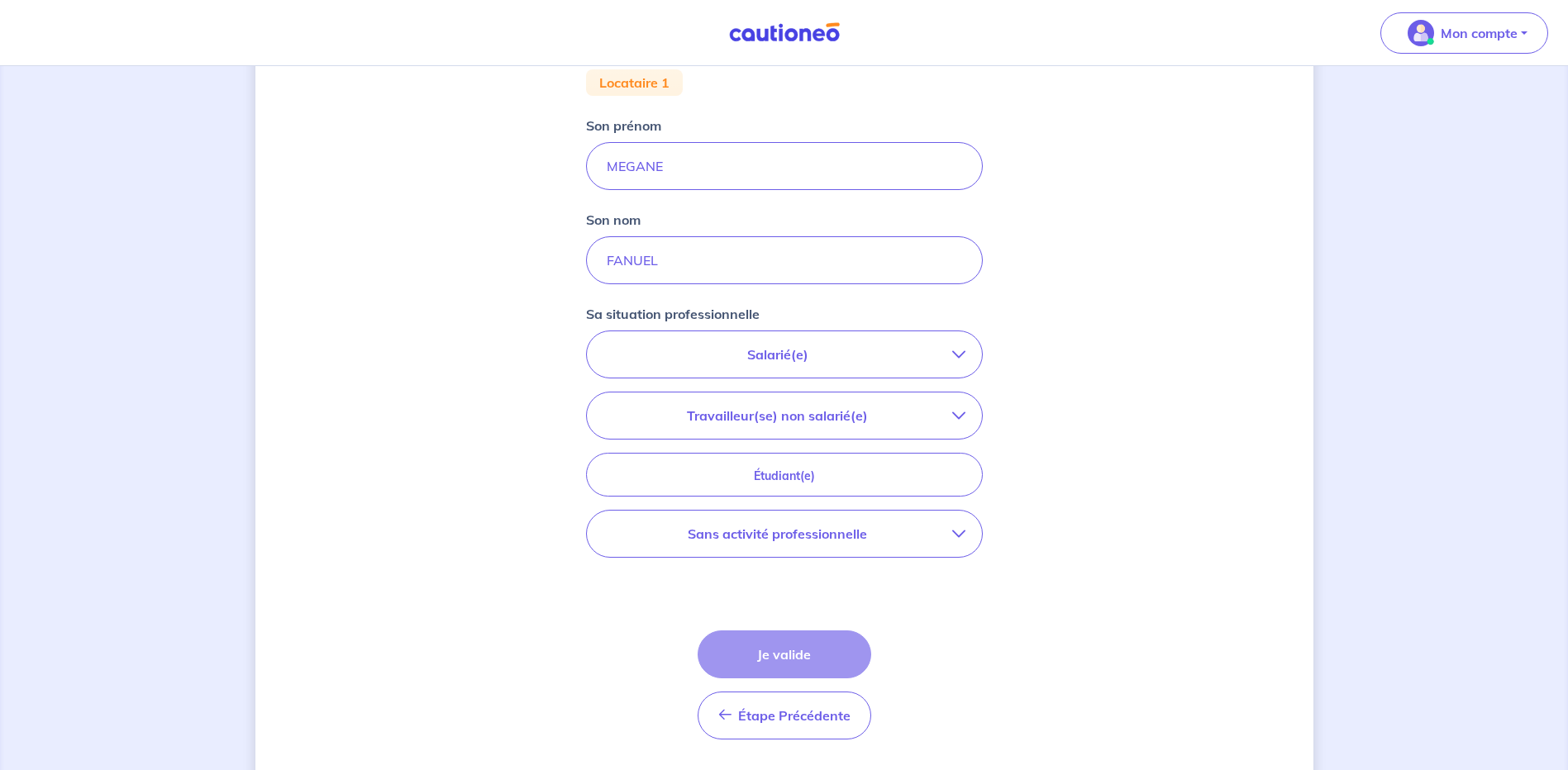
click at [791, 361] on p "Salarié(e)" at bounding box center [778, 354] width 349 height 20
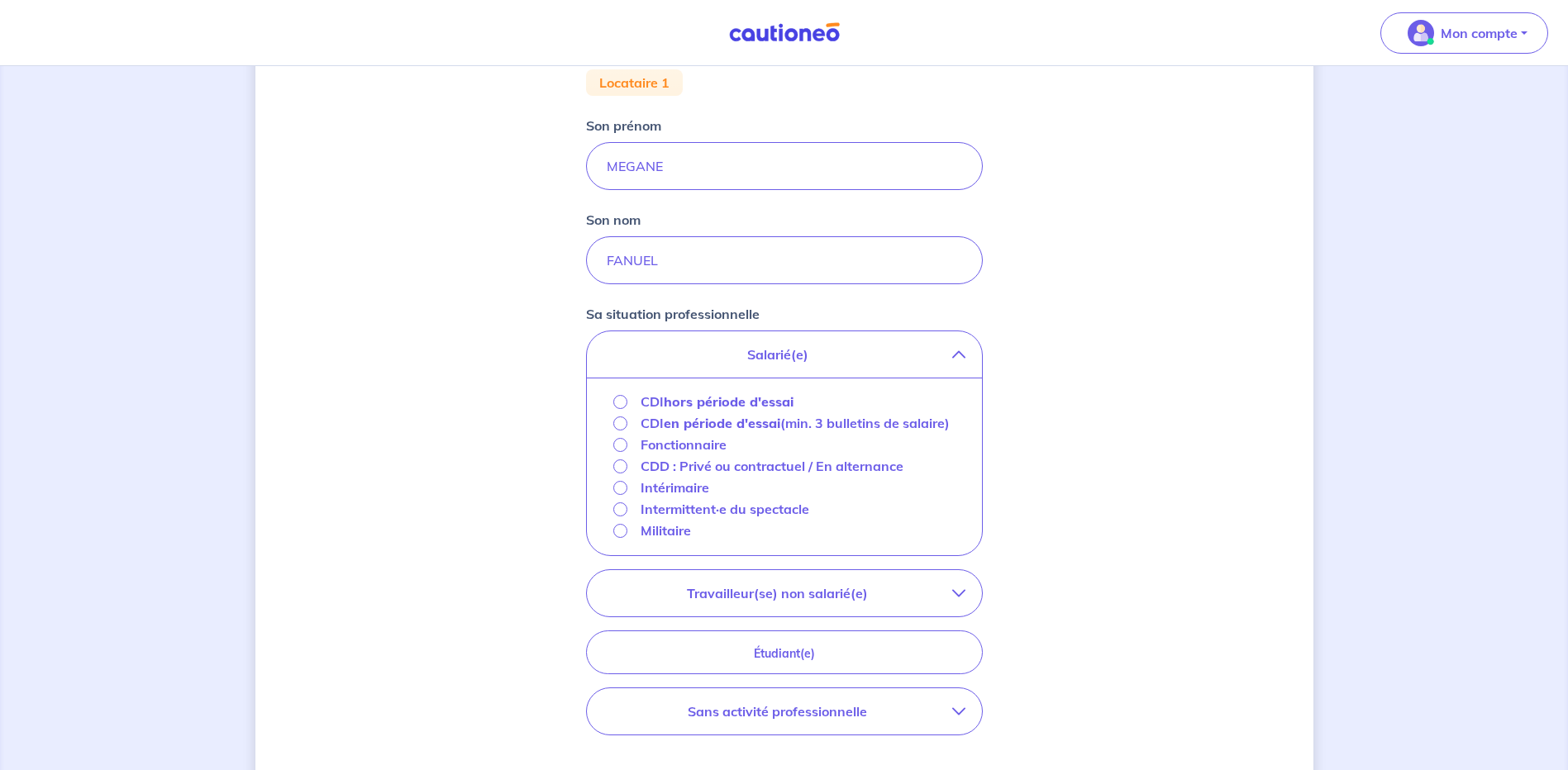
click at [684, 403] on strong "hors période d'essai" at bounding box center [729, 402] width 130 height 16
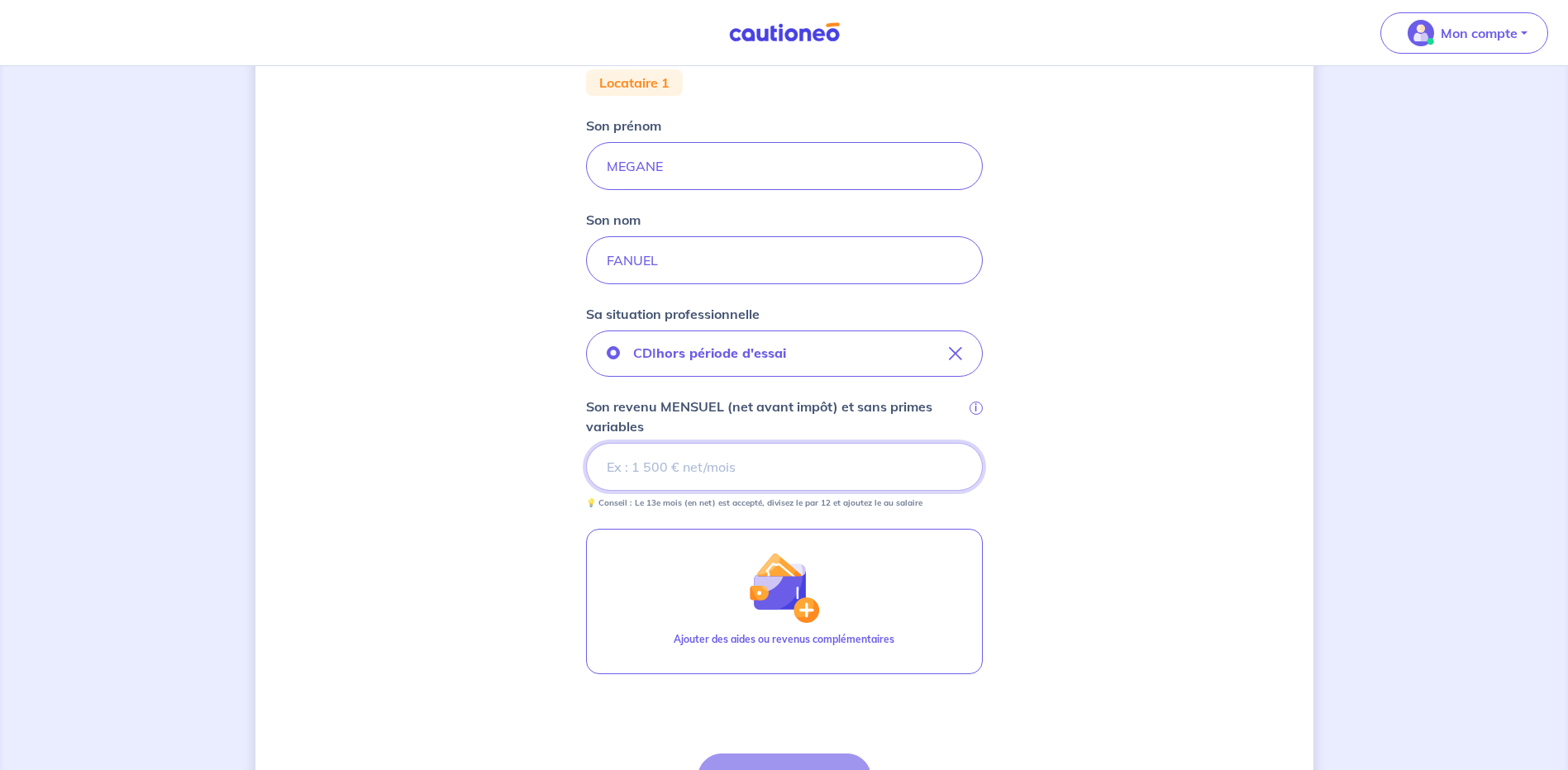
click at [618, 472] on input "Son revenu MENSUEL (net avant impôt) et sans primes variables i" at bounding box center [784, 467] width 397 height 48
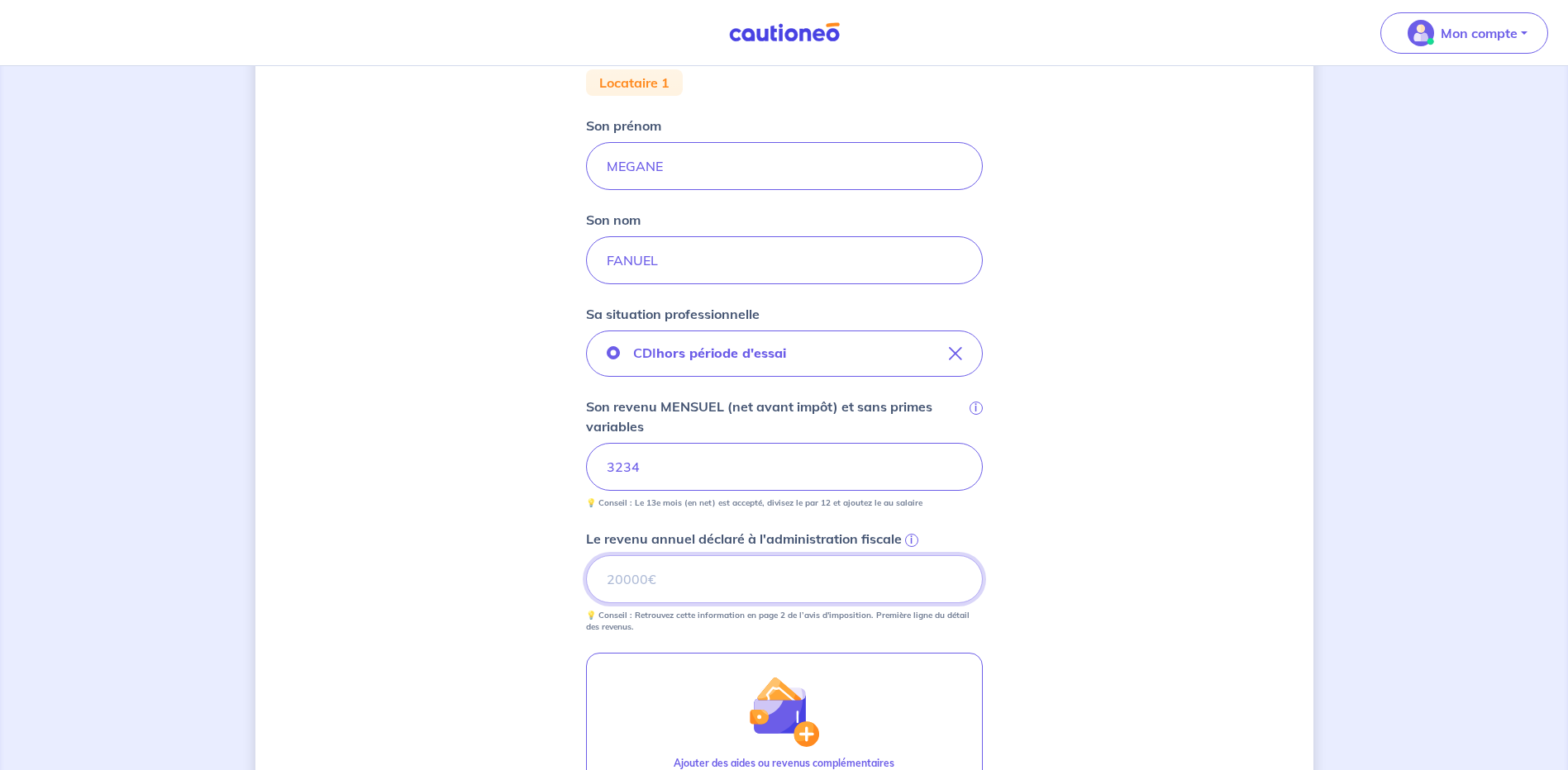
click at [640, 586] on input "Le revenu annuel déclaré à l'administration fiscale i" at bounding box center [784, 579] width 397 height 48
type input "40420"
click at [1131, 529] on div "Concernant vos locataires 💡 Pour info : nous acceptons les personnes seules, le…" at bounding box center [784, 401] width 1058 height 1291
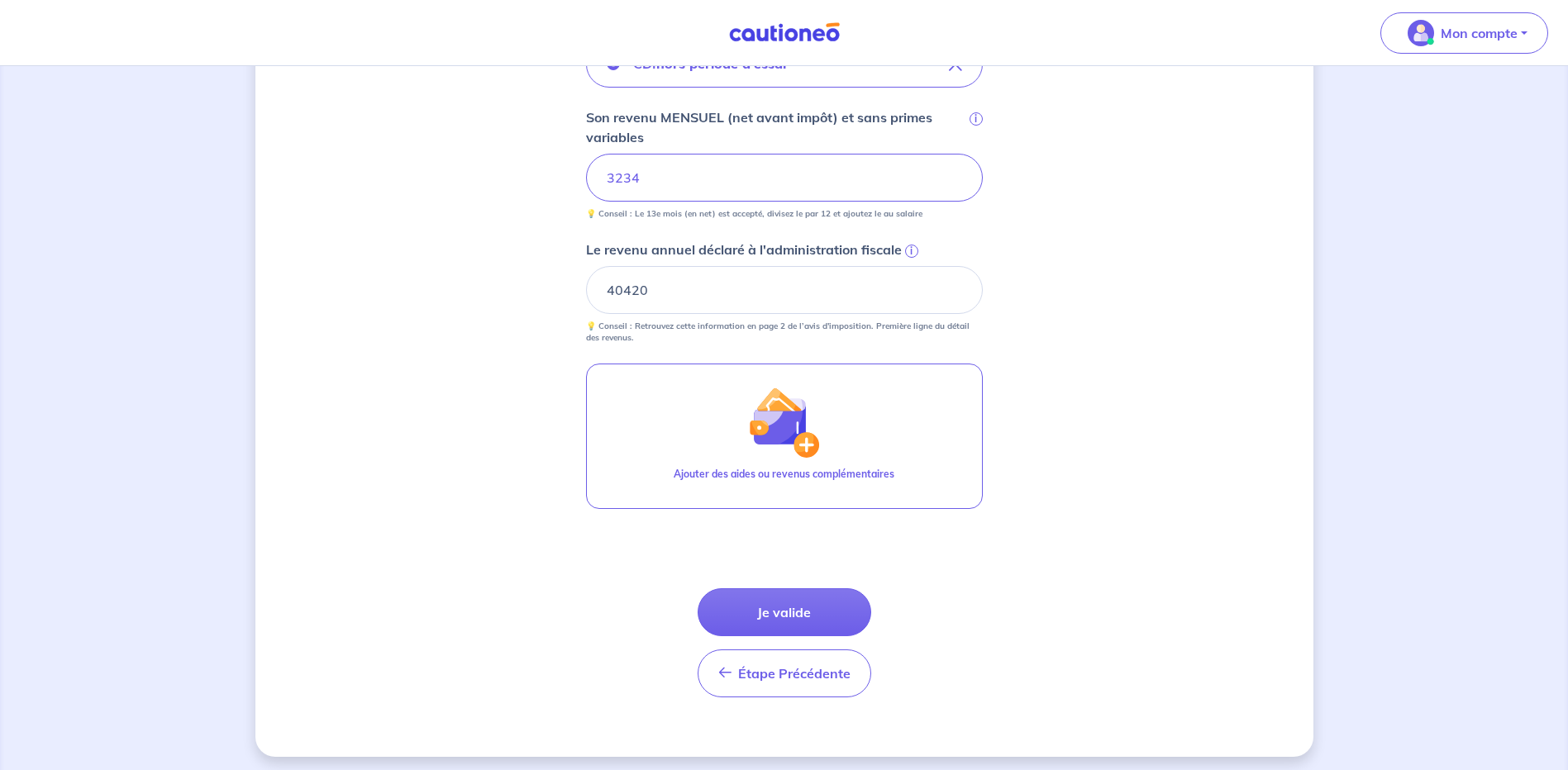
scroll to position [626, 0]
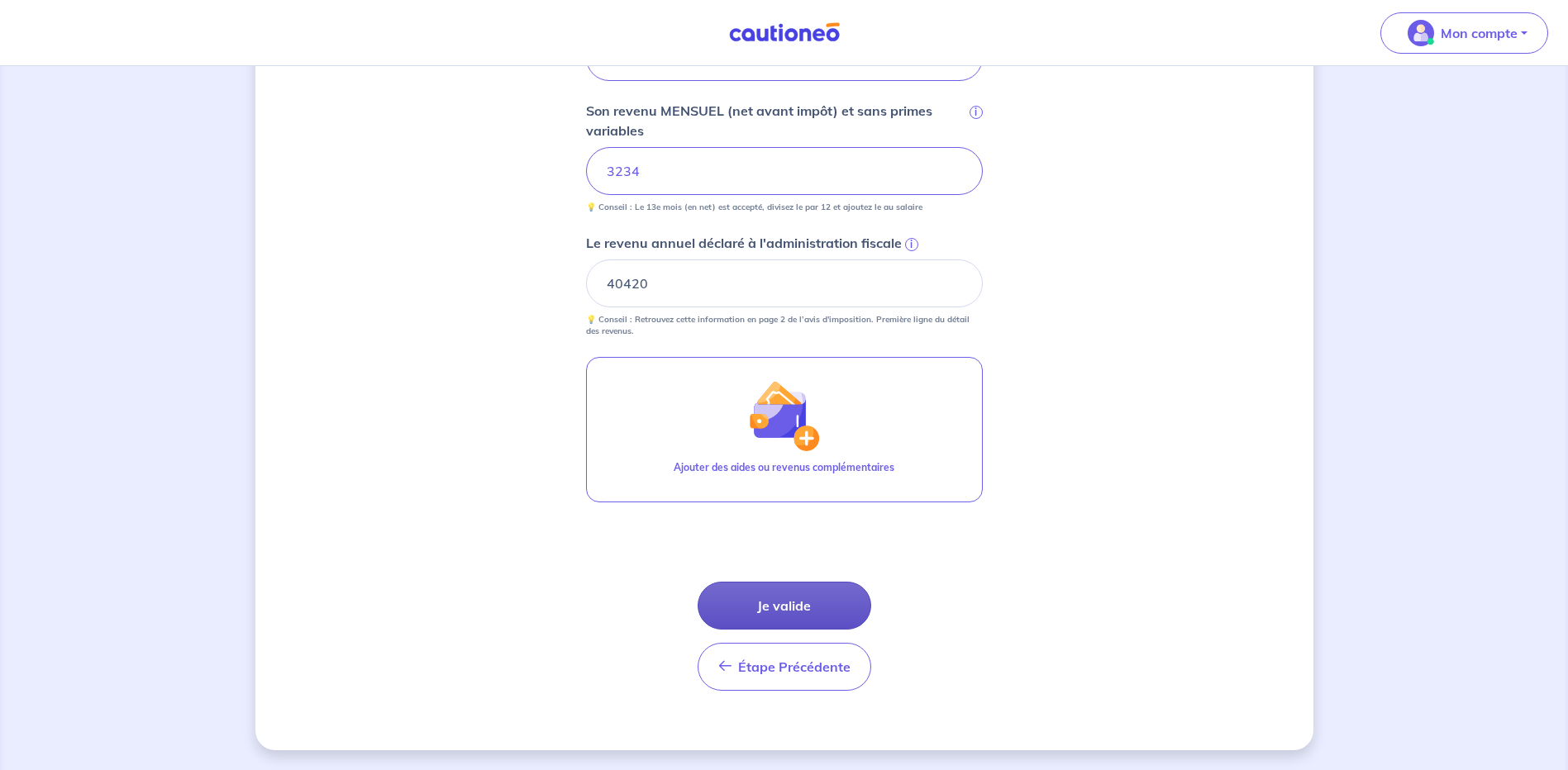
click at [789, 614] on button "Je valide" at bounding box center [785, 605] width 174 height 48
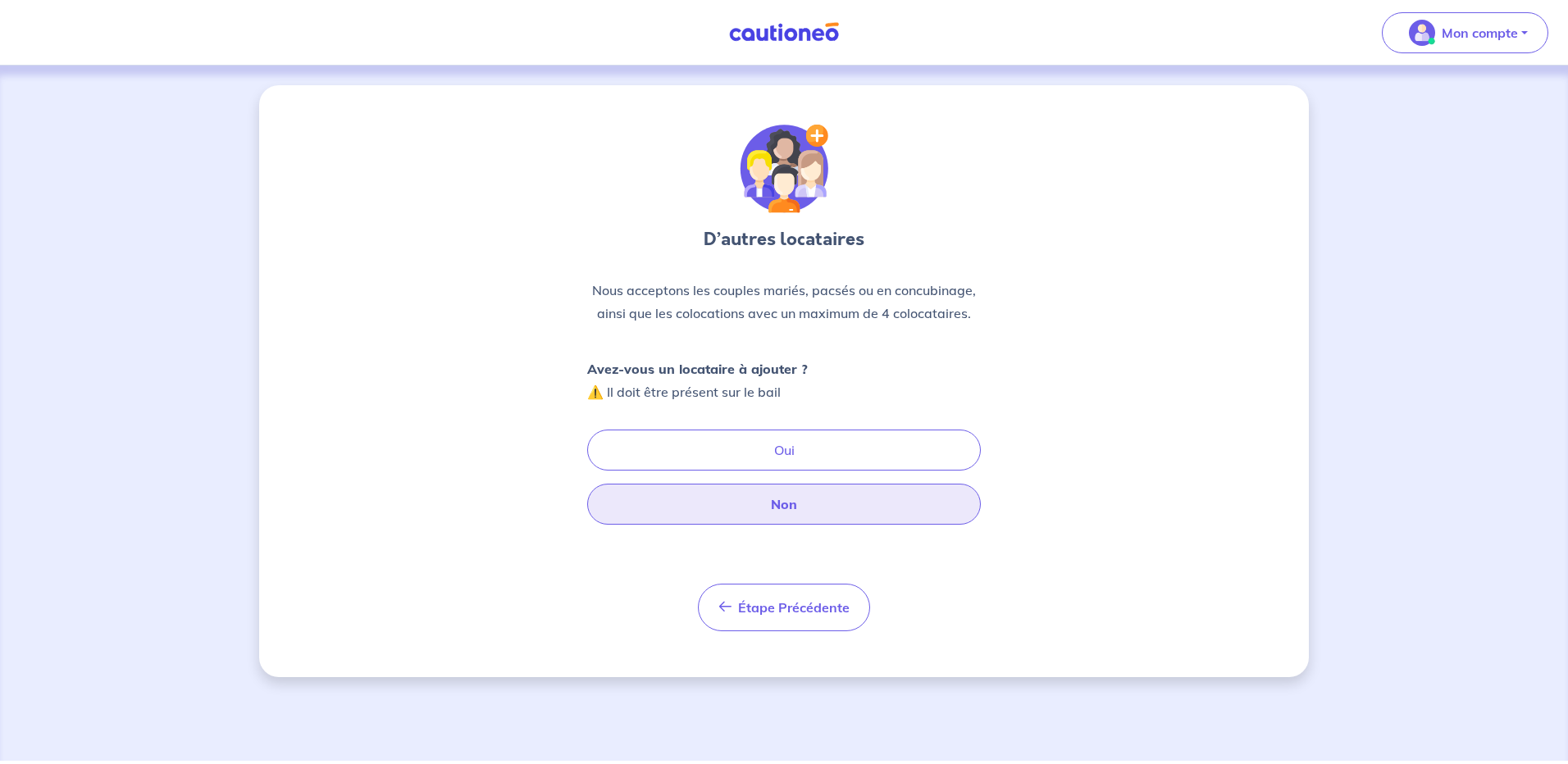
click at [797, 514] on button "Non" at bounding box center [783, 503] width 393 height 41
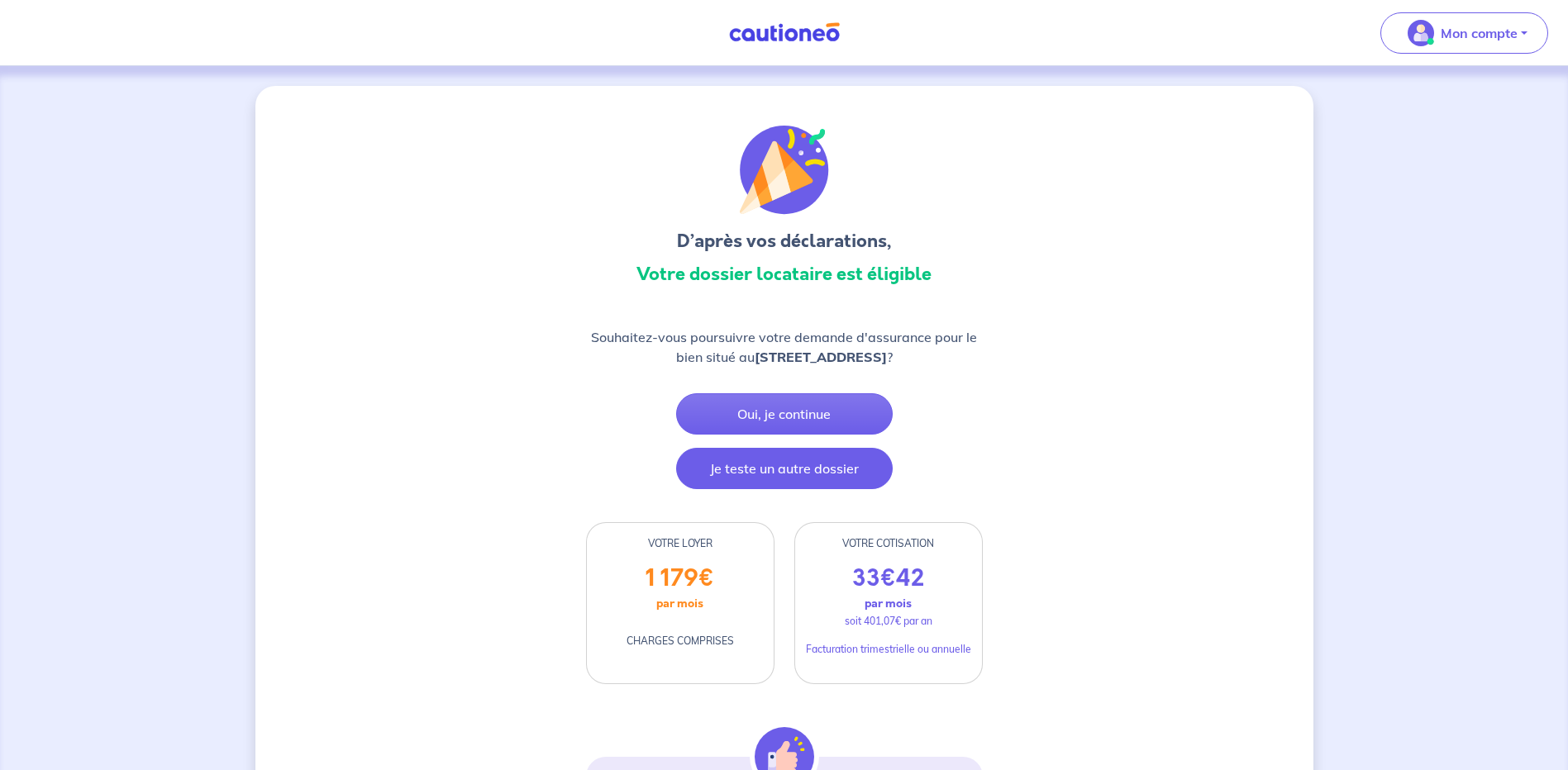
drag, startPoint x: 779, startPoint y: 472, endPoint x: 775, endPoint y: 464, distance: 8.9
click at [779, 472] on button "Je teste un autre dossier" at bounding box center [784, 468] width 216 height 41
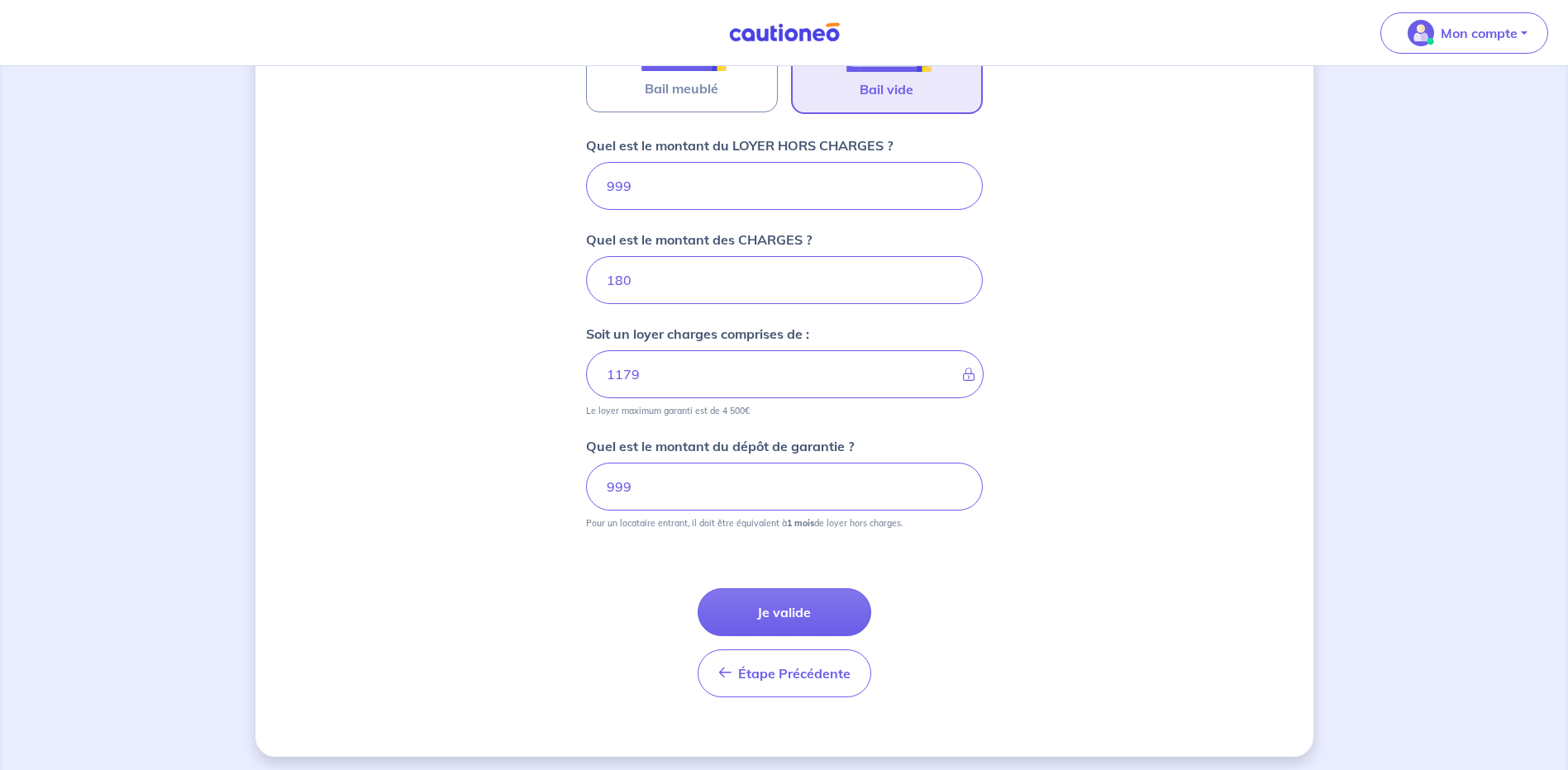
scroll to position [616, 0]
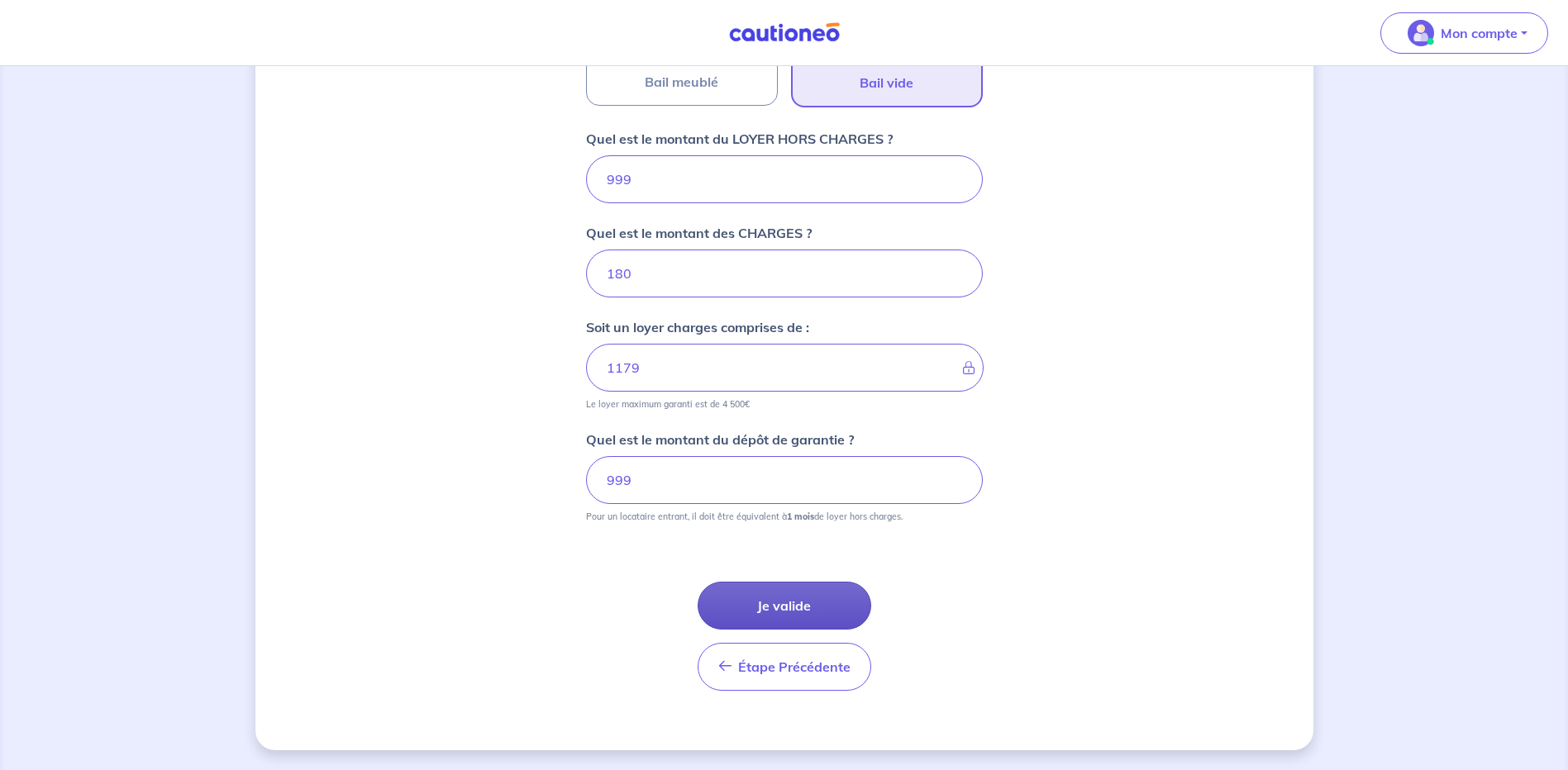
click at [777, 601] on button "Je valide" at bounding box center [785, 605] width 174 height 48
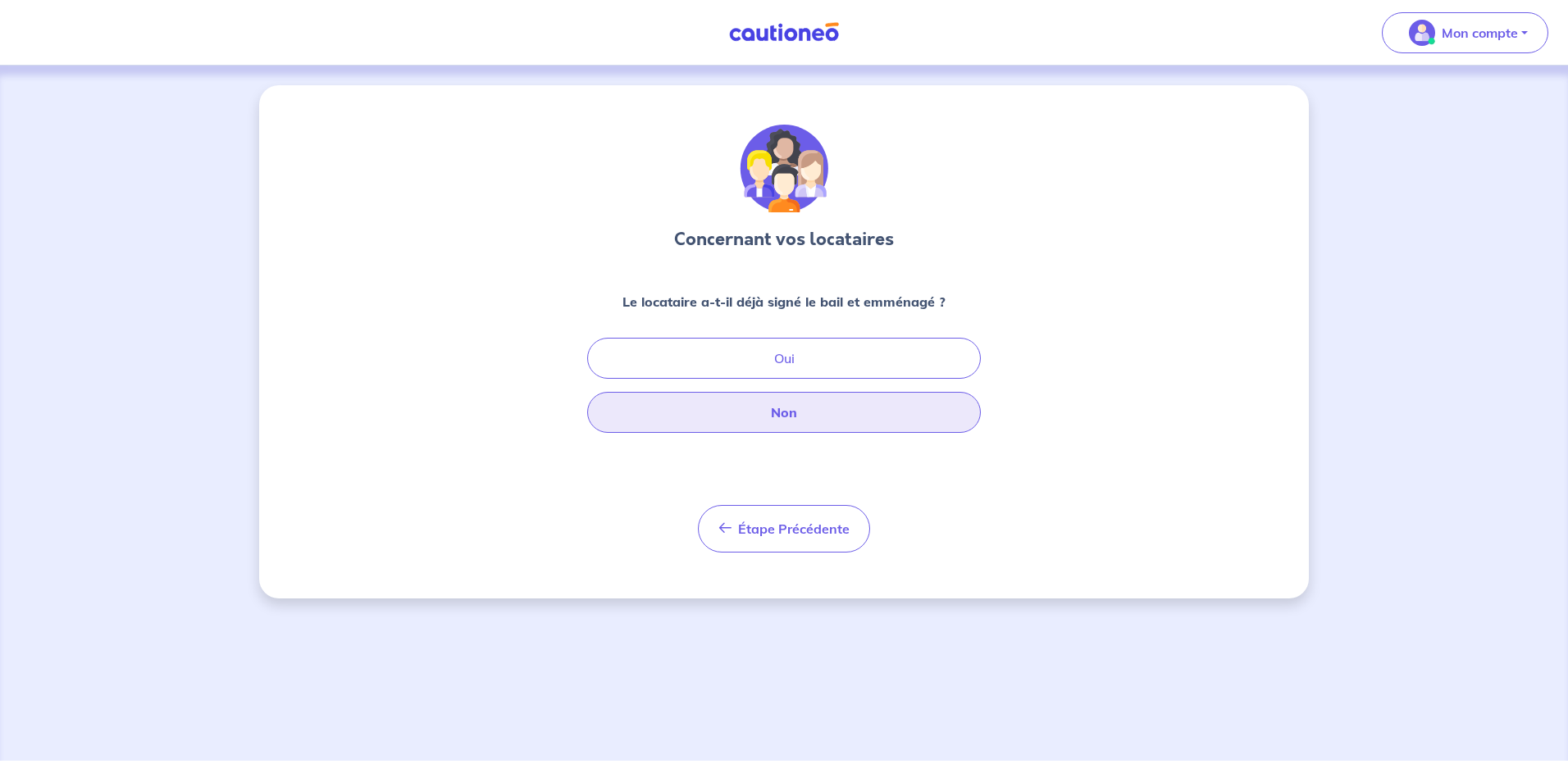
click at [785, 411] on button "Non" at bounding box center [783, 412] width 393 height 41
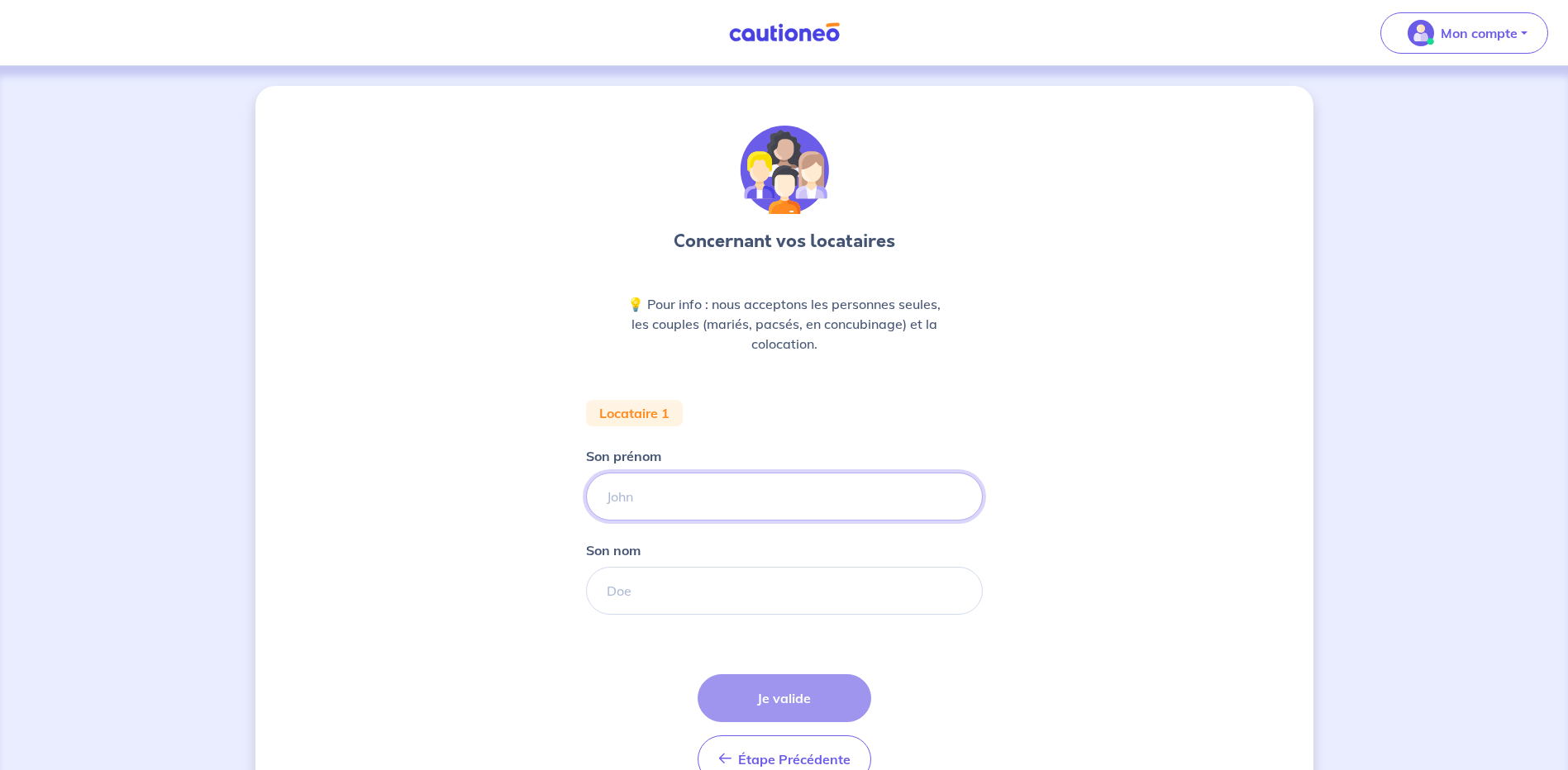
click at [674, 501] on input "Son prénom" at bounding box center [784, 496] width 397 height 48
type input "THEO"
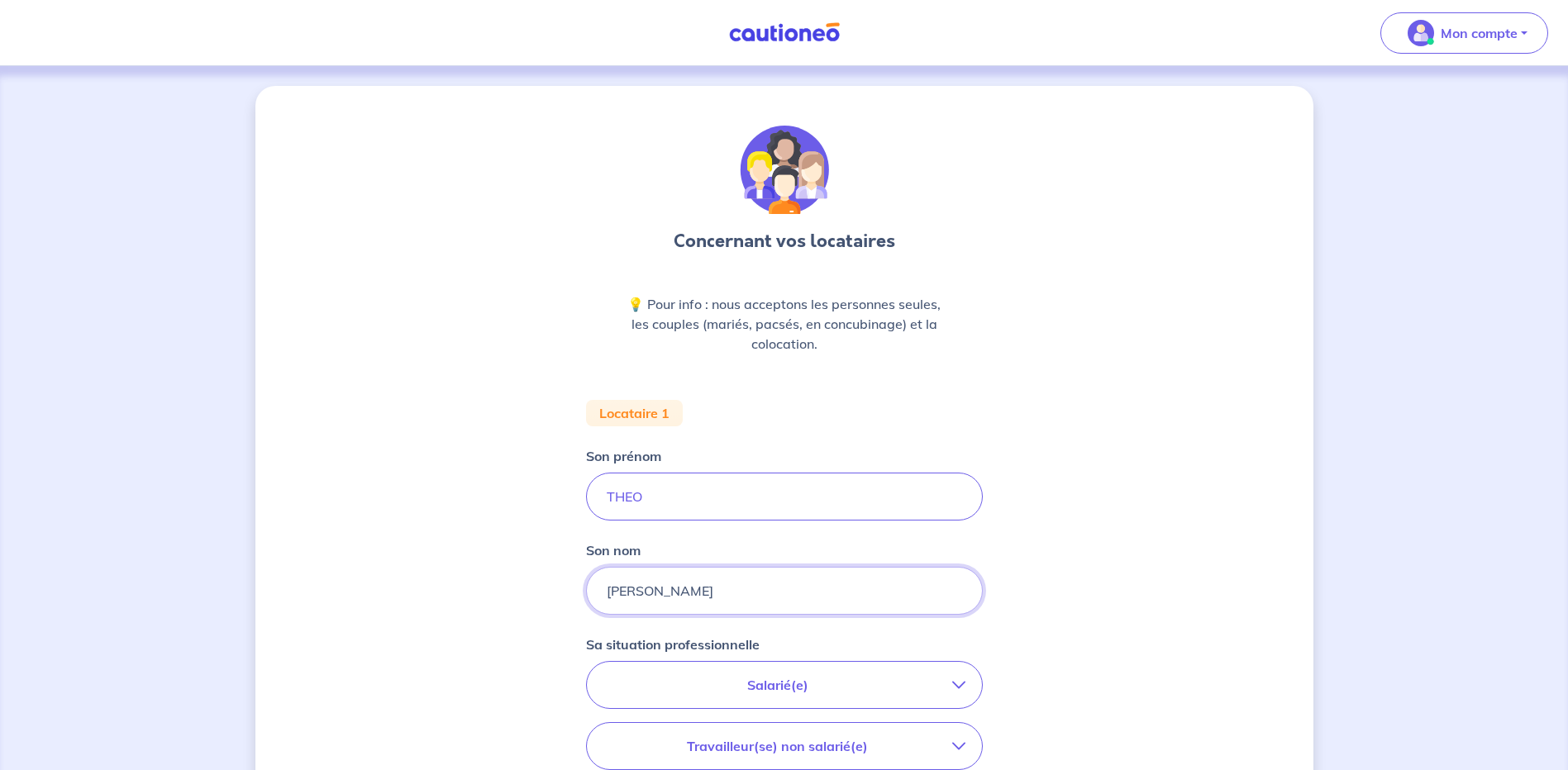
type input "[PERSON_NAME]"
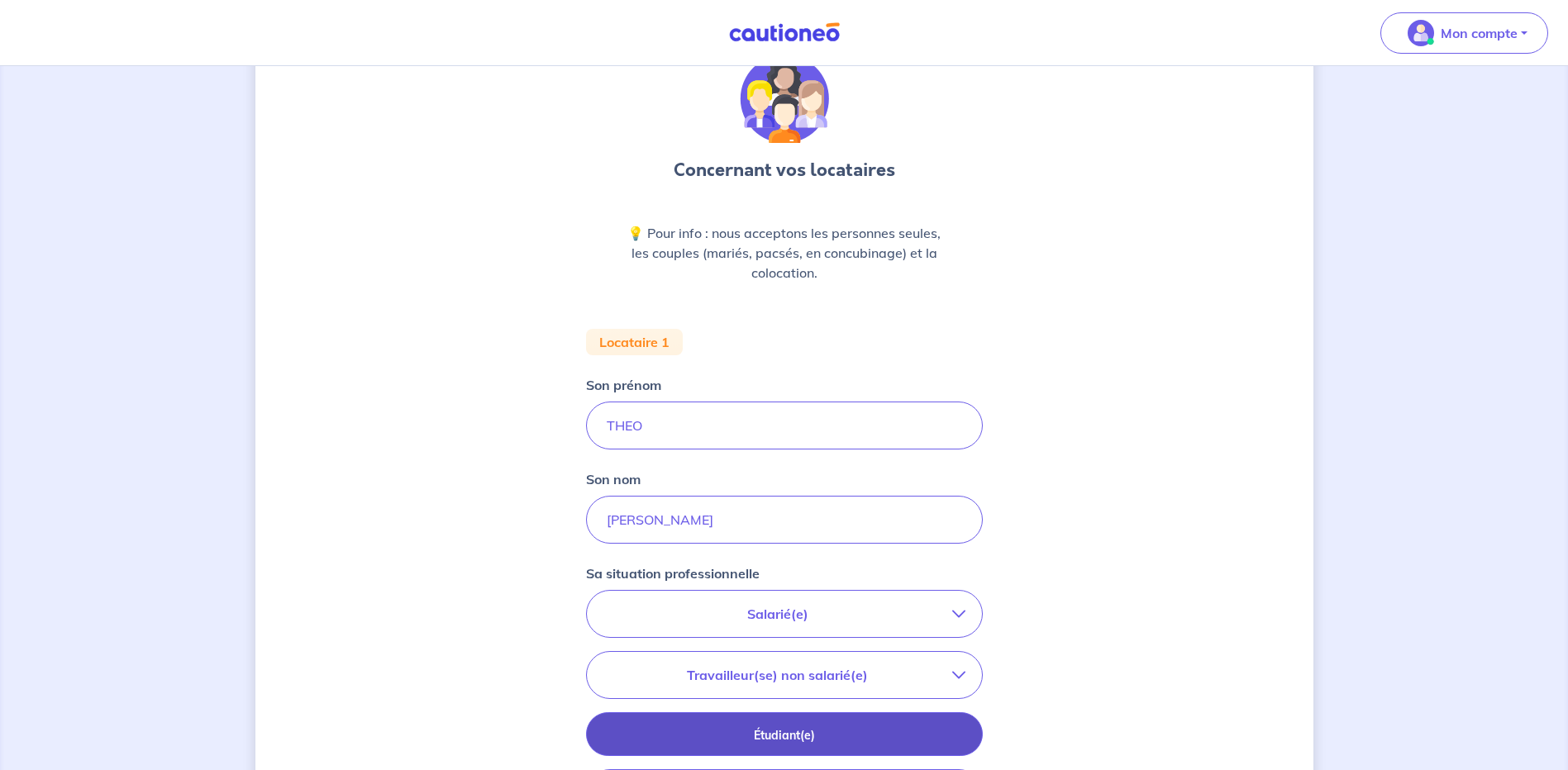
scroll to position [248, 0]
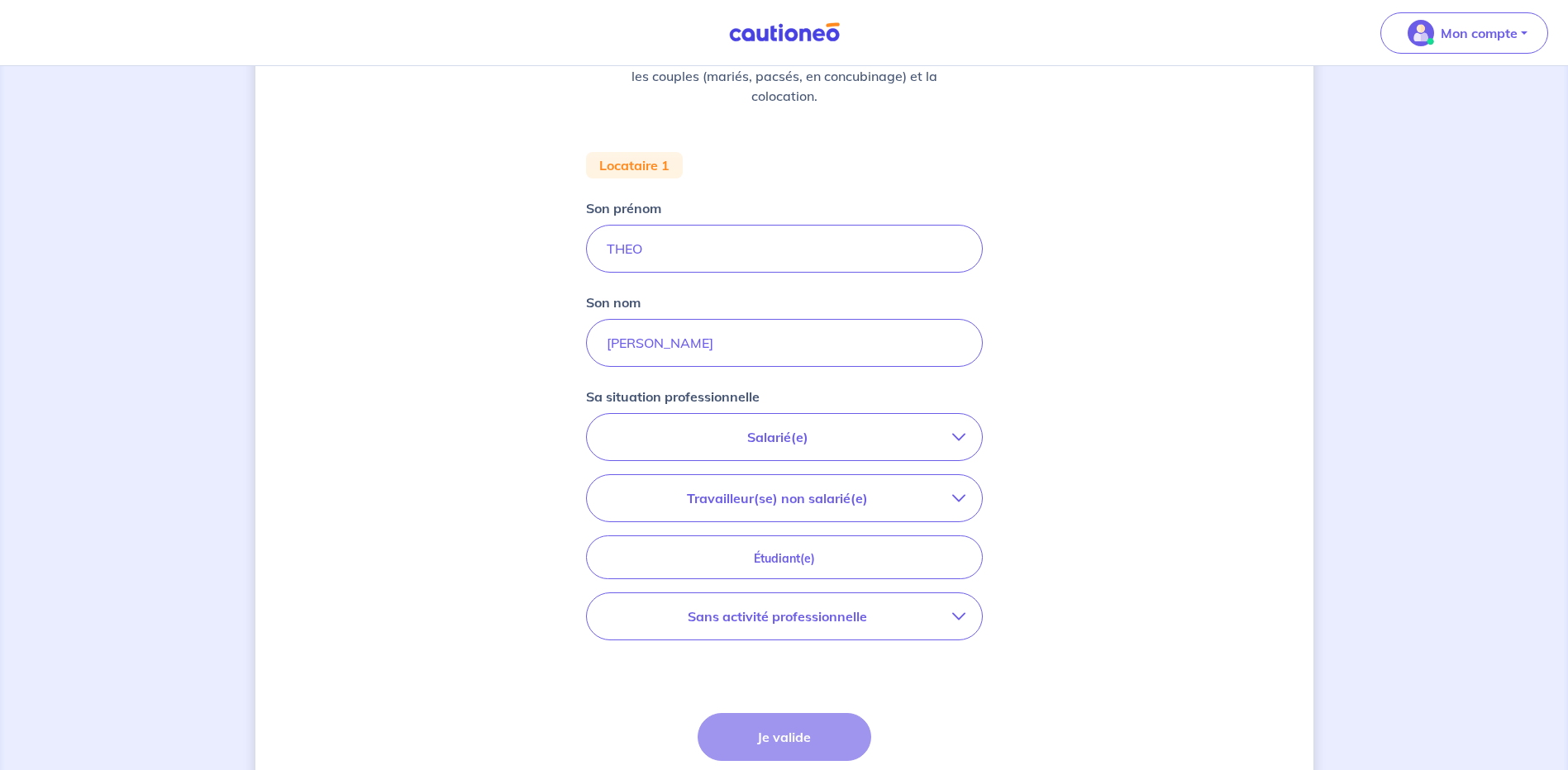
click at [776, 445] on p "Salarié(e)" at bounding box center [778, 438] width 349 height 20
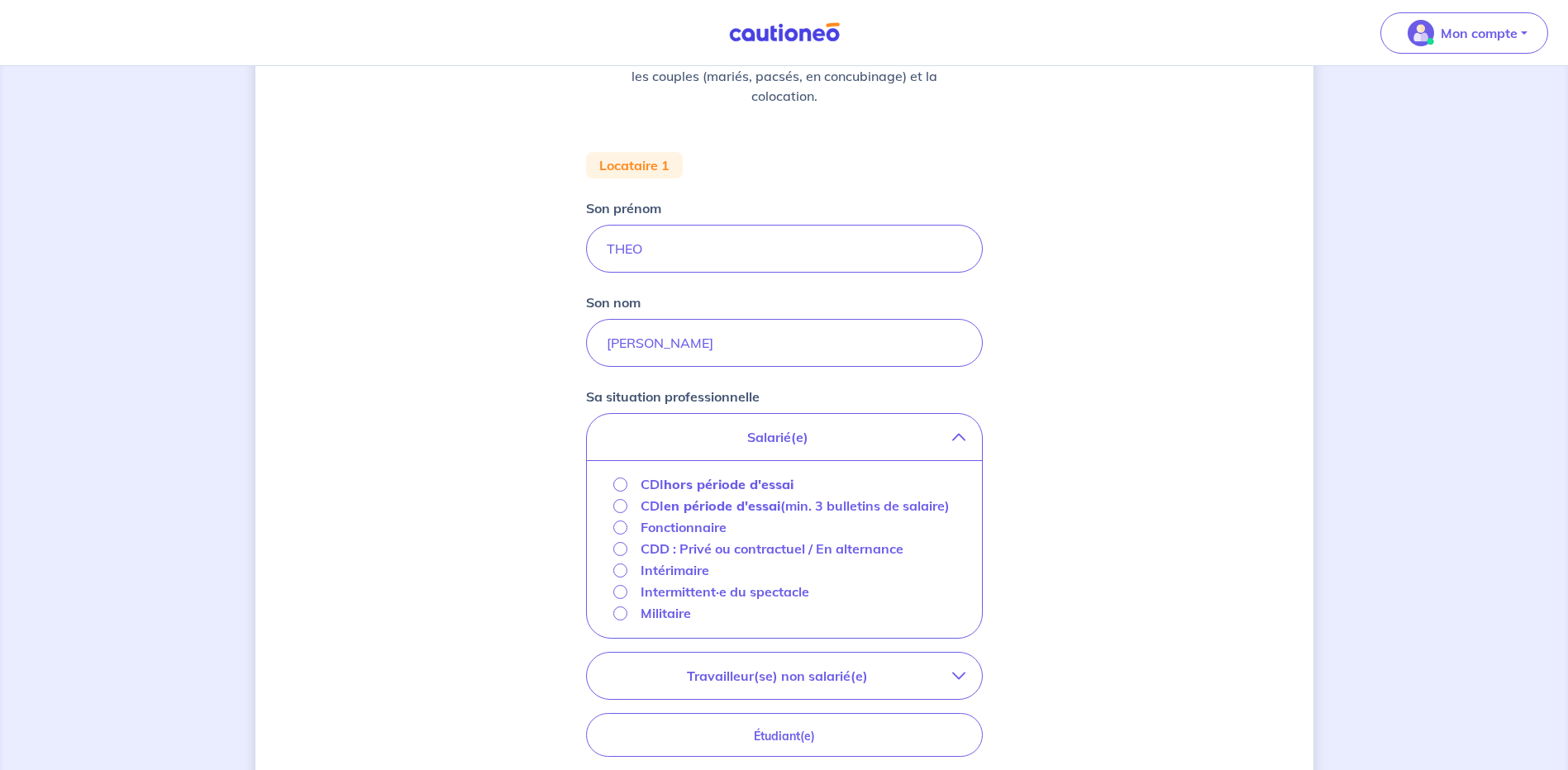
click at [683, 487] on strong "hors période d'essai" at bounding box center [729, 484] width 130 height 16
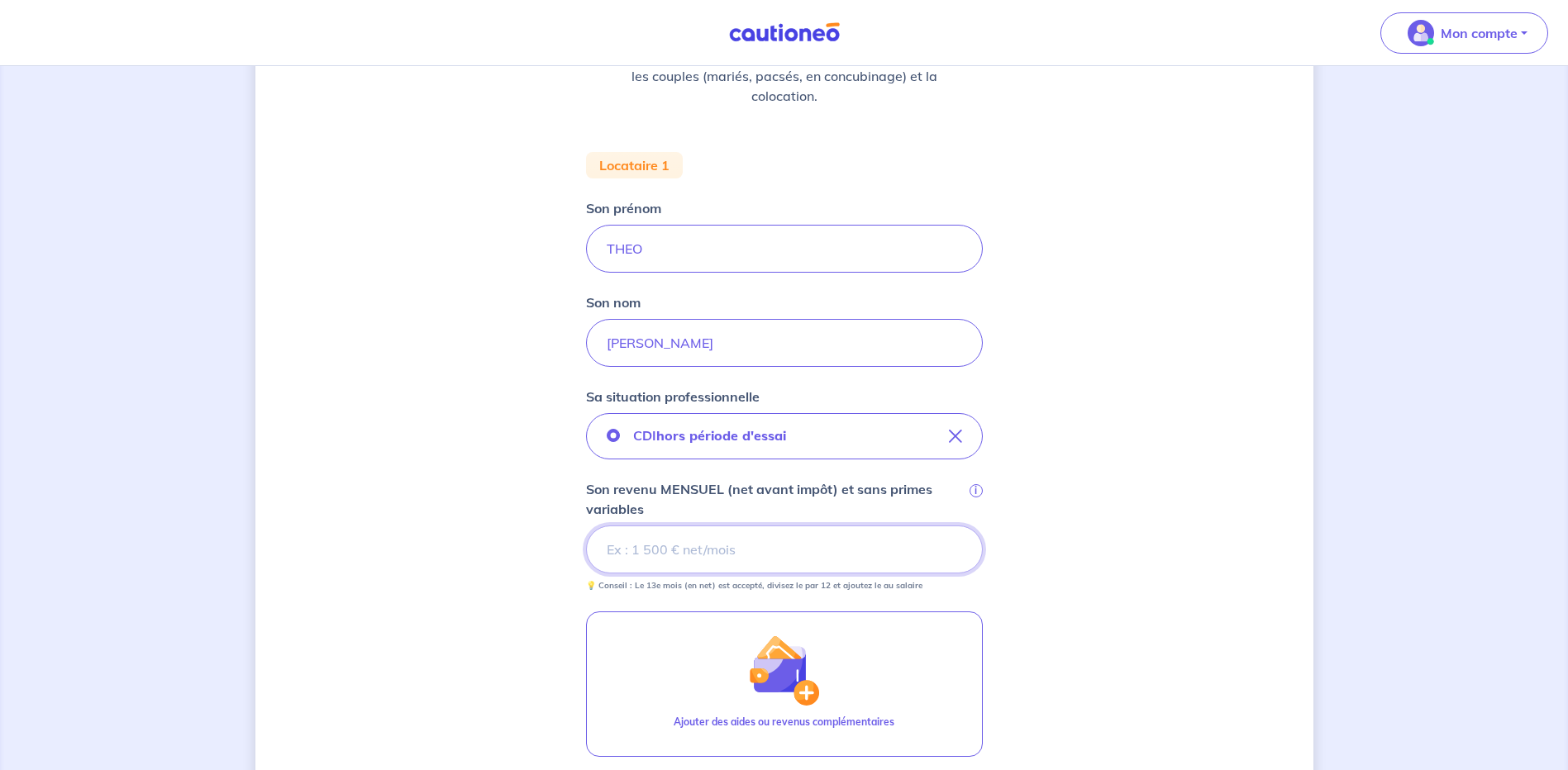
click at [689, 545] on input "Son revenu MENSUEL (net avant impôt) et sans primes variables i" at bounding box center [784, 549] width 397 height 48
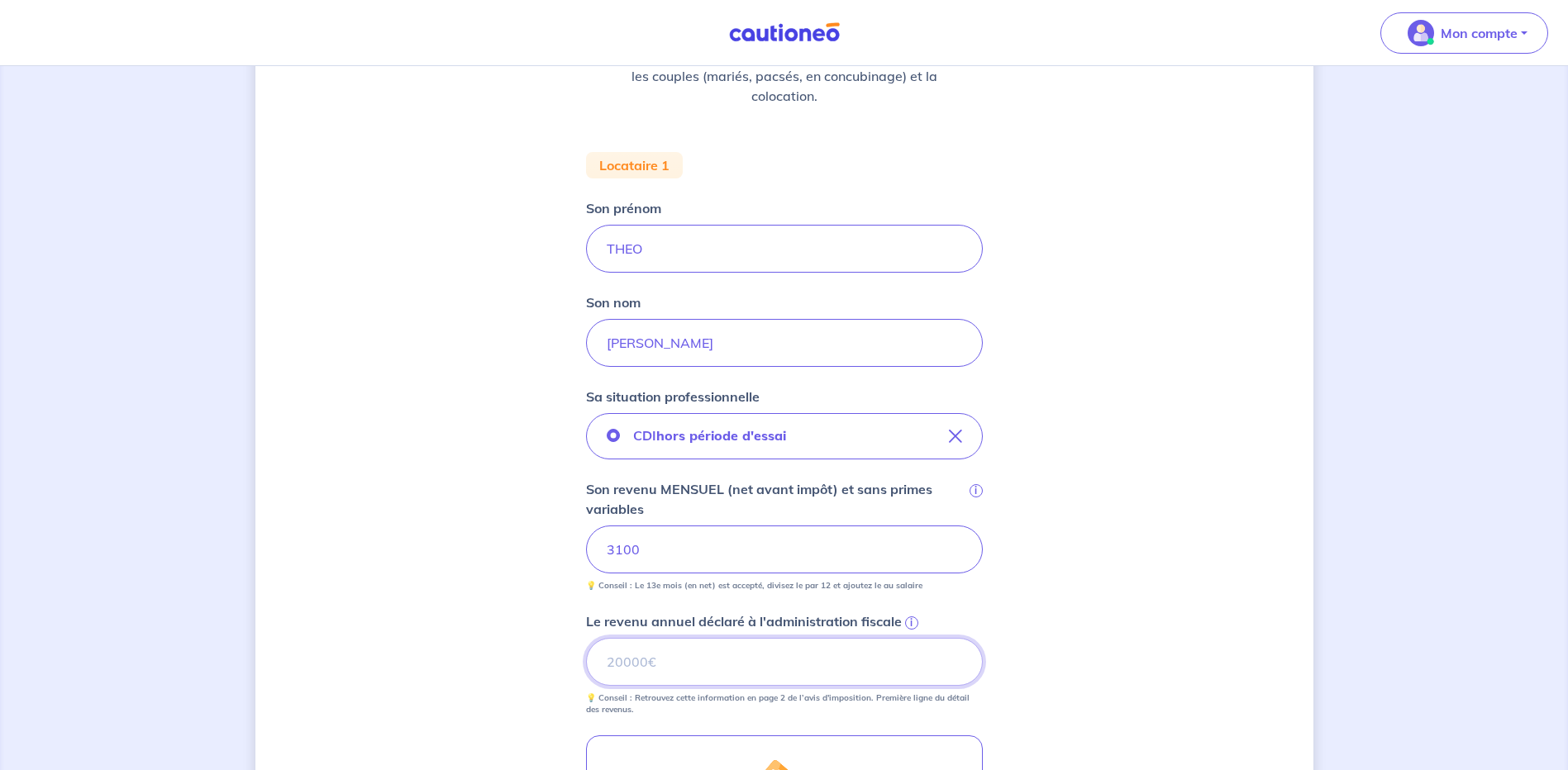
click at [638, 662] on input "Le revenu annuel déclaré à l'administration fiscale i" at bounding box center [784, 662] width 397 height 48
drag, startPoint x: 626, startPoint y: 654, endPoint x: 624, endPoint y: 645, distance: 9.2
click at [626, 654] on input "Le revenu annuel déclaré à l'administration fiscale i" at bounding box center [784, 662] width 397 height 48
type input "37133"
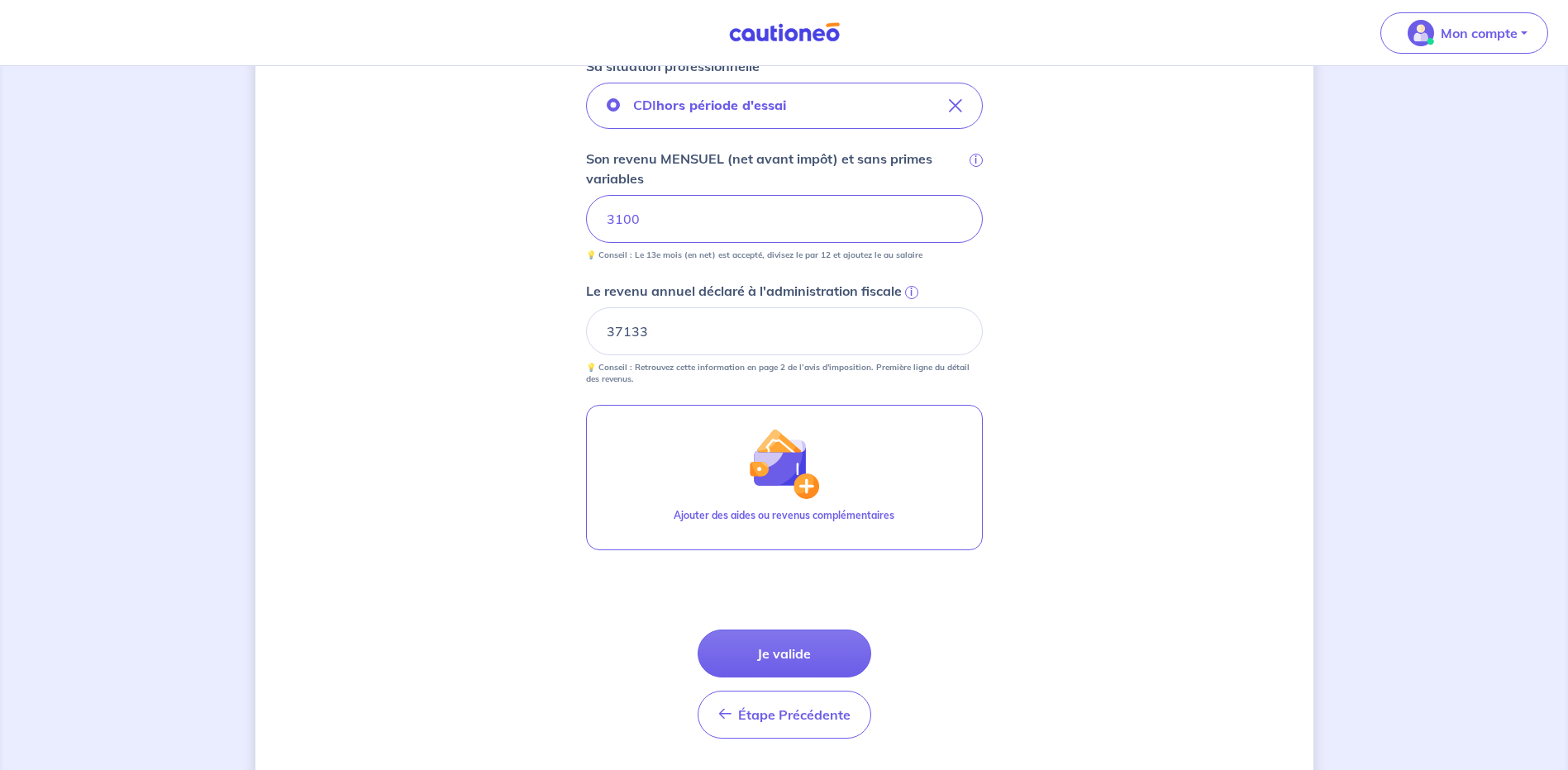
scroll to position [626, 0]
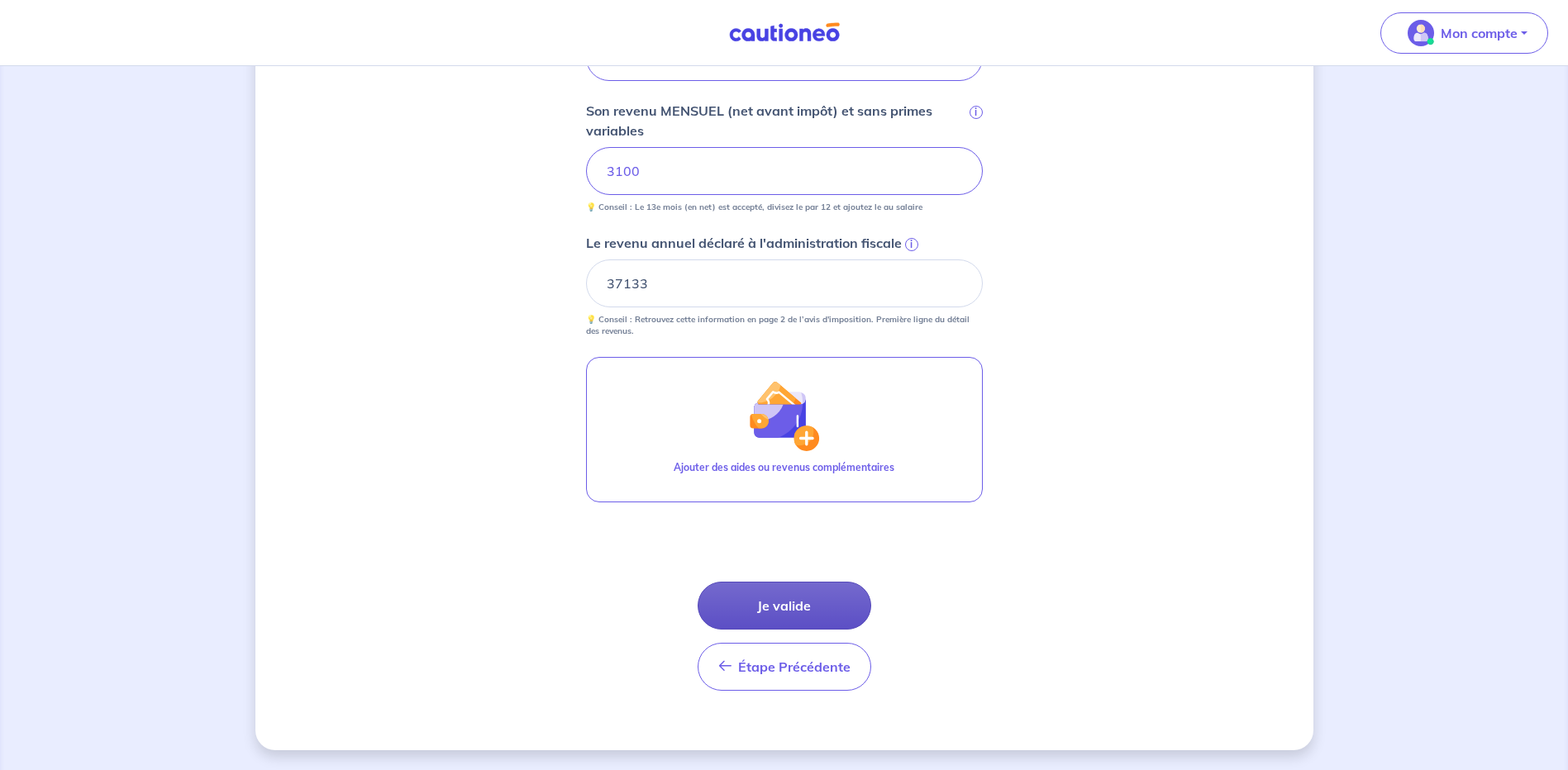
click at [778, 605] on button "Je valide" at bounding box center [785, 605] width 174 height 48
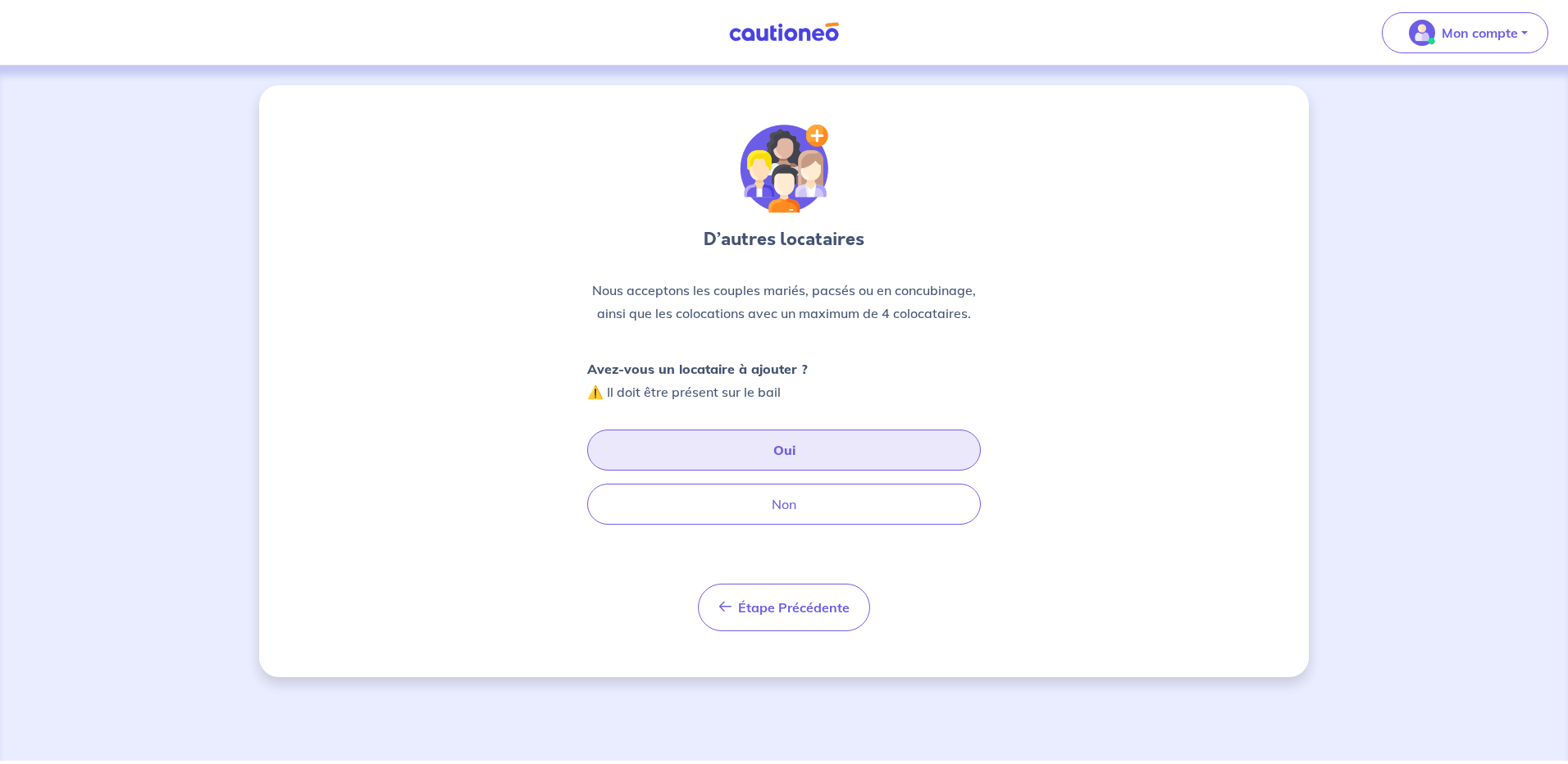
click at [797, 444] on button "Oui" at bounding box center [783, 450] width 393 height 41
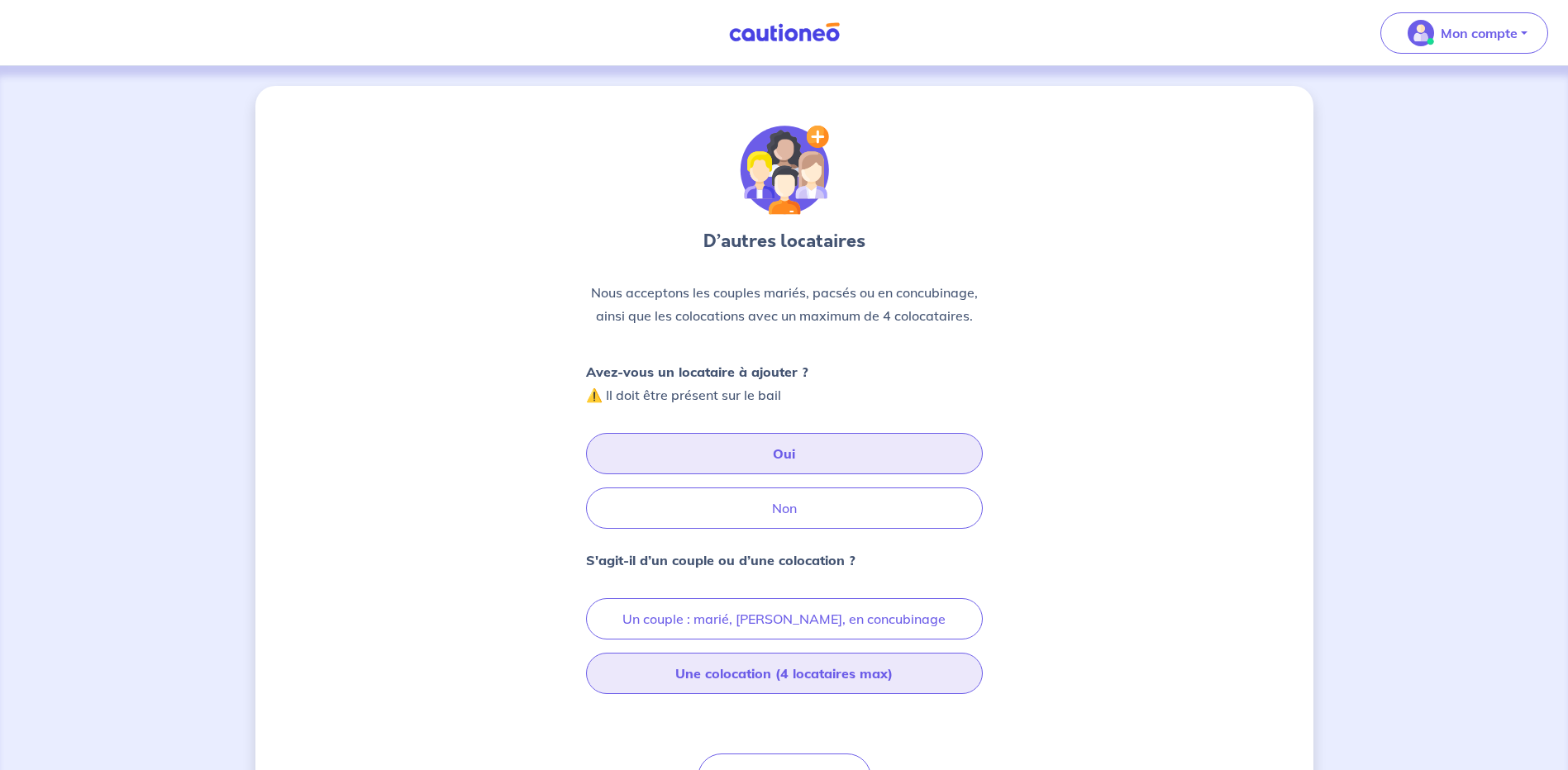
click at [766, 672] on button "Une colocation (4 locataires max)" at bounding box center [784, 673] width 397 height 41
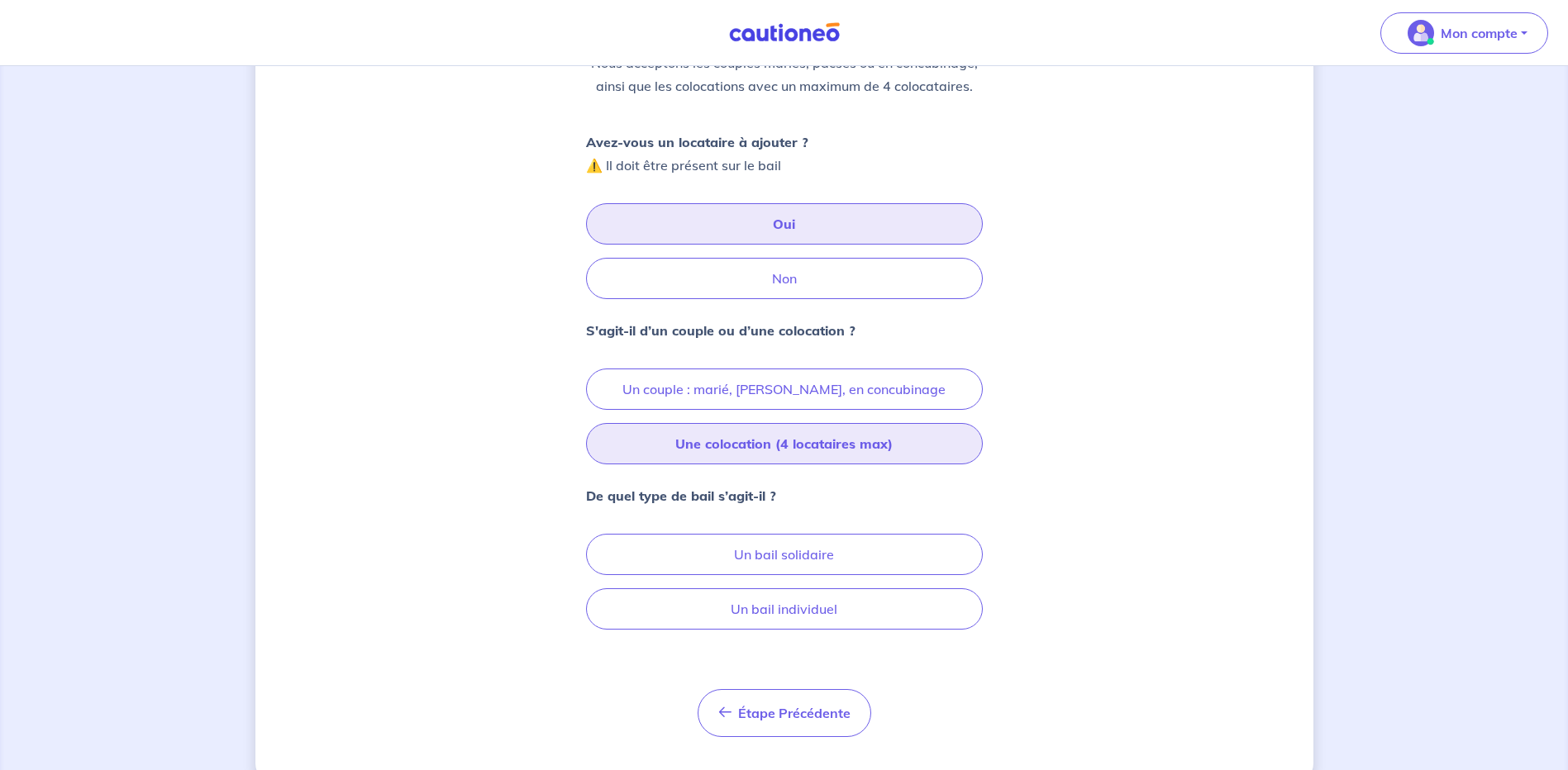
scroll to position [263, 0]
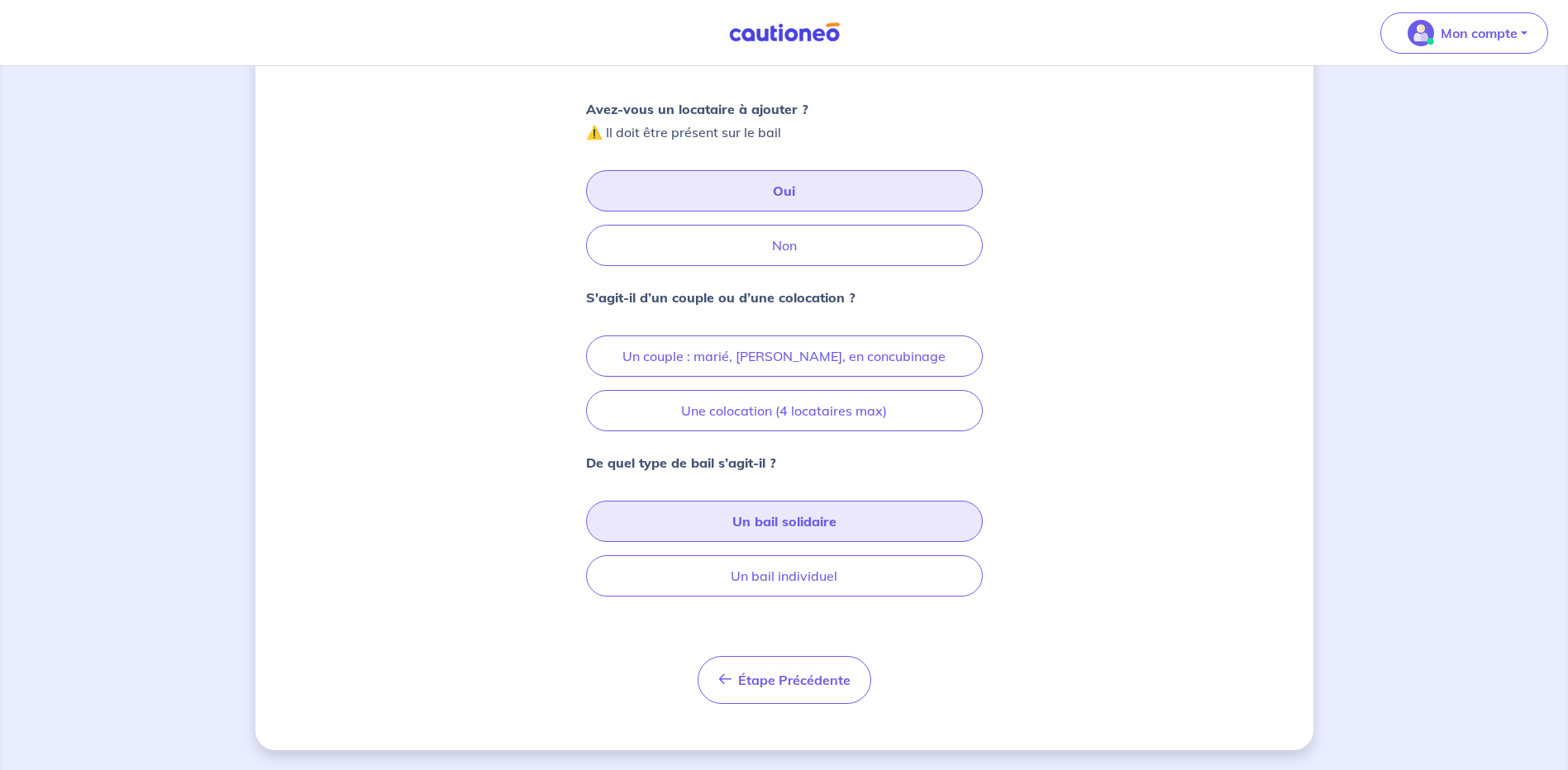
click at [773, 517] on button "Un bail solidaire" at bounding box center [784, 521] width 397 height 41
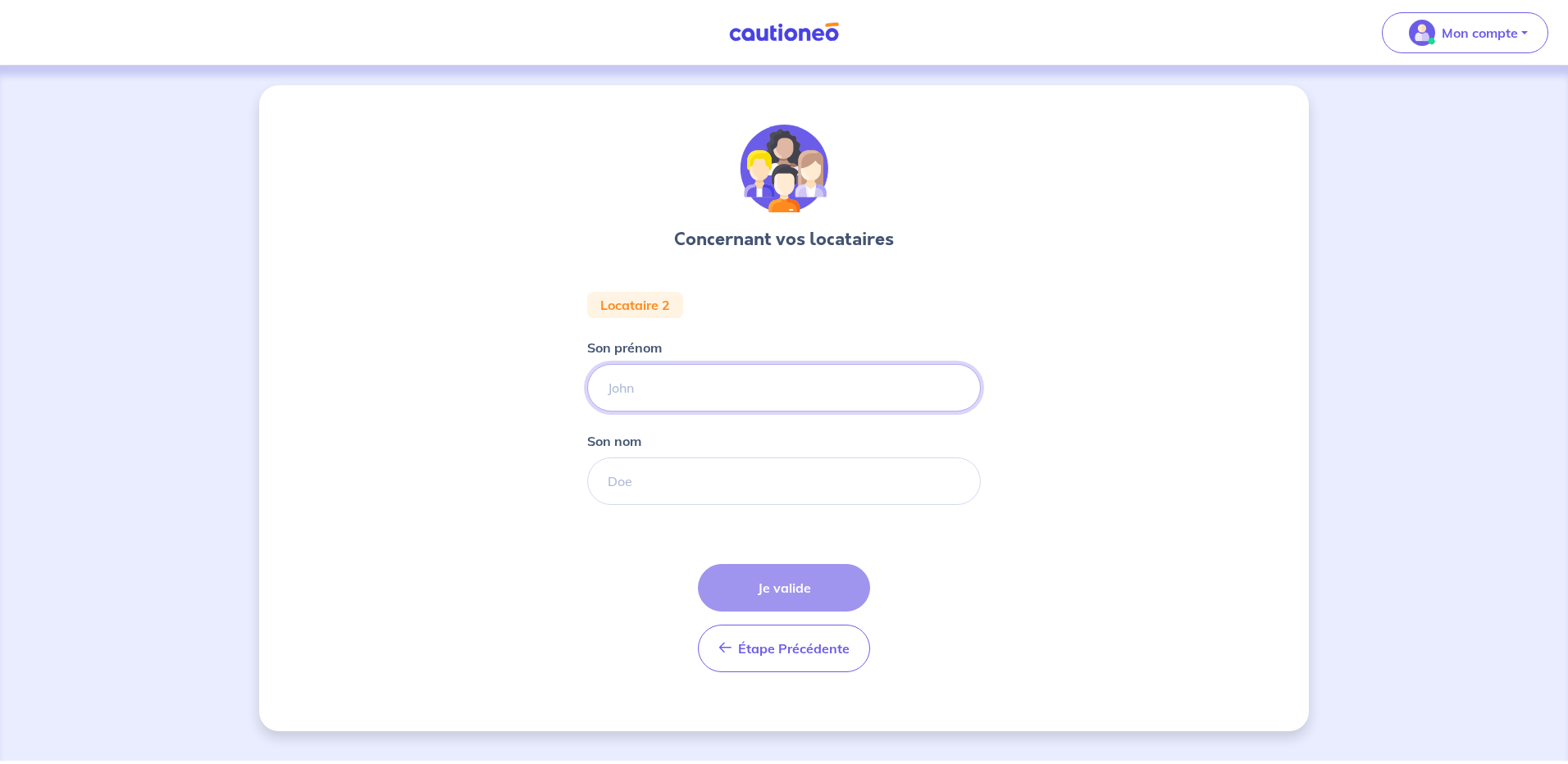
click at [635, 391] on input "Son prénom" at bounding box center [783, 388] width 393 height 47
type input "MARION"
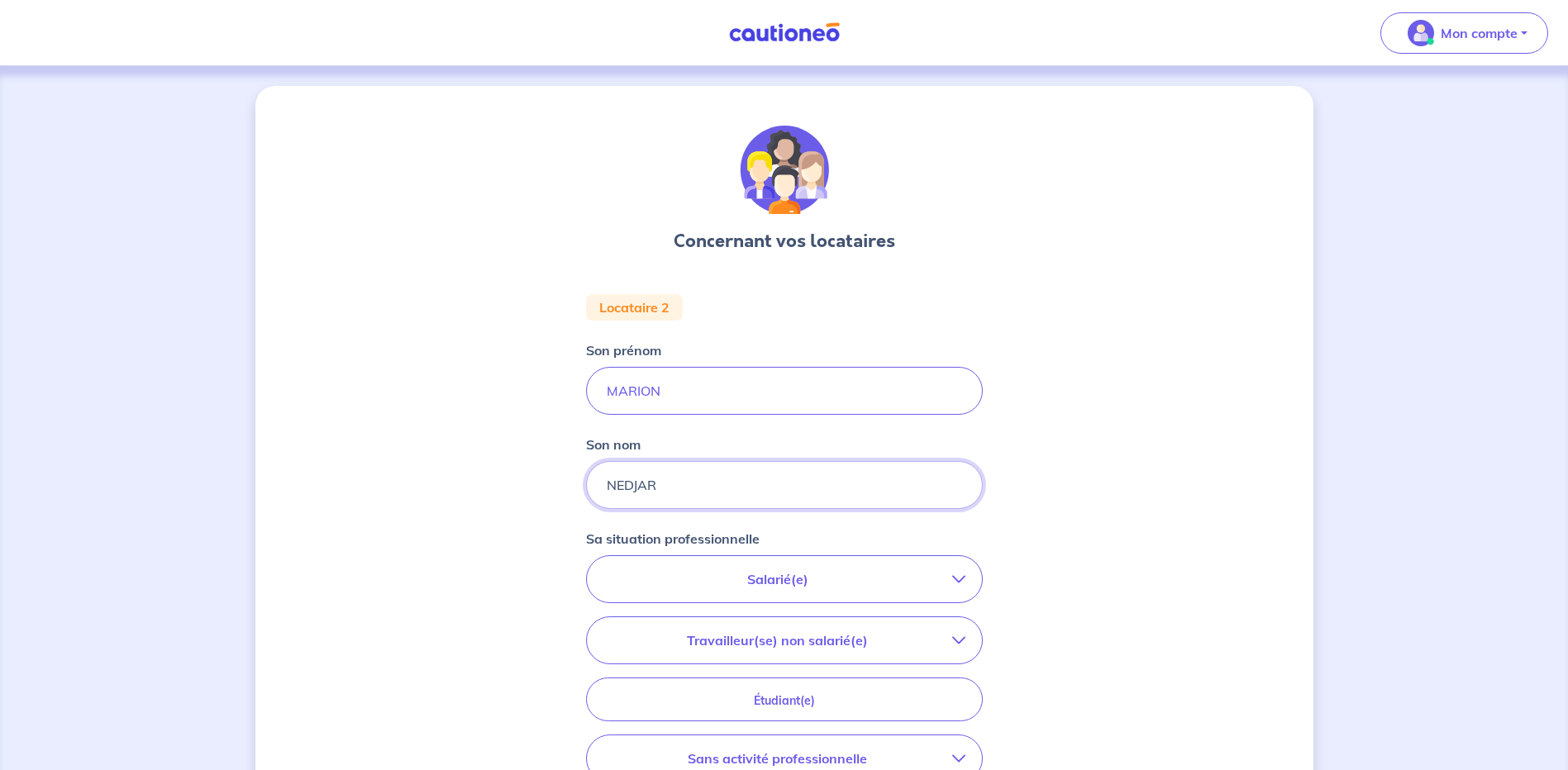
type input "NEDJAR"
click at [813, 589] on p "Salarié(e)" at bounding box center [778, 580] width 349 height 20
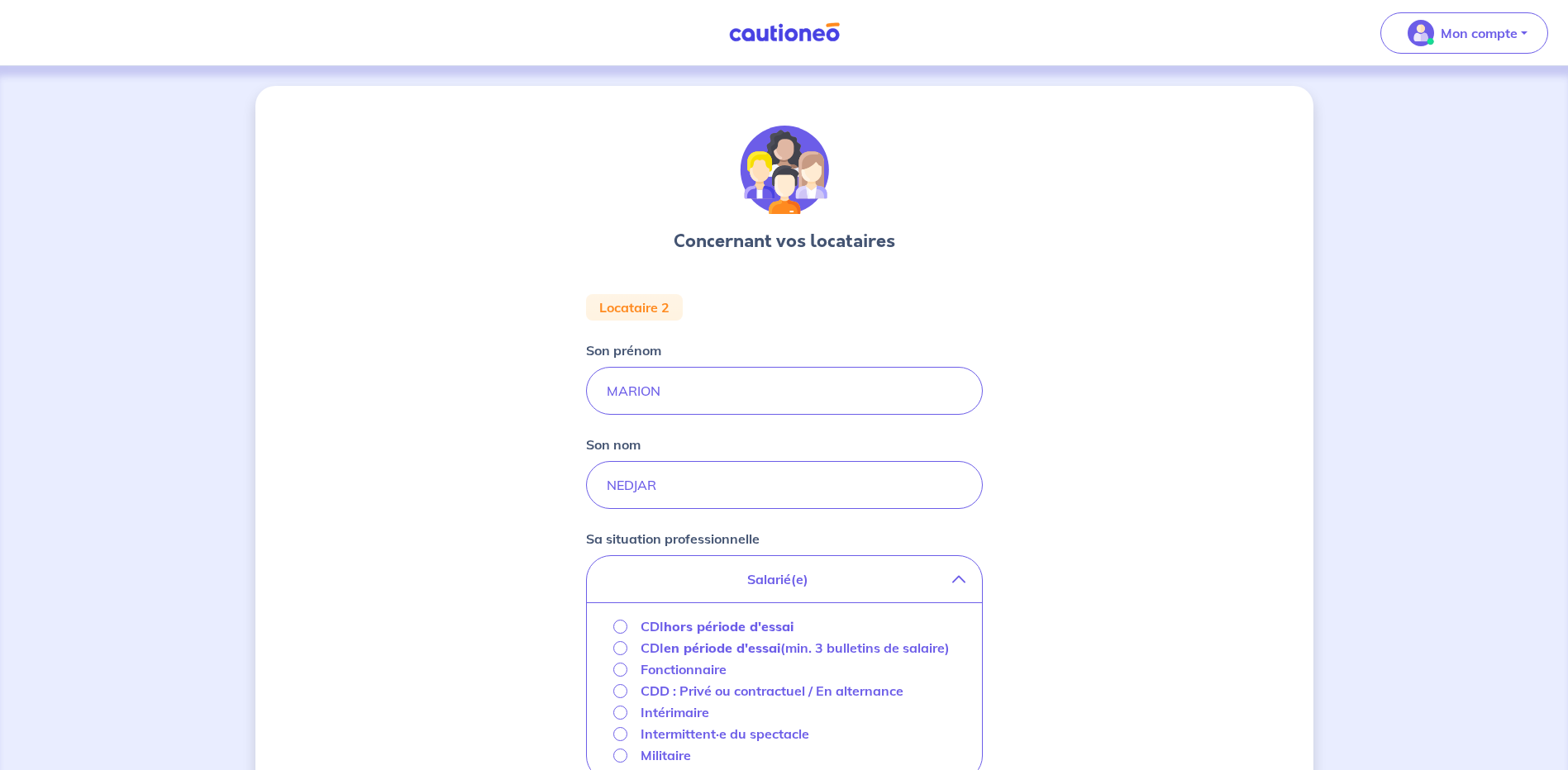
click at [758, 624] on strong "hors période d'essai" at bounding box center [729, 626] width 130 height 16
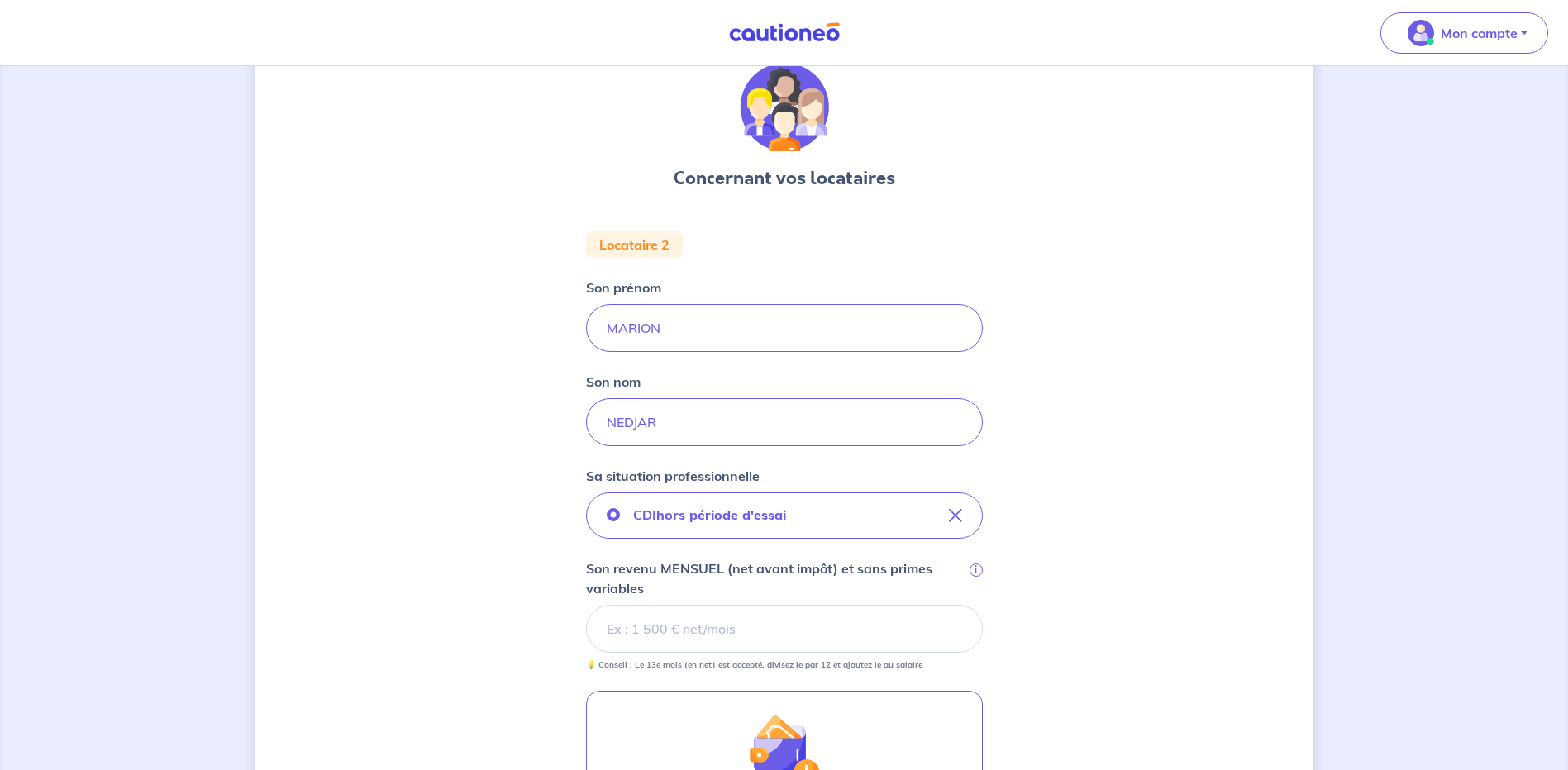
scroll to position [165, 0]
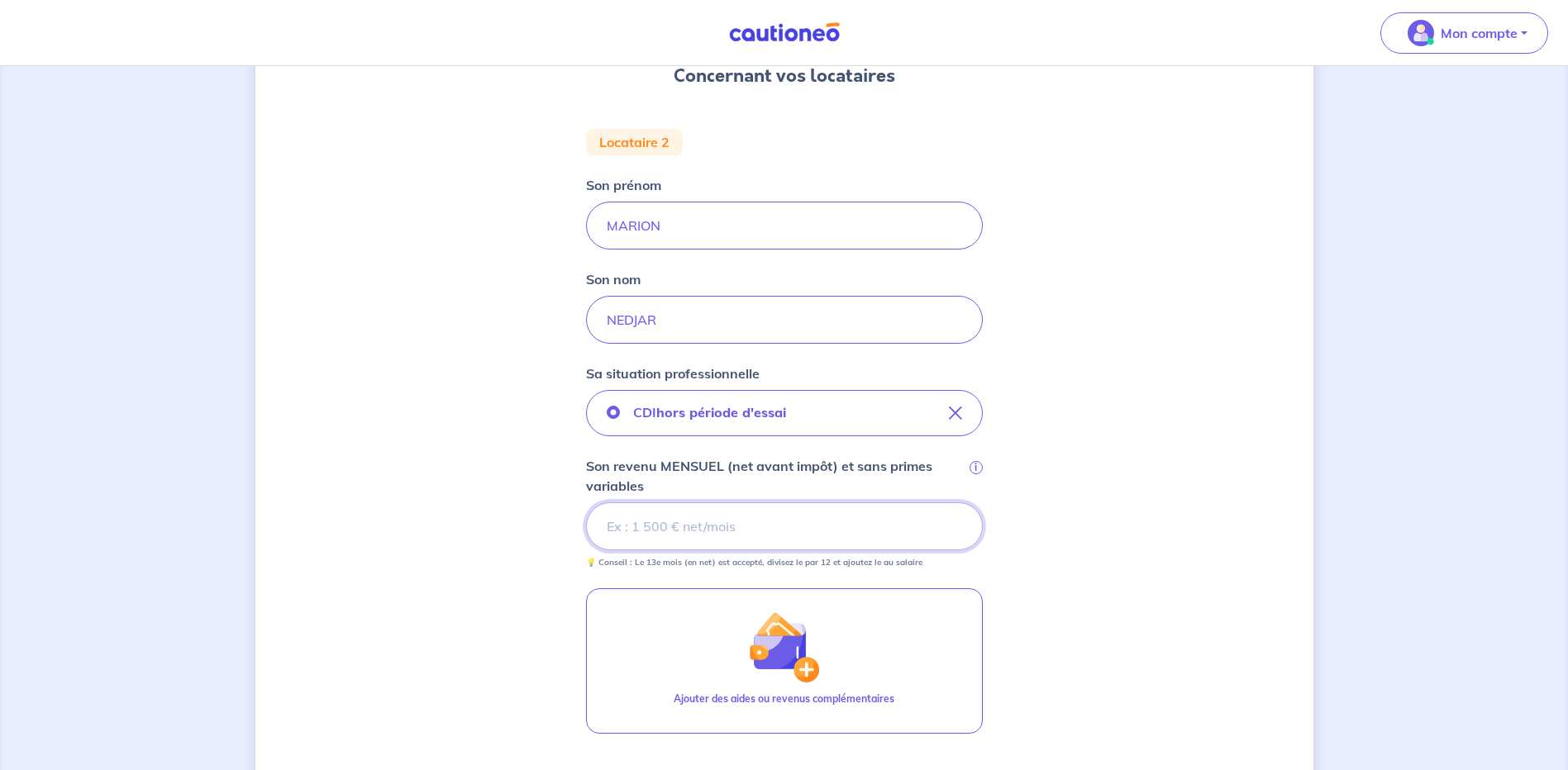
click at [658, 537] on input "Son revenu MENSUEL (net avant impôt) et sans primes variables i" at bounding box center [784, 526] width 397 height 48
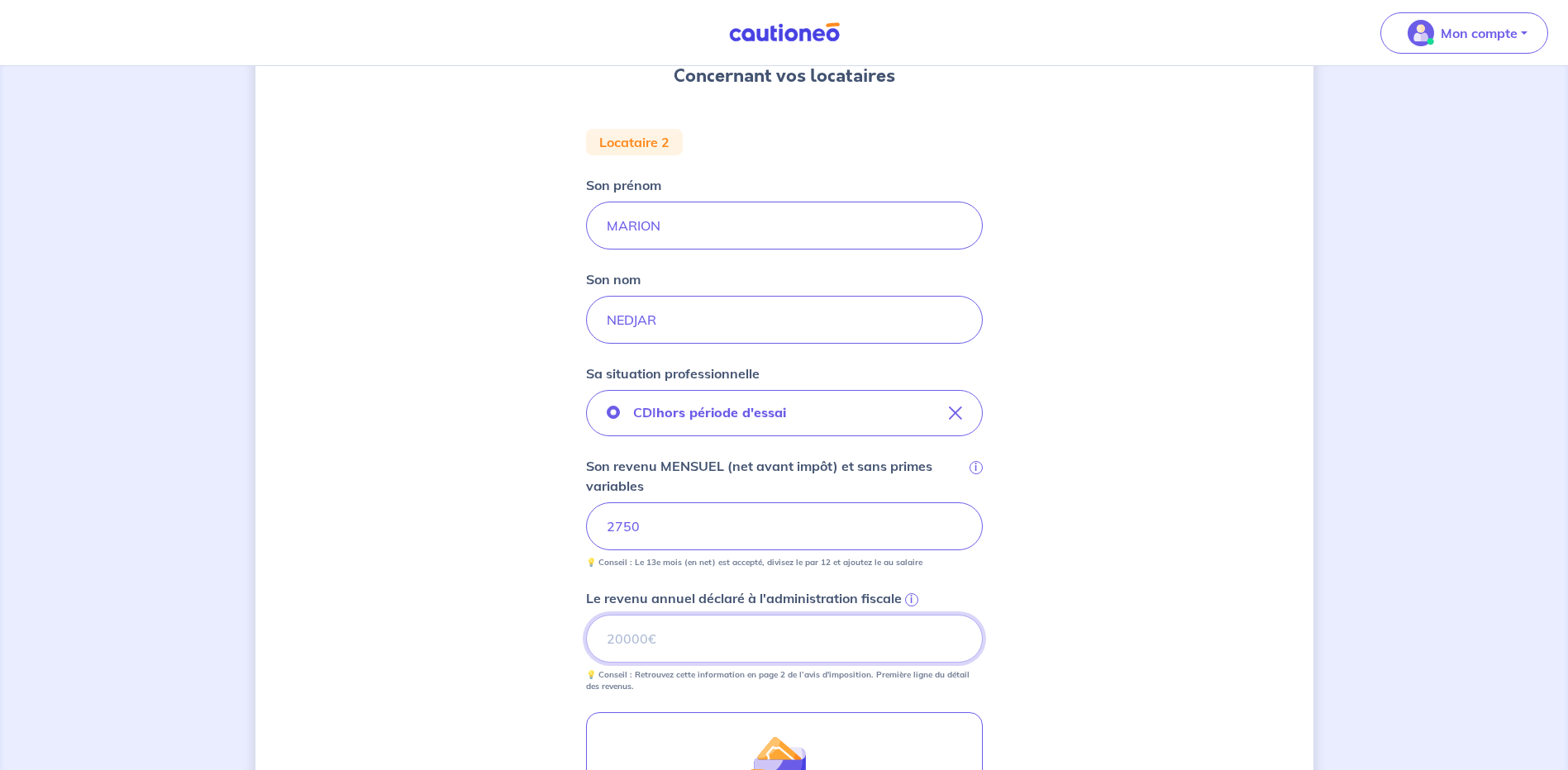
click at [645, 633] on input "Le revenu annuel déclaré à l'administration fiscale i" at bounding box center [784, 638] width 397 height 48
type input "29000"
click at [1117, 475] on div "Concernant vos locataires Locataire 2 Son prénom [PERSON_NAME] nom NEDJAR Sa si…" at bounding box center [784, 513] width 1058 height 1185
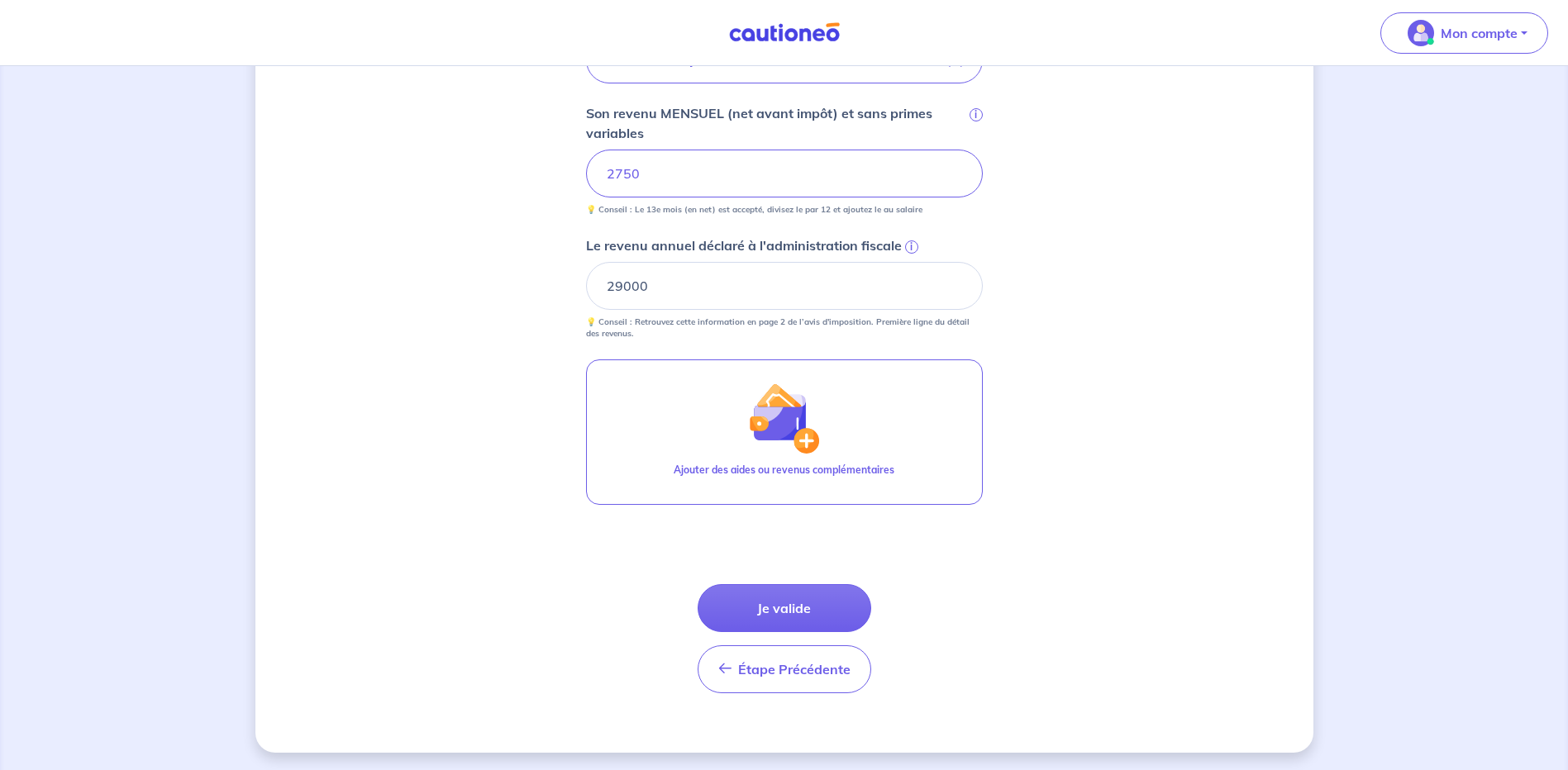
scroll to position [521, 0]
click at [815, 603] on button "Je valide" at bounding box center [785, 605] width 174 height 48
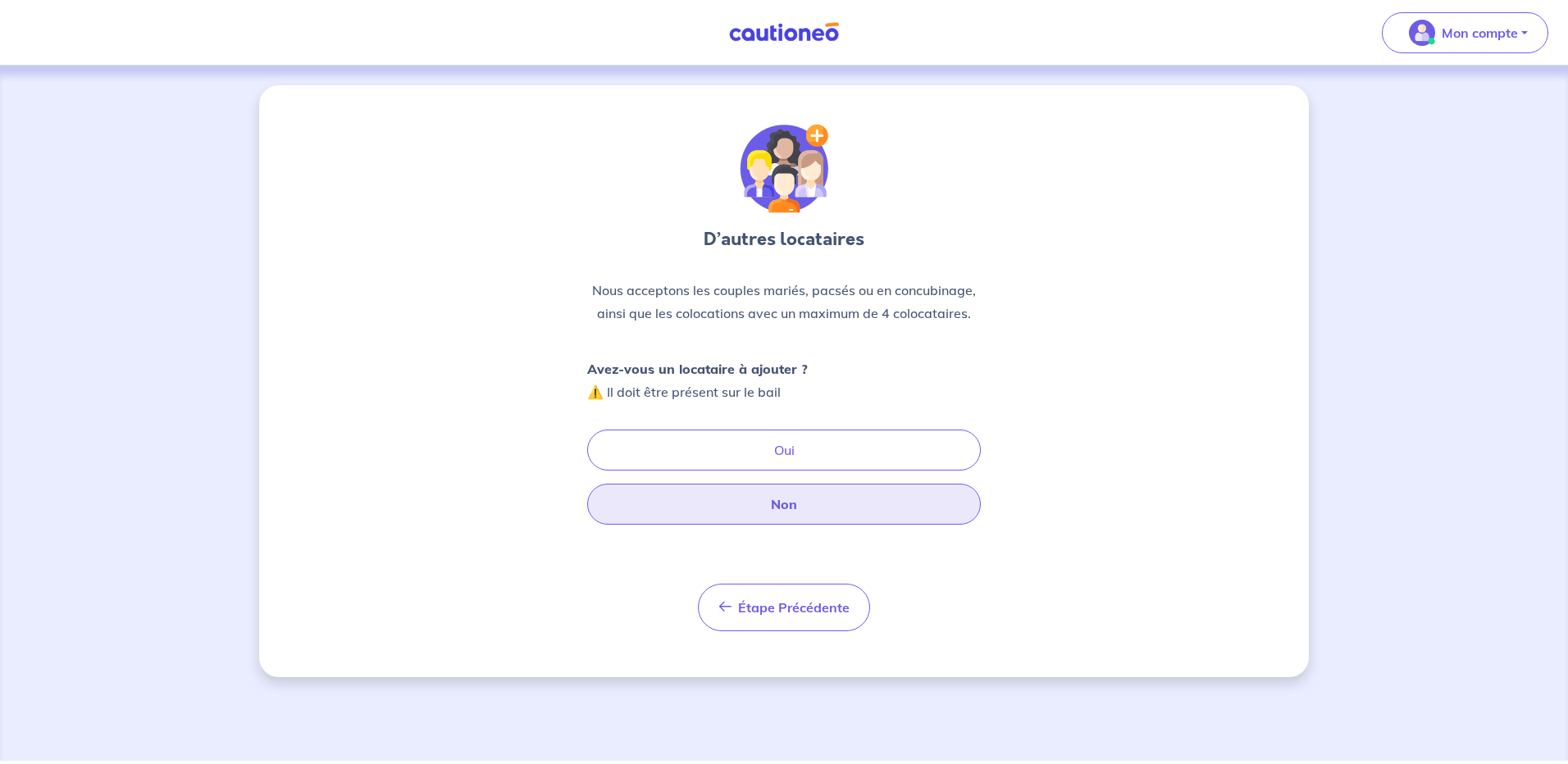
click at [816, 501] on button "Non" at bounding box center [783, 503] width 393 height 41
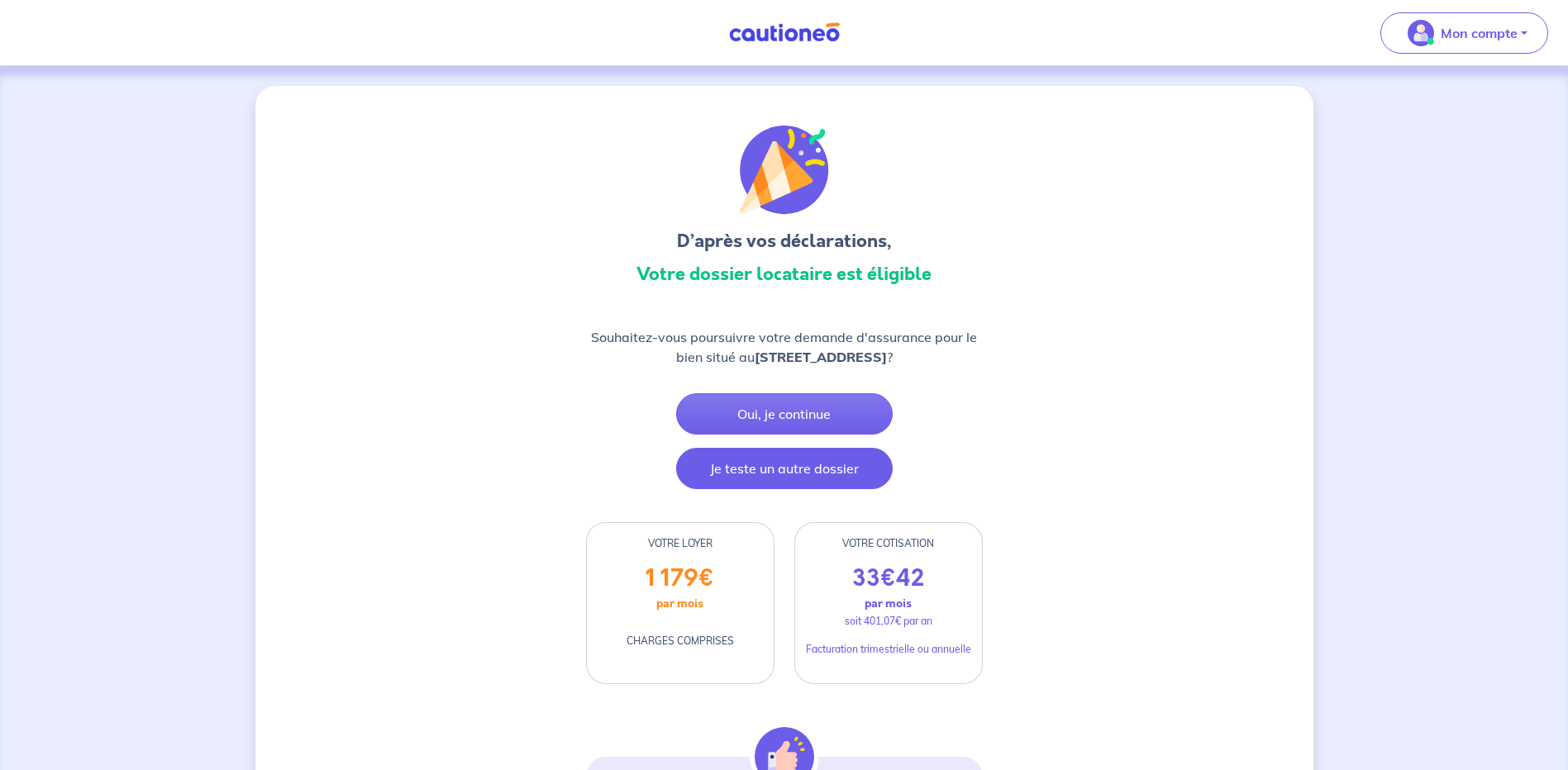
click at [800, 475] on button "Je teste un autre dossier" at bounding box center [784, 468] width 216 height 41
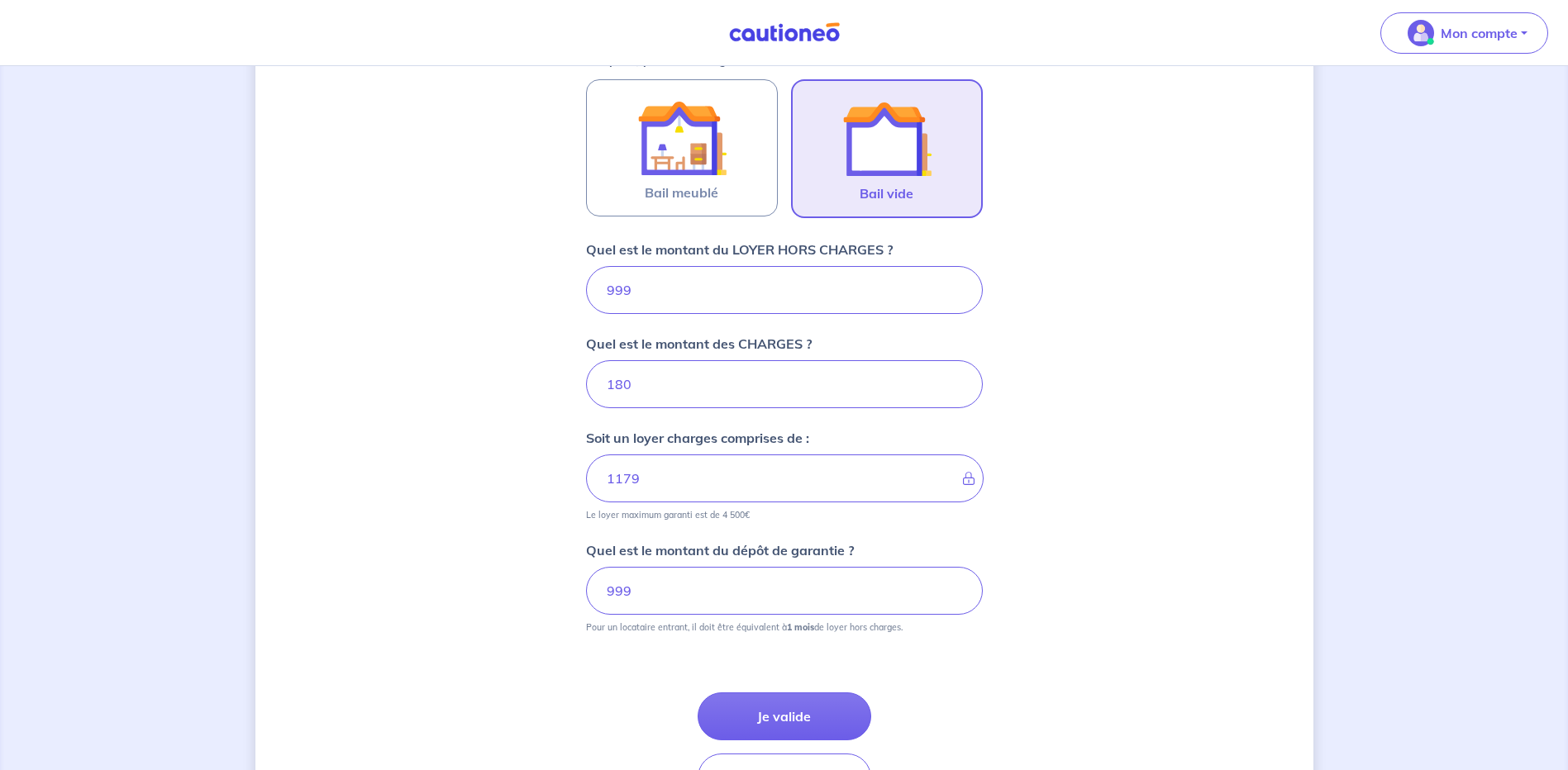
scroll to position [616, 0]
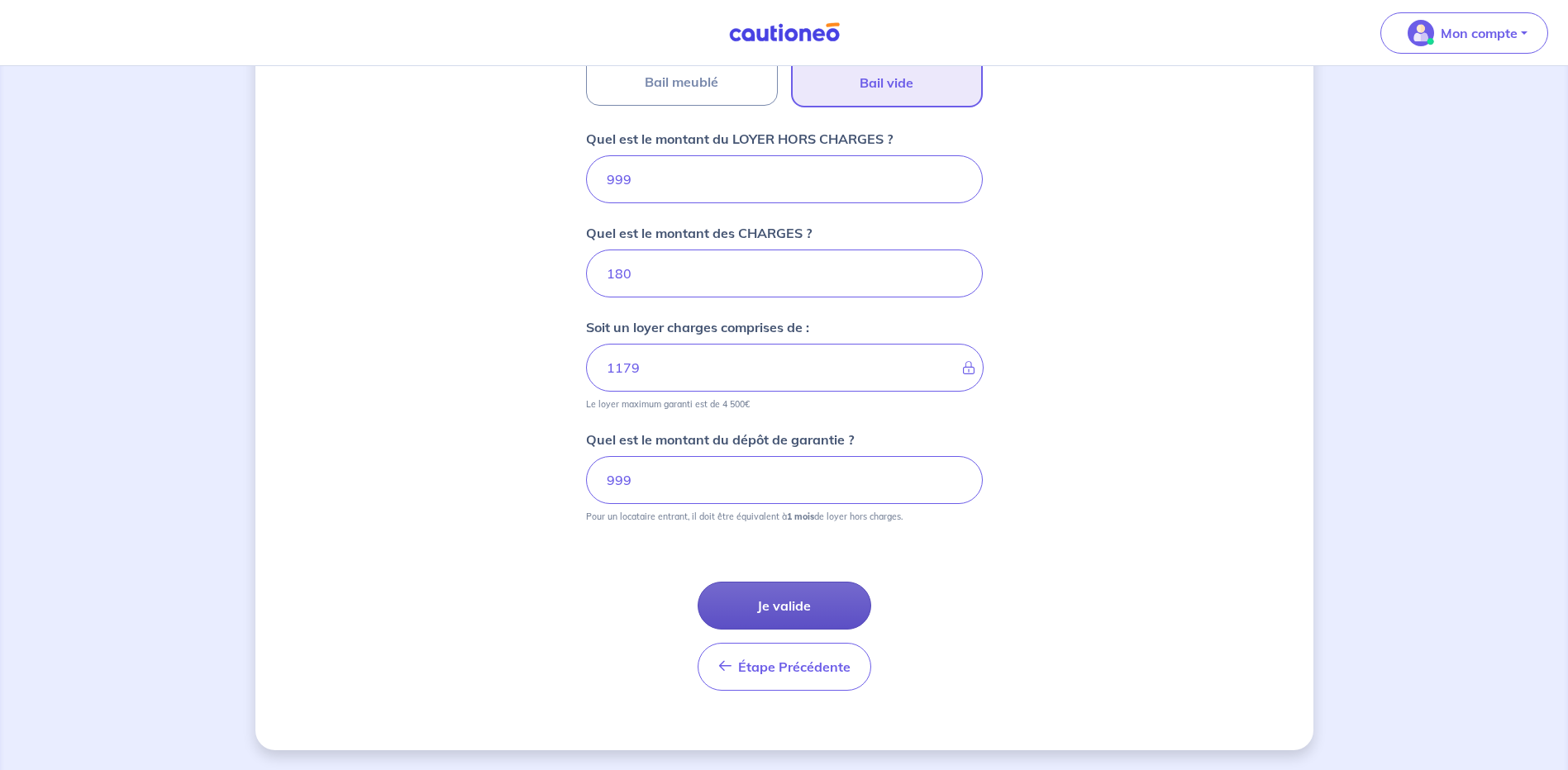
click at [815, 591] on button "Je valide" at bounding box center [785, 605] width 174 height 48
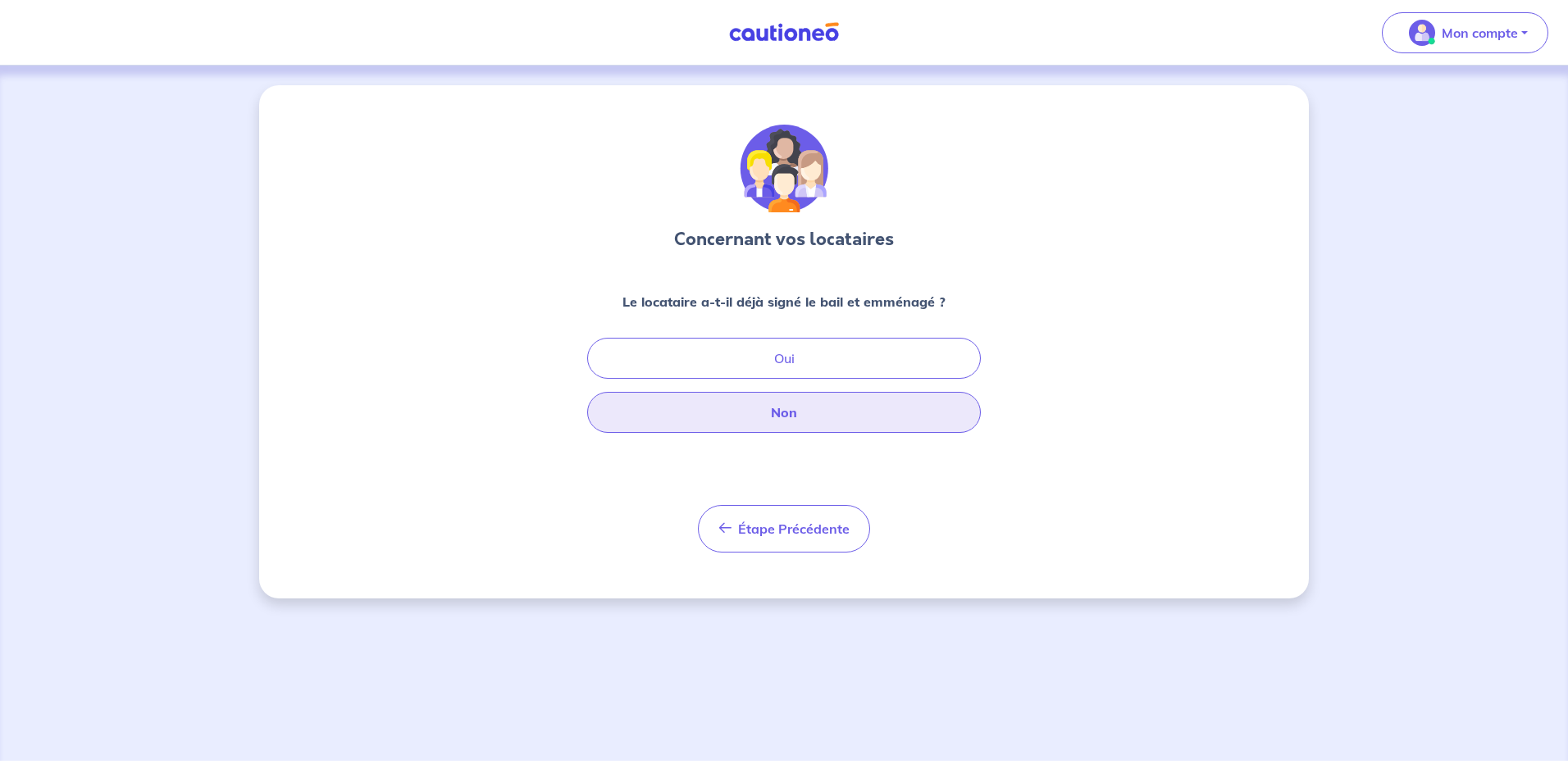
click at [777, 430] on button "Non" at bounding box center [783, 412] width 393 height 41
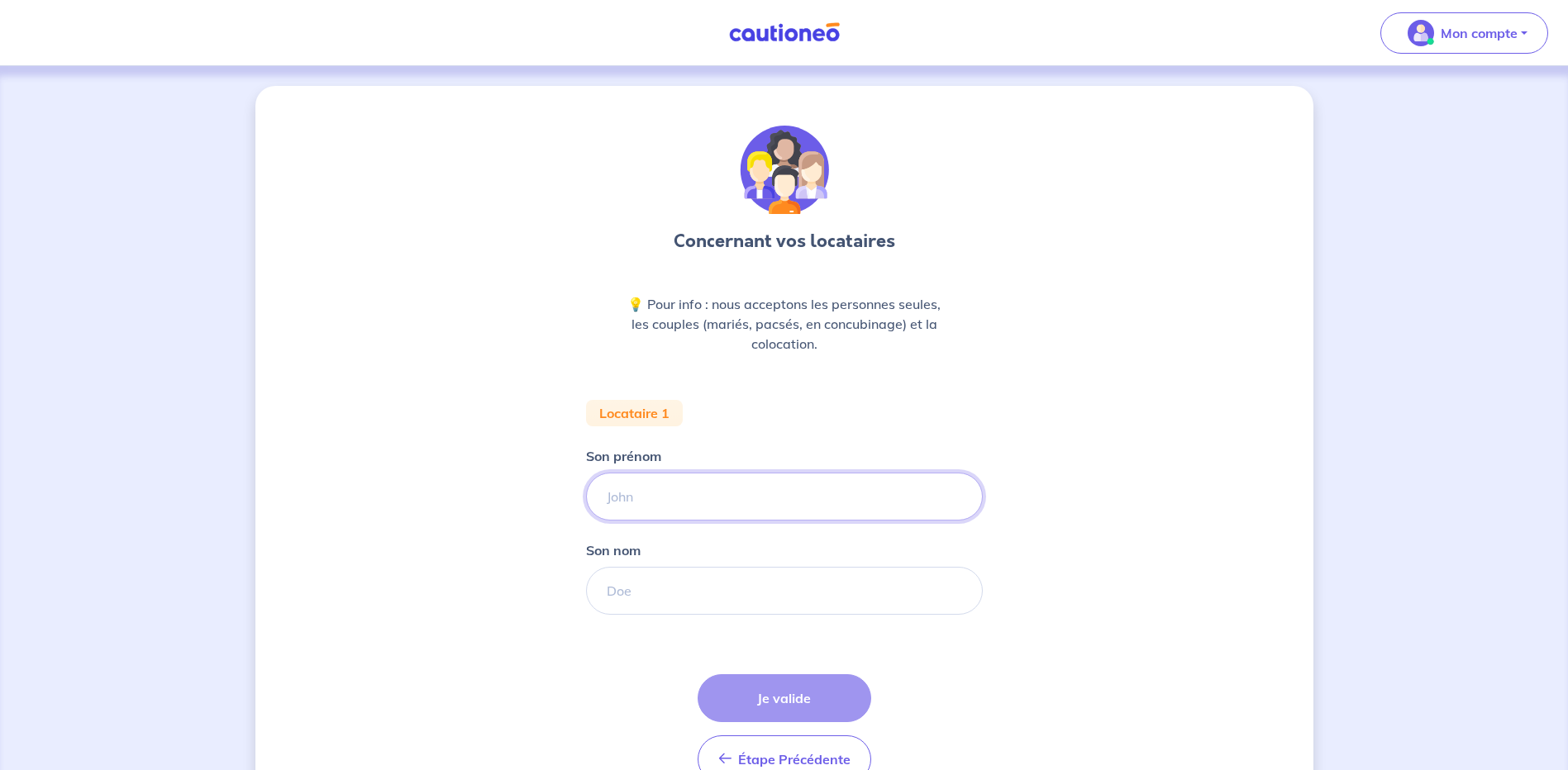
click at [615, 498] on input "Son prénom" at bounding box center [784, 496] width 397 height 48
type input "[PERSON_NAME]"
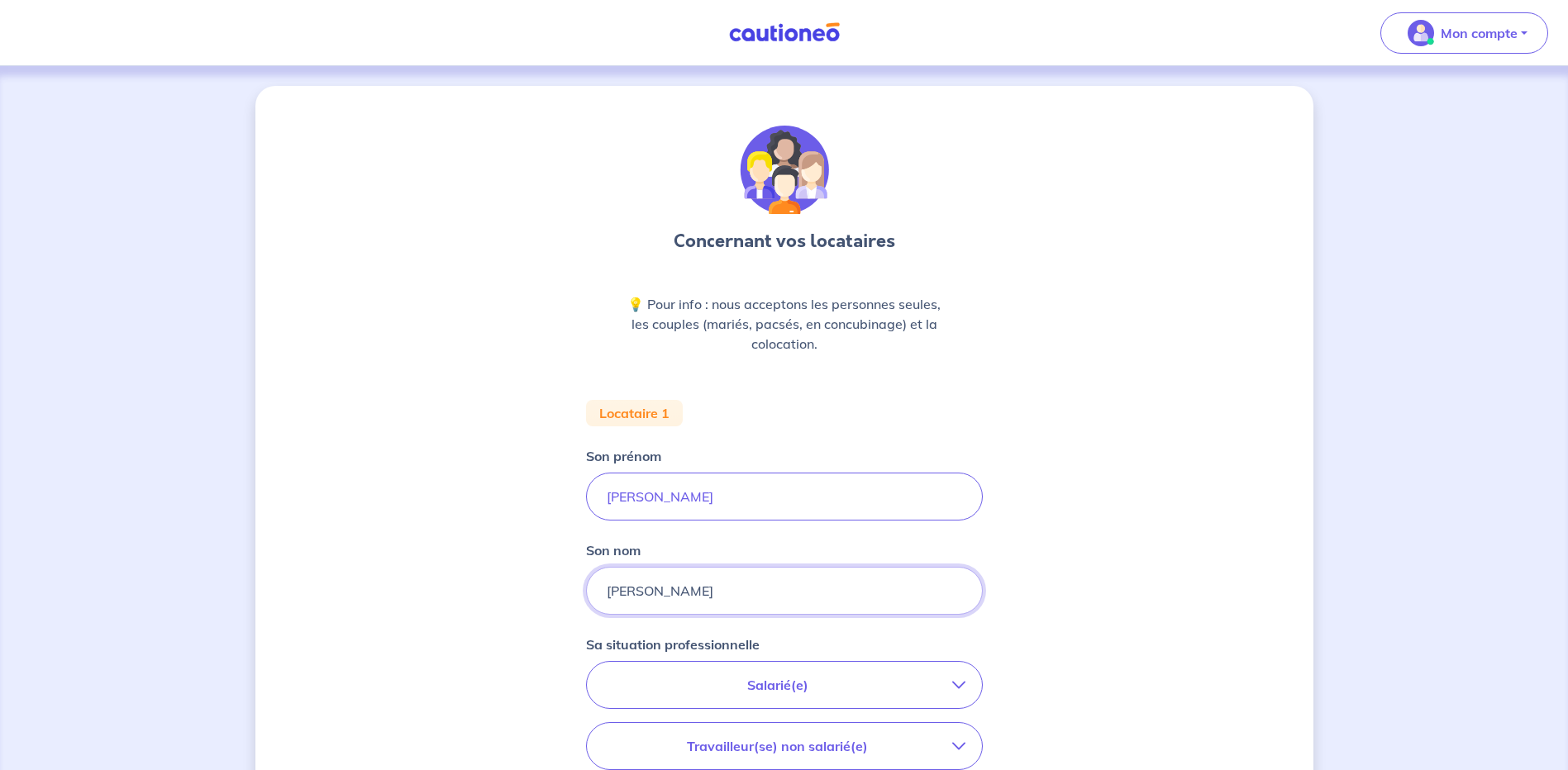
type input "[PERSON_NAME]"
click at [769, 688] on p "Salarié(e)" at bounding box center [778, 685] width 349 height 20
click at [686, 732] on strong "hors période d'essai" at bounding box center [729, 732] width 130 height 16
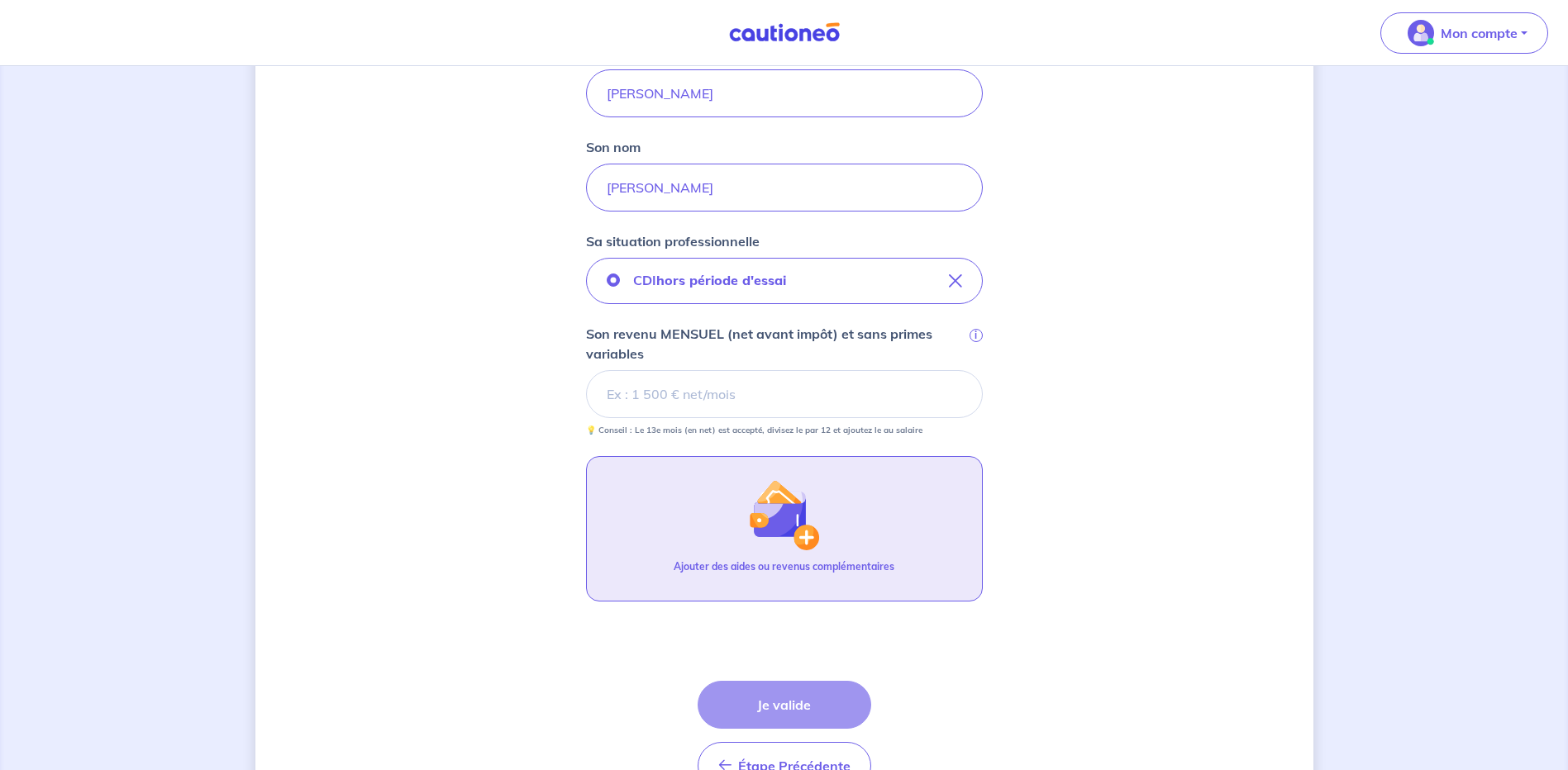
scroll to position [412, 0]
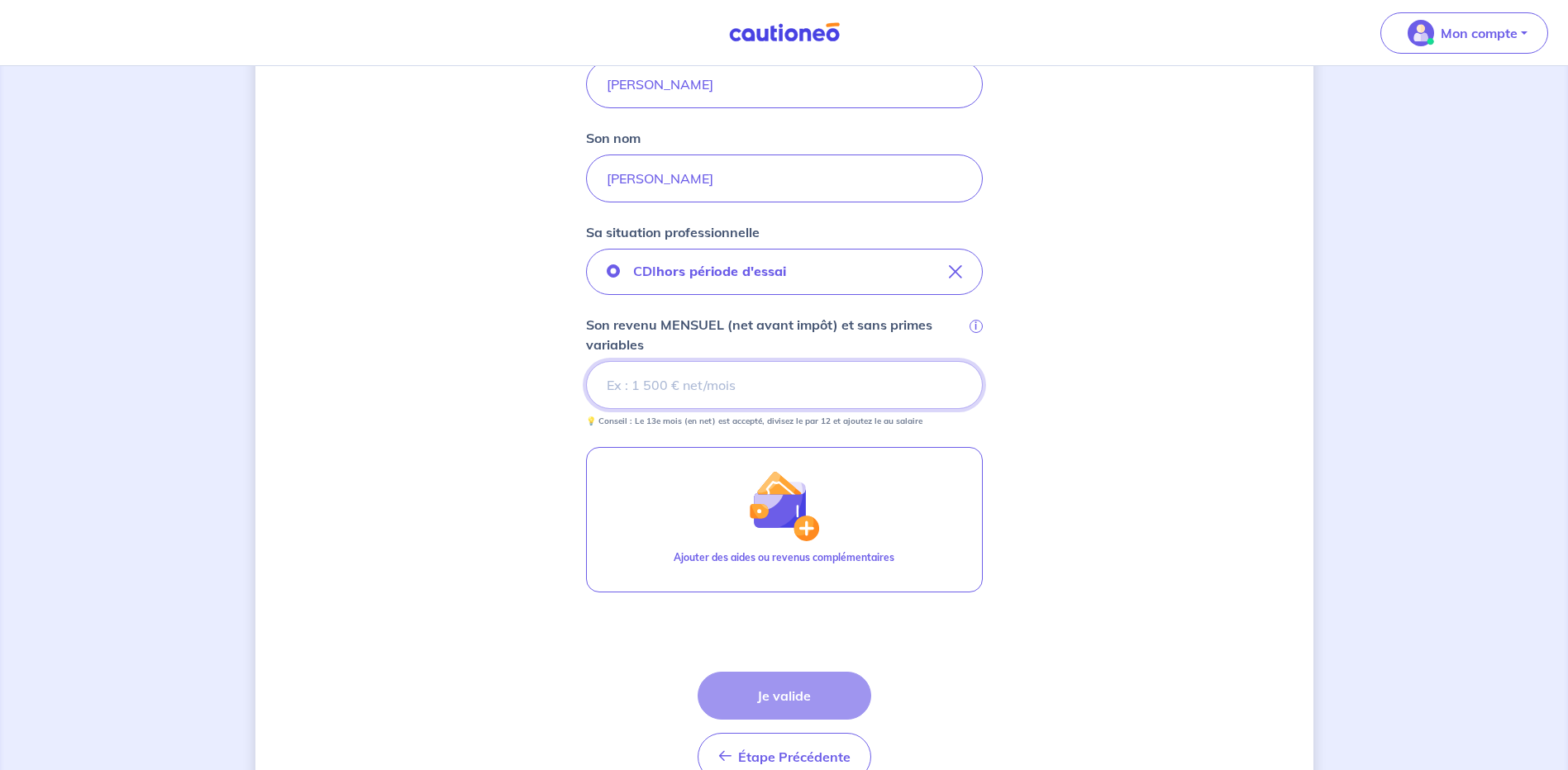
click at [646, 385] on input "Son revenu MENSUEL (net avant impôt) et sans primes variables i" at bounding box center [784, 385] width 397 height 48
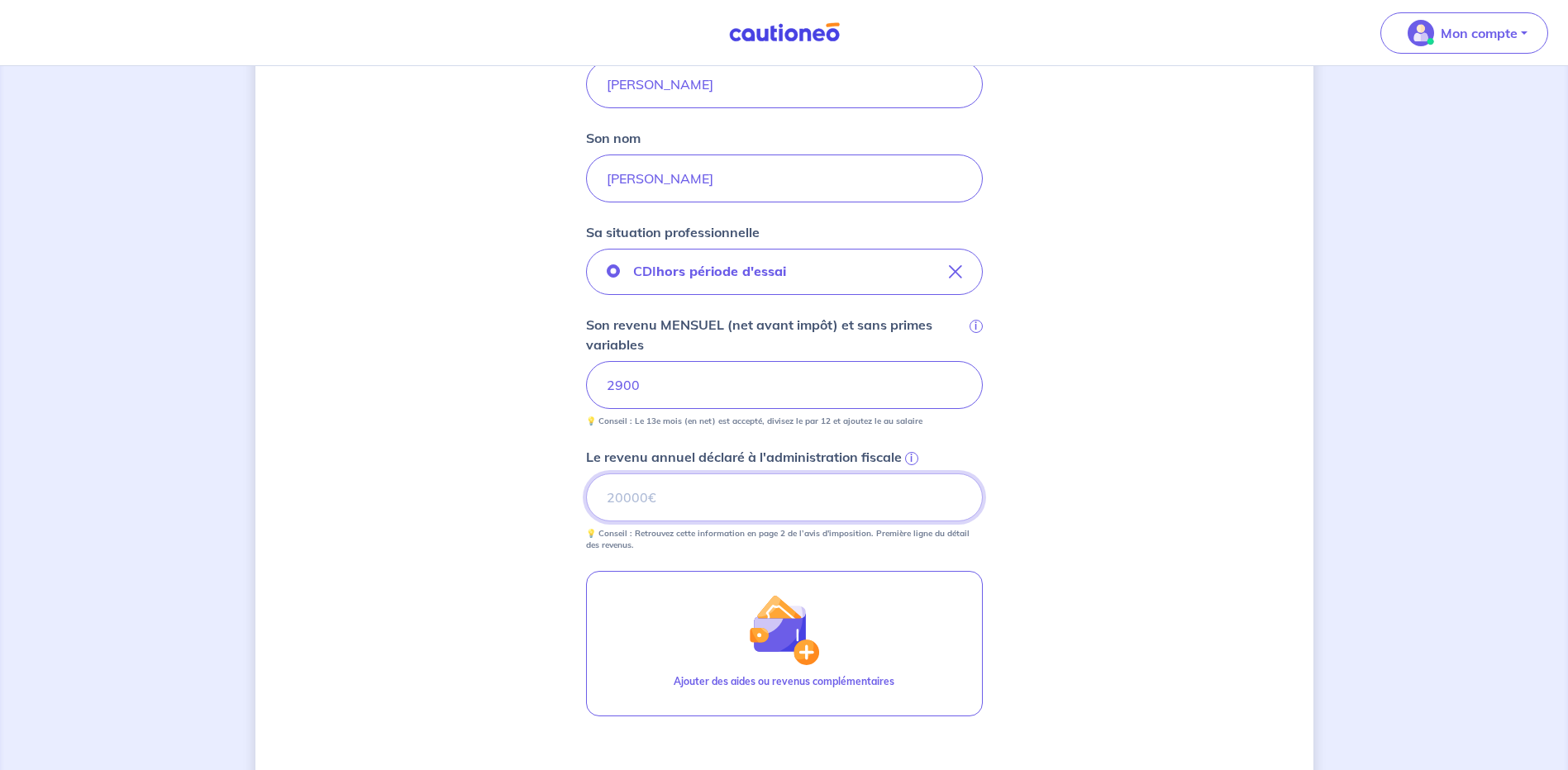
click at [614, 498] on input "Le revenu annuel déclaré à l'administration fiscale i" at bounding box center [784, 497] width 397 height 48
click at [628, 503] on input "Le revenu annuel déclaré à l'administration fiscale i" at bounding box center [784, 497] width 397 height 48
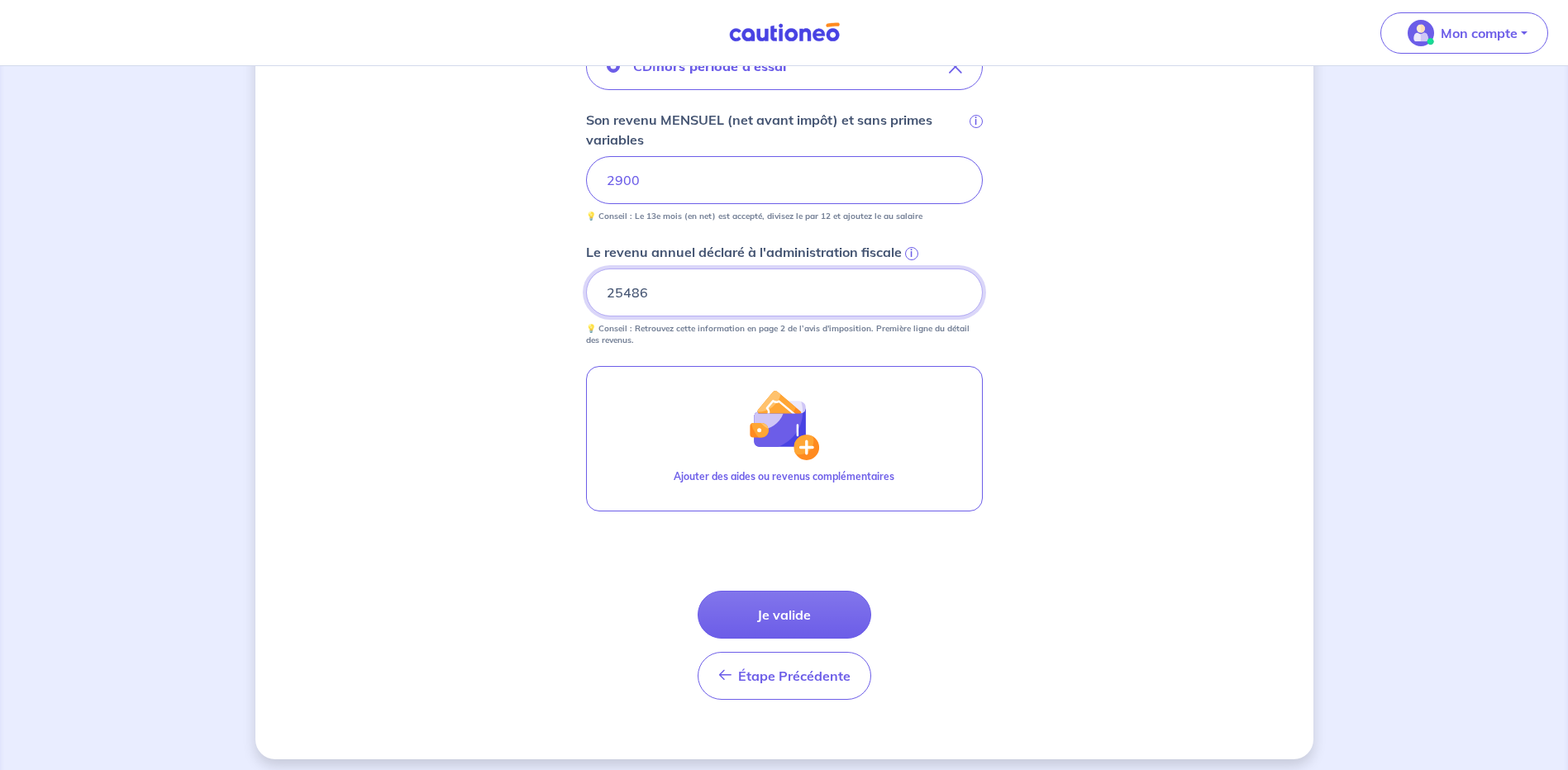
scroll to position [626, 0]
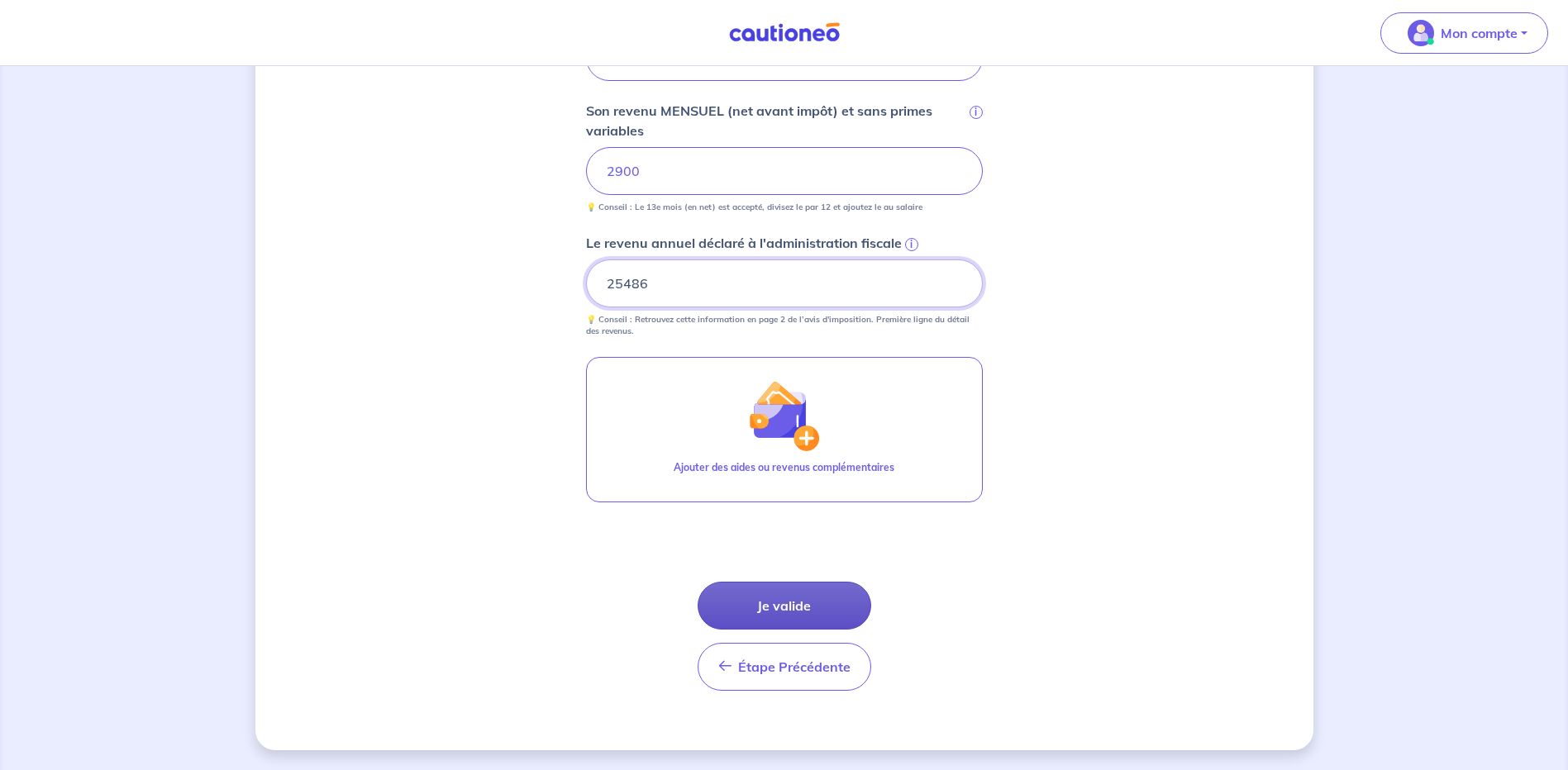
type input "25486"
click at [810, 602] on button "Je valide" at bounding box center [785, 605] width 174 height 48
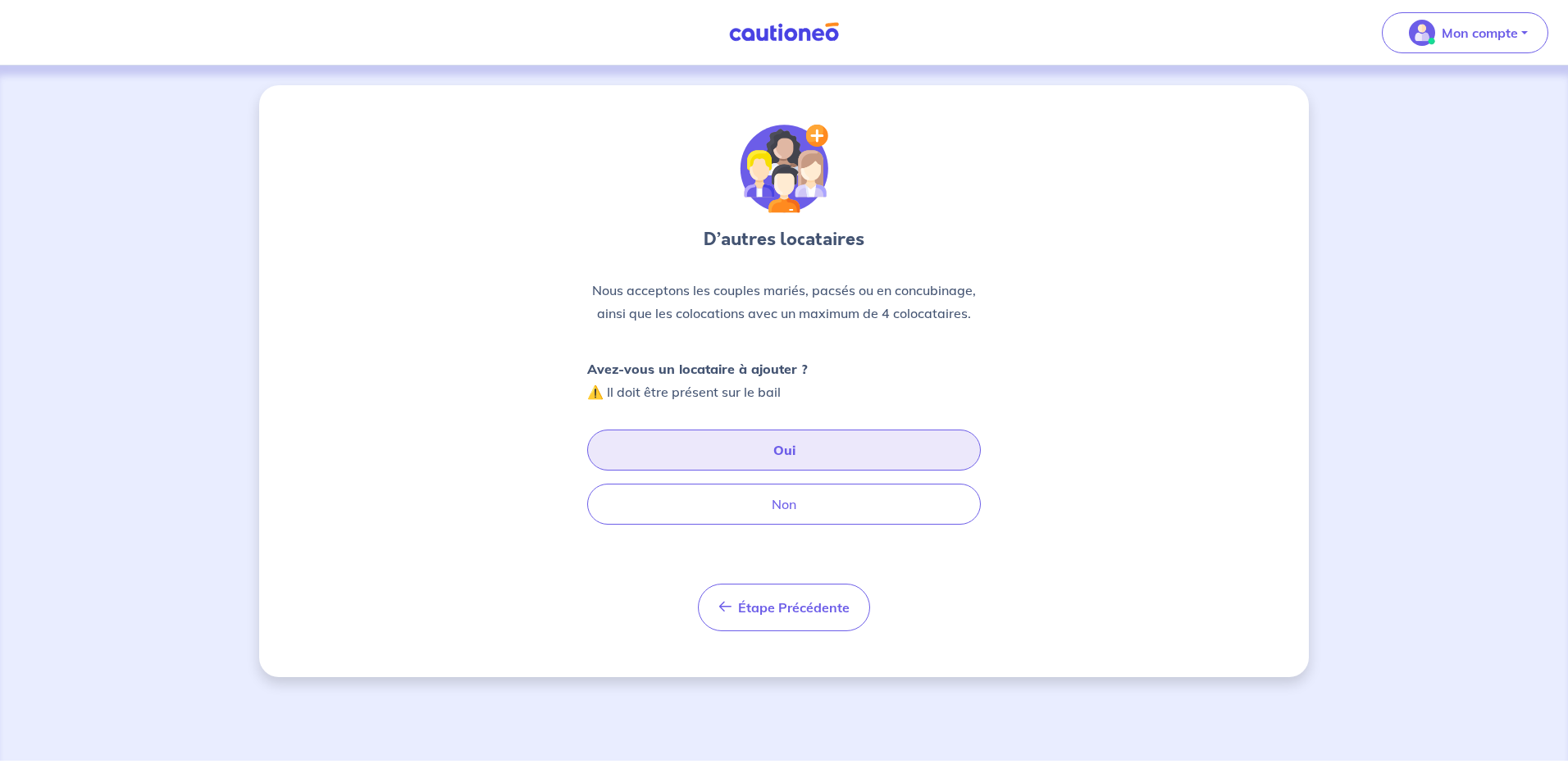
click at [794, 452] on button "Oui" at bounding box center [783, 450] width 393 height 41
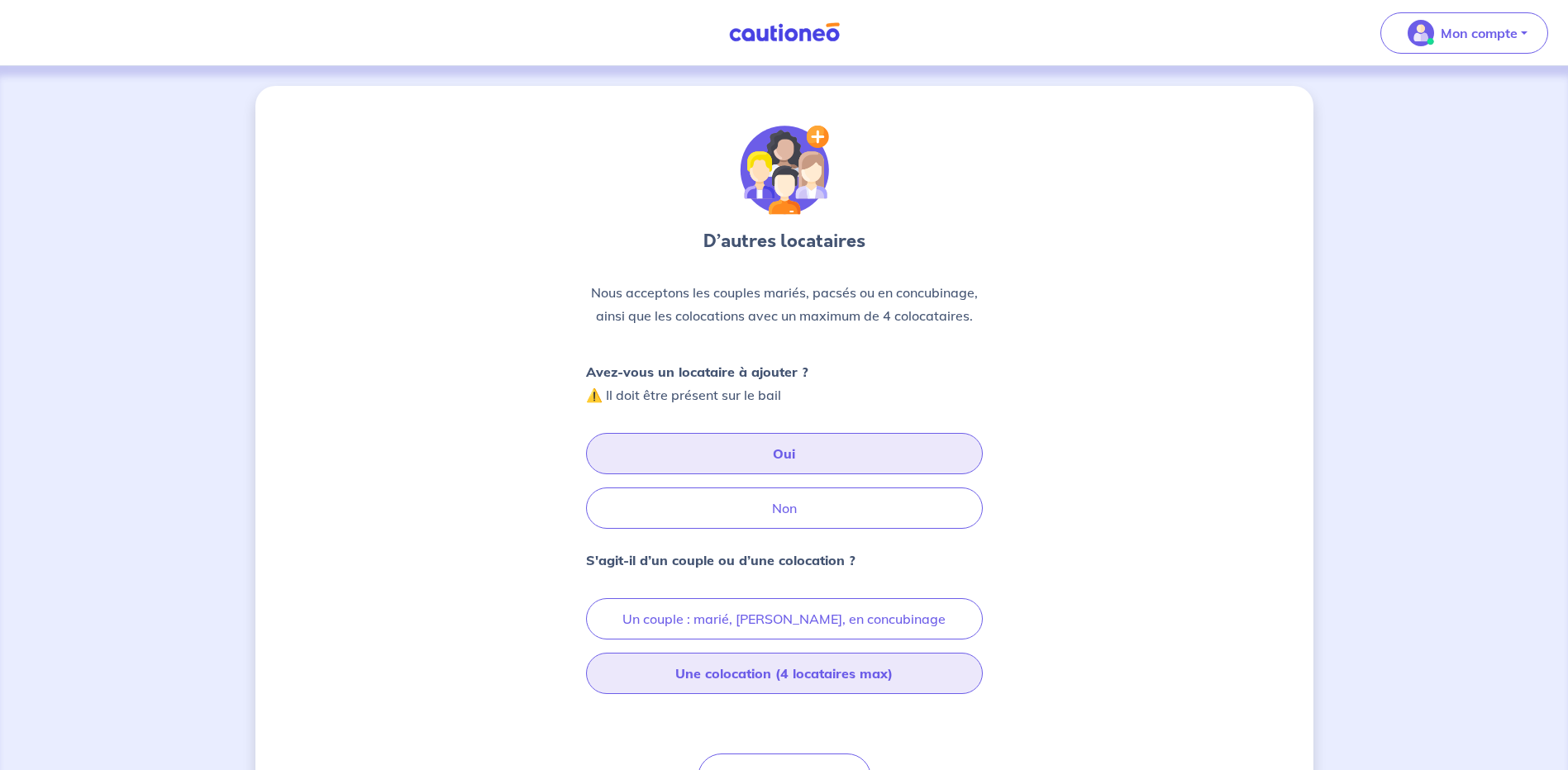
click at [748, 672] on button "Une colocation (4 locataires max)" at bounding box center [784, 673] width 397 height 41
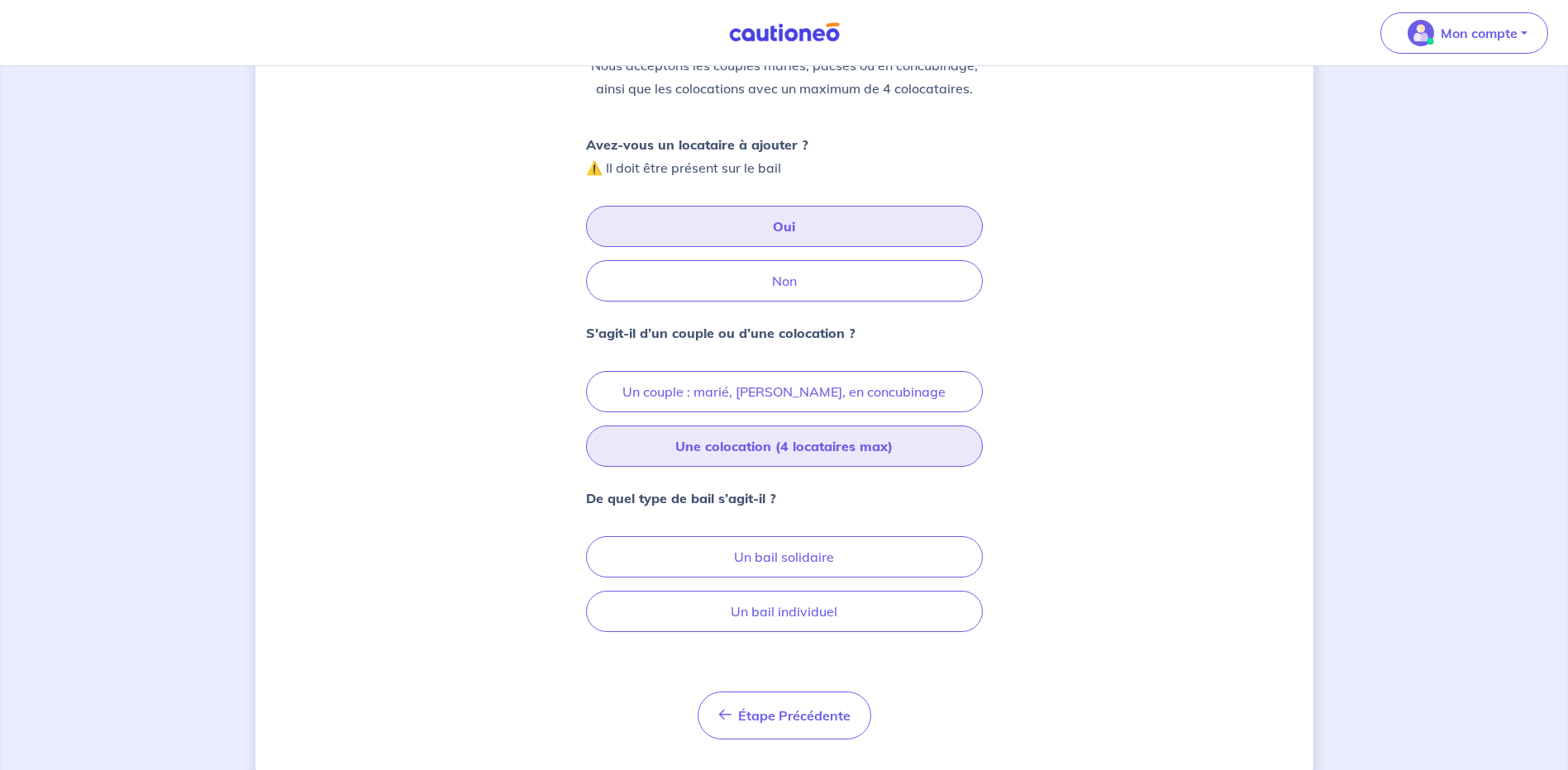
scroll to position [263, 0]
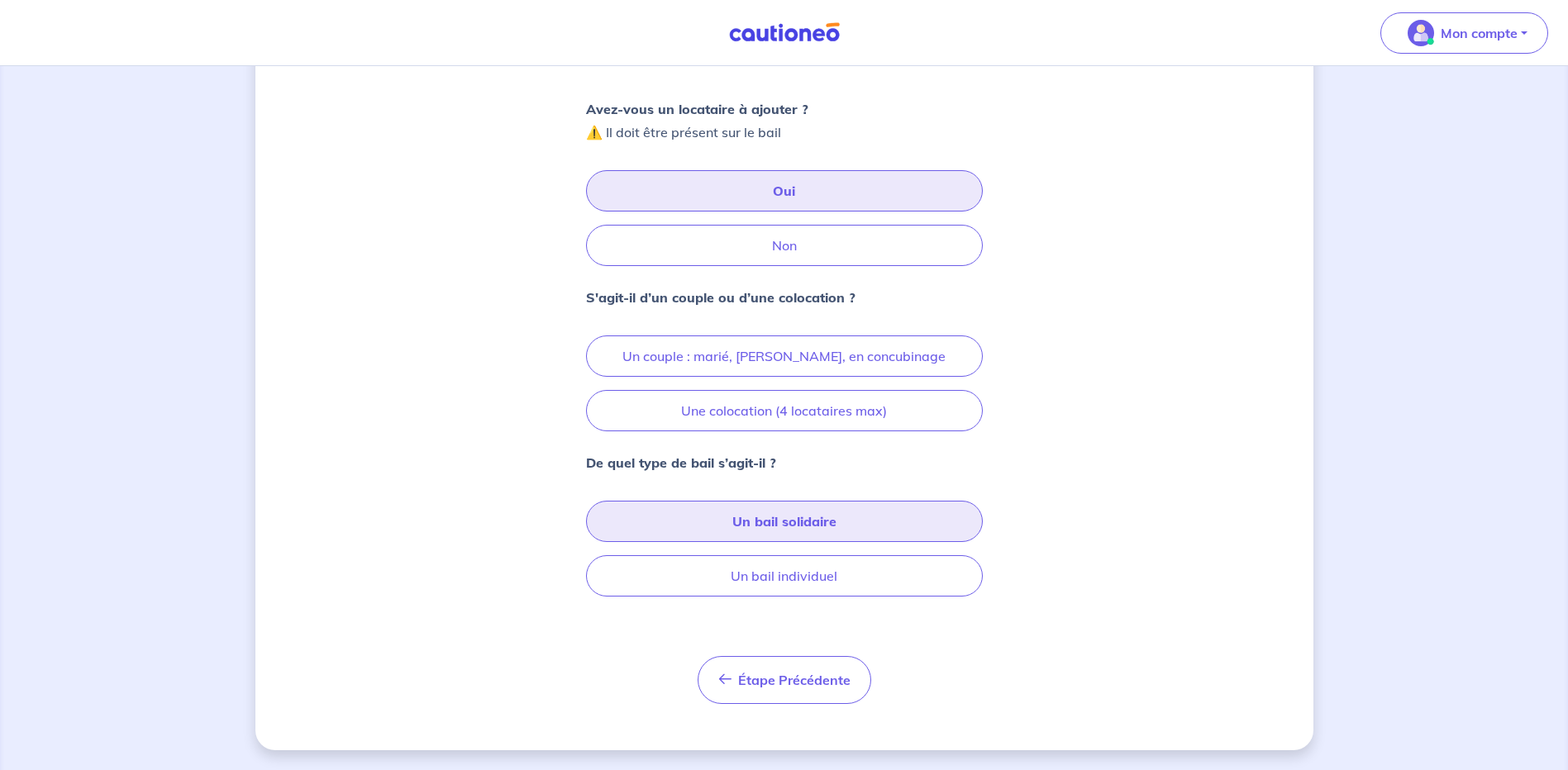
click at [801, 521] on button "Un bail solidaire" at bounding box center [784, 521] width 397 height 41
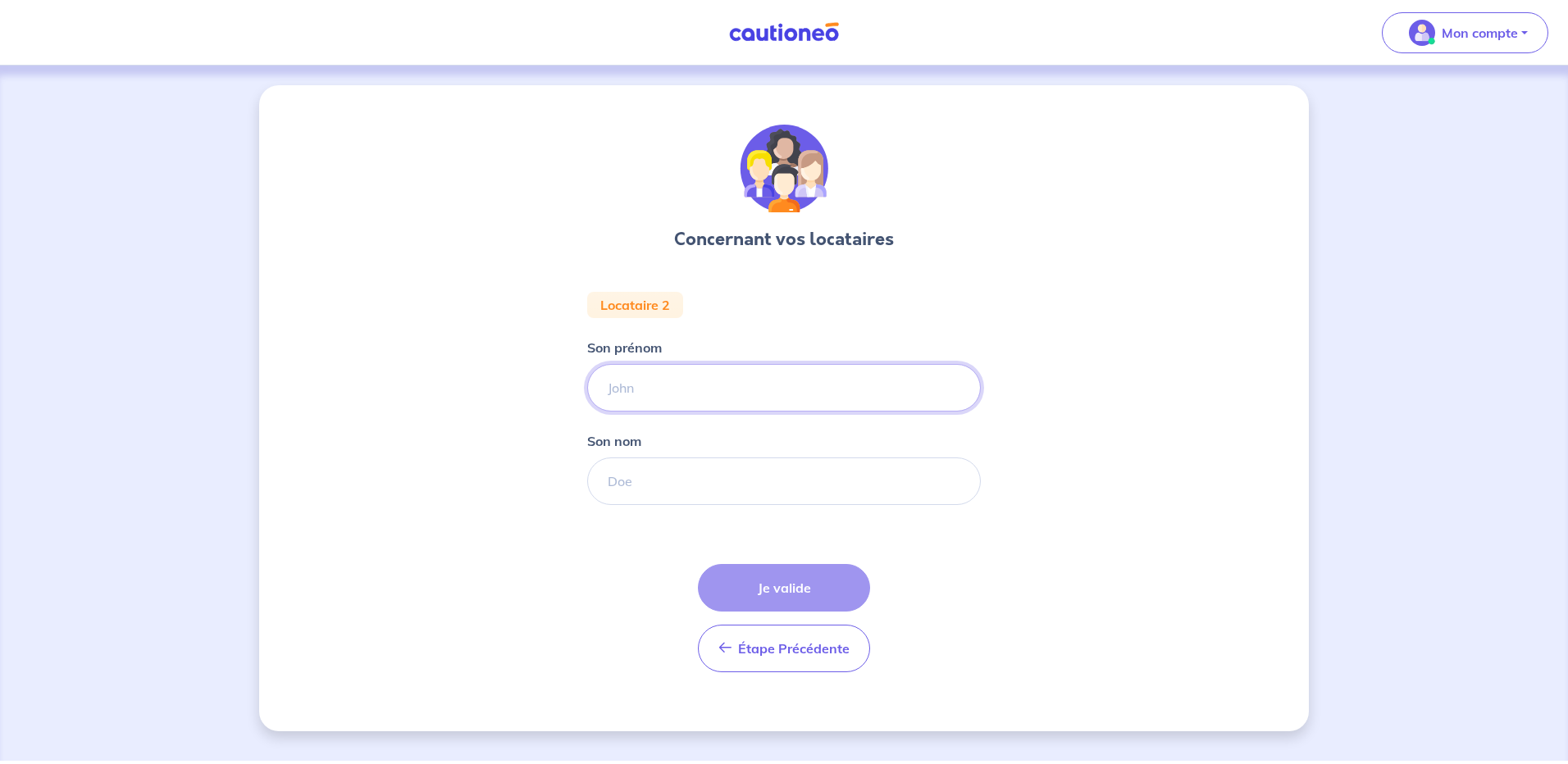
click at [659, 391] on input "Son prénom" at bounding box center [783, 388] width 393 height 47
type input "[PERSON_NAME]"
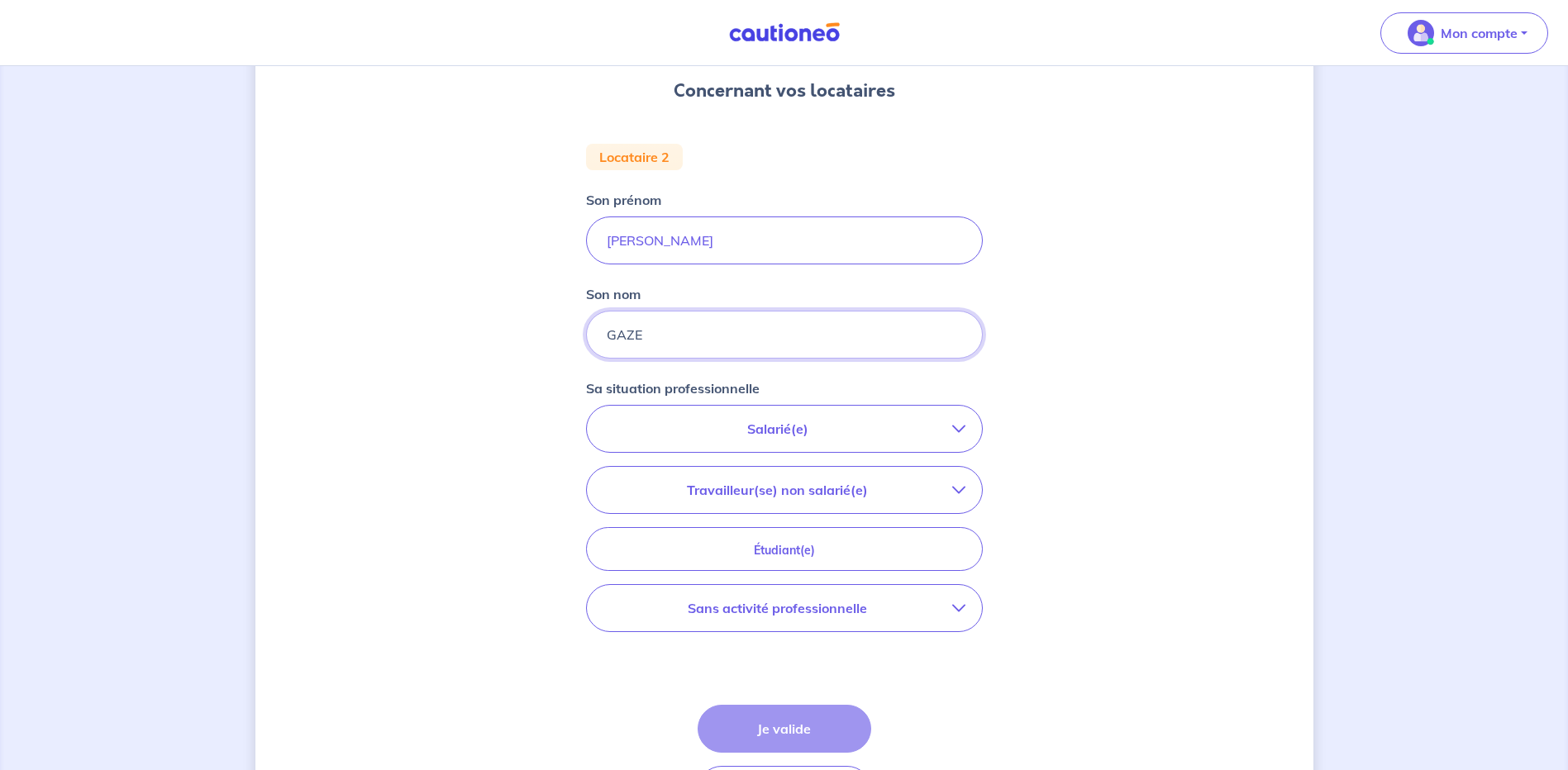
scroll to position [165, 0]
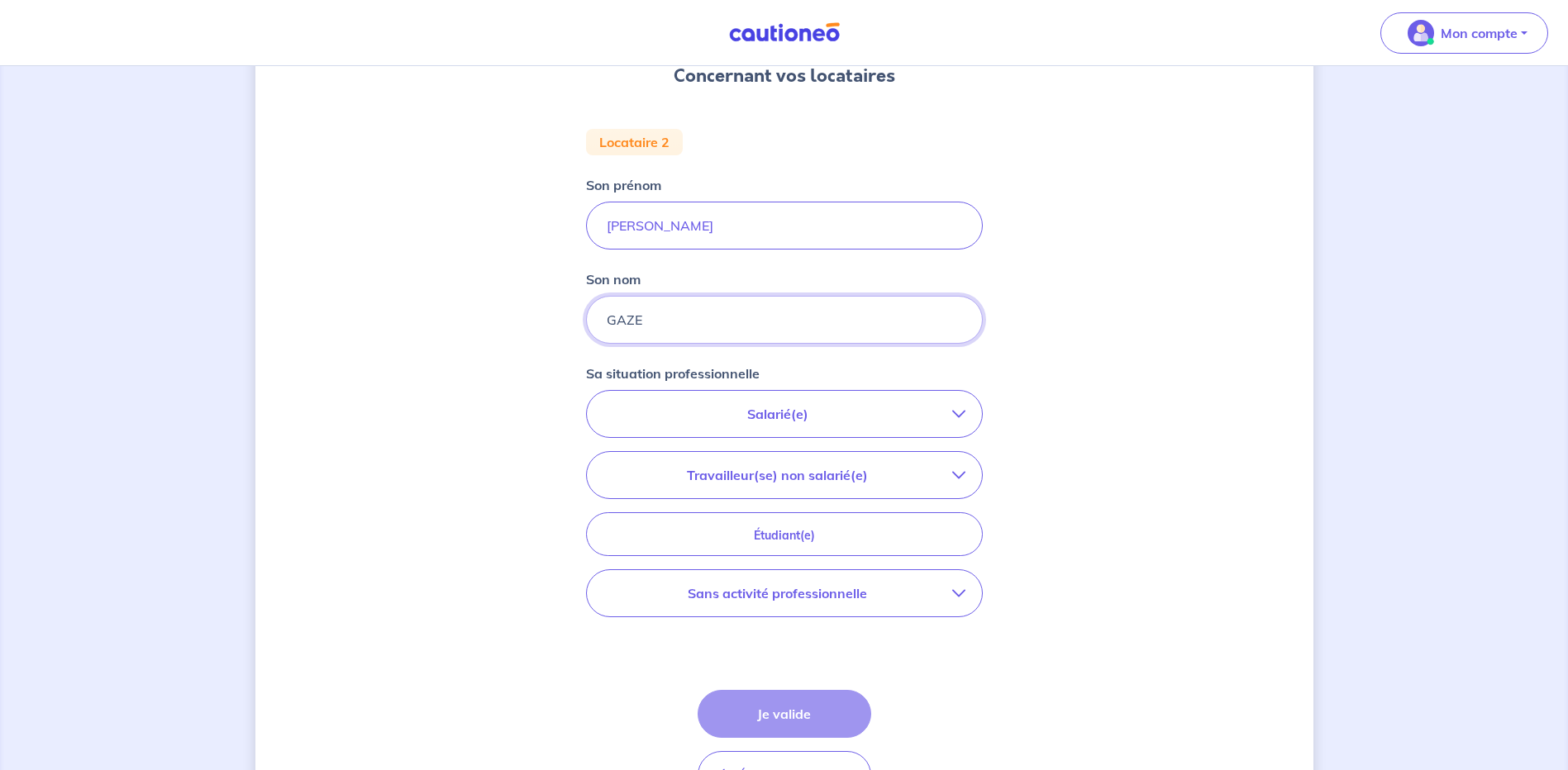
type input "GAZE"
click at [794, 418] on p "Salarié(e)" at bounding box center [778, 414] width 349 height 20
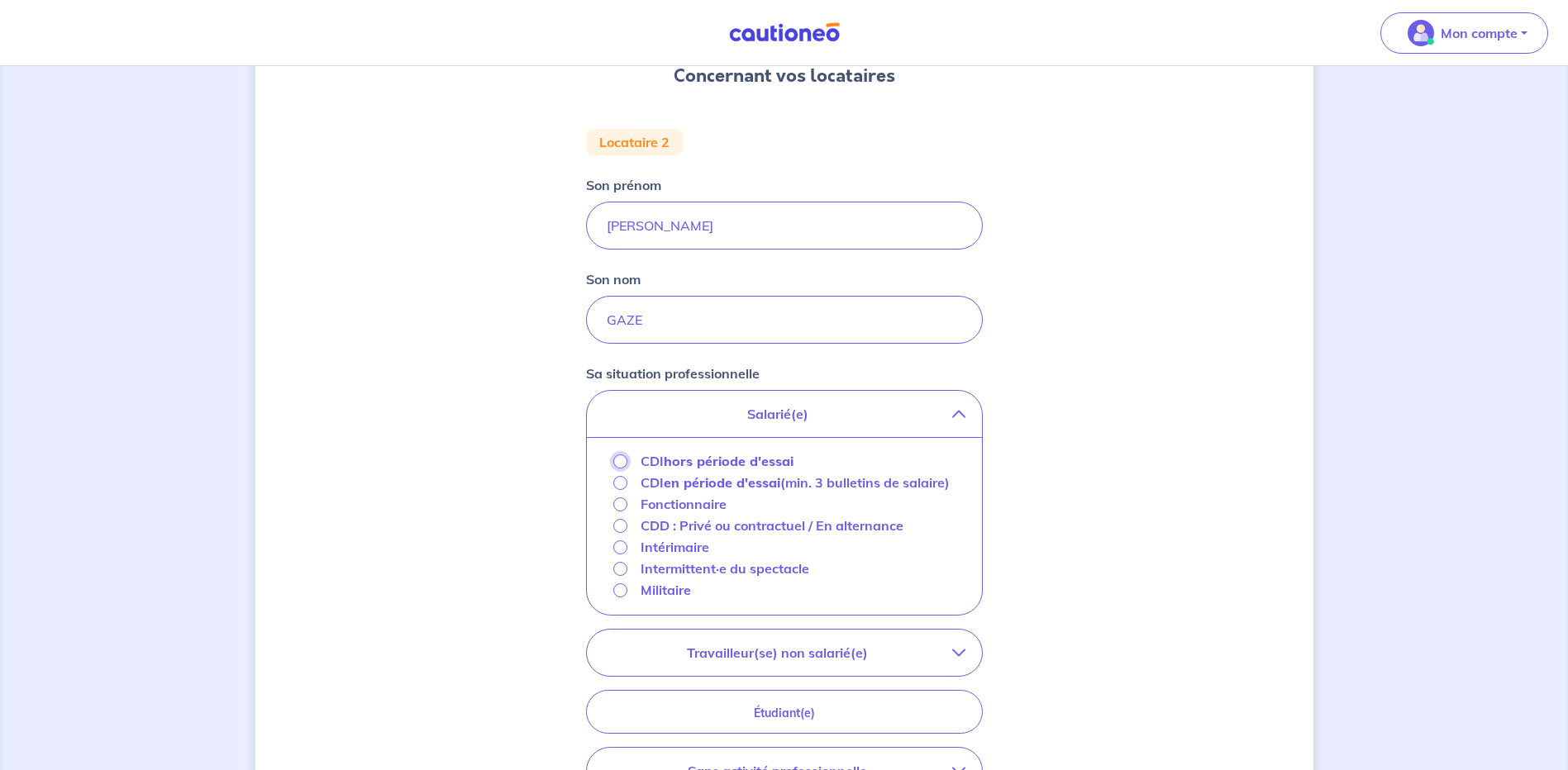
click at [619, 464] on input "CDI hors période d'essai" at bounding box center [620, 461] width 14 height 14
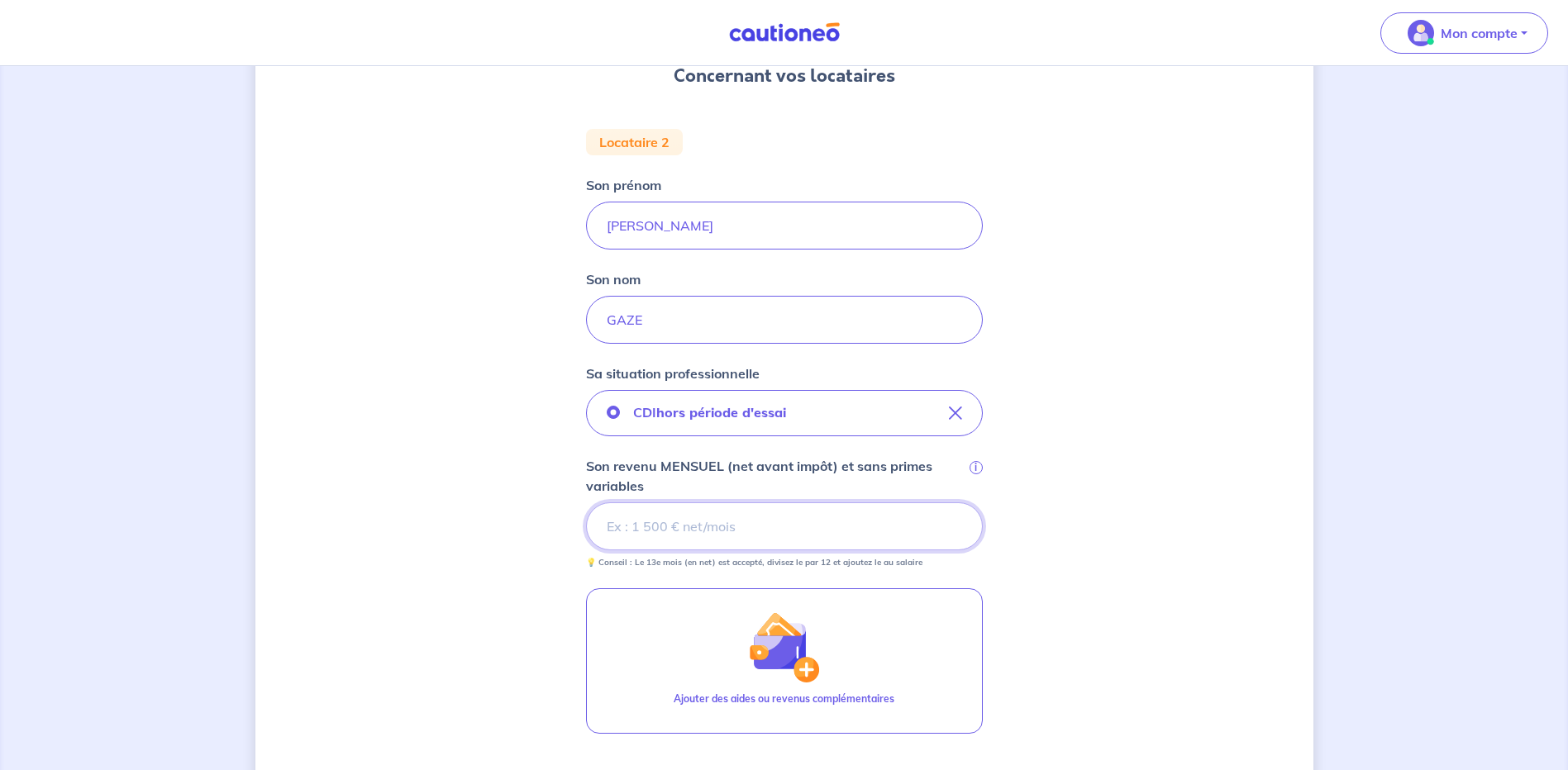
click at [682, 517] on input "Son revenu MENSUEL (net avant impôt) et sans primes variables i" at bounding box center [784, 526] width 397 height 48
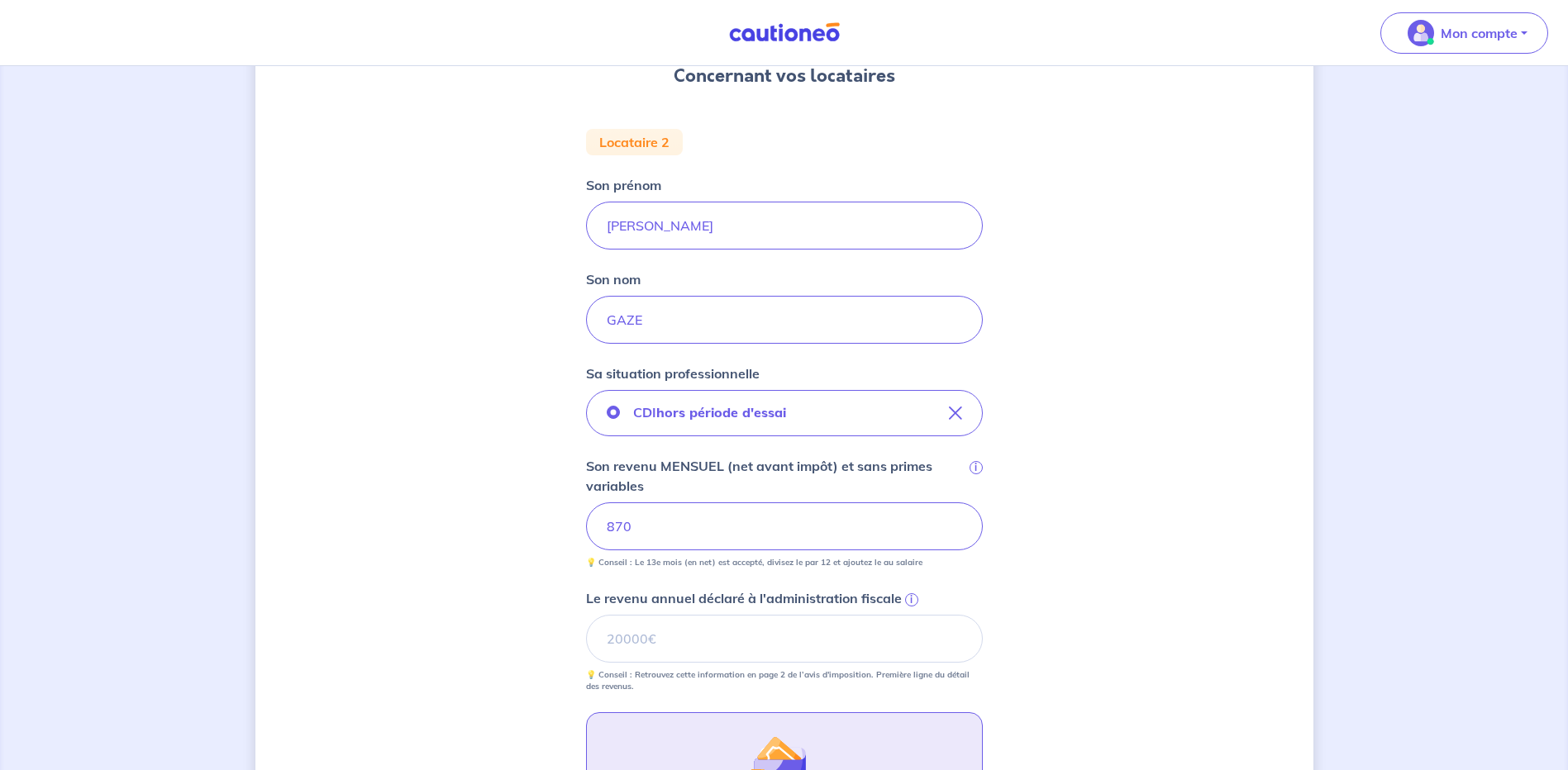
scroll to position [331, 0]
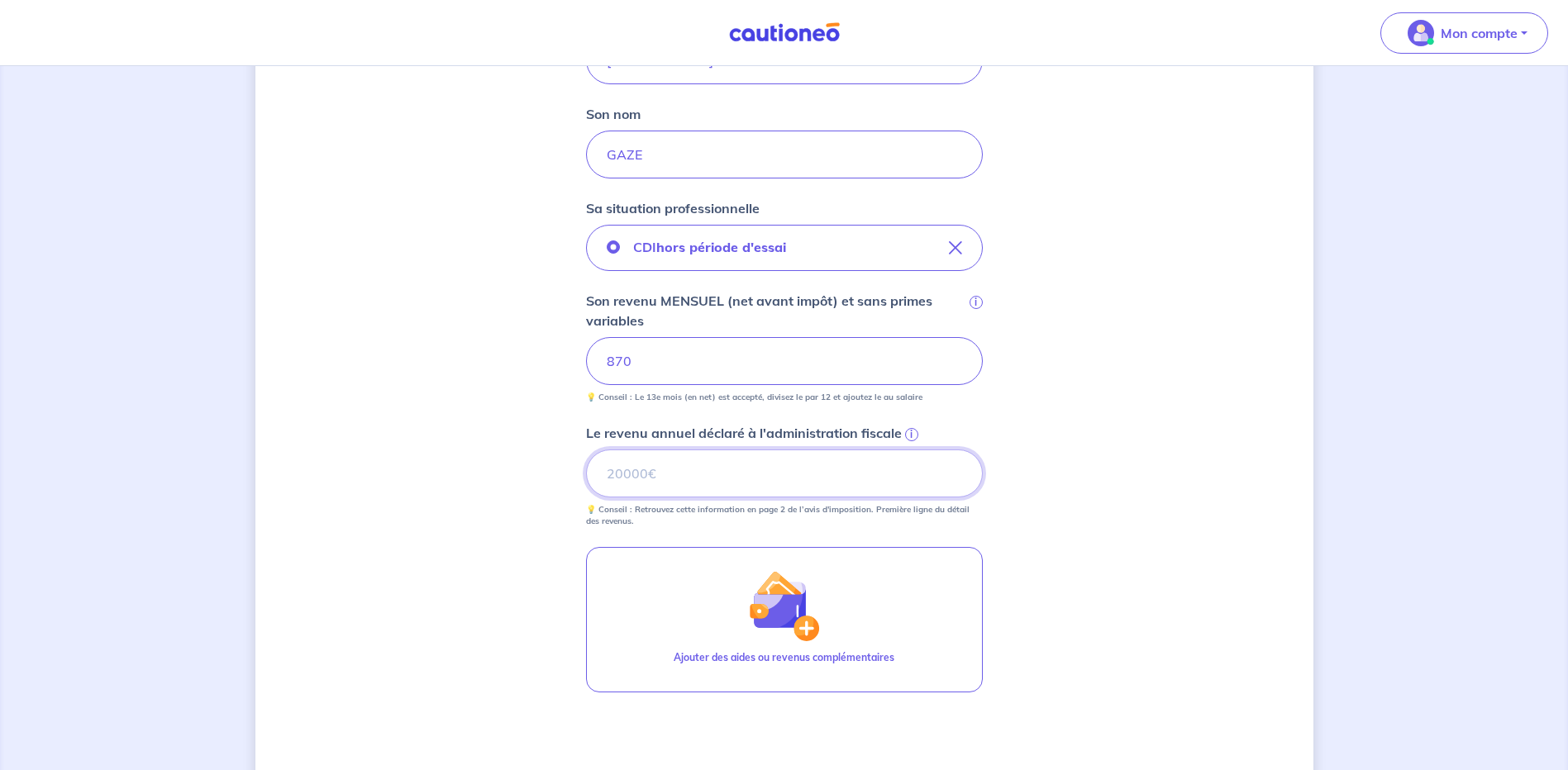
click at [630, 479] on input "Le revenu annuel déclaré à l'administration fiscale i" at bounding box center [784, 473] width 397 height 48
type input "0"
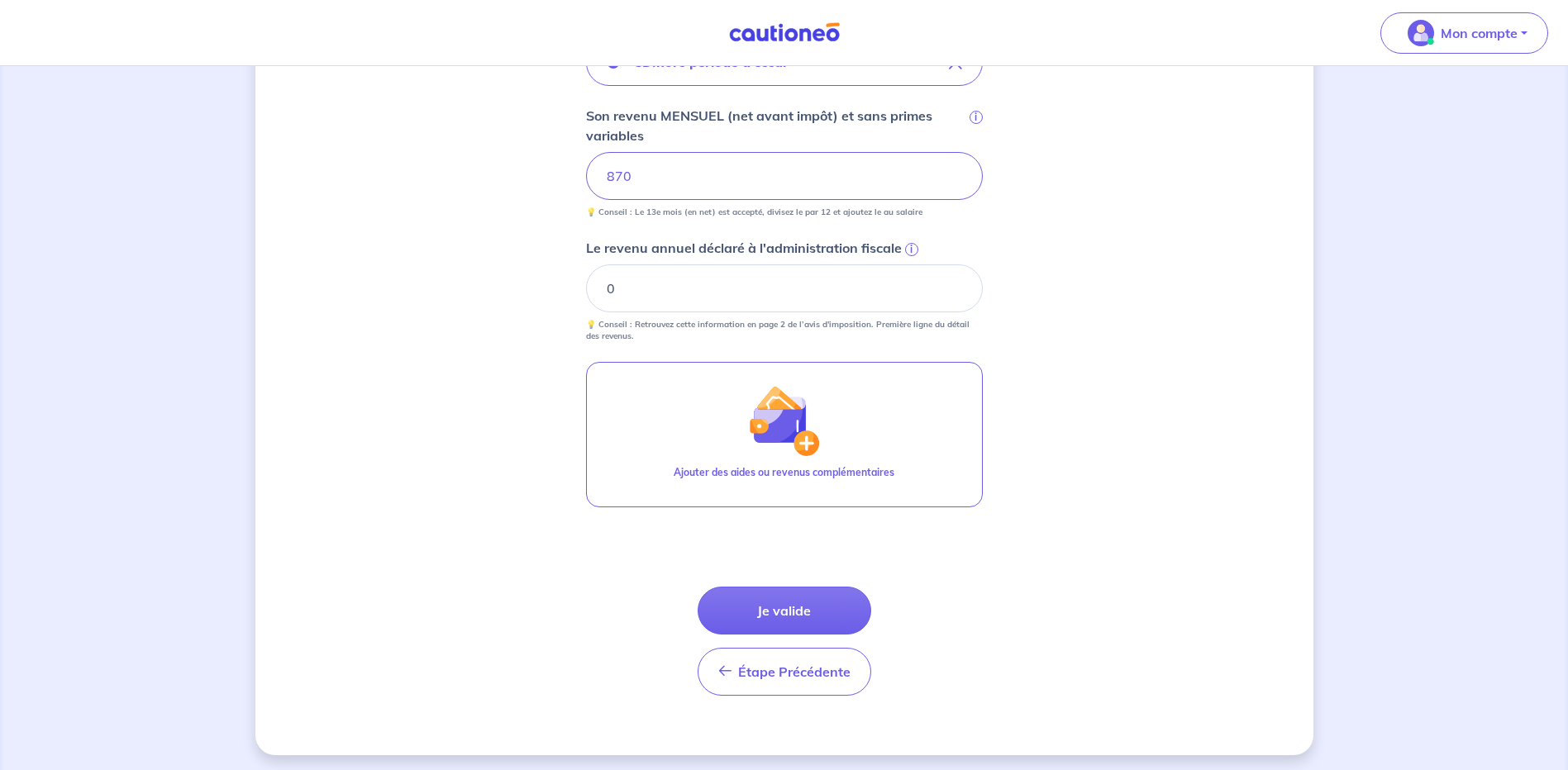
scroll to position [521, 0]
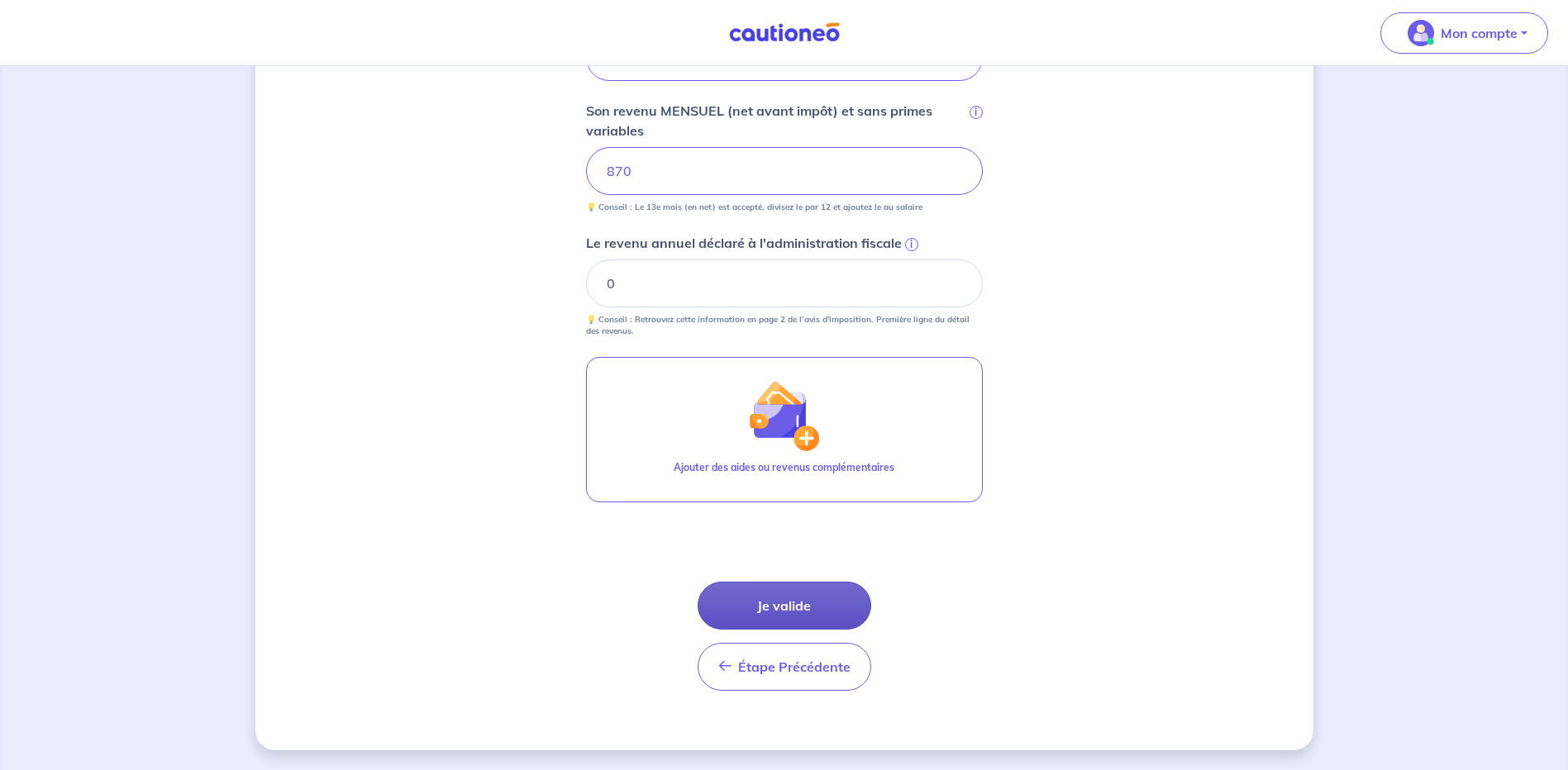
click at [815, 613] on button "Je valide" at bounding box center [785, 605] width 174 height 48
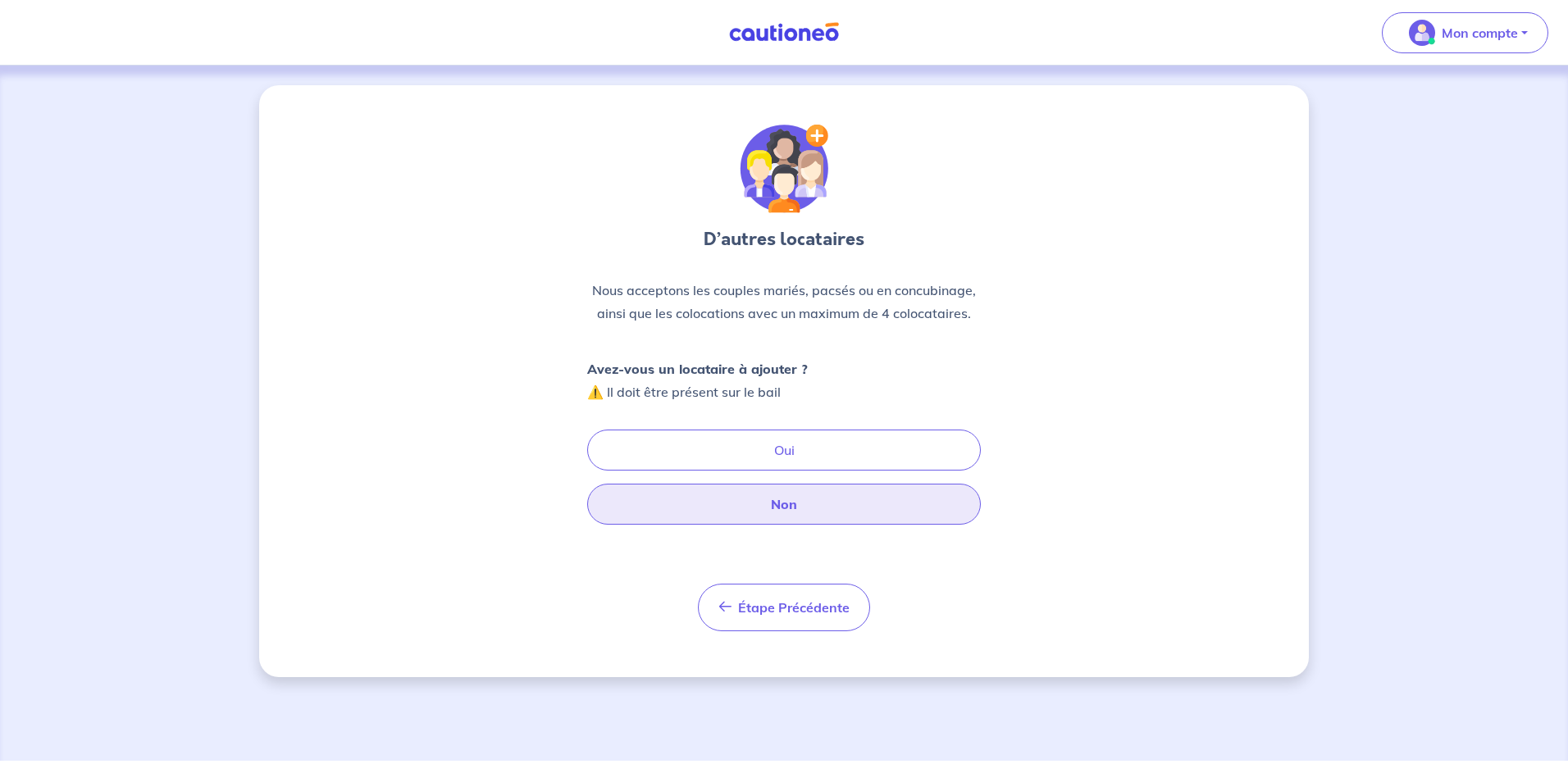
click at [799, 502] on button "Non" at bounding box center [783, 503] width 393 height 41
